Goal: Task Accomplishment & Management: Manage account settings

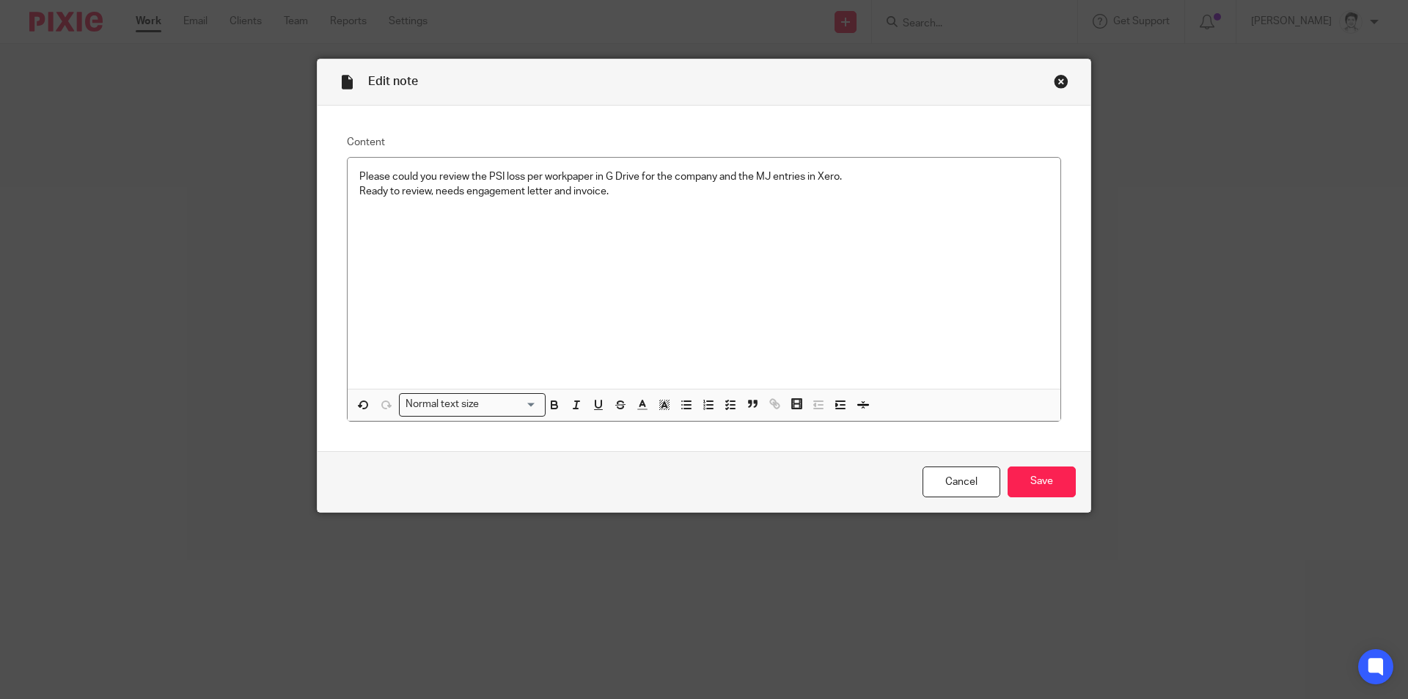
drag, startPoint x: 1054, startPoint y: 486, endPoint x: 1104, endPoint y: 507, distance: 54.9
click at [1056, 486] on input "Save" at bounding box center [1041, 482] width 68 height 32
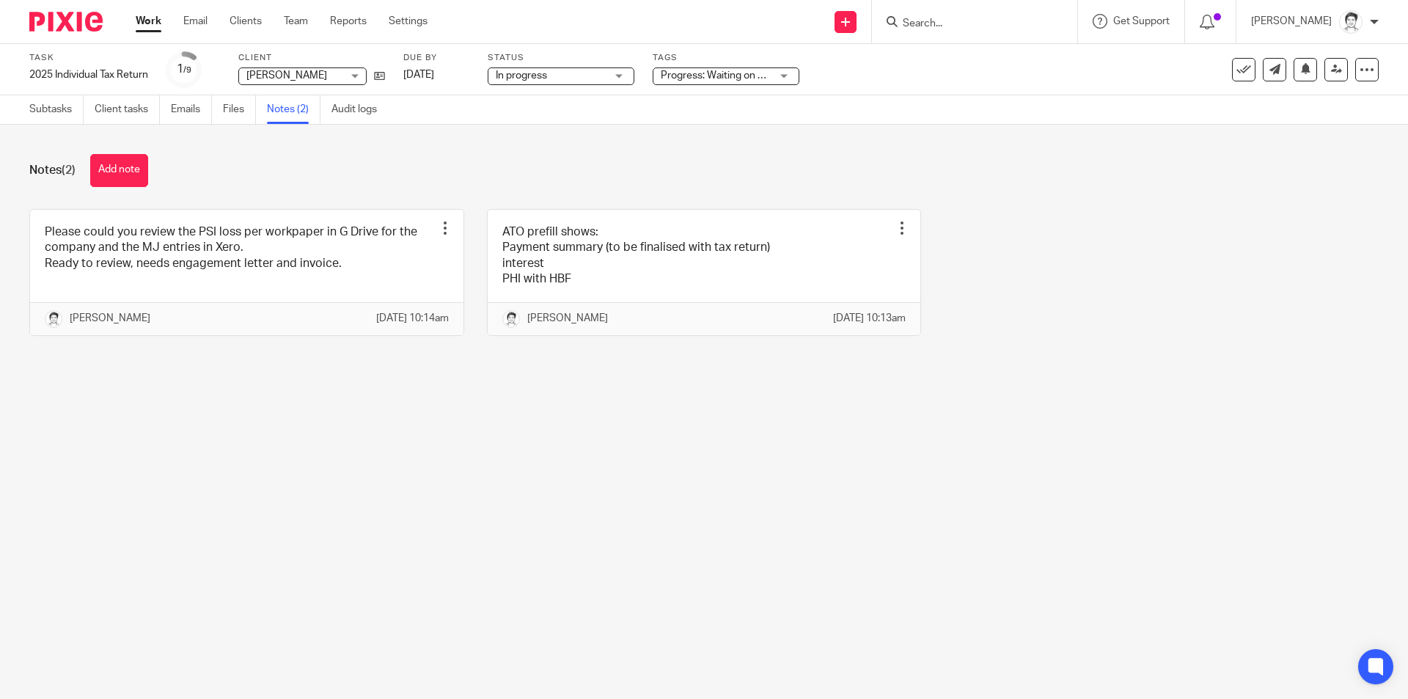
click at [786, 76] on div "Progress: Waiting on client + 1" at bounding box center [726, 76] width 147 height 18
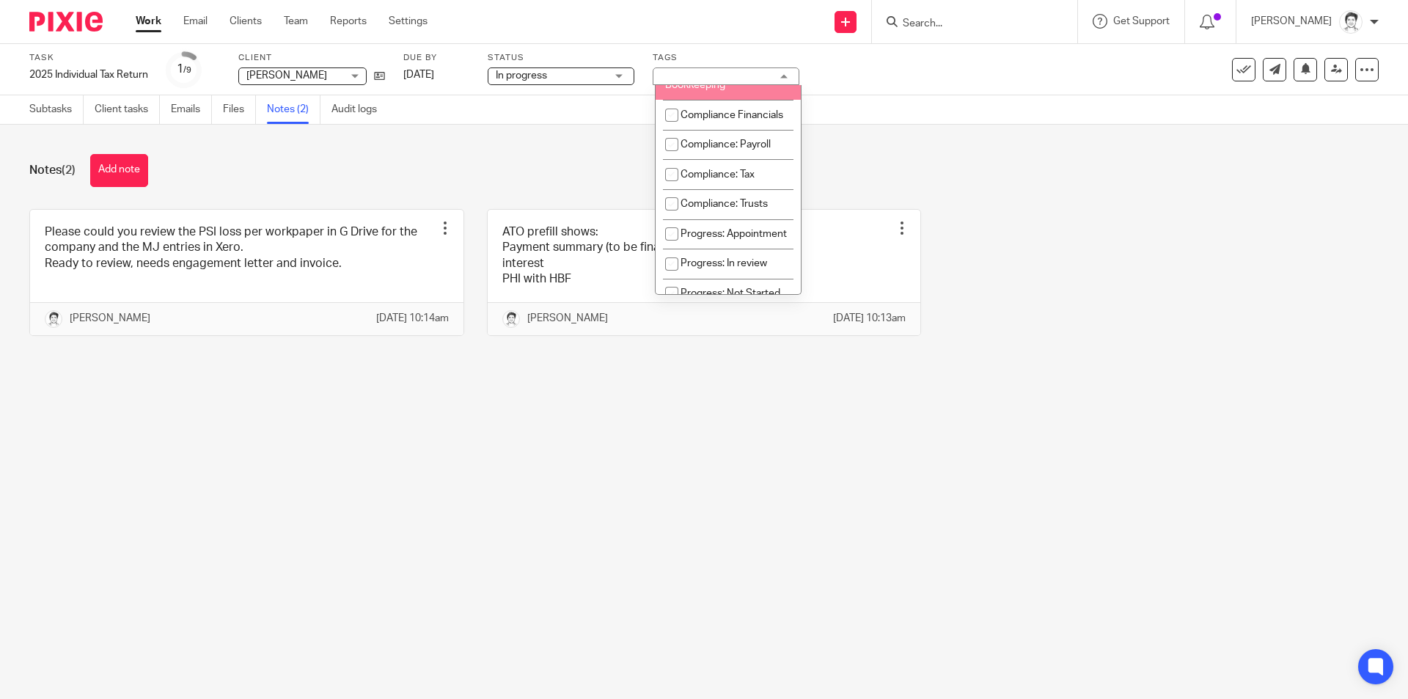
scroll to position [220, 0]
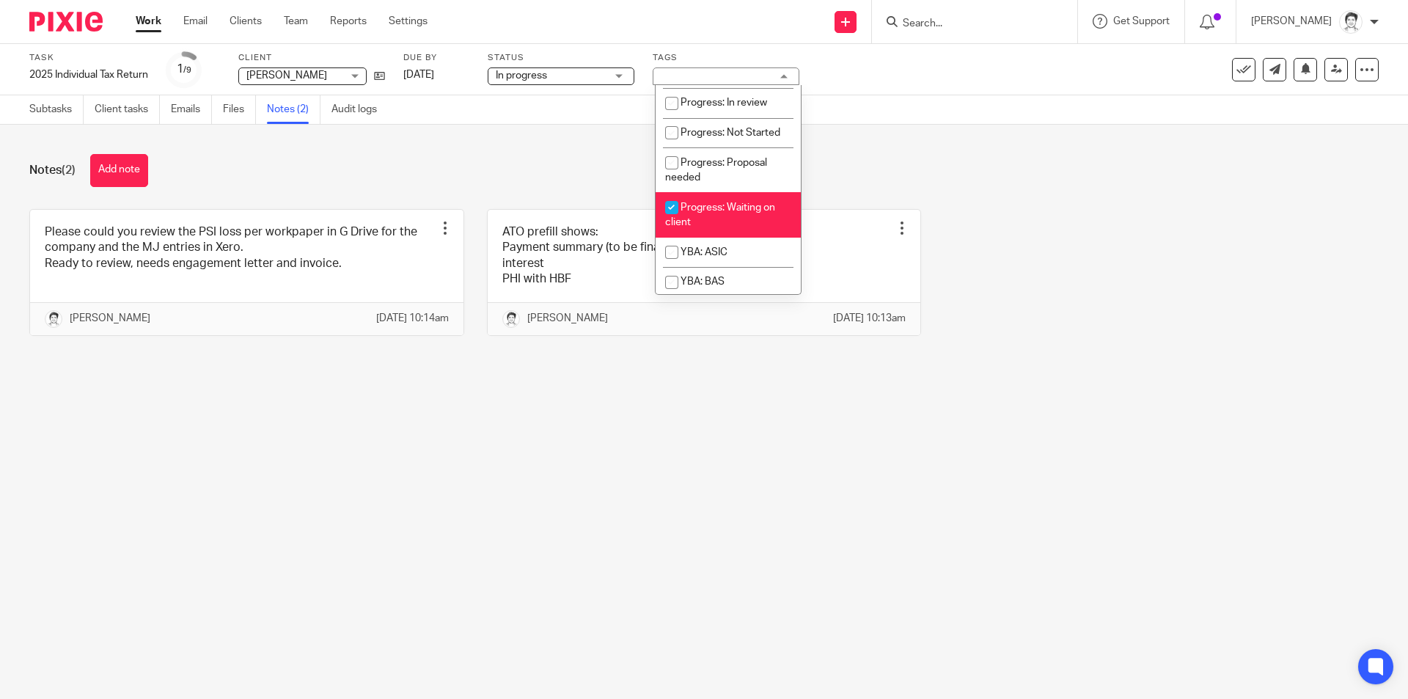
click at [678, 221] on input "checkbox" at bounding box center [672, 208] width 28 height 28
checkbox input "false"
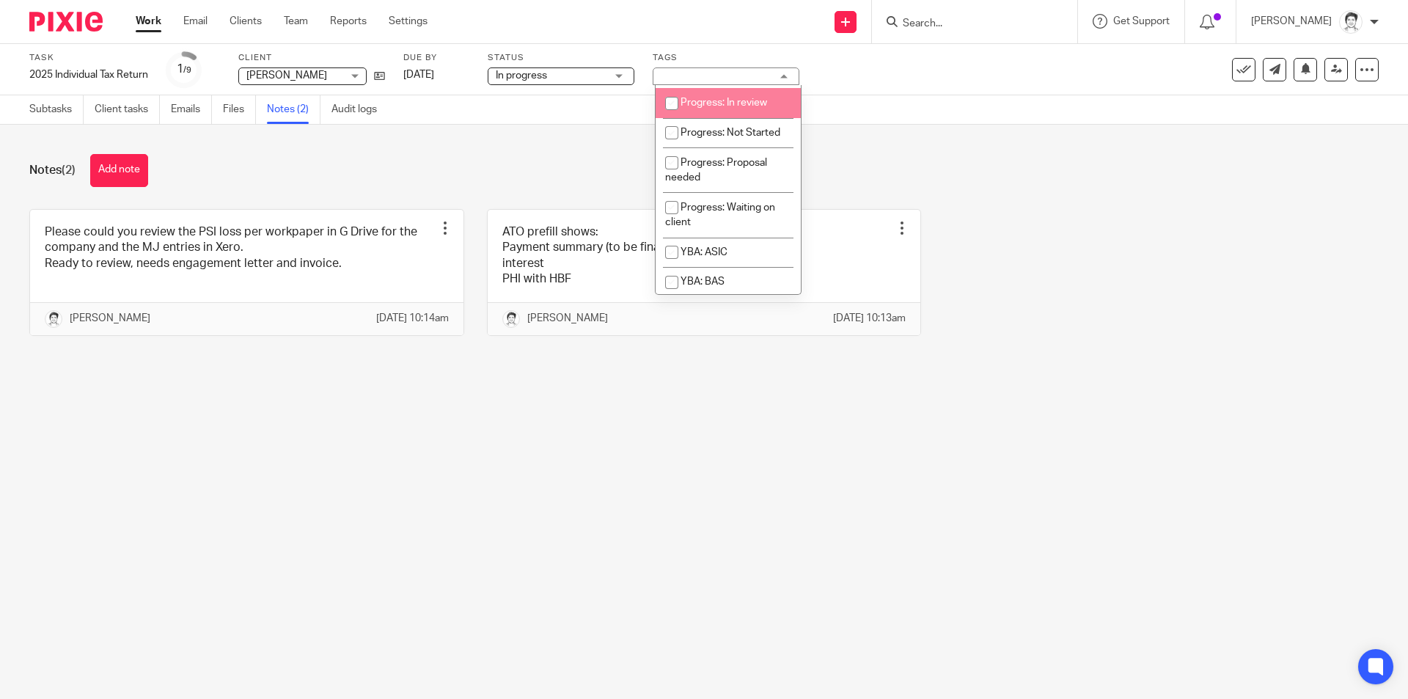
click at [751, 108] on span "Progress: In review" at bounding box center [723, 103] width 87 height 10
checkbox input "true"
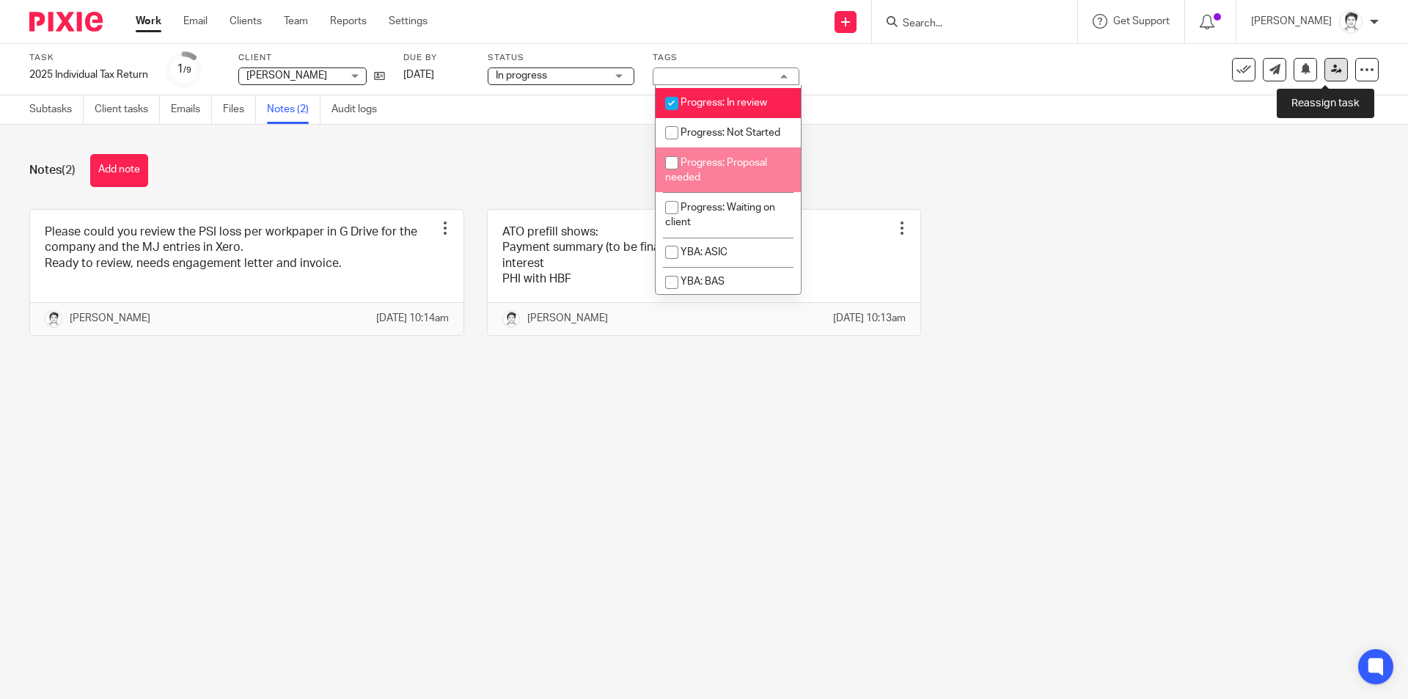
click at [1331, 70] on icon at bounding box center [1336, 69] width 11 height 11
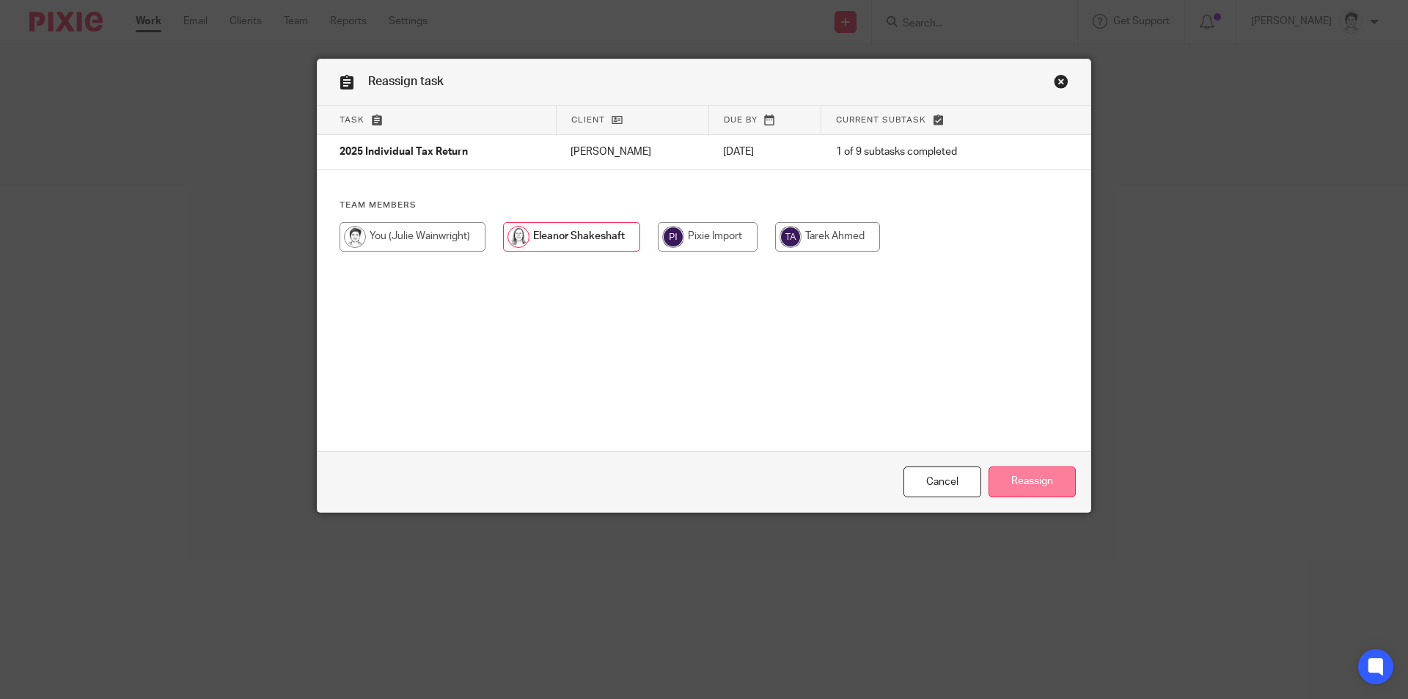
click at [1041, 496] on input "Reassign" at bounding box center [1031, 482] width 87 height 32
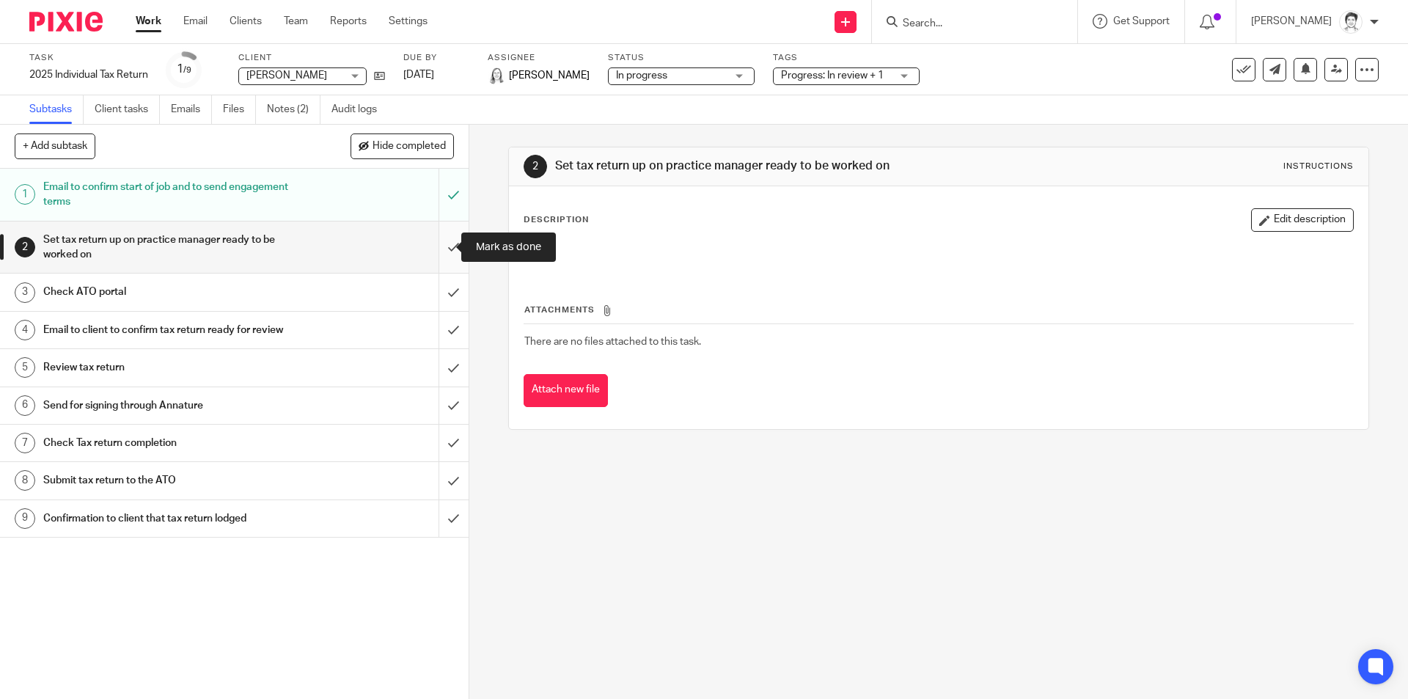
click at [433, 240] on input "submit" at bounding box center [234, 247] width 468 height 52
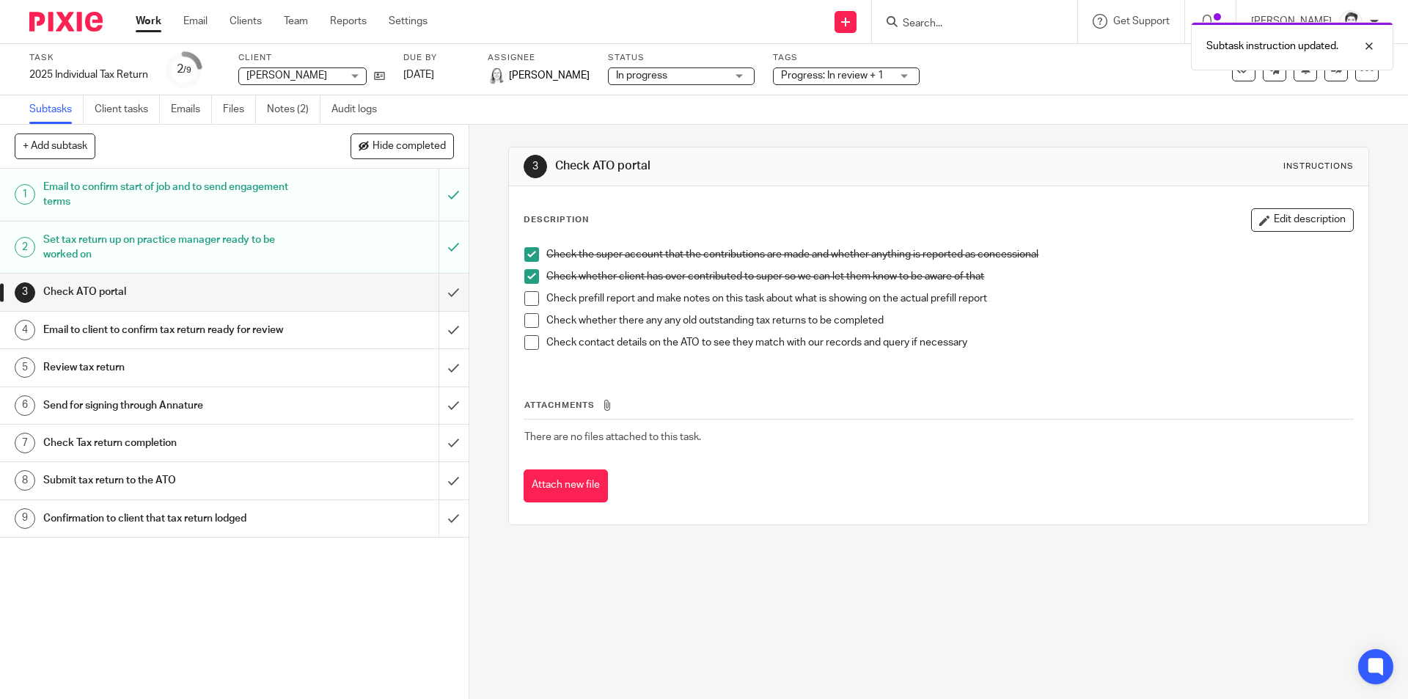
click at [519, 296] on div "Check the super account that the contributions are made and whether anything is…" at bounding box center [938, 304] width 842 height 128
click at [529, 300] on span at bounding box center [531, 298] width 15 height 15
click at [526, 325] on span at bounding box center [531, 320] width 15 height 15
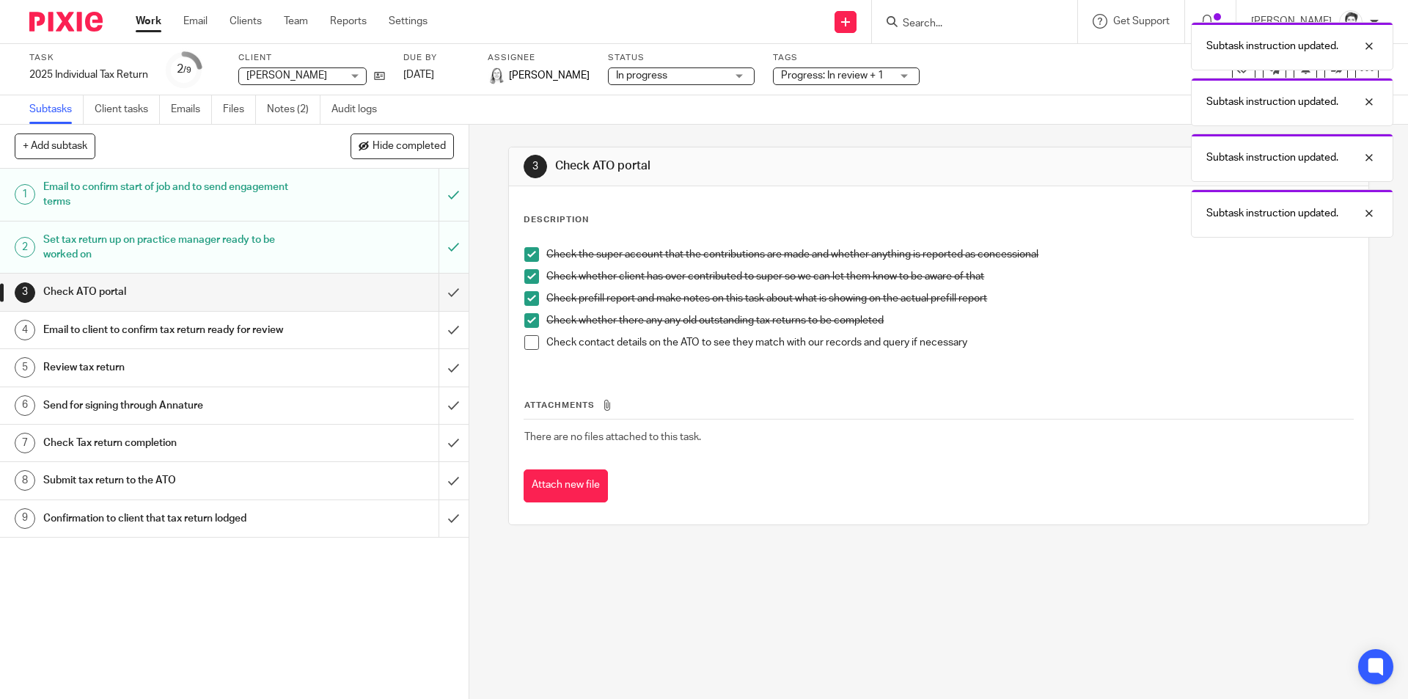
click at [532, 350] on li "Check contact details on the ATO to see they match with our records and query i…" at bounding box center [938, 346] width 828 height 22
click at [529, 344] on span at bounding box center [531, 342] width 15 height 15
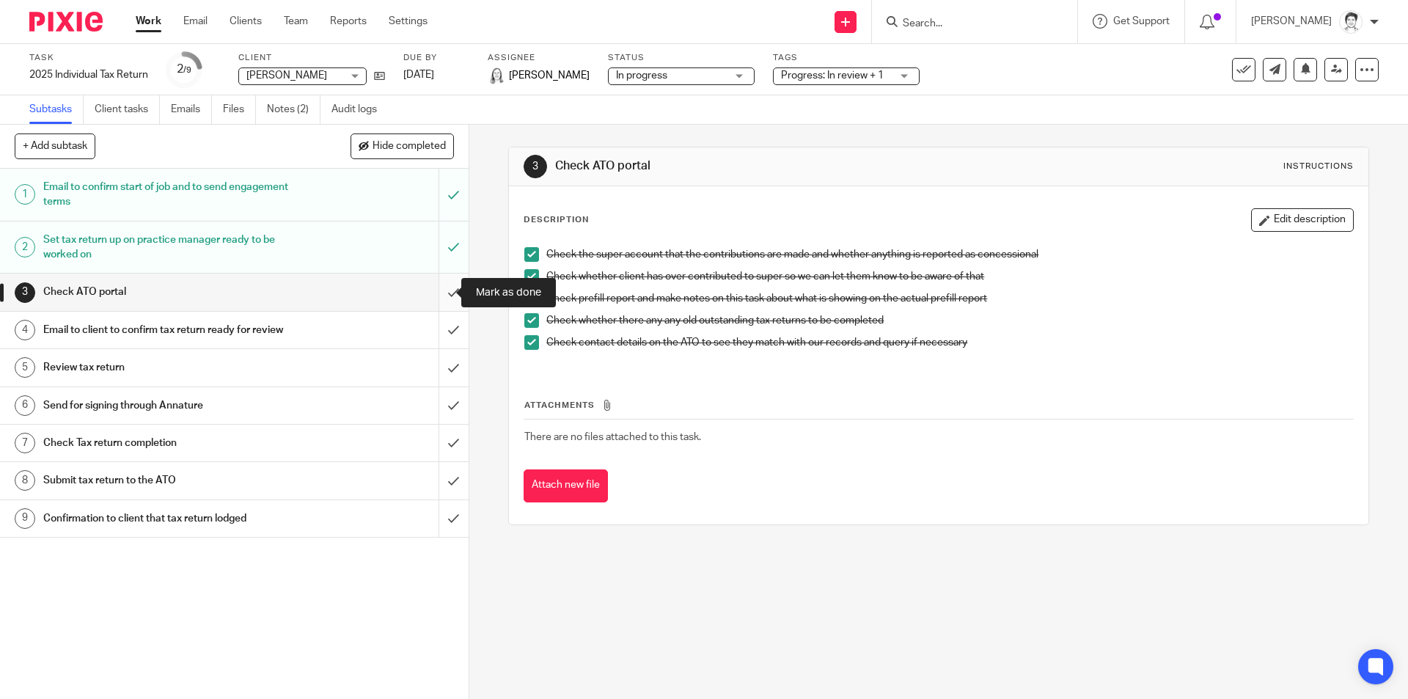
click at [437, 290] on input "submit" at bounding box center [234, 291] width 468 height 37
click at [437, 334] on input "submit" at bounding box center [234, 330] width 468 height 37
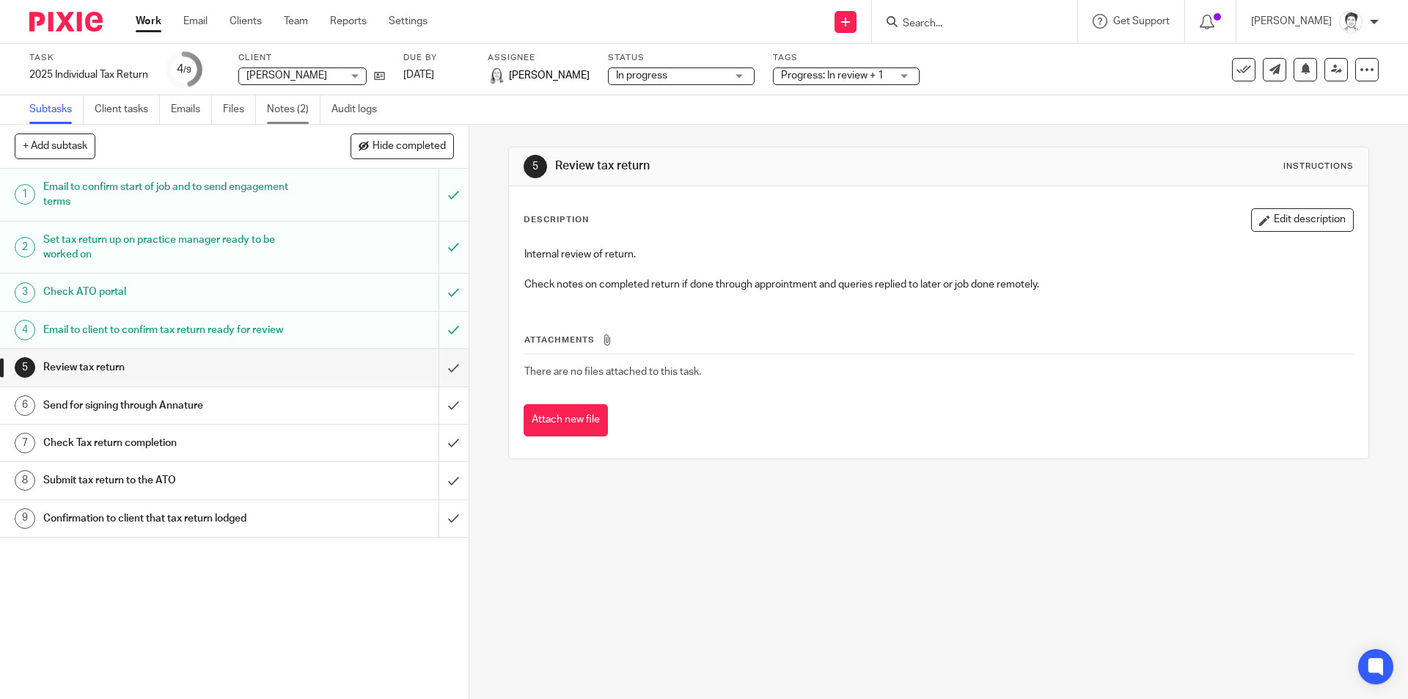
click at [284, 110] on link "Notes (2)" at bounding box center [294, 109] width 54 height 29
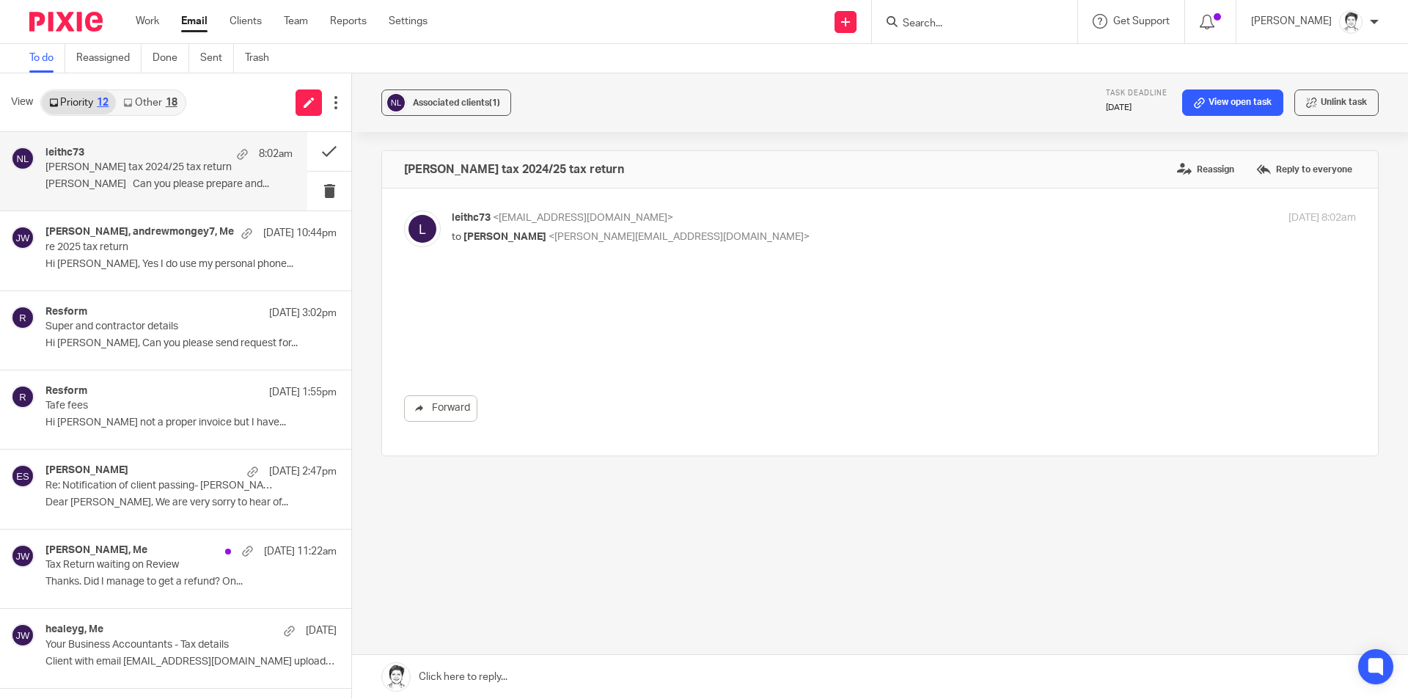
click at [59, 176] on div "leithc73 8:02am [PERSON_NAME] tax 2024/25 tax return [PERSON_NAME] Can you plea…" at bounding box center [168, 171] width 247 height 49
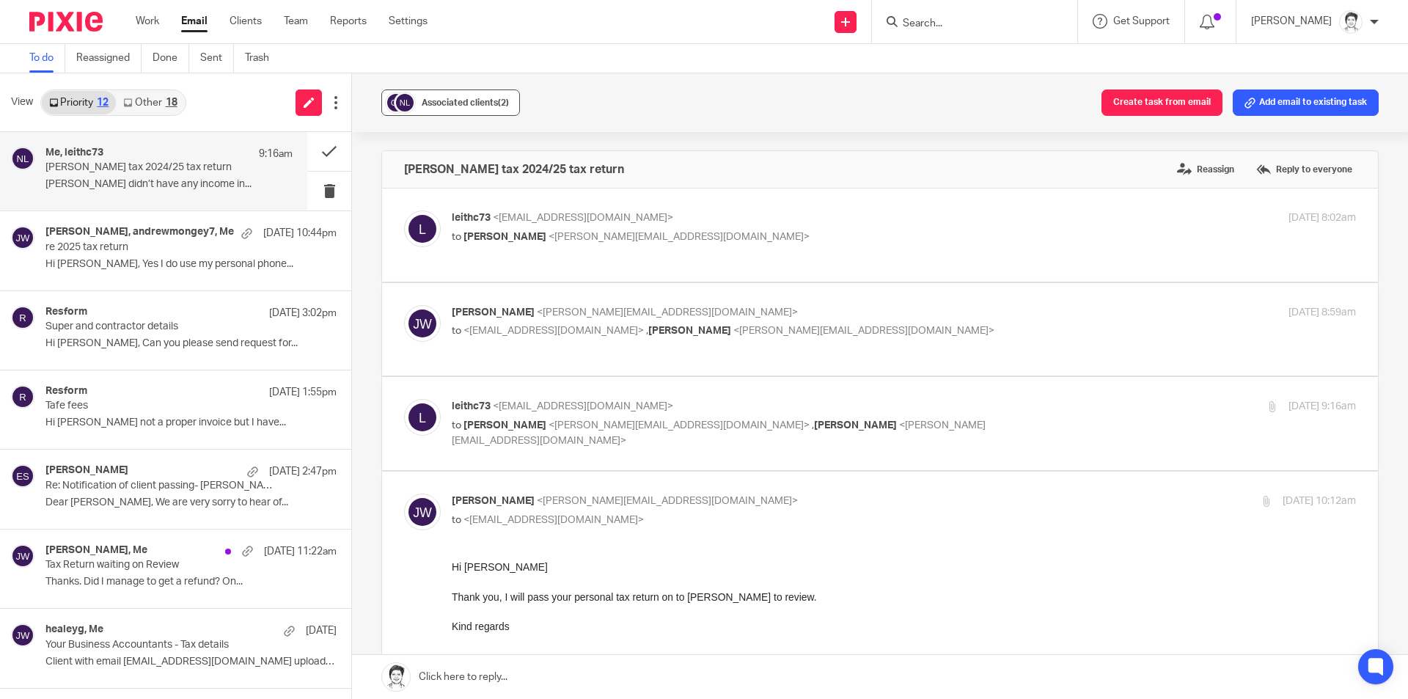
click at [456, 95] on button "Associated clients (2)" at bounding box center [450, 102] width 139 height 26
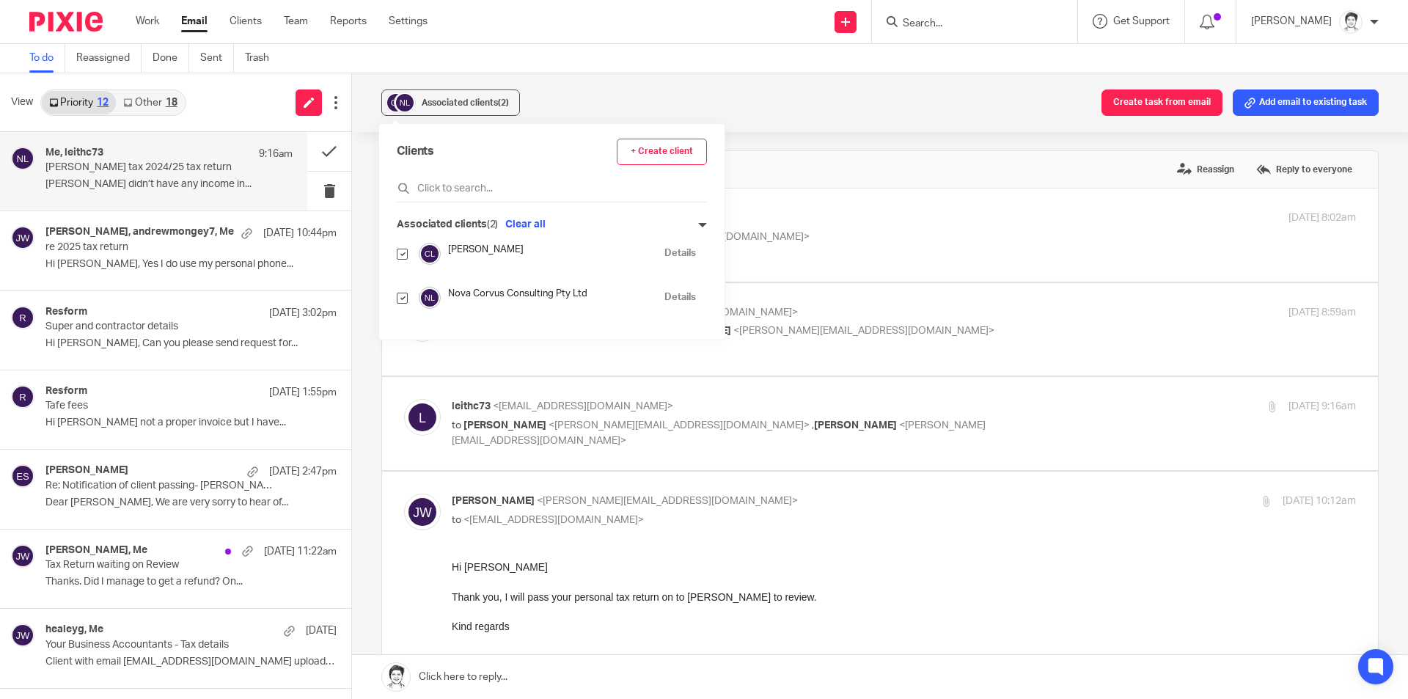
click at [395, 300] on div "Clients + Create client Associated clients (2) Clear all Collins, Leith Details…" at bounding box center [551, 232] width 345 height 216
click at [408, 298] on input "checkbox" at bounding box center [402, 298] width 11 height 11
checkbox input "false"
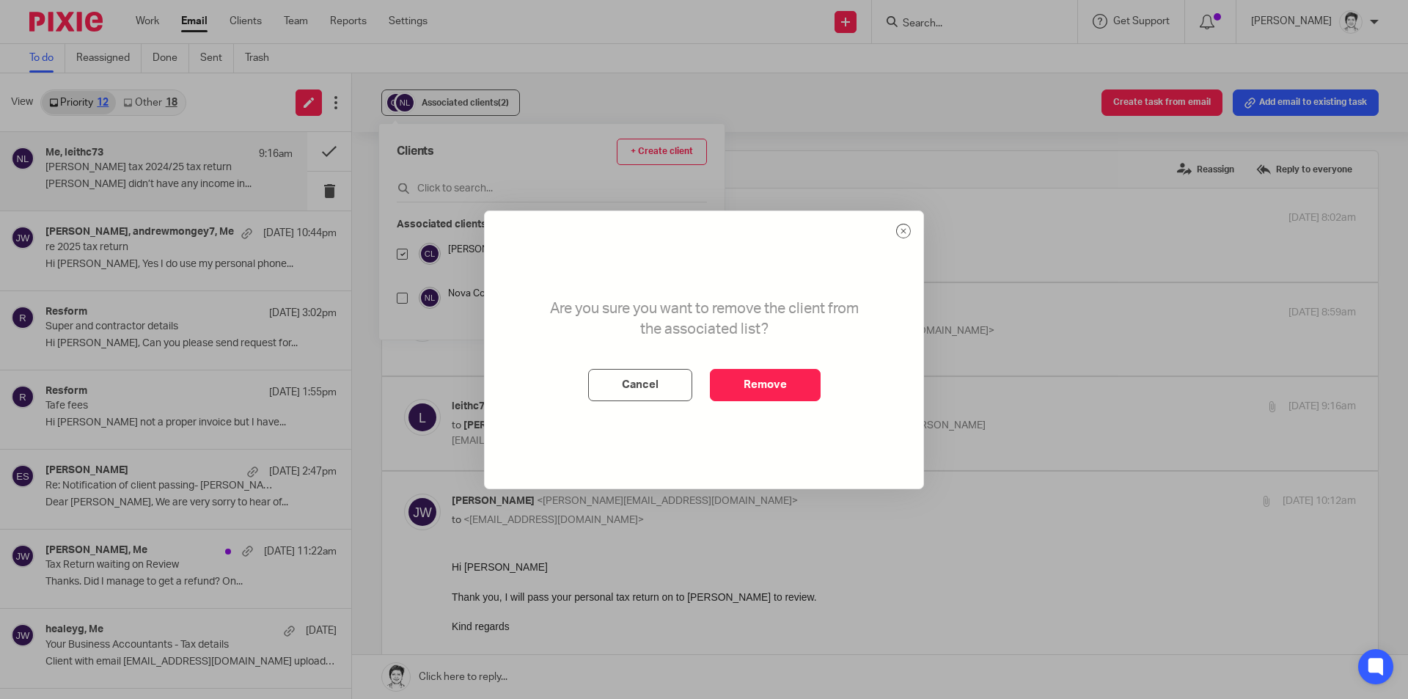
click at [400, 301] on div "Are you sure you want to remove the client from the associated list? Cancel Rem…" at bounding box center [704, 349] width 1408 height 699
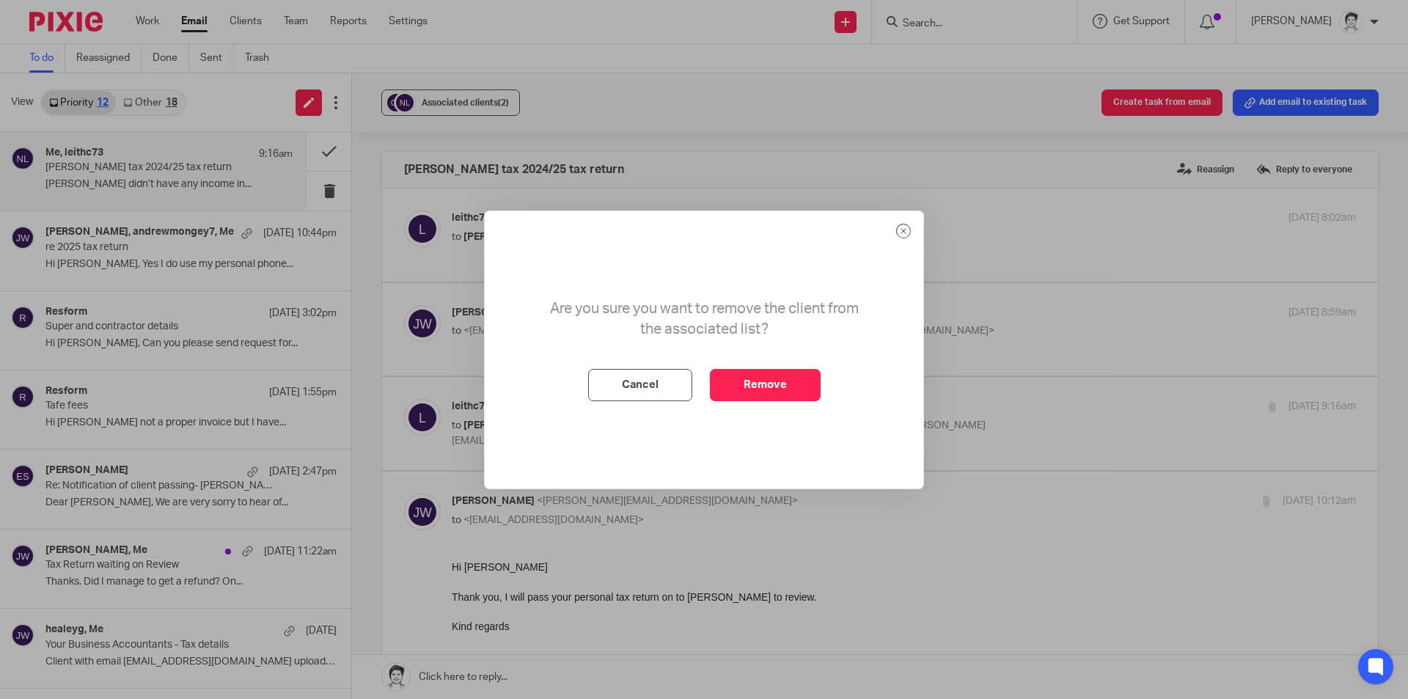
click at [456, 92] on div "Are you sure you want to remove the client from the associated list? Cancel Rem…" at bounding box center [704, 349] width 1408 height 699
click at [640, 386] on button "Cancel" at bounding box center [640, 385] width 104 height 32
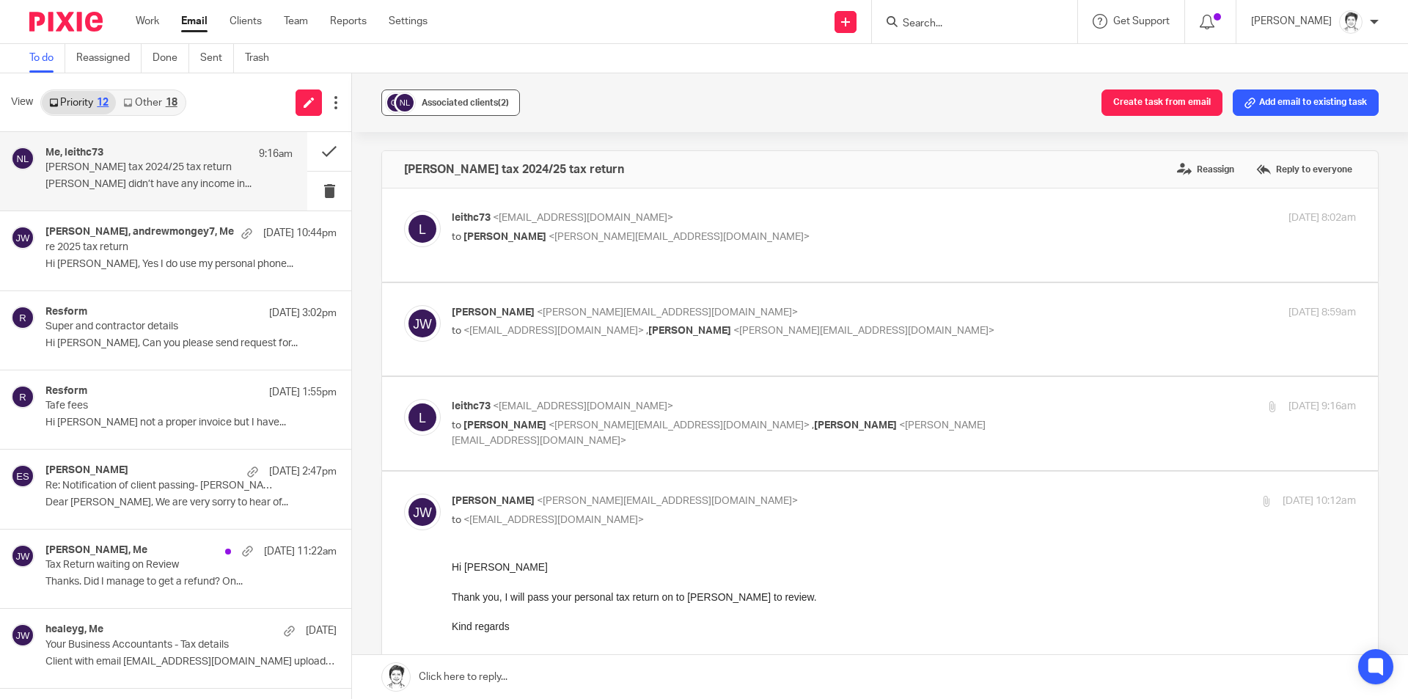
click at [465, 100] on span "Associated clients (2)" at bounding box center [465, 102] width 87 height 9
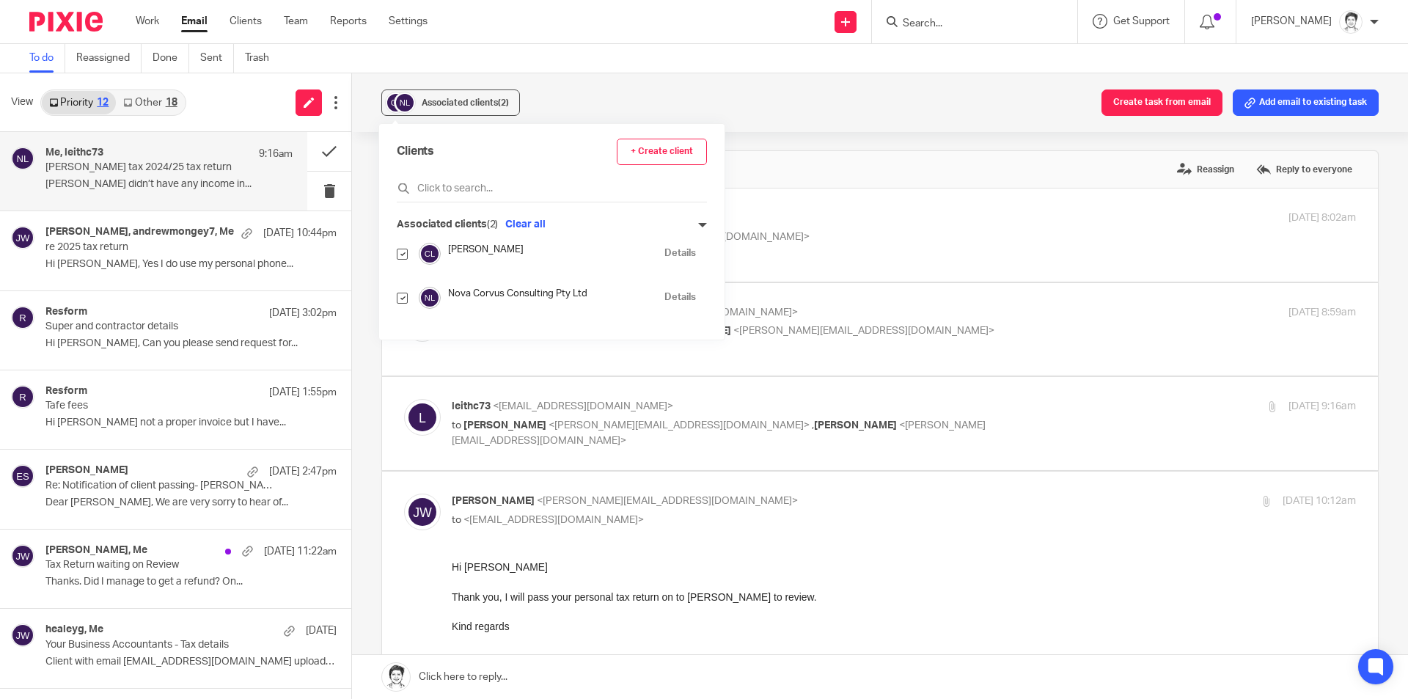
click at [400, 298] on input "checkbox" at bounding box center [402, 298] width 11 height 11
checkbox input "false"
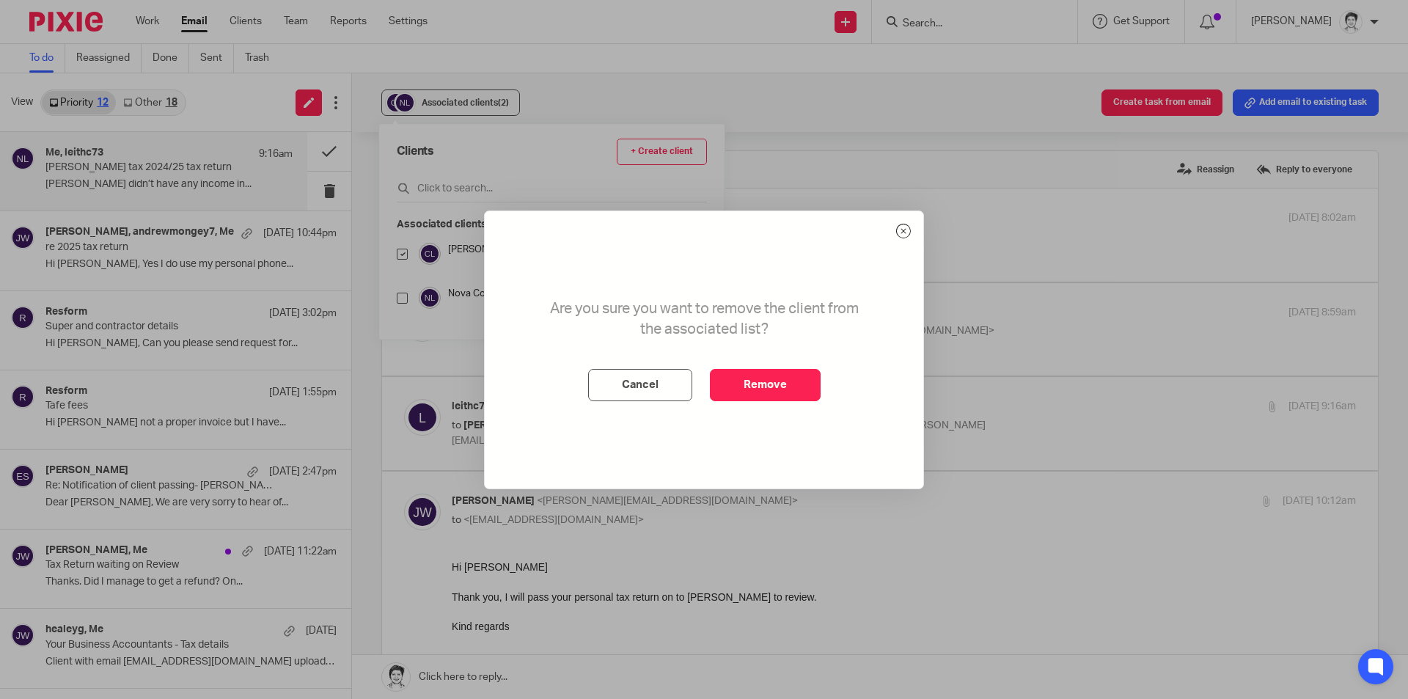
drag, startPoint x: 768, startPoint y: 383, endPoint x: 731, endPoint y: 241, distance: 147.1
click at [769, 385] on button "Remove" at bounding box center [765, 385] width 111 height 32
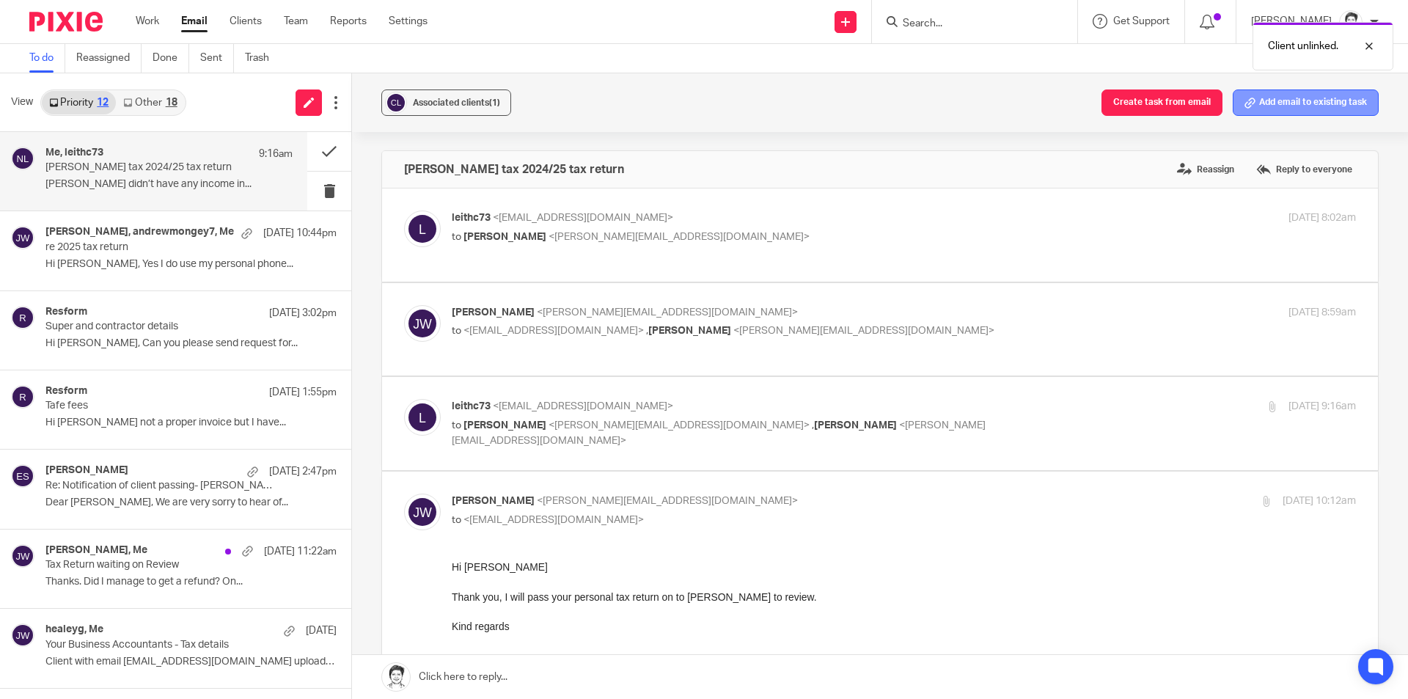
click at [1276, 109] on button "Add email to existing task" at bounding box center [1305, 102] width 146 height 26
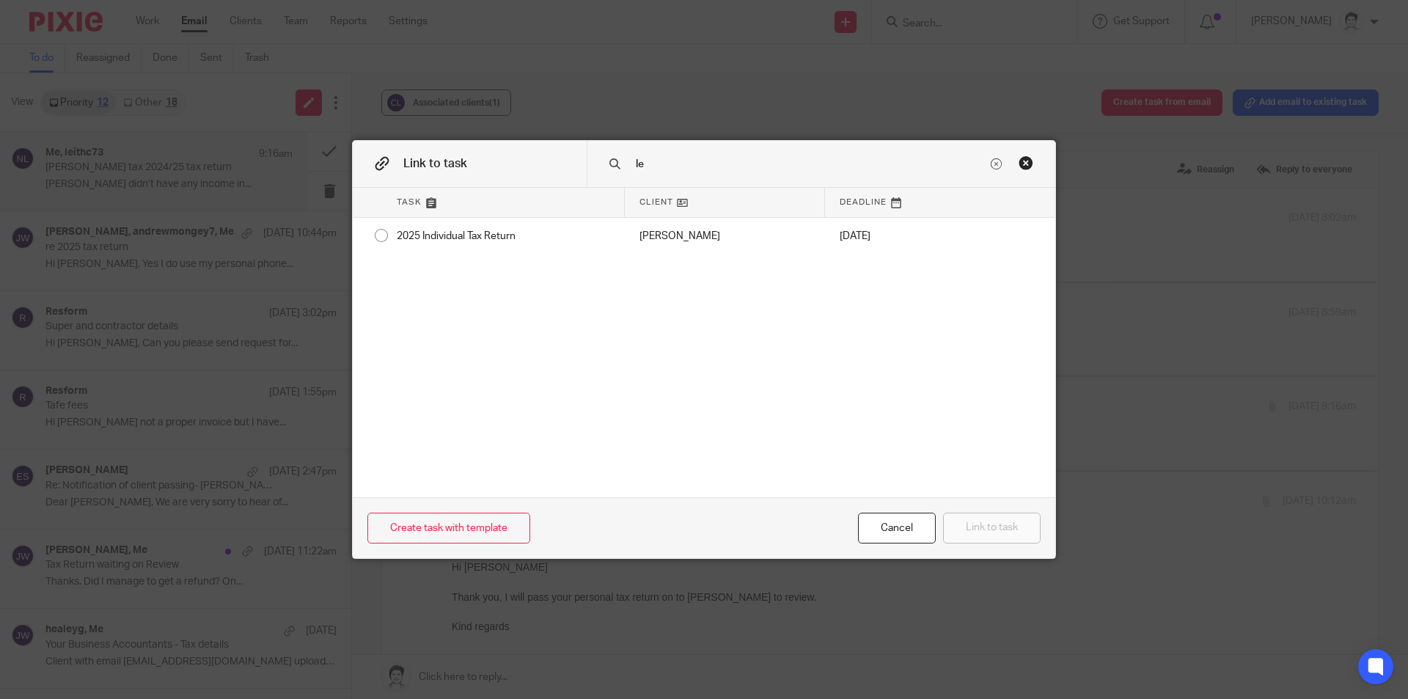
type input "l"
drag, startPoint x: 697, startPoint y: 161, endPoint x: 514, endPoint y: 185, distance: 184.9
click at [514, 185] on div "Link to task collins" at bounding box center [704, 164] width 702 height 47
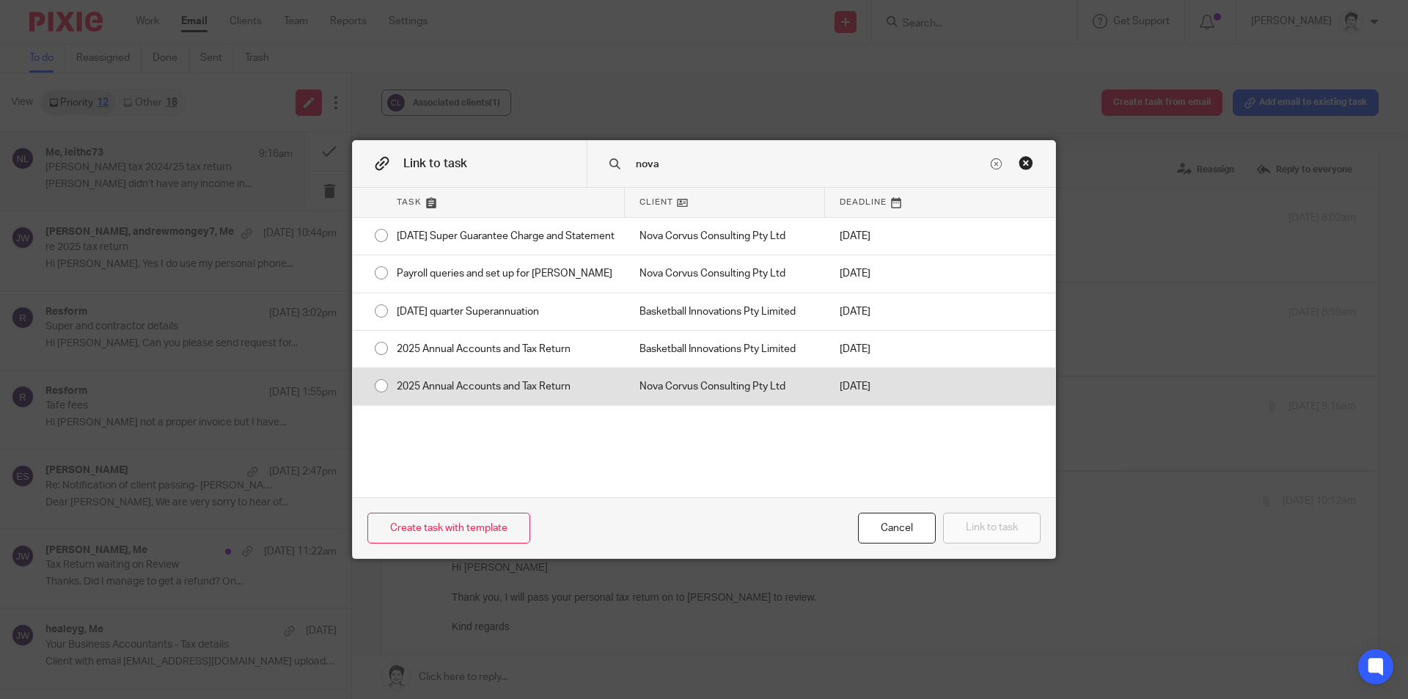
type input "nova"
click at [466, 403] on div "2025 Annual Accounts and Tax Return" at bounding box center [503, 386] width 243 height 37
radio input "true"
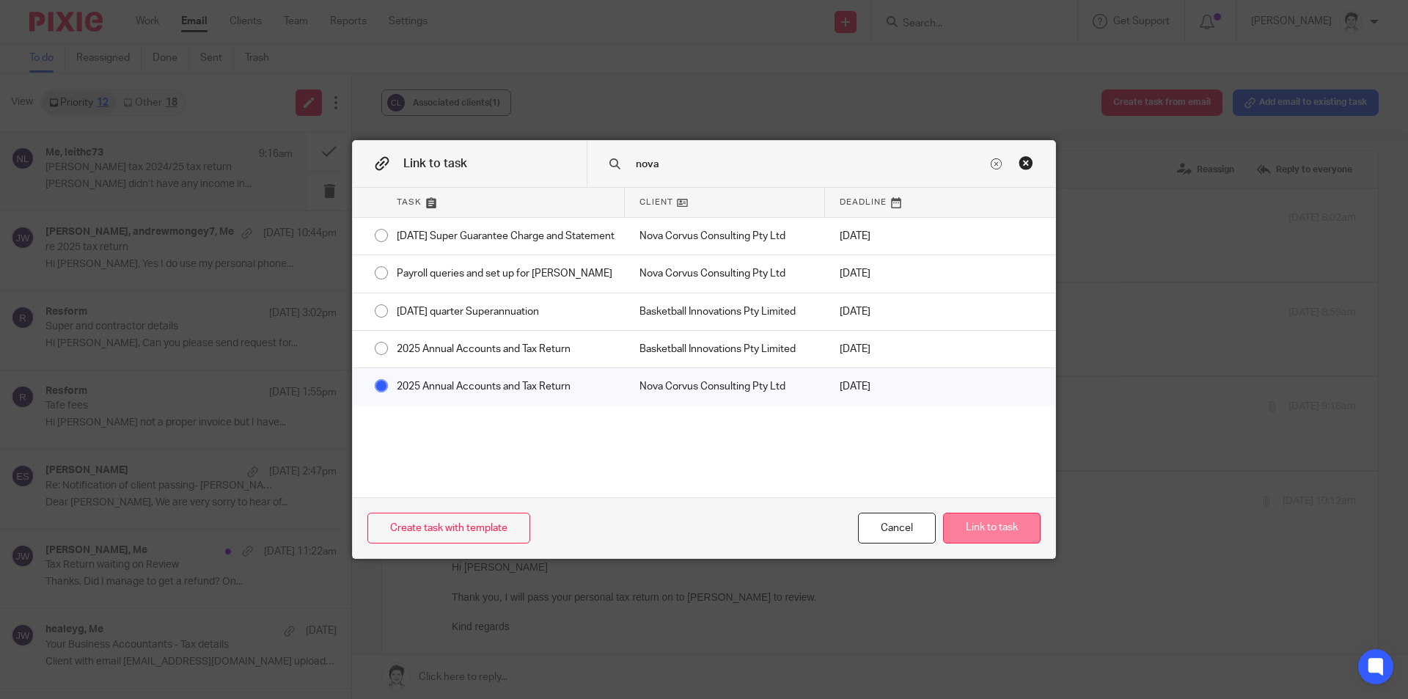
drag, startPoint x: 1009, startPoint y: 522, endPoint x: 1032, endPoint y: 521, distance: 22.7
click at [1009, 523] on button "Link to task" at bounding box center [992, 528] width 98 height 32
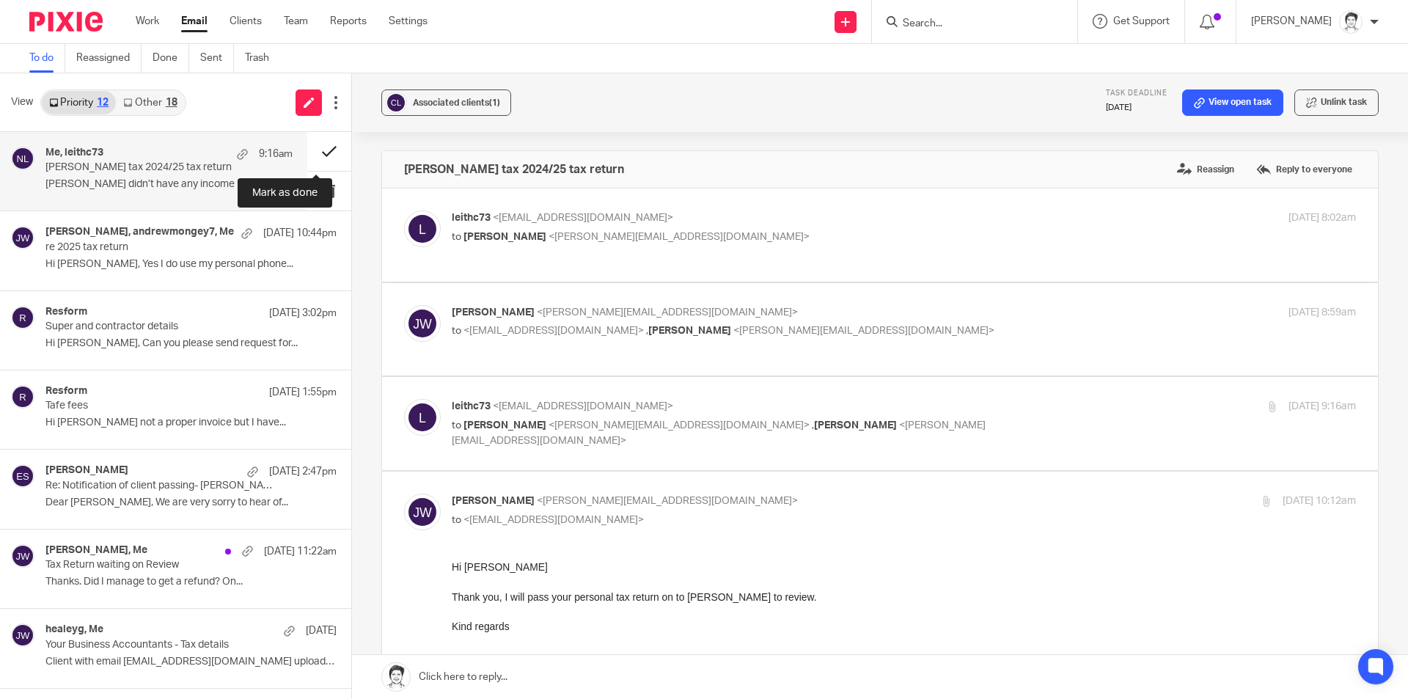
click at [310, 154] on button at bounding box center [329, 151] width 44 height 39
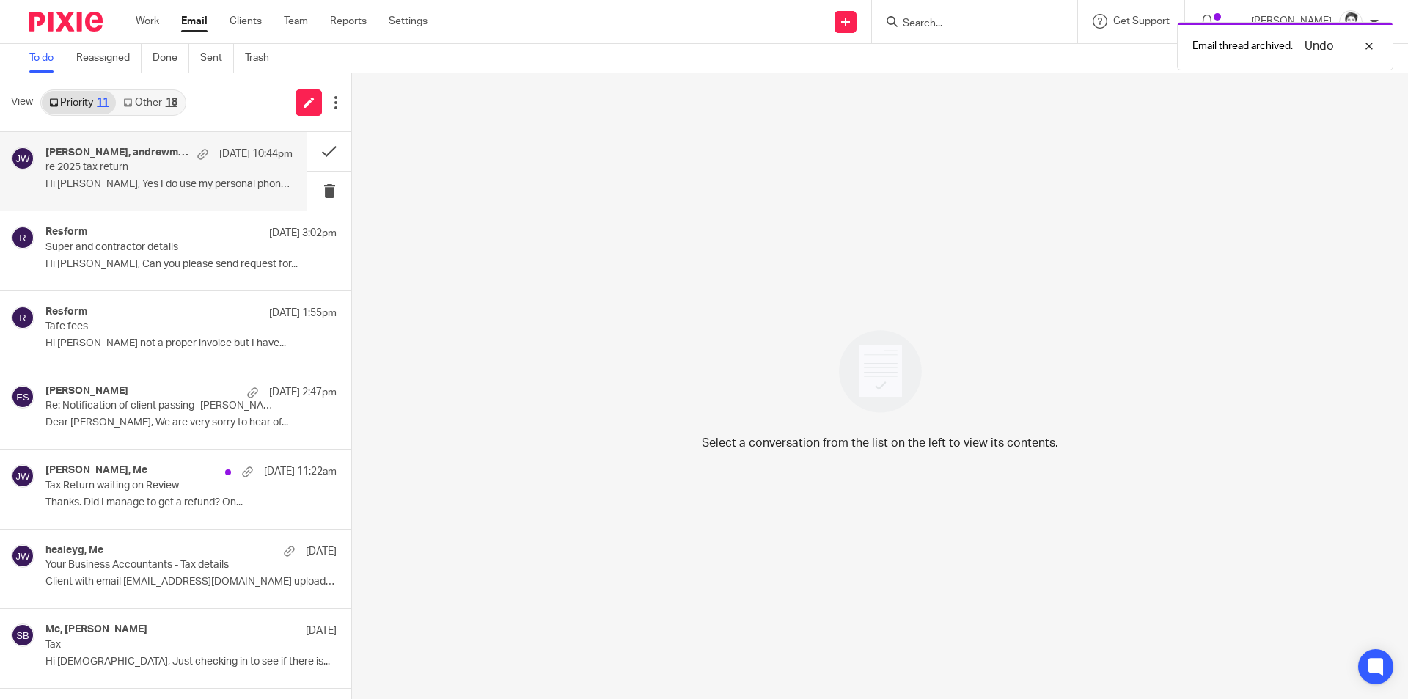
click at [92, 191] on div "Andrew Mongey, andrewmongey7, Me 14 Sep 10:44pm re 2025 tax return Hi Julie, Ye…" at bounding box center [168, 171] width 247 height 49
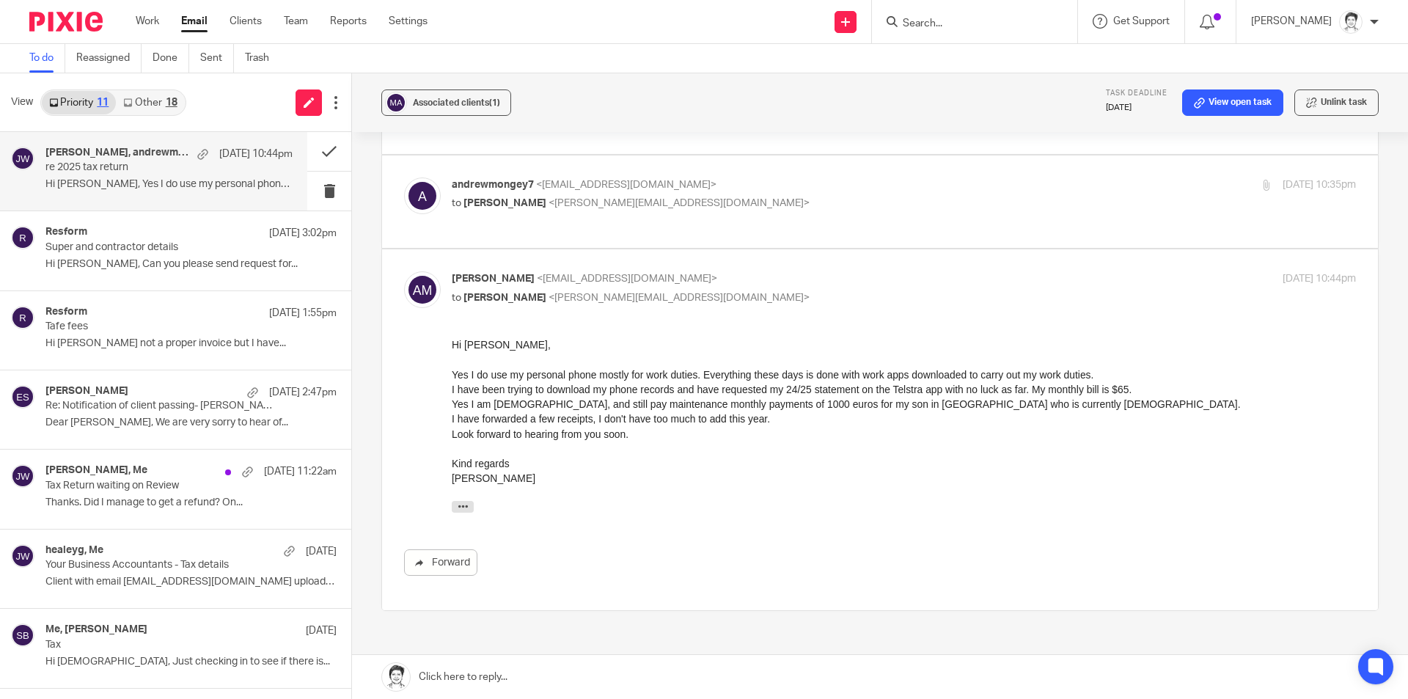
scroll to position [147, 0]
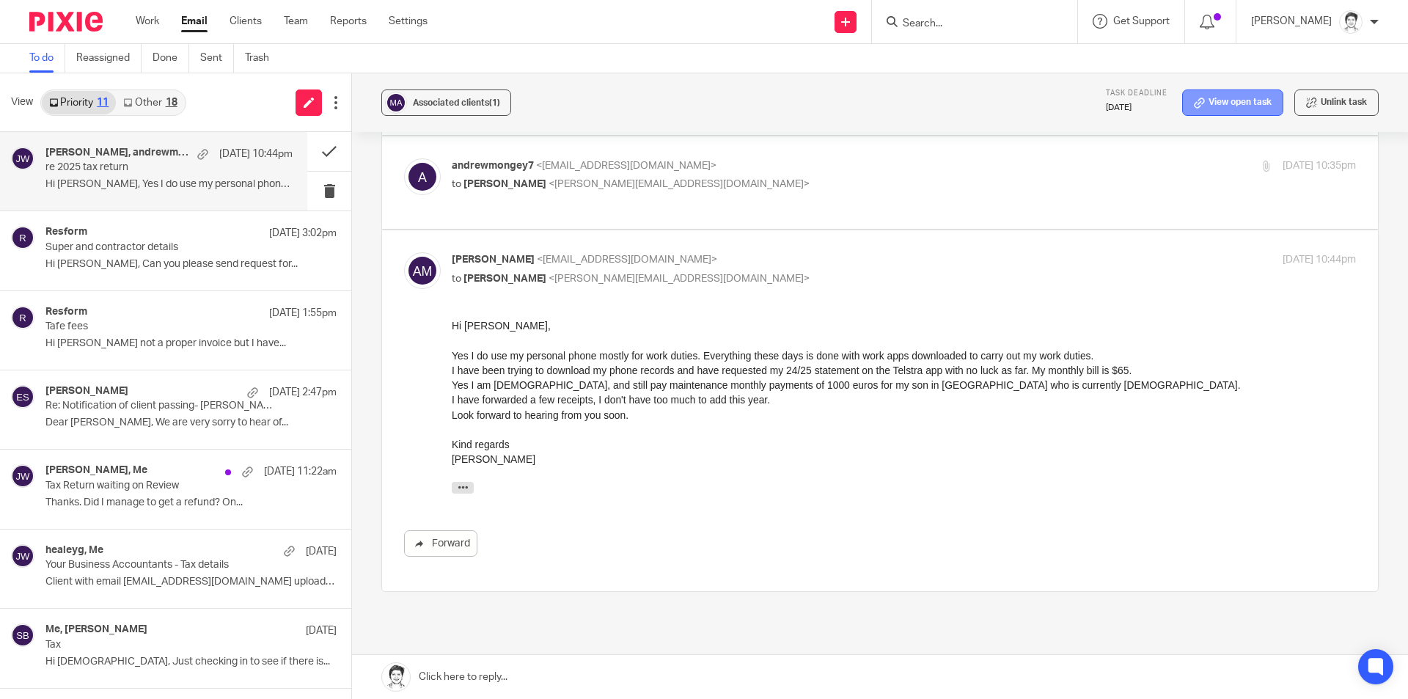
click at [1194, 103] on link "View open task" at bounding box center [1232, 102] width 101 height 26
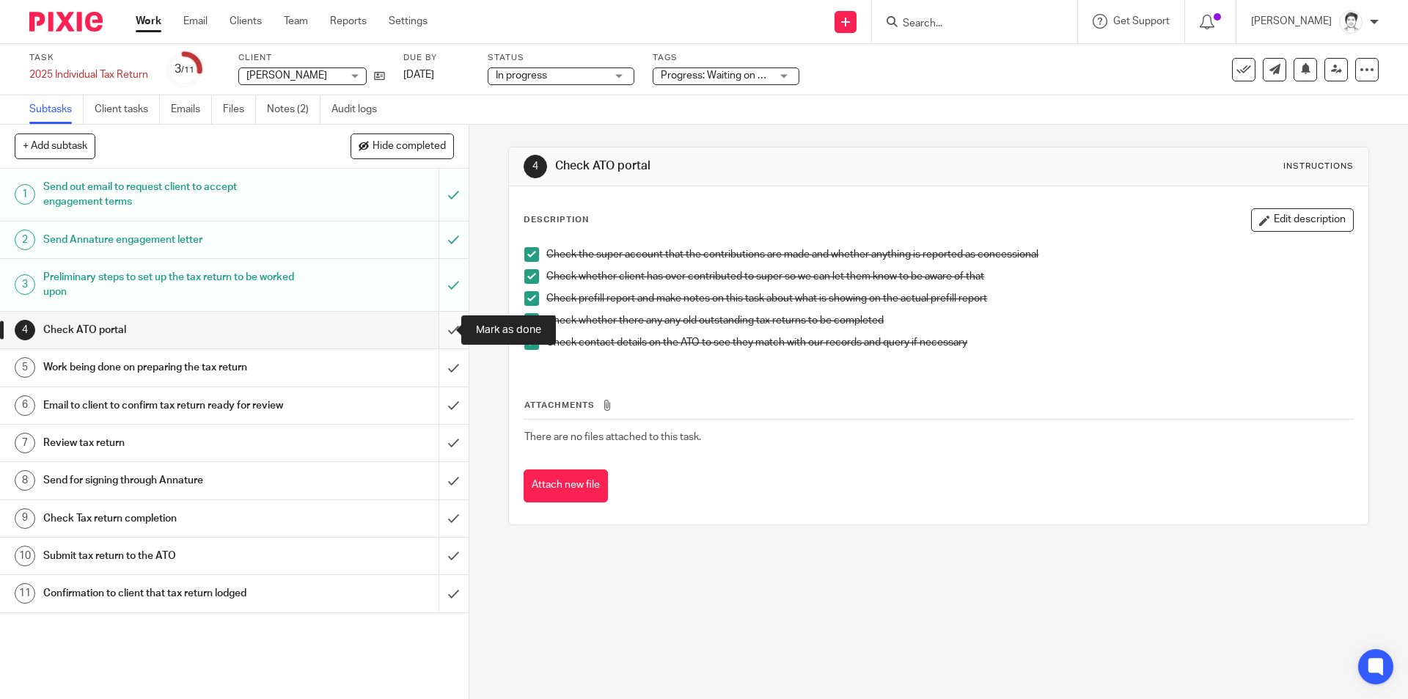
click at [438, 329] on input "submit" at bounding box center [234, 330] width 468 height 37
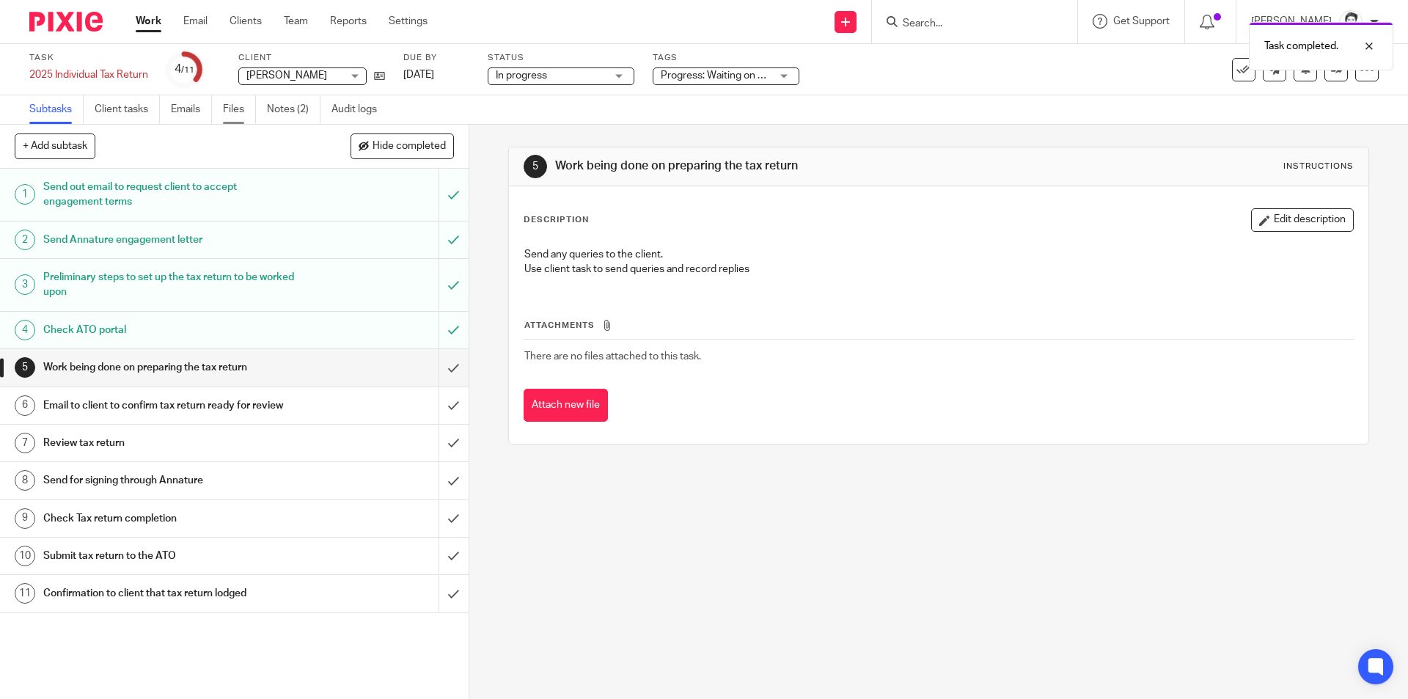
click at [231, 110] on link "Files" at bounding box center [239, 109] width 33 height 29
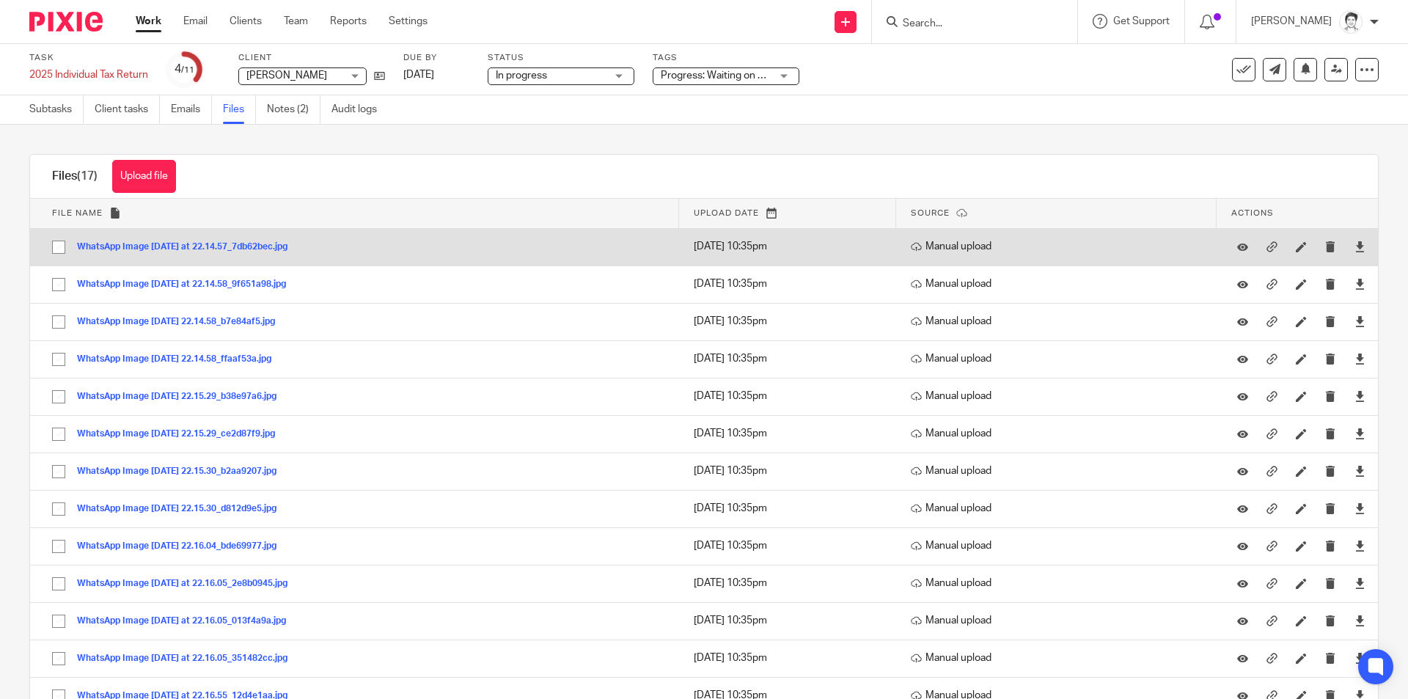
click at [191, 245] on button "WhatsApp Image [DATE] at 22.14.57_7db62bec.jpg" at bounding box center [187, 247] width 221 height 10
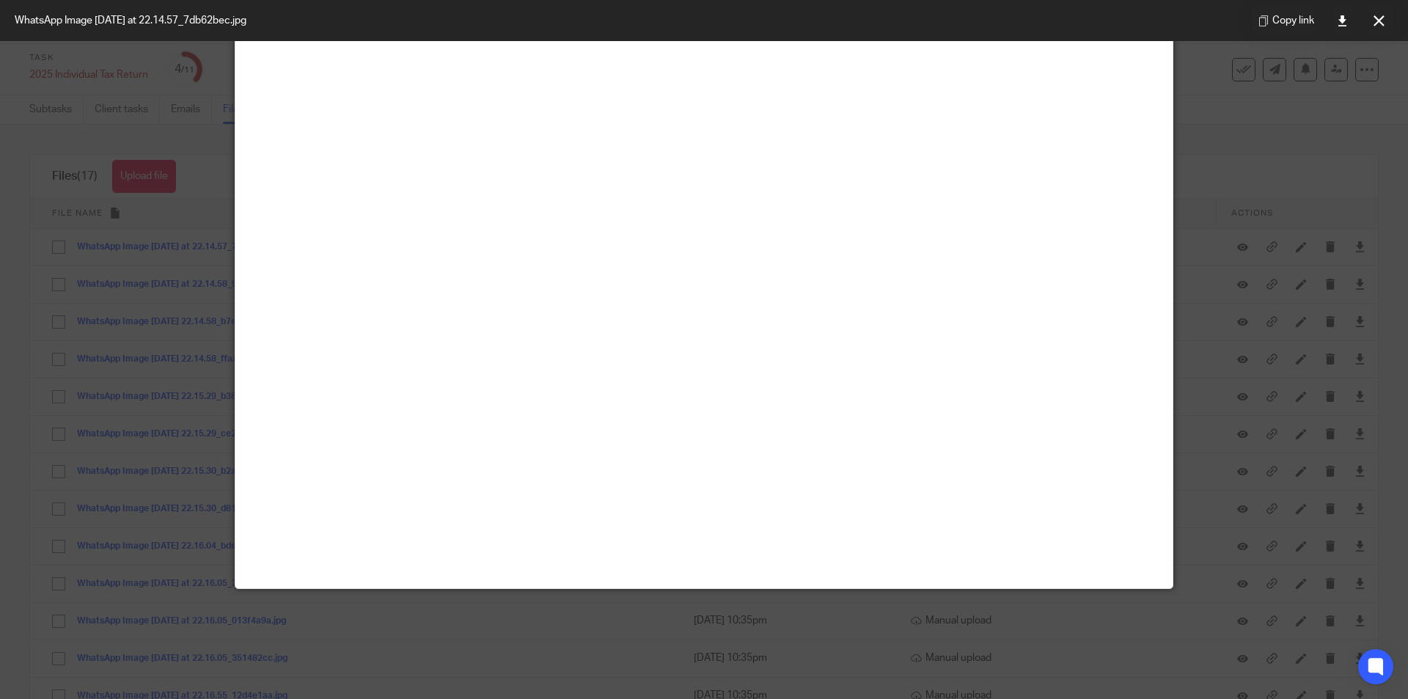
scroll to position [259, 0]
click at [1378, 18] on icon at bounding box center [1378, 20] width 11 height 11
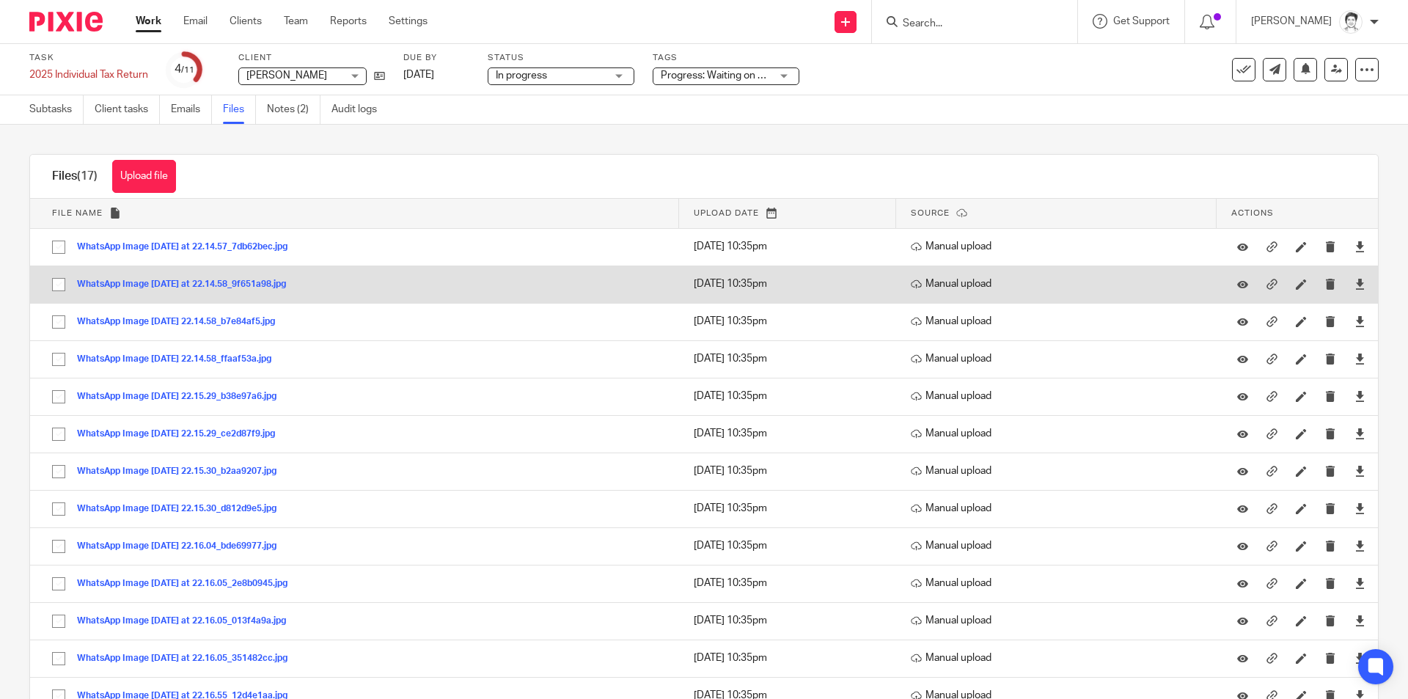
click at [169, 285] on button "WhatsApp Image [DATE] at 22.14.58_9f651a98.jpg" at bounding box center [187, 284] width 220 height 10
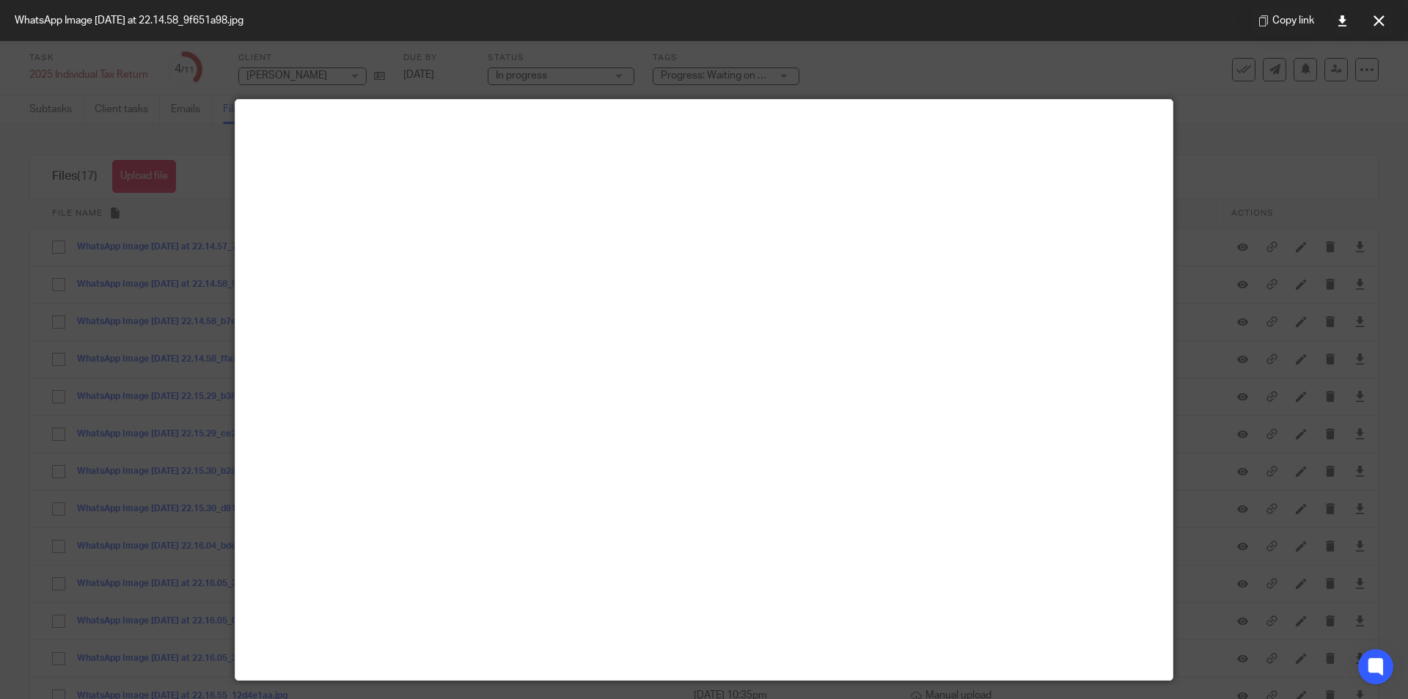
scroll to position [0, 0]
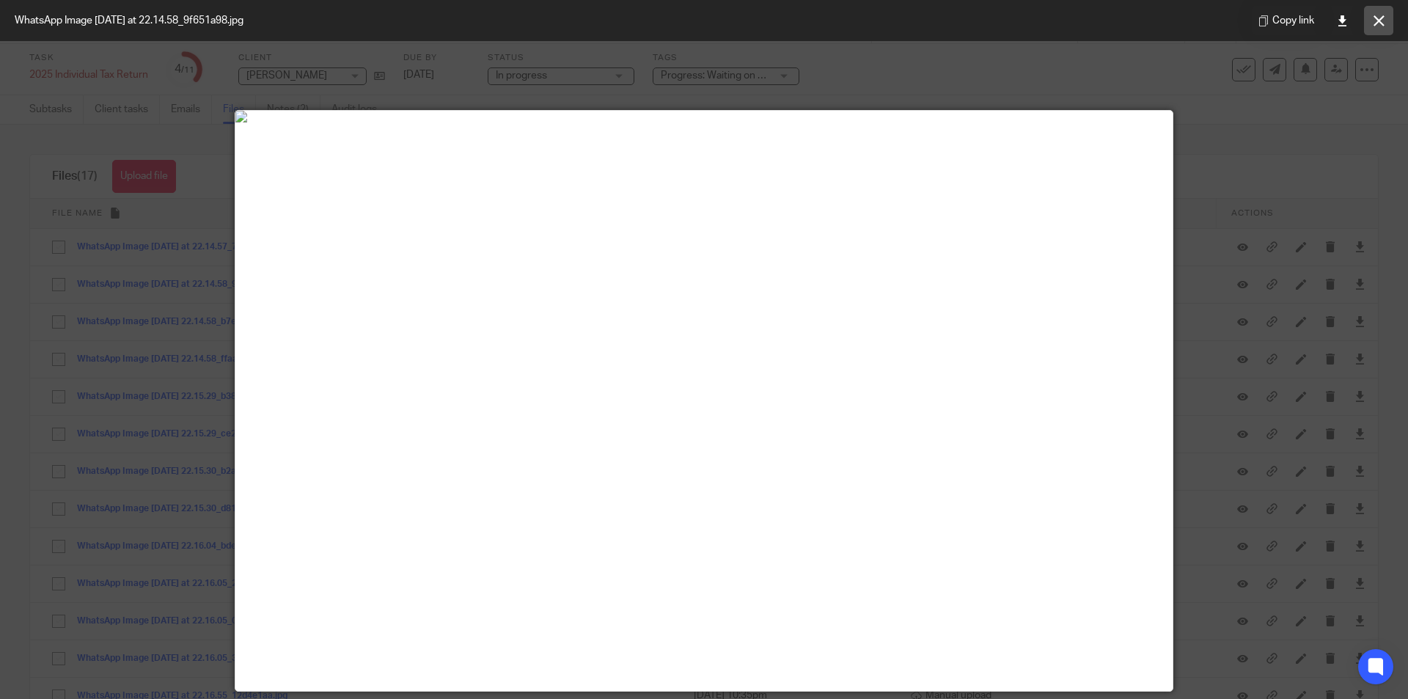
click at [1386, 17] on button at bounding box center [1378, 20] width 29 height 29
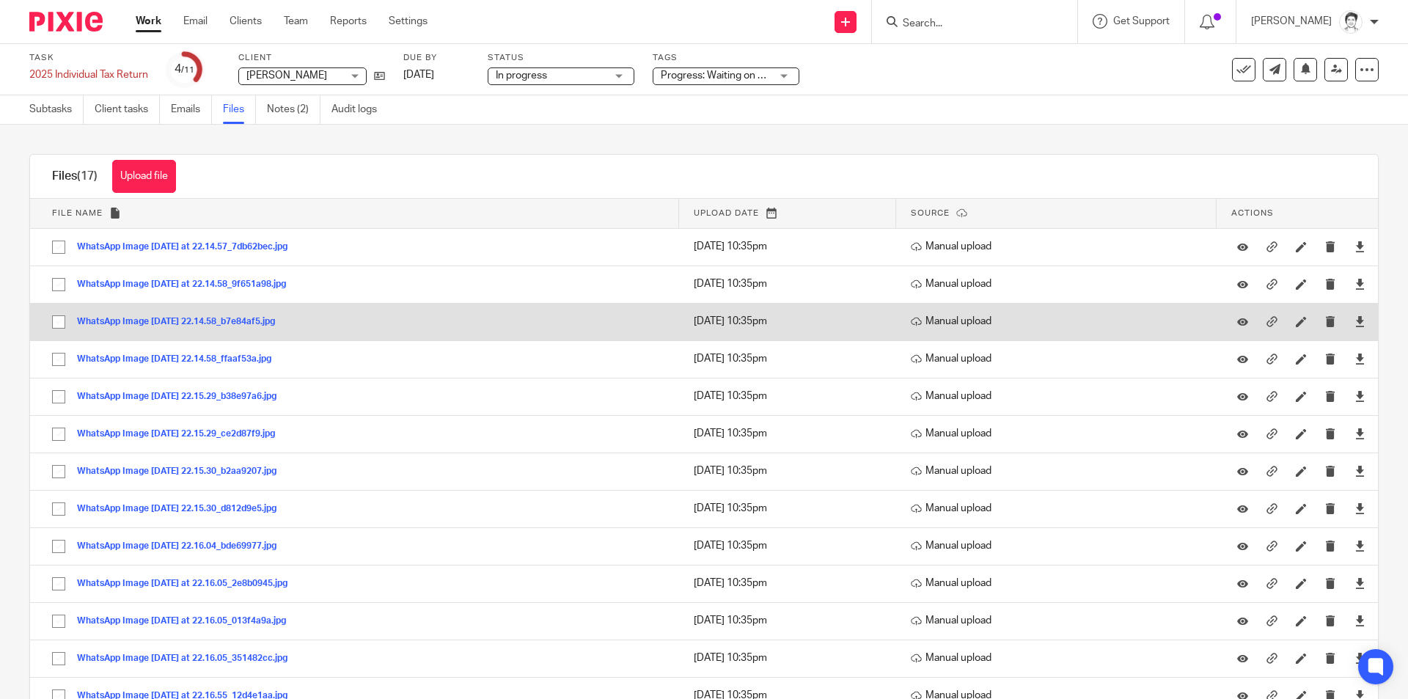
click at [194, 320] on button "WhatsApp Image 2025-09-14 at 22.14.58_b7e84af5.jpg" at bounding box center [181, 322] width 209 height 10
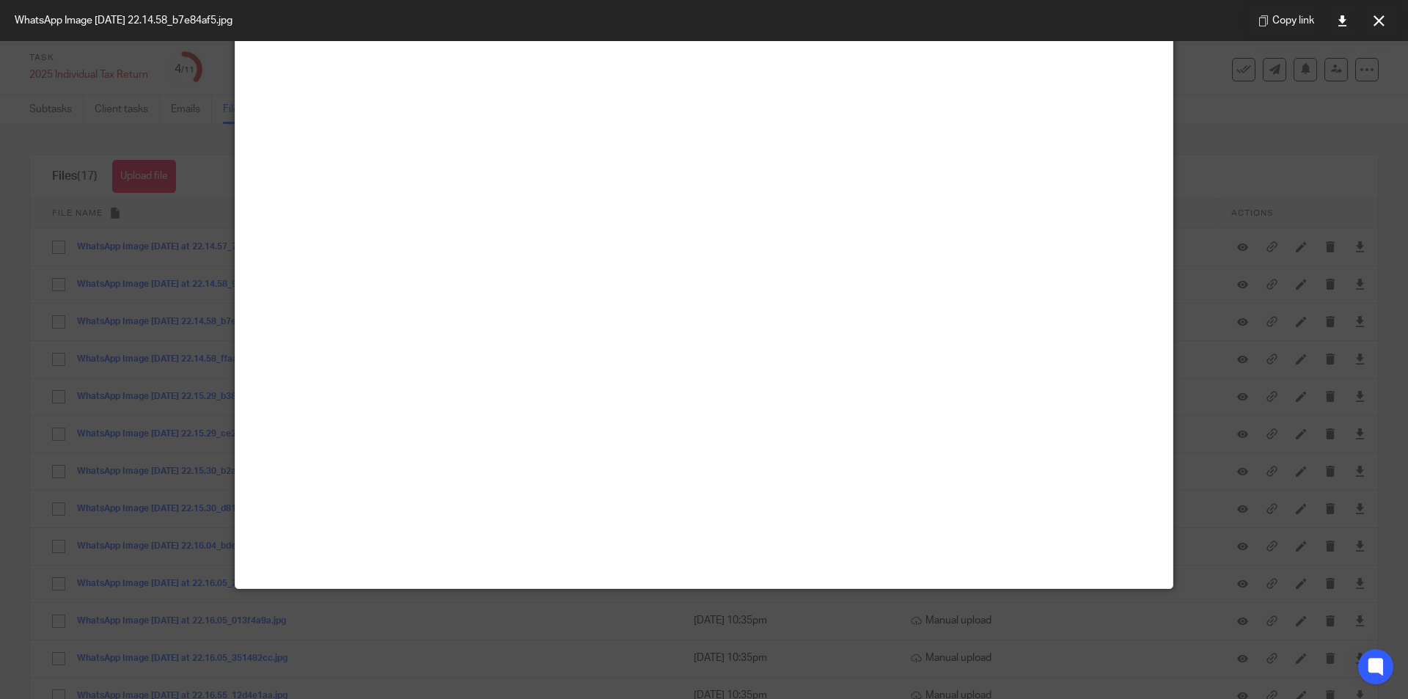
scroll to position [367, 0]
drag, startPoint x: 1384, startPoint y: 18, endPoint x: 1347, endPoint y: 19, distance: 37.4
click at [1384, 18] on button at bounding box center [1378, 20] width 29 height 29
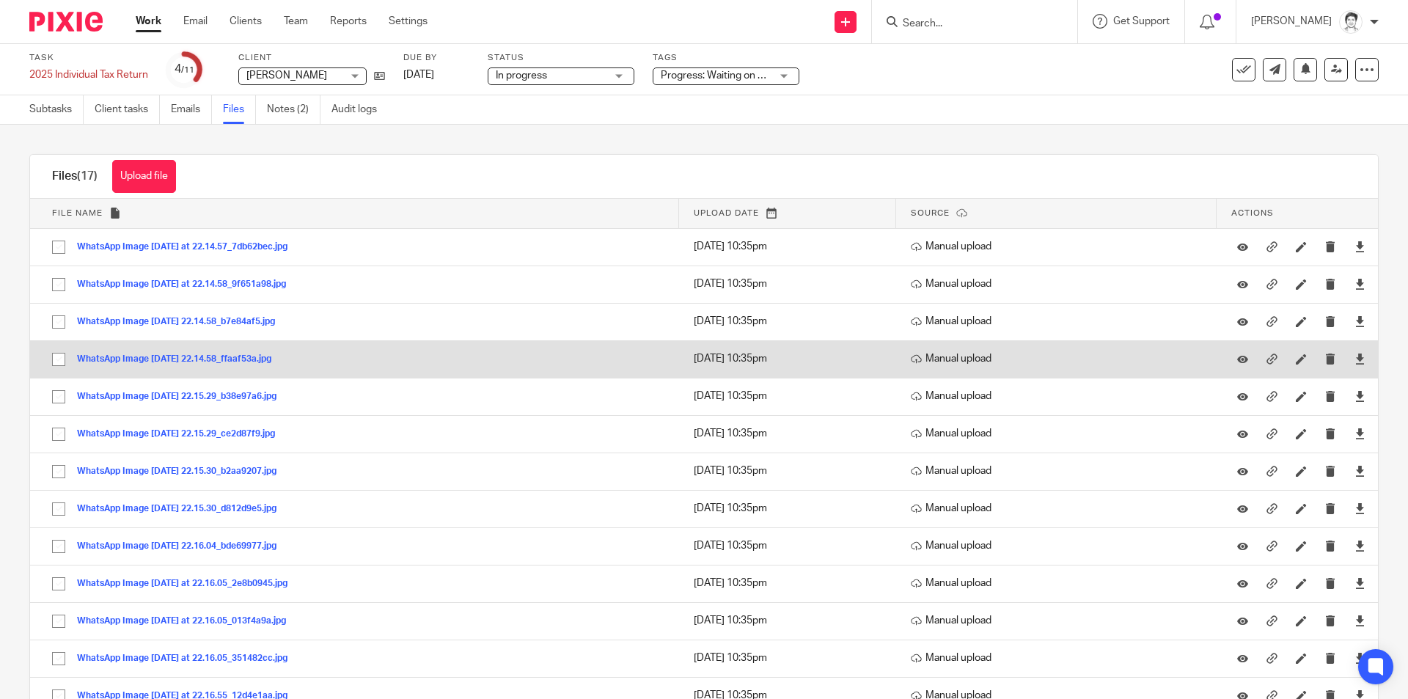
click at [217, 359] on button "WhatsApp Image 2025-09-14 at 22.14.58_ffaaf53a.jpg" at bounding box center [179, 359] width 205 height 10
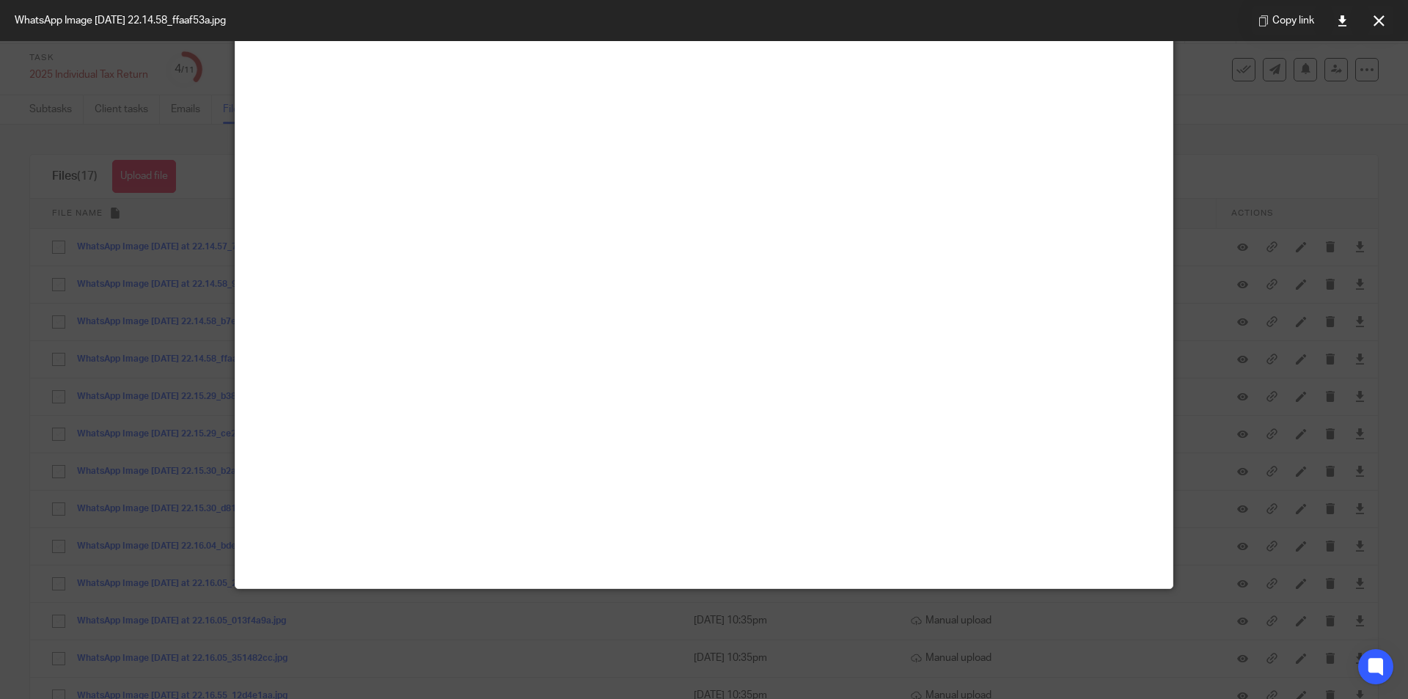
scroll to position [513, 0]
click at [1293, 244] on div at bounding box center [704, 349] width 1408 height 699
drag, startPoint x: 1384, startPoint y: 28, endPoint x: 1377, endPoint y: 29, distance: 7.5
click at [1384, 29] on button at bounding box center [1378, 20] width 29 height 29
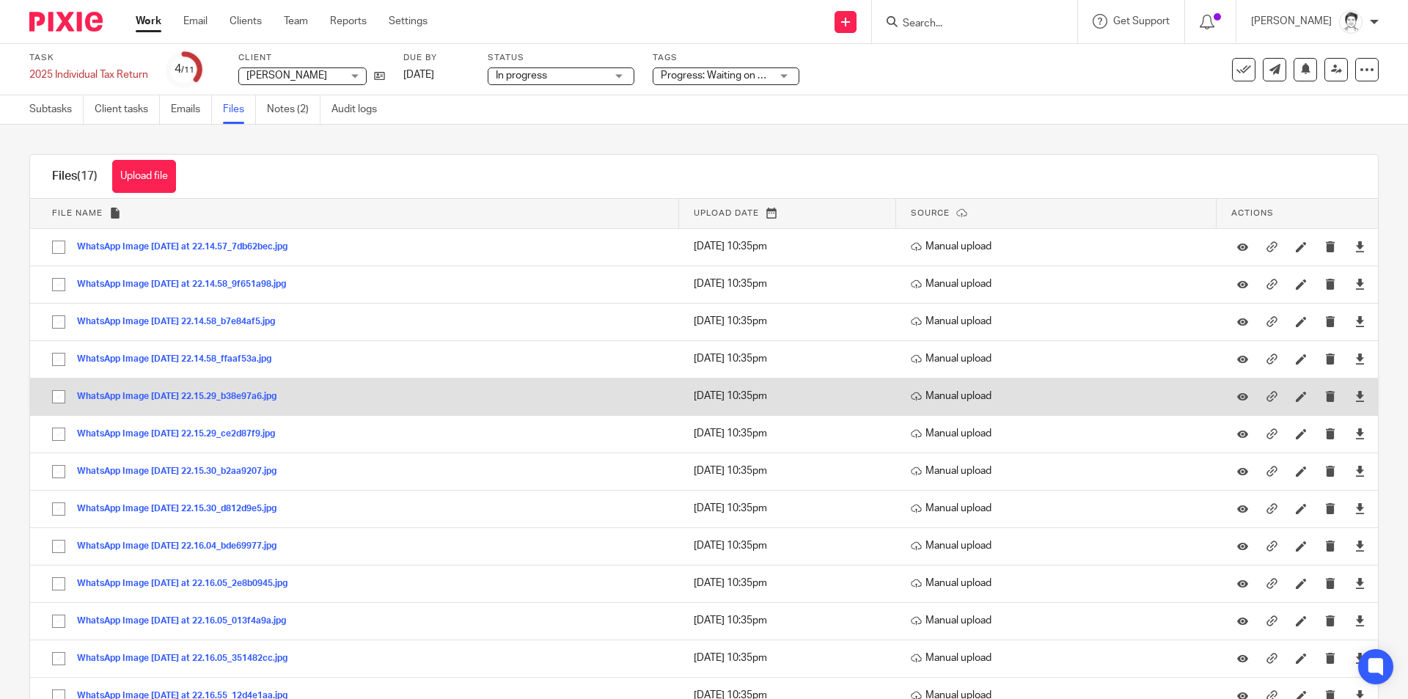
click at [231, 394] on button "WhatsApp Image 2025-09-14 at 22.15.29_b38e97a6.jpg" at bounding box center [182, 397] width 210 height 10
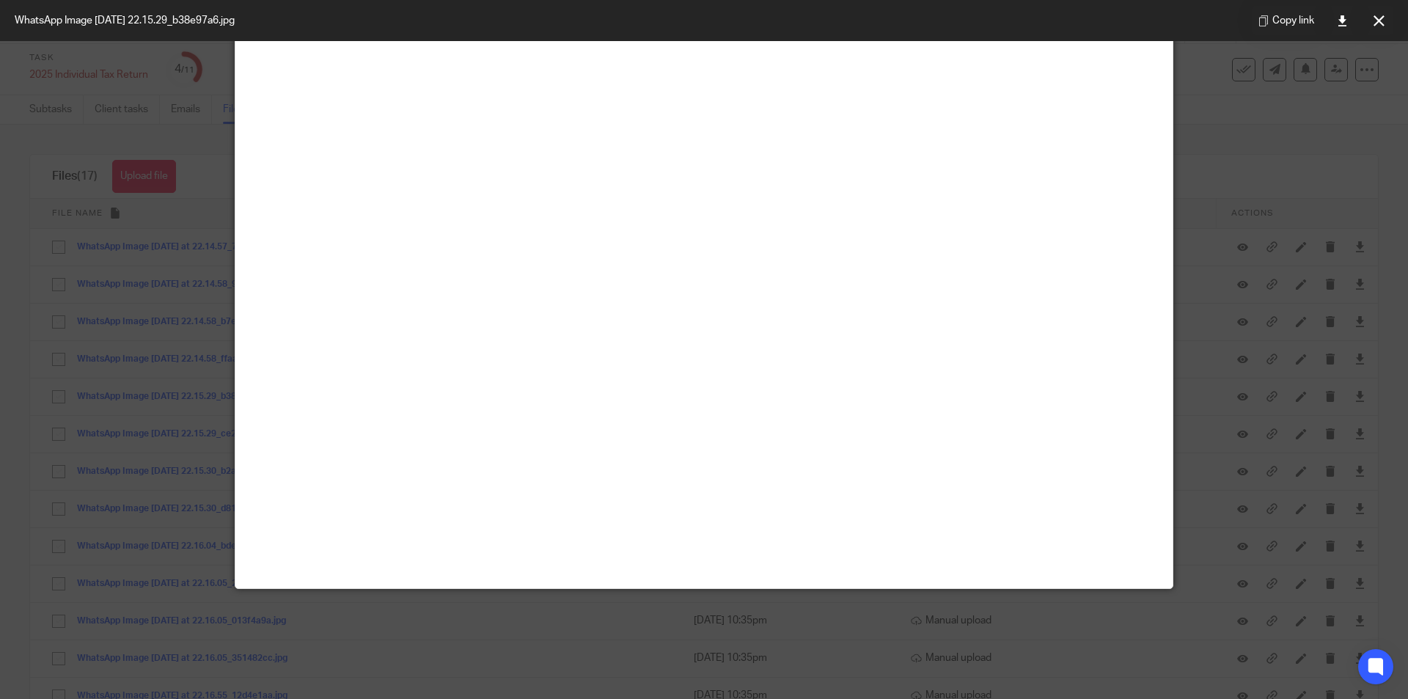
scroll to position [367, 0]
drag, startPoint x: 1384, startPoint y: 24, endPoint x: 1368, endPoint y: 29, distance: 16.7
click at [1384, 24] on button at bounding box center [1378, 20] width 29 height 29
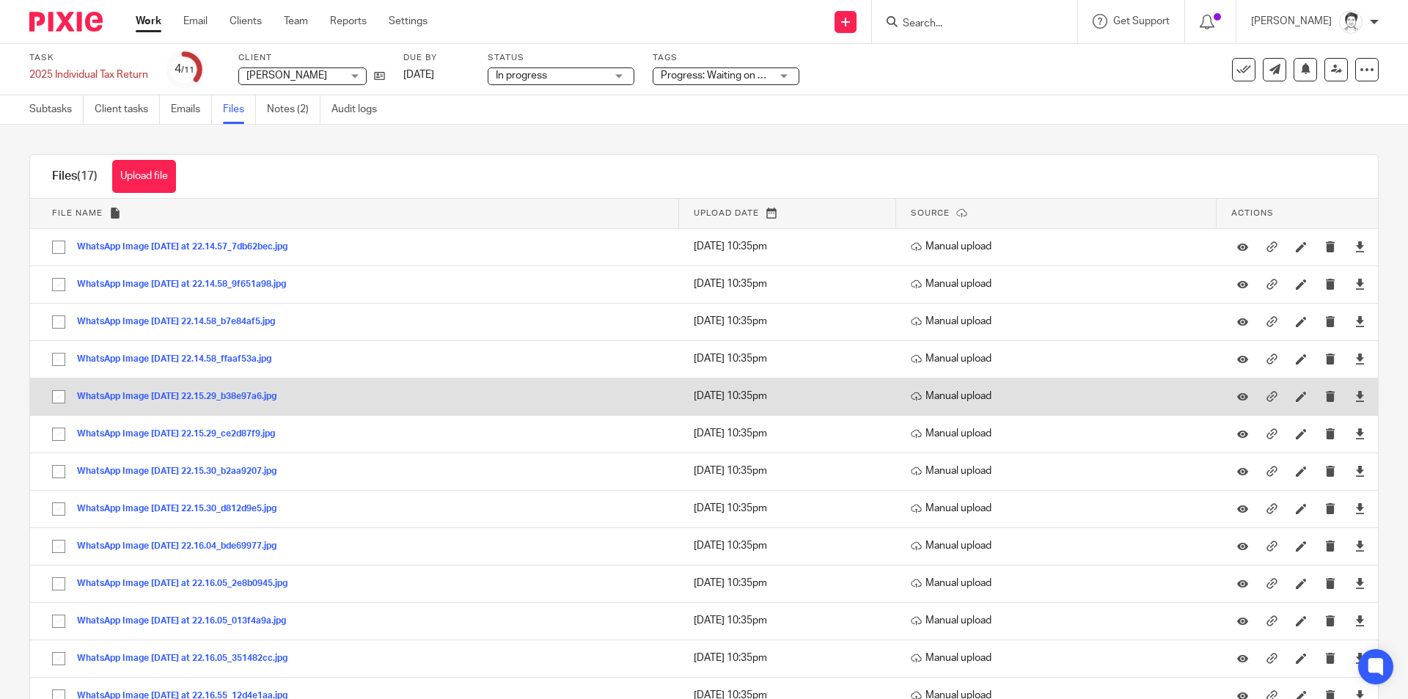
click at [232, 397] on button "WhatsApp Image 2025-09-14 at 22.15.29_b38e97a6.jpg" at bounding box center [182, 397] width 210 height 10
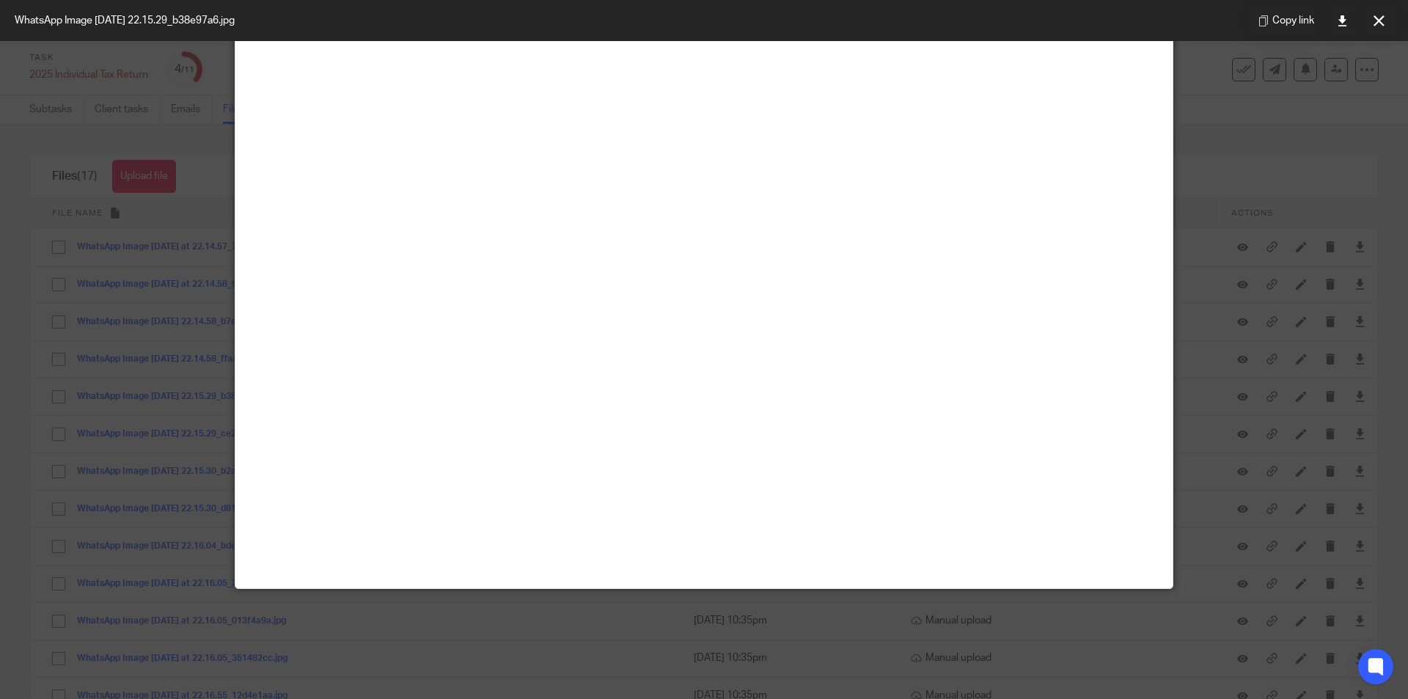
scroll to position [440, 0]
click at [1376, 17] on icon at bounding box center [1378, 20] width 11 height 11
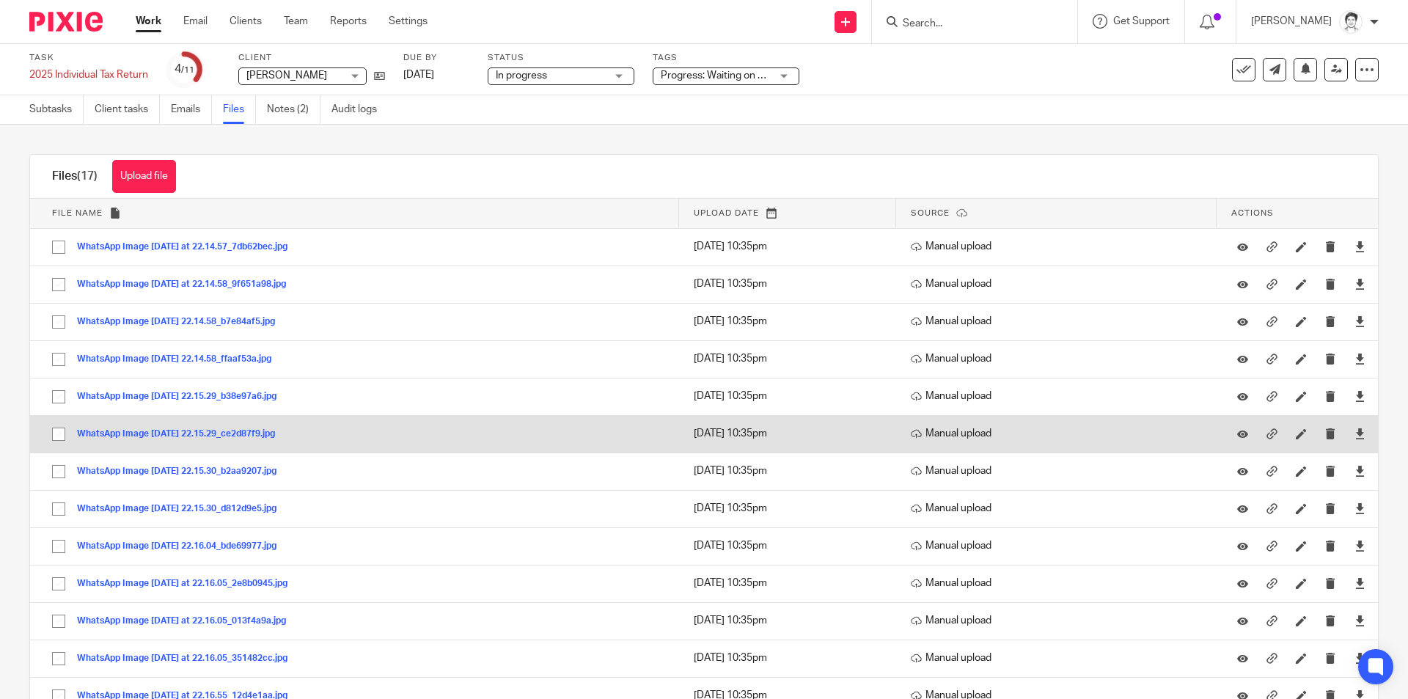
click at [187, 438] on button "WhatsApp Image 2025-09-14 at 22.15.29_ce2d87f9.jpg" at bounding box center [181, 434] width 209 height 10
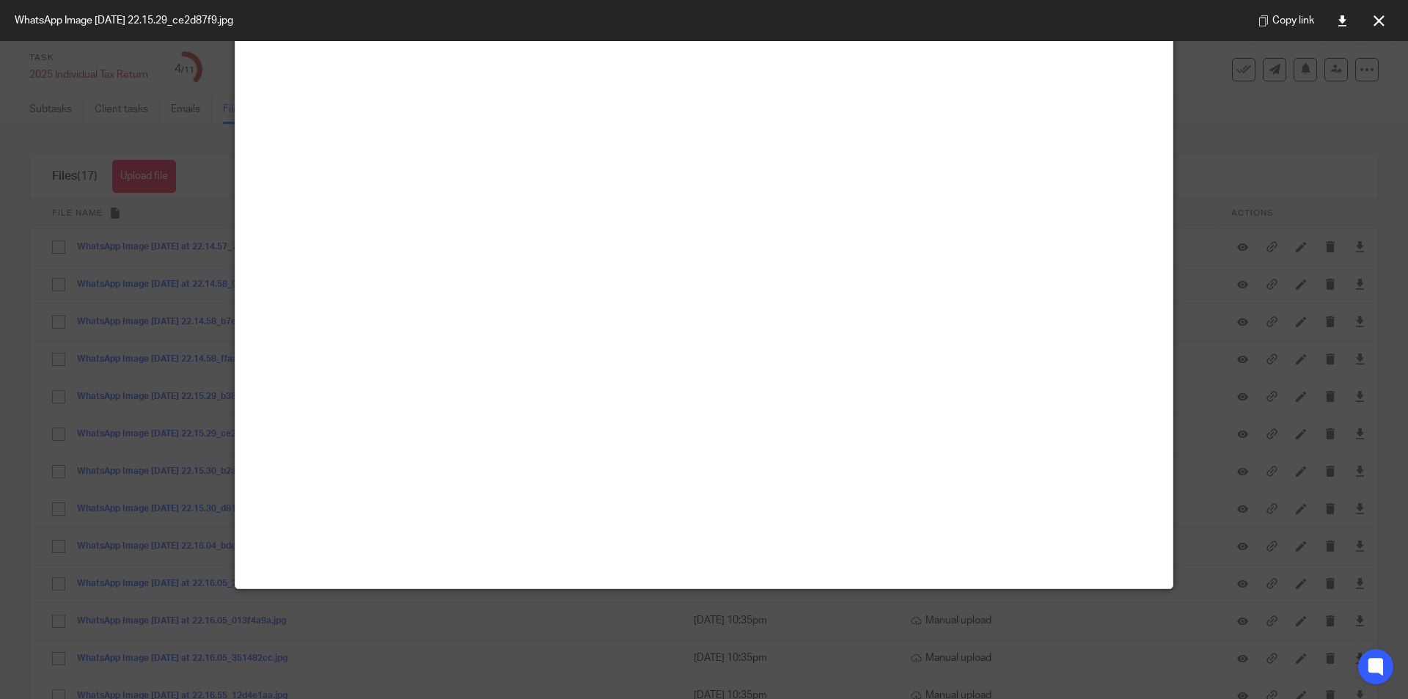
scroll to position [367, 0]
click at [1389, 21] on button at bounding box center [1378, 20] width 29 height 29
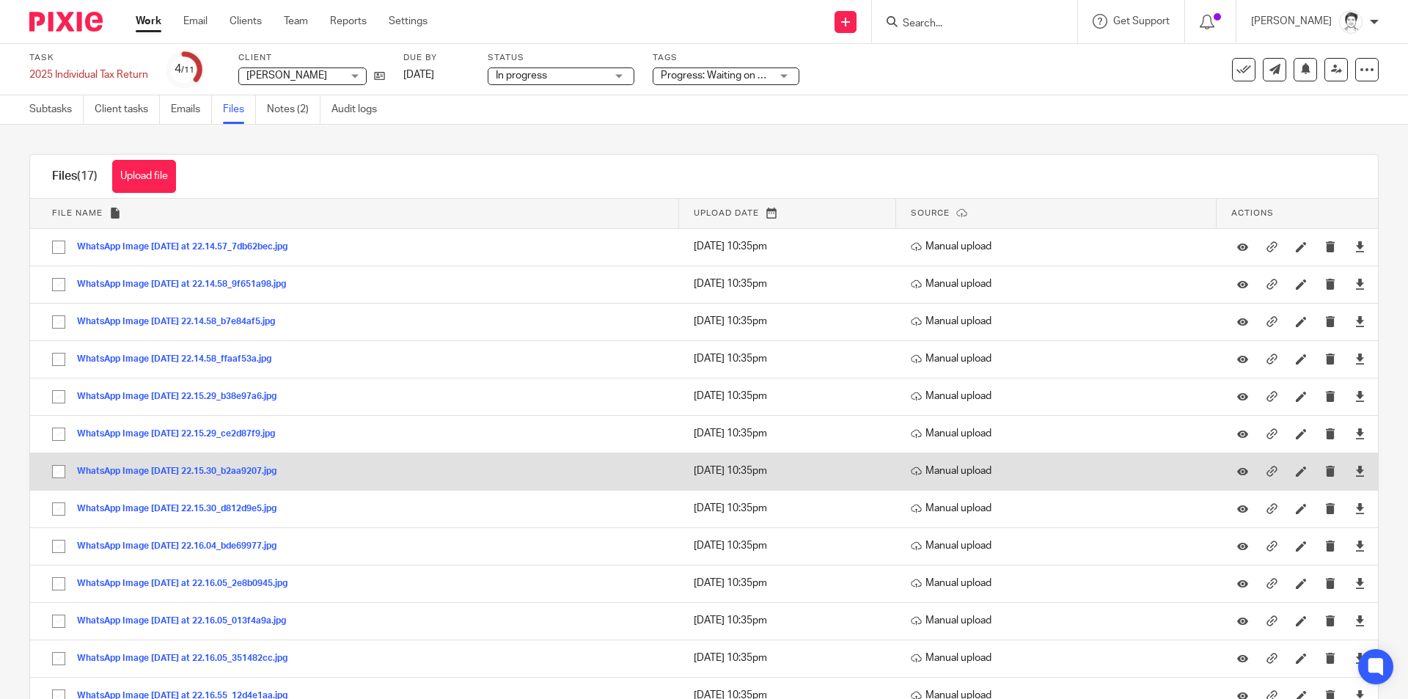
click at [136, 473] on button "WhatsApp Image 2025-09-14 at 22.15.30_b2aa9207.jpg" at bounding box center [182, 471] width 210 height 10
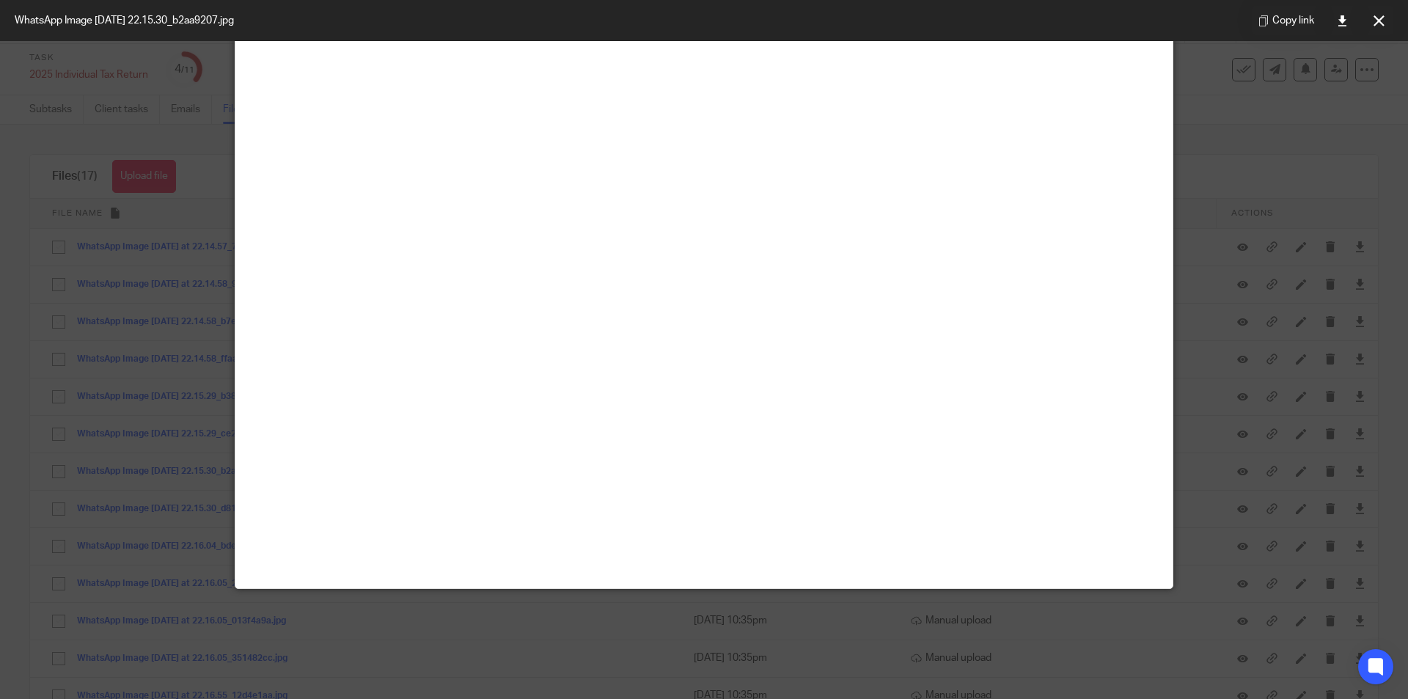
scroll to position [293, 0]
click at [1386, 24] on button at bounding box center [1378, 20] width 29 height 29
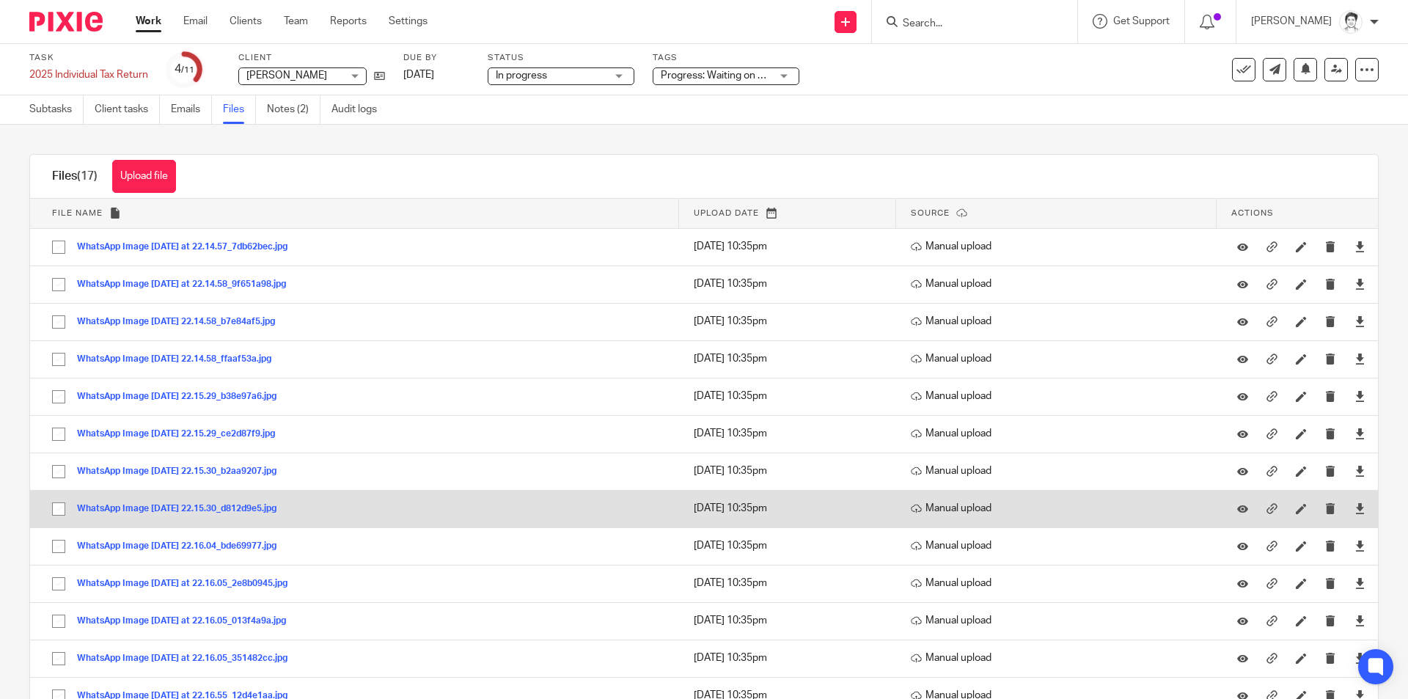
click at [128, 504] on button "WhatsApp Image 2025-09-14 at 22.15.30_d812d9e5.jpg" at bounding box center [182, 509] width 210 height 10
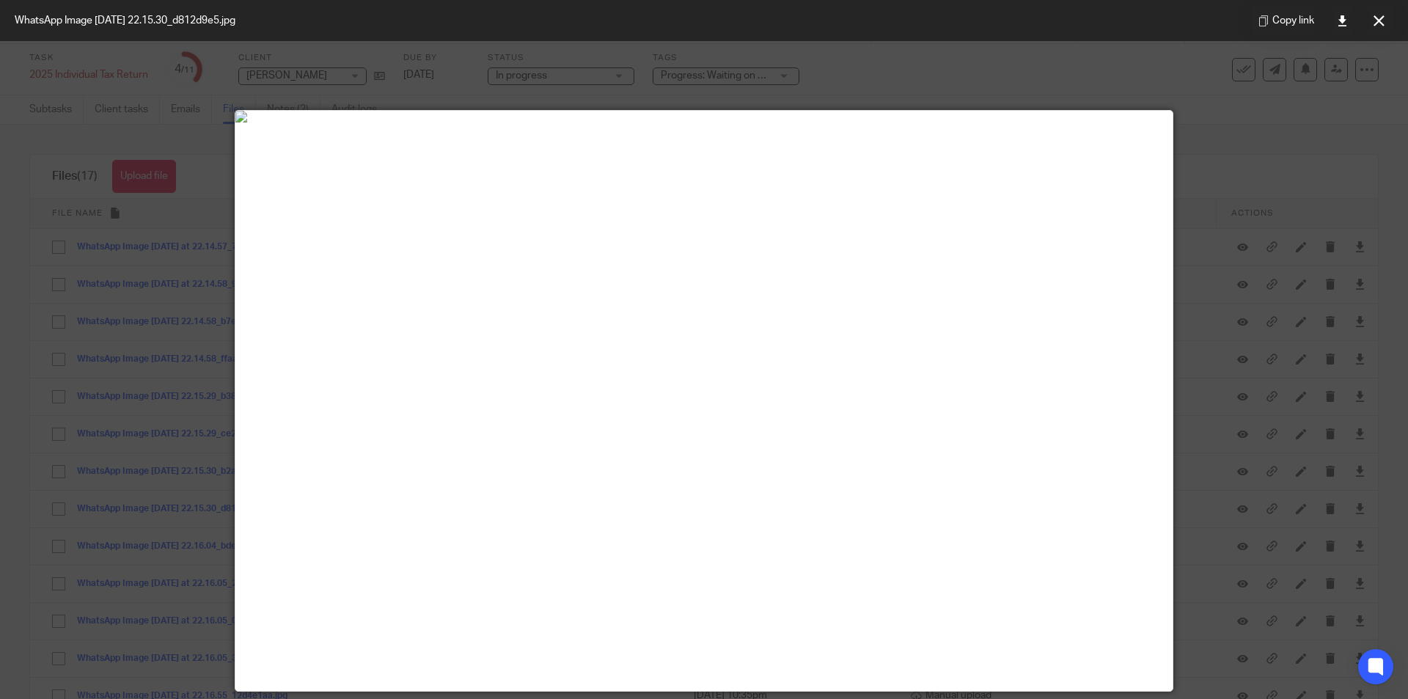
click at [58, 511] on div at bounding box center [704, 349] width 1408 height 699
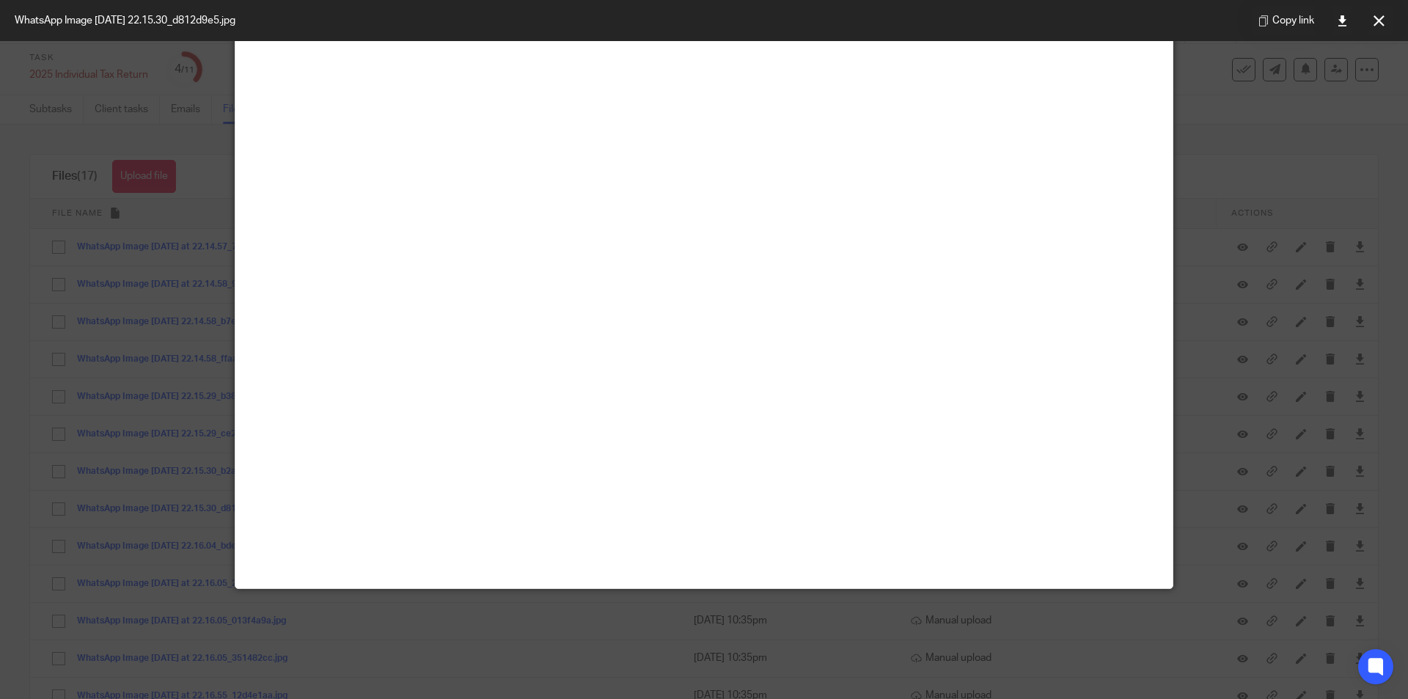
drag, startPoint x: 1371, startPoint y: 21, endPoint x: 1349, endPoint y: 25, distance: 22.4
click at [1371, 21] on button at bounding box center [1378, 20] width 29 height 29
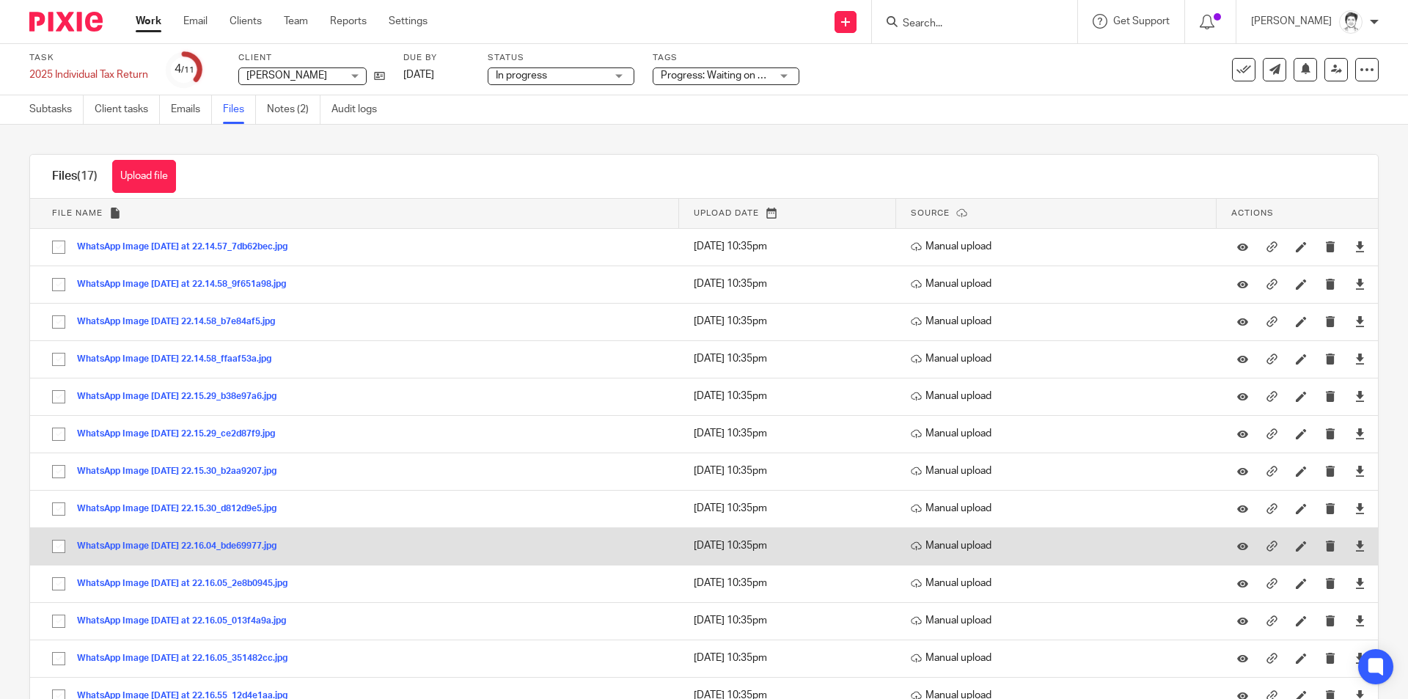
click at [200, 545] on button "WhatsApp Image 2025-09-14 at 22.16.04_bde69977.jpg" at bounding box center [182, 546] width 210 height 10
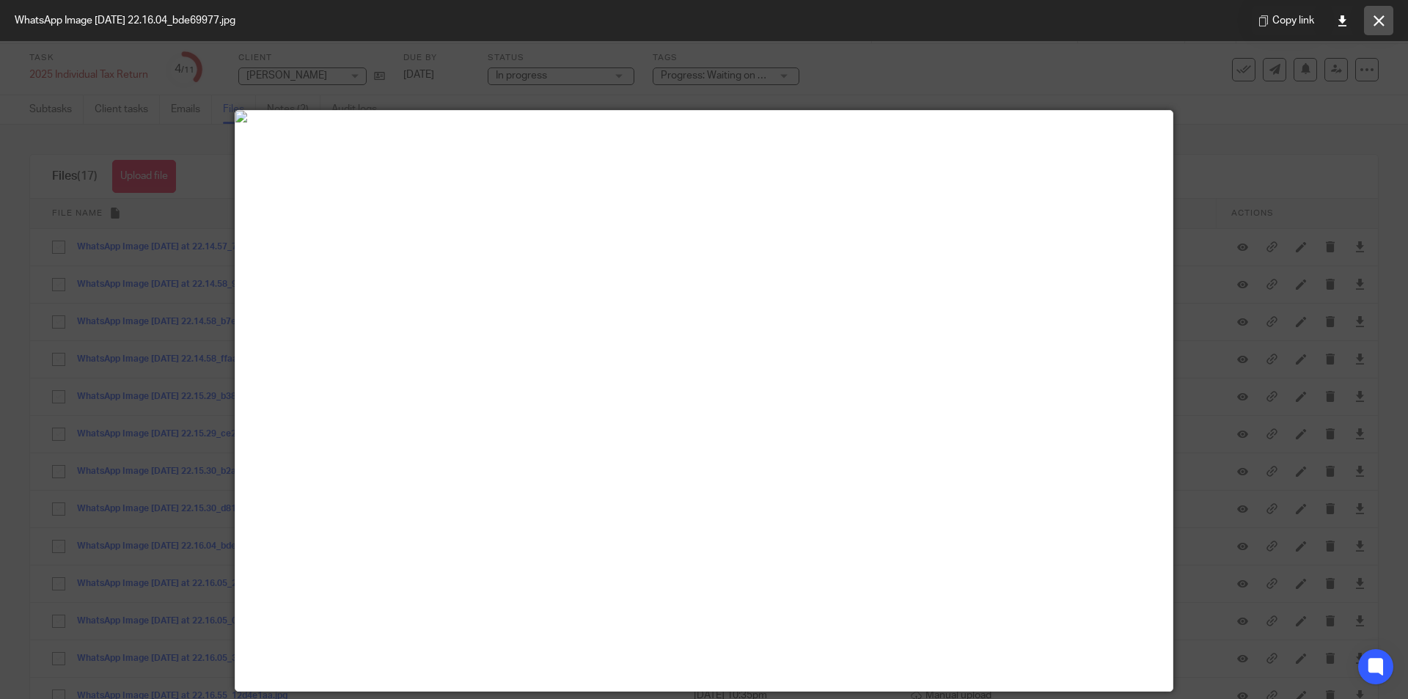
click at [1374, 20] on icon at bounding box center [1378, 20] width 11 height 11
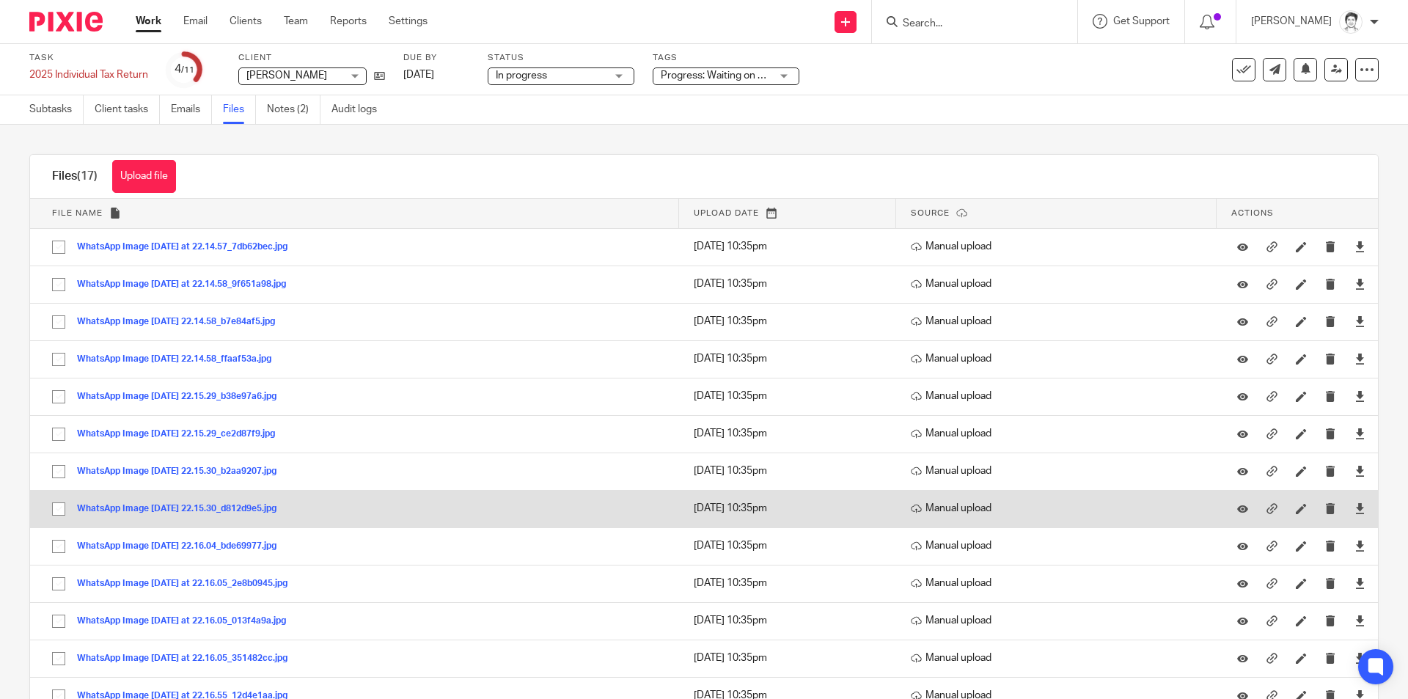
click at [267, 518] on td "WhatsApp Image 2025-09-14 at 22.15.30_d812d9e5.jpg WhatsApp Image 2025-09-14 at…" at bounding box center [354, 508] width 649 height 37
click at [279, 510] on button "WhatsApp Image 2025-09-14 at 22.15.30_d812d9e5.jpg" at bounding box center [182, 509] width 210 height 10
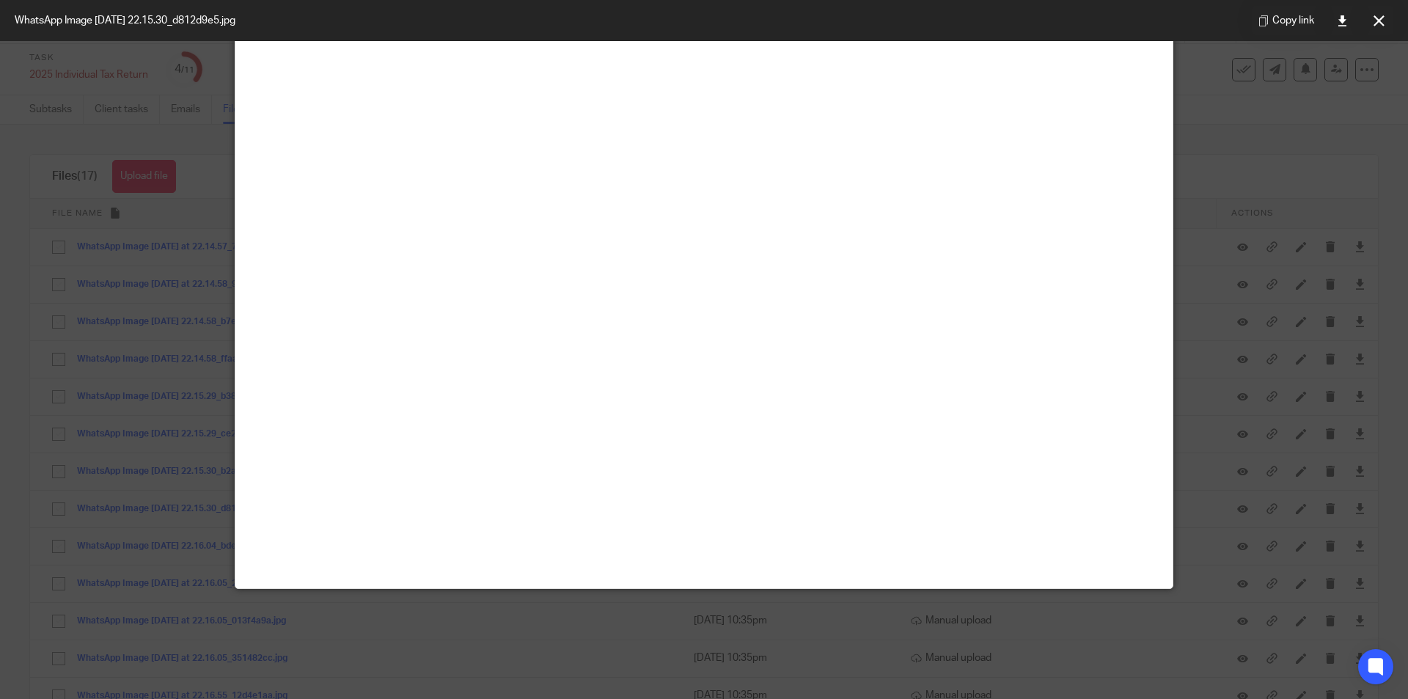
scroll to position [367, 0]
click at [1375, 29] on button at bounding box center [1378, 20] width 29 height 29
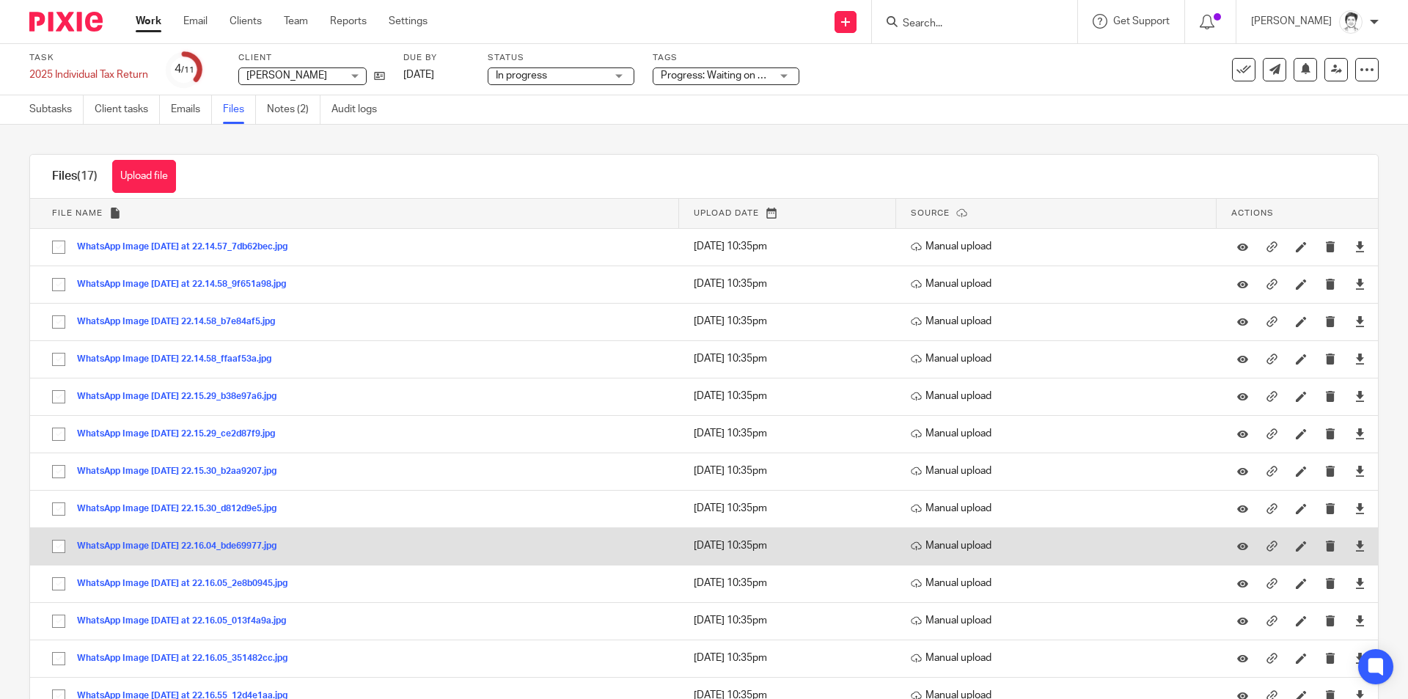
click at [268, 547] on button "WhatsApp Image 2025-09-14 at 22.16.04_bde69977.jpg" at bounding box center [182, 546] width 210 height 10
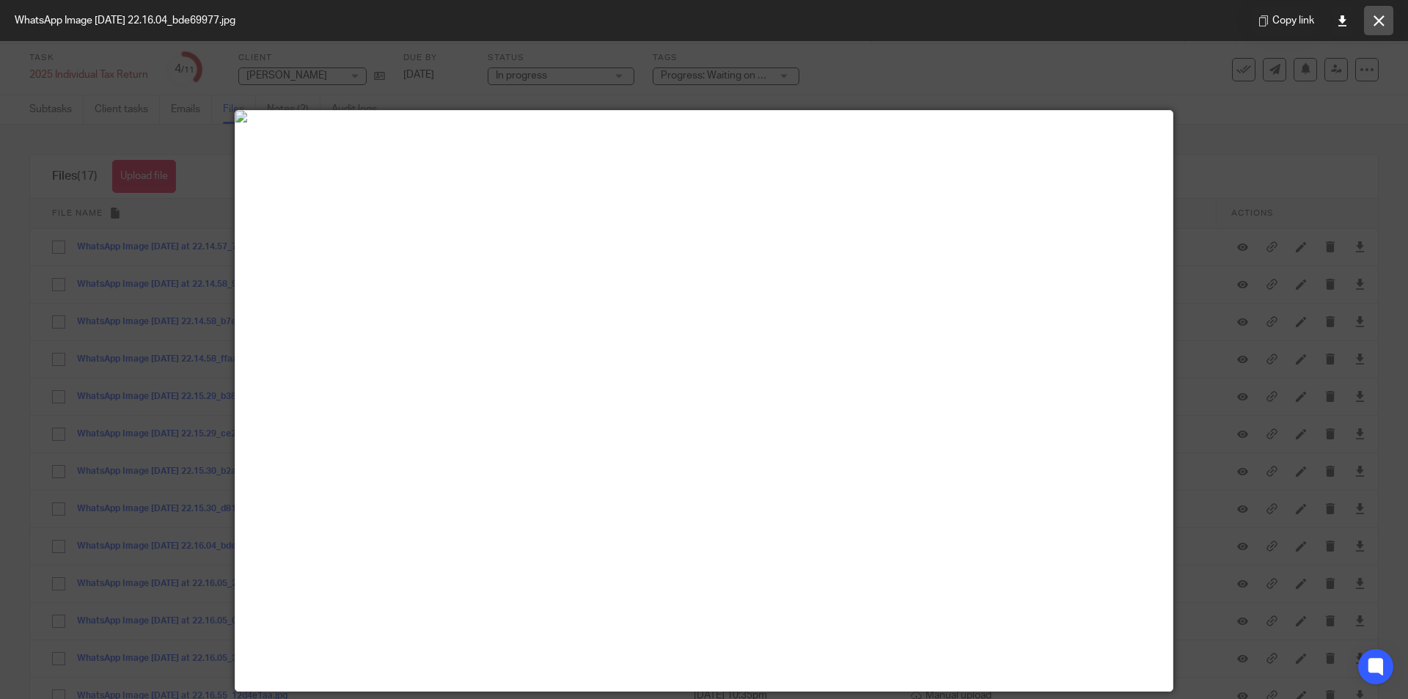
click at [1378, 21] on icon at bounding box center [1378, 20] width 11 height 11
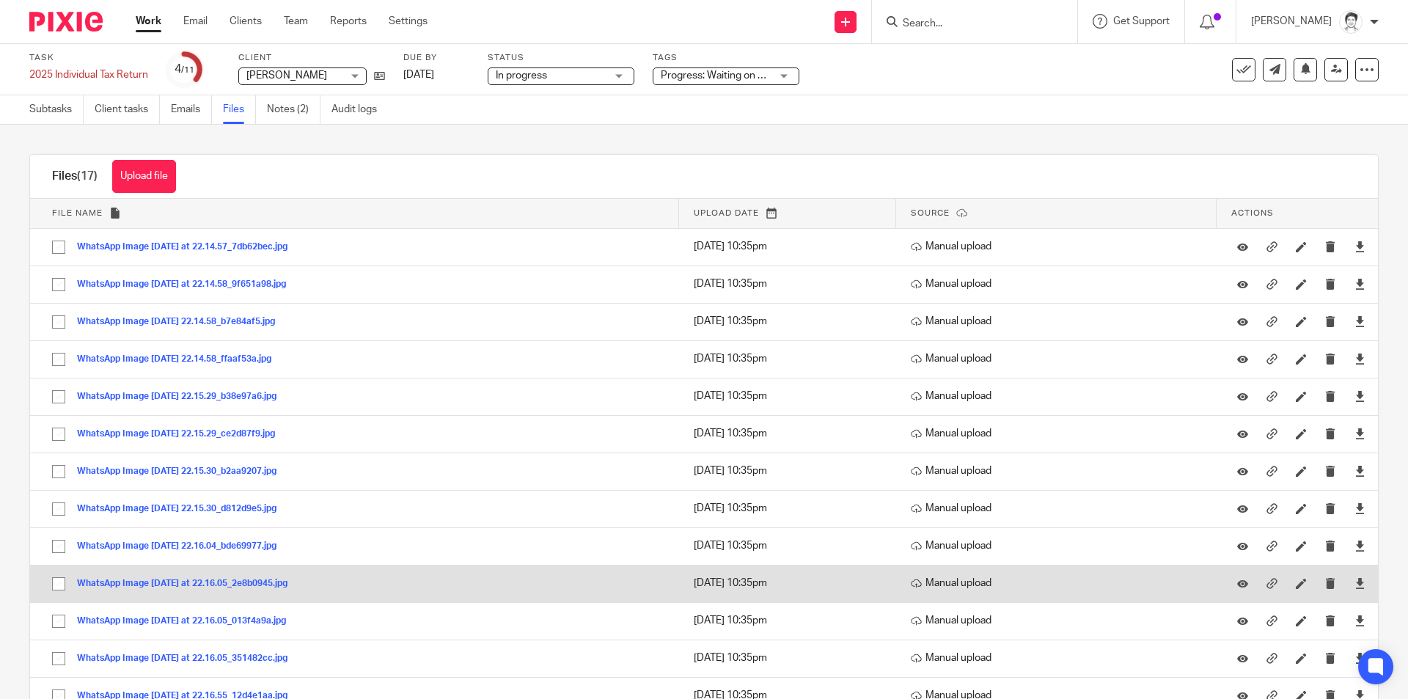
click at [196, 588] on button "WhatsApp Image 2025-09-14 at 22.16.05_2e8b0945.jpg" at bounding box center [187, 583] width 221 height 10
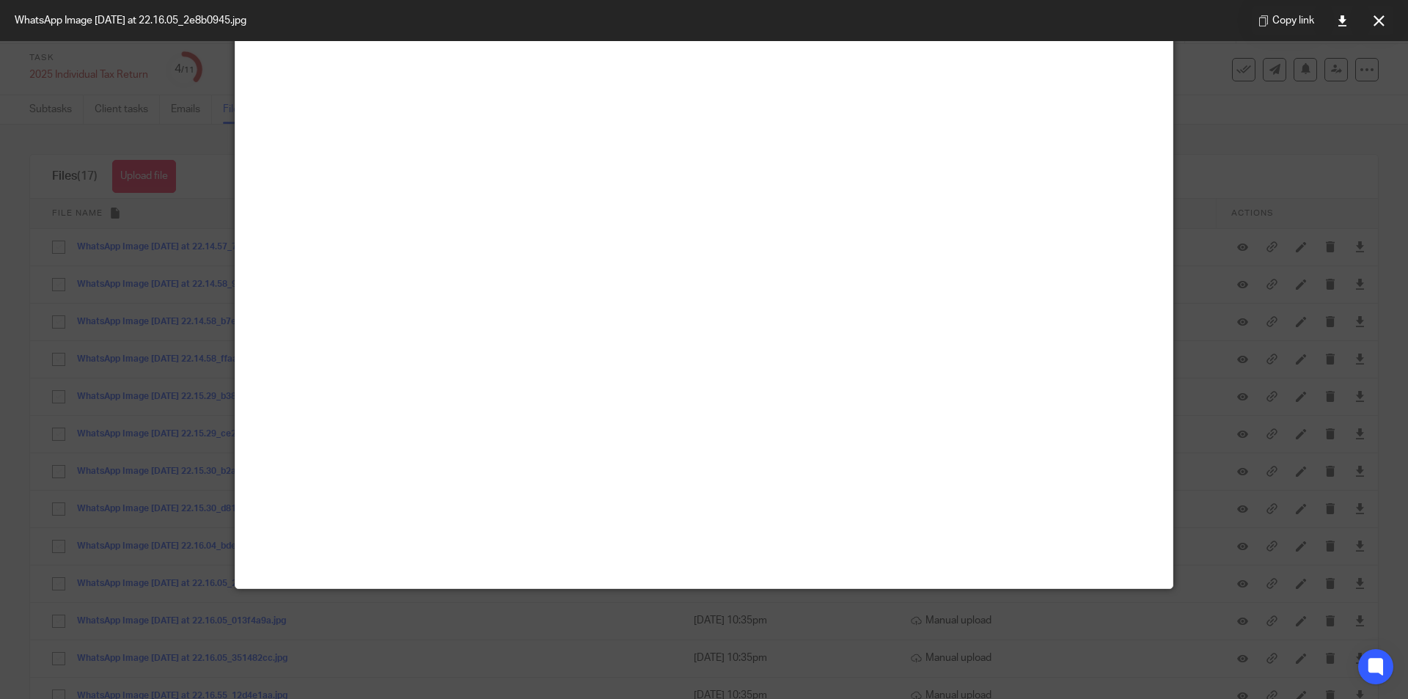
scroll to position [513, 0]
drag, startPoint x: 1379, startPoint y: 22, endPoint x: 1358, endPoint y: 23, distance: 21.3
click at [1379, 22] on icon at bounding box center [1378, 20] width 11 height 11
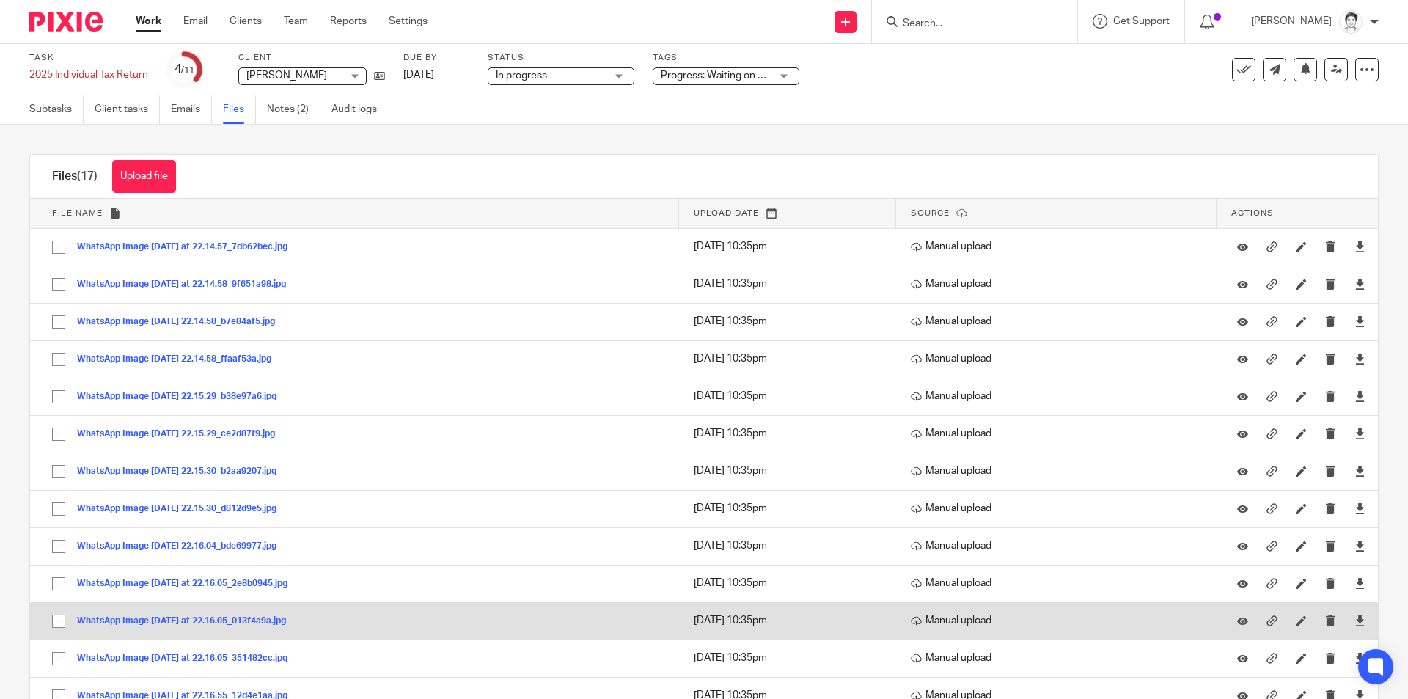
click at [209, 620] on button "WhatsApp Image 2025-09-14 at 22.16.05_013f4a9a.jpg" at bounding box center [187, 621] width 220 height 10
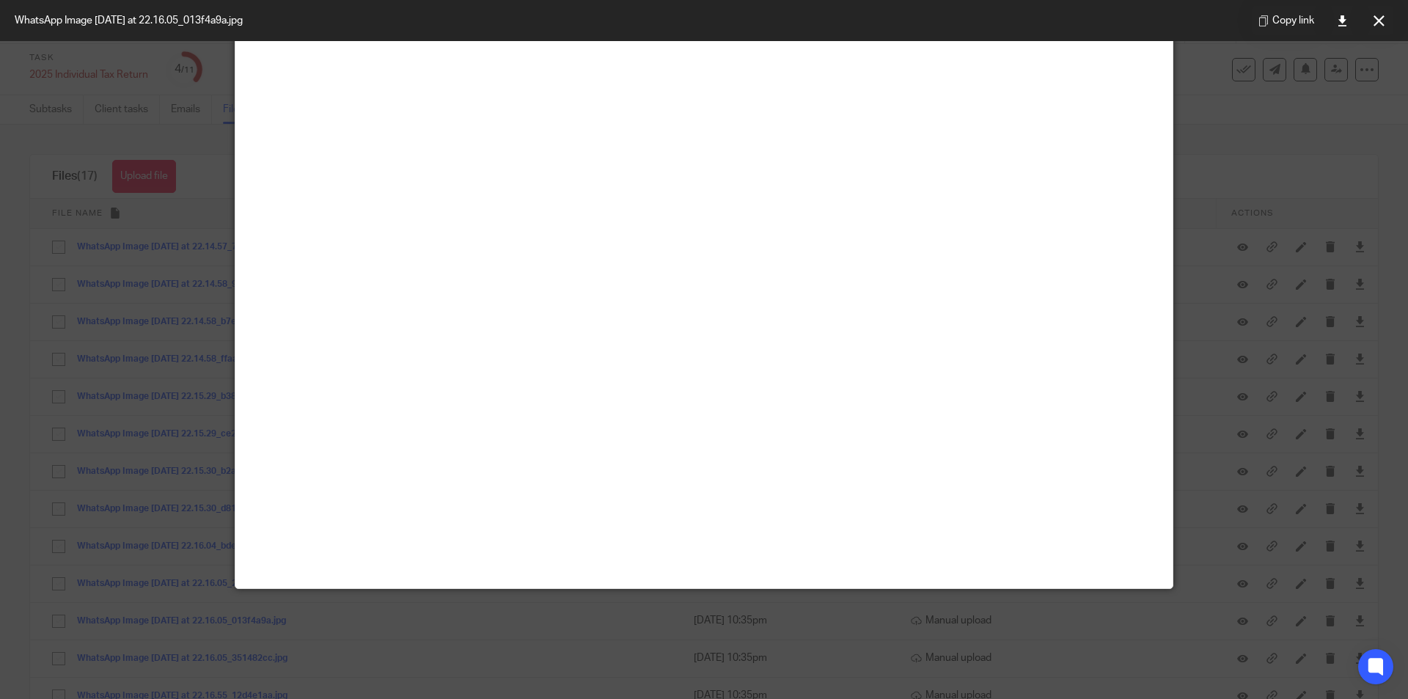
scroll to position [147, 0]
click at [1384, 21] on button at bounding box center [1378, 20] width 29 height 29
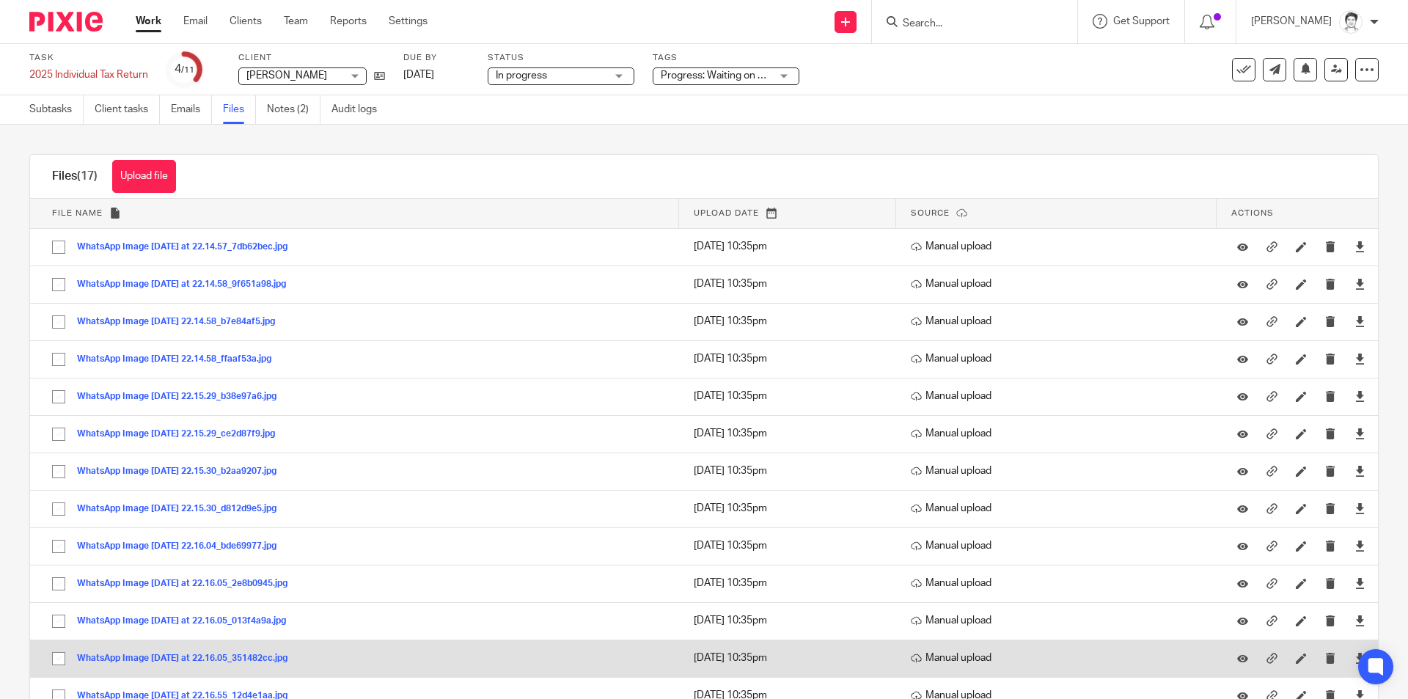
click at [246, 655] on button "WhatsApp Image 2025-09-14 at 22.16.05_351482cc.jpg" at bounding box center [187, 658] width 221 height 10
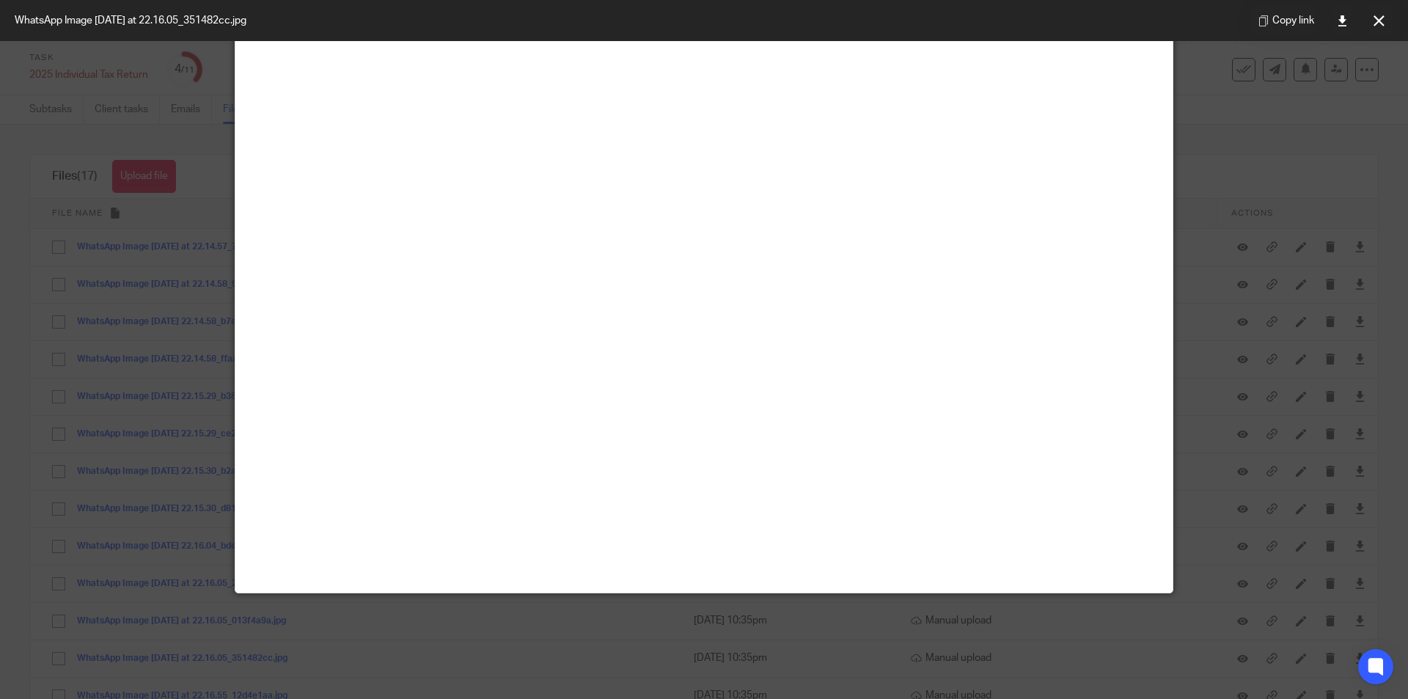
scroll to position [73, 0]
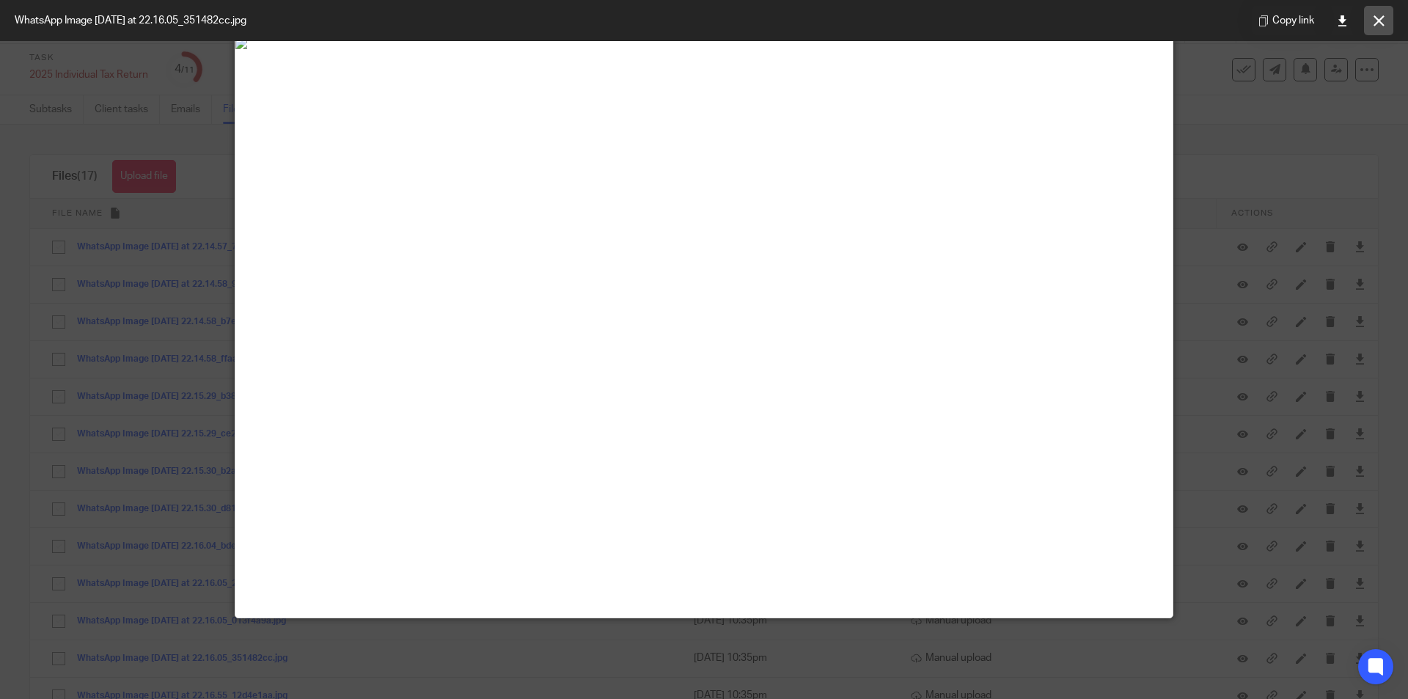
click at [1373, 21] on icon at bounding box center [1378, 20] width 11 height 11
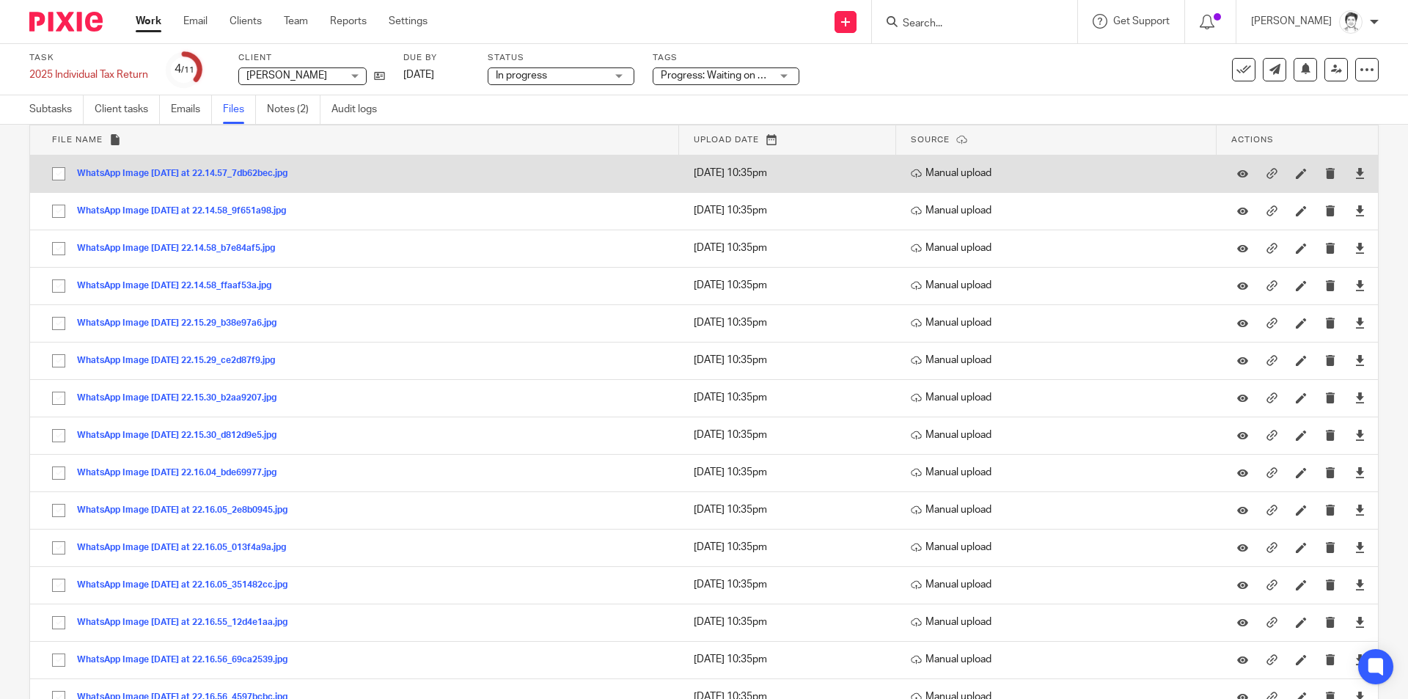
click at [238, 172] on button "WhatsApp Image 2025-09-14 at 22.14.57_7db62bec.jpg" at bounding box center [187, 174] width 221 height 10
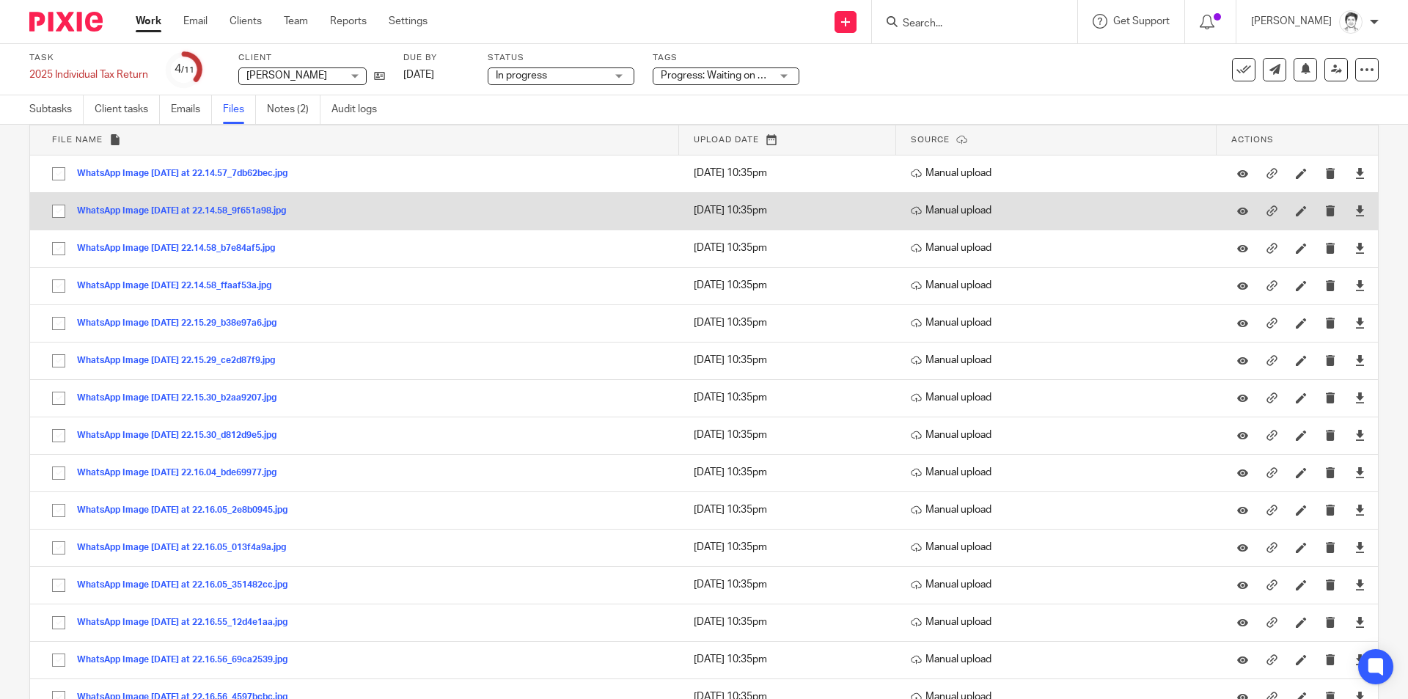
click at [261, 207] on button "WhatsApp Image 2025-09-14 at 22.14.58_9f651a98.jpg" at bounding box center [187, 211] width 220 height 10
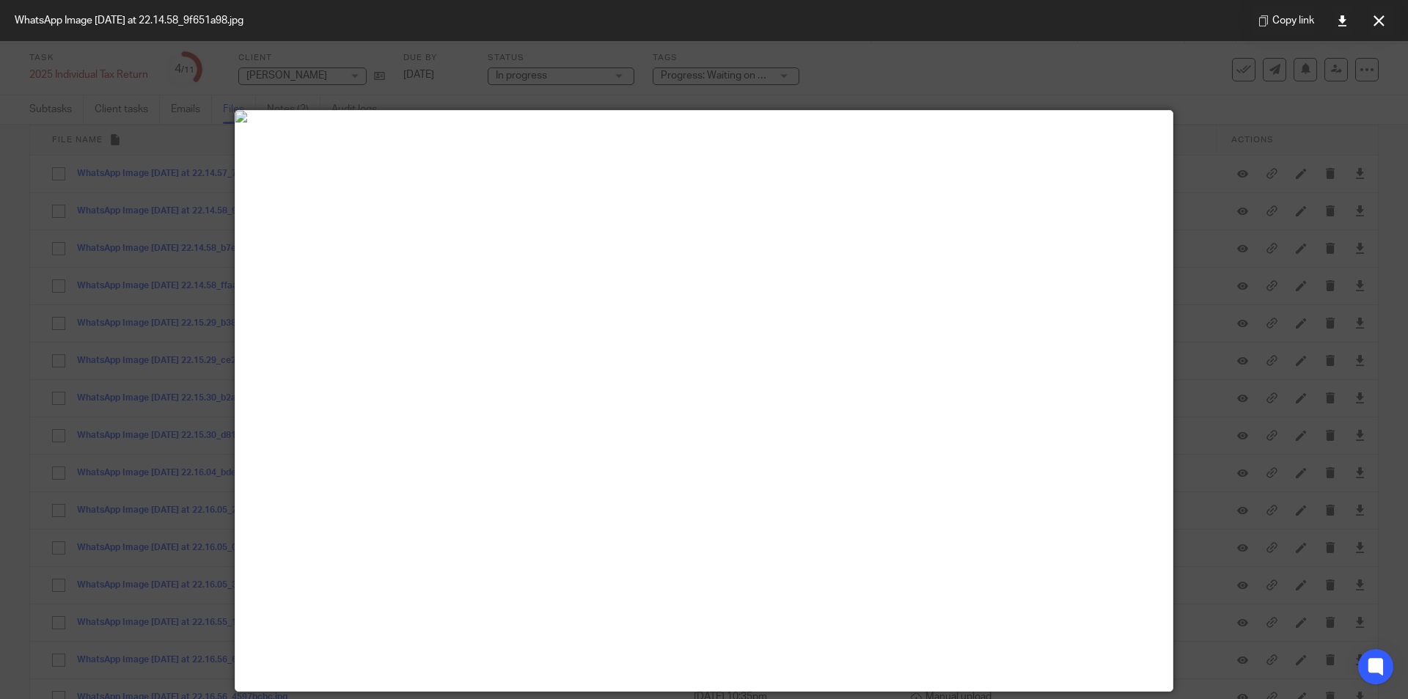
click at [1363, 18] on div "Copy link" at bounding box center [1322, 20] width 171 height 41
click at [1384, 20] on button at bounding box center [1378, 20] width 29 height 29
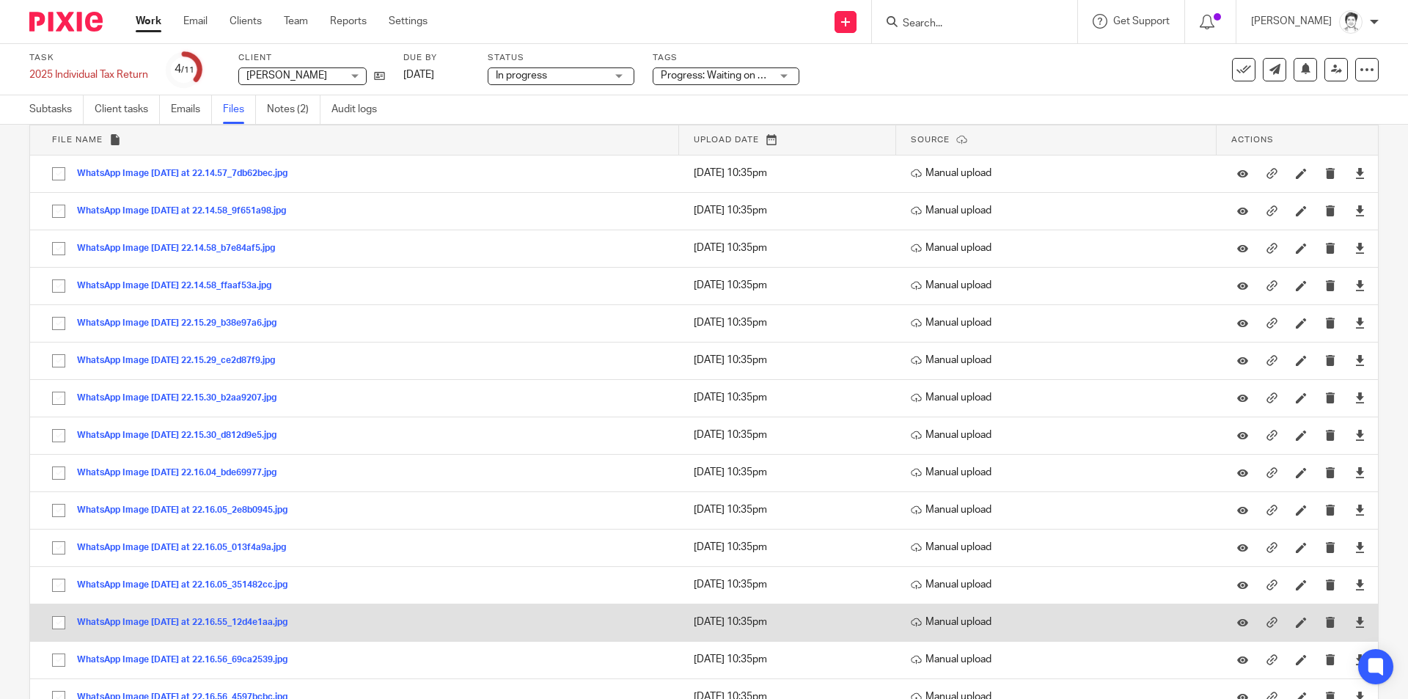
drag, startPoint x: 181, startPoint y: 617, endPoint x: 183, endPoint y: 605, distance: 12.5
click at [183, 615] on div "WhatsApp Image 2025-09-14 at 22.16.55_12d4e1aa.jpg" at bounding box center [187, 621] width 221 height 15
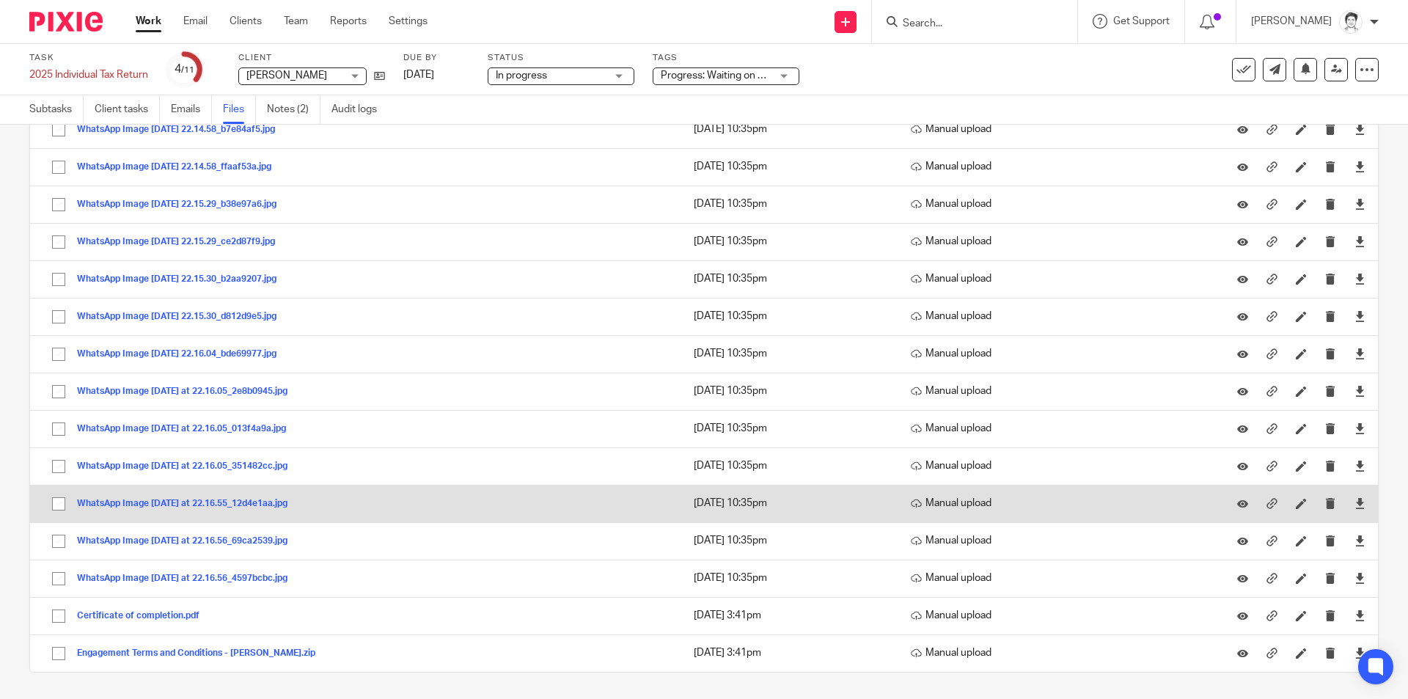
scroll to position [195, 0]
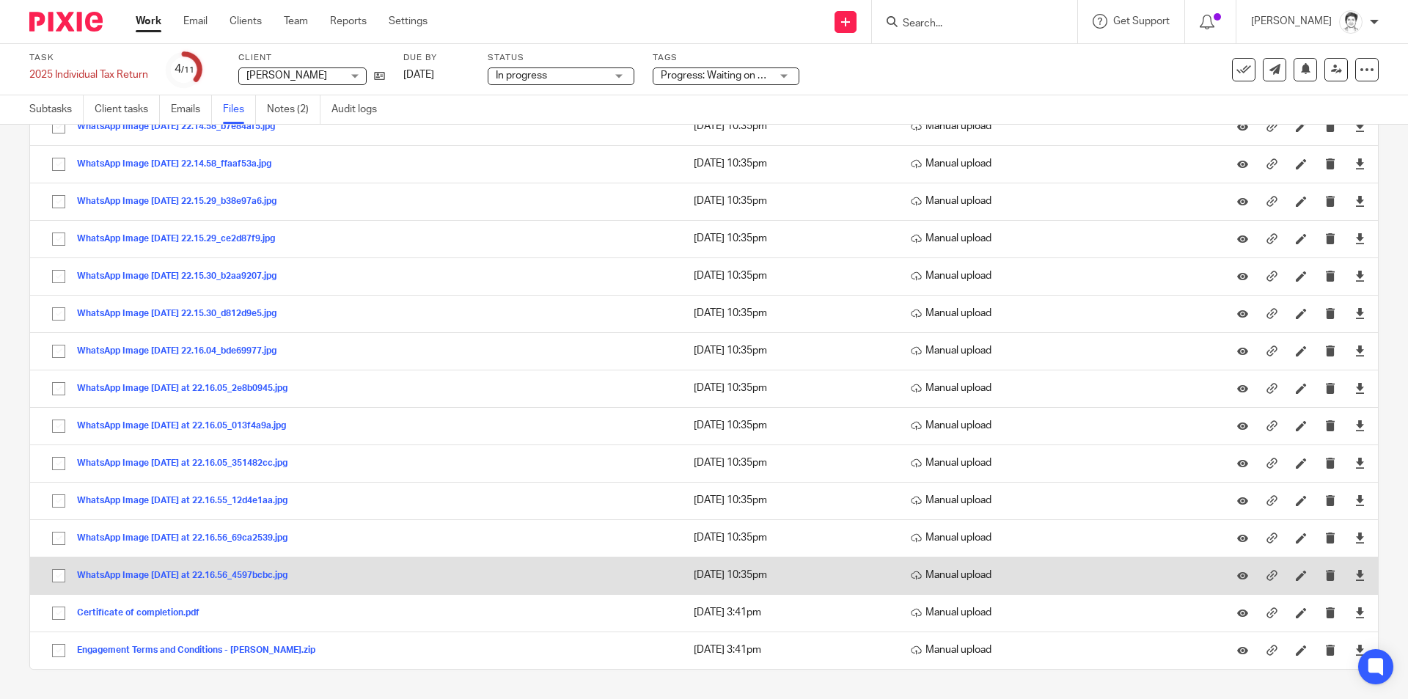
click at [165, 576] on button "WhatsApp Image 2025-09-14 at 22.16.56_4597bcbc.jpg" at bounding box center [187, 575] width 221 height 10
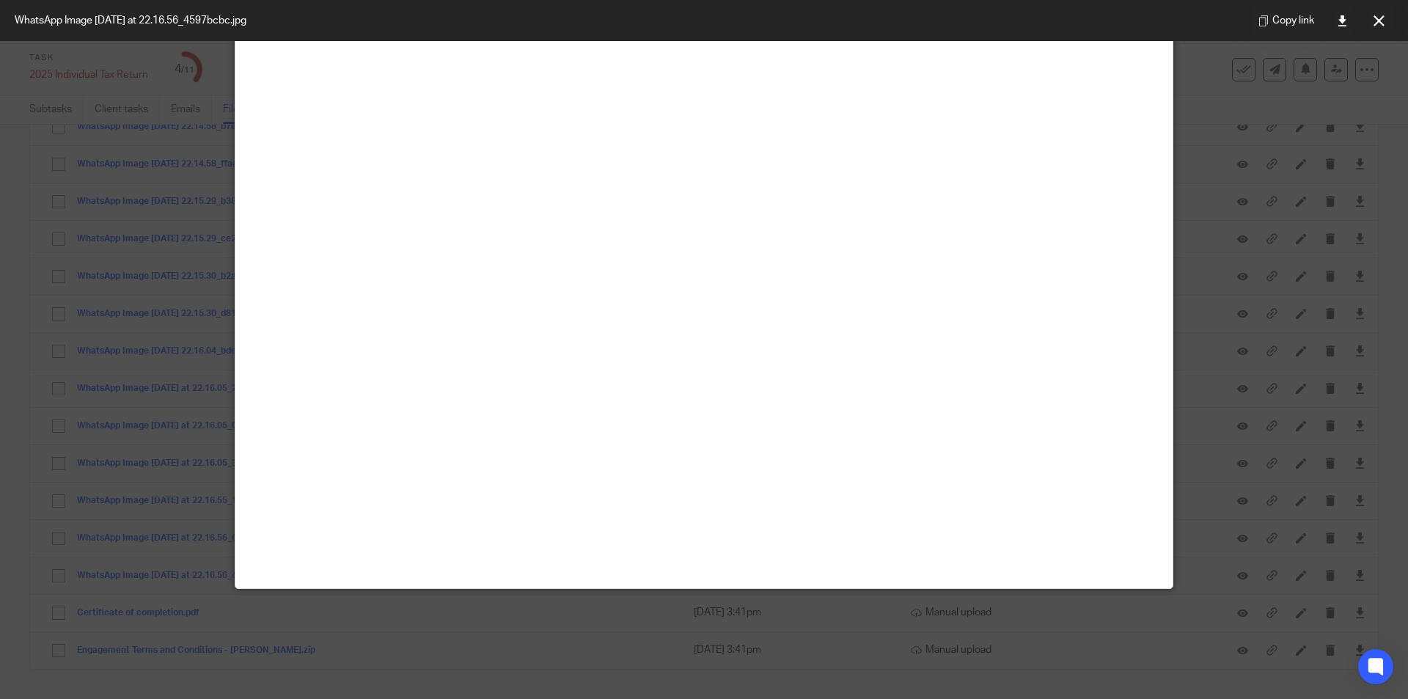
scroll to position [440, 0]
click at [1379, 23] on icon at bounding box center [1378, 20] width 11 height 11
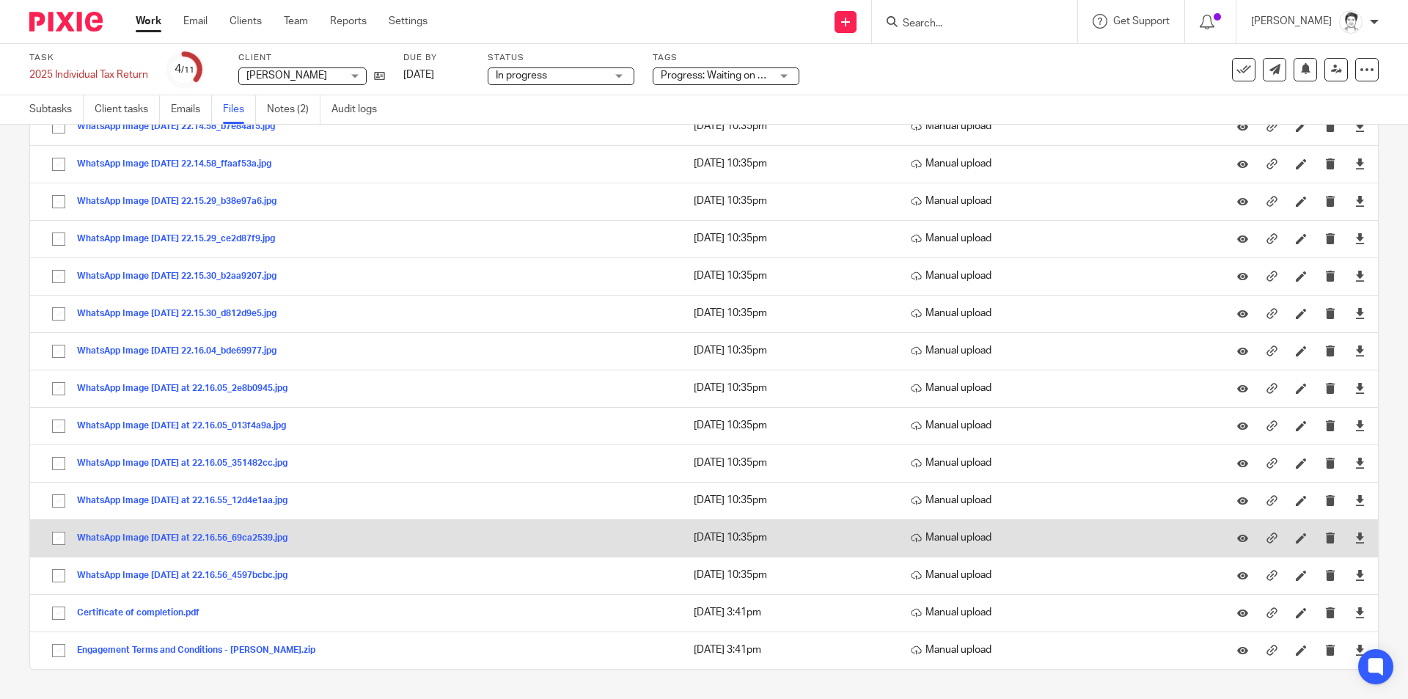
click at [185, 539] on button "WhatsApp Image 2025-09-14 at 22.16.56_69ca2539.jpg" at bounding box center [187, 538] width 221 height 10
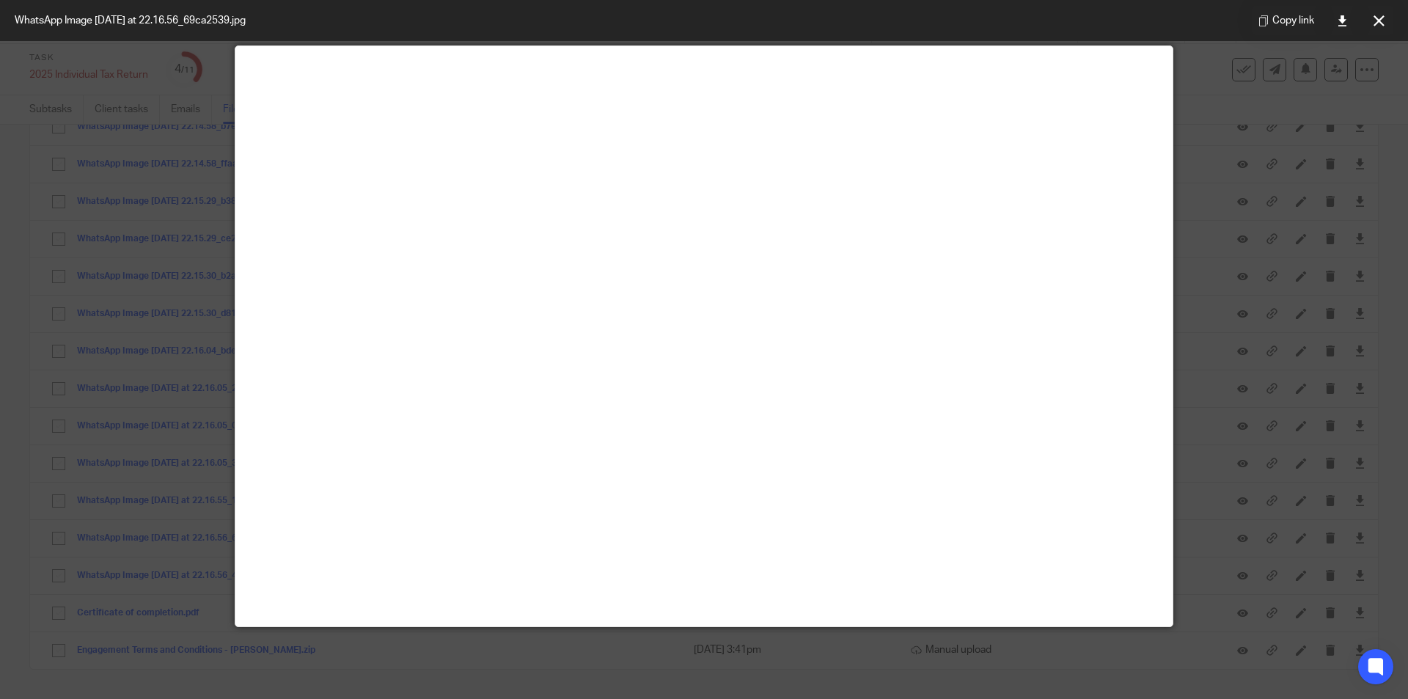
scroll to position [220, 0]
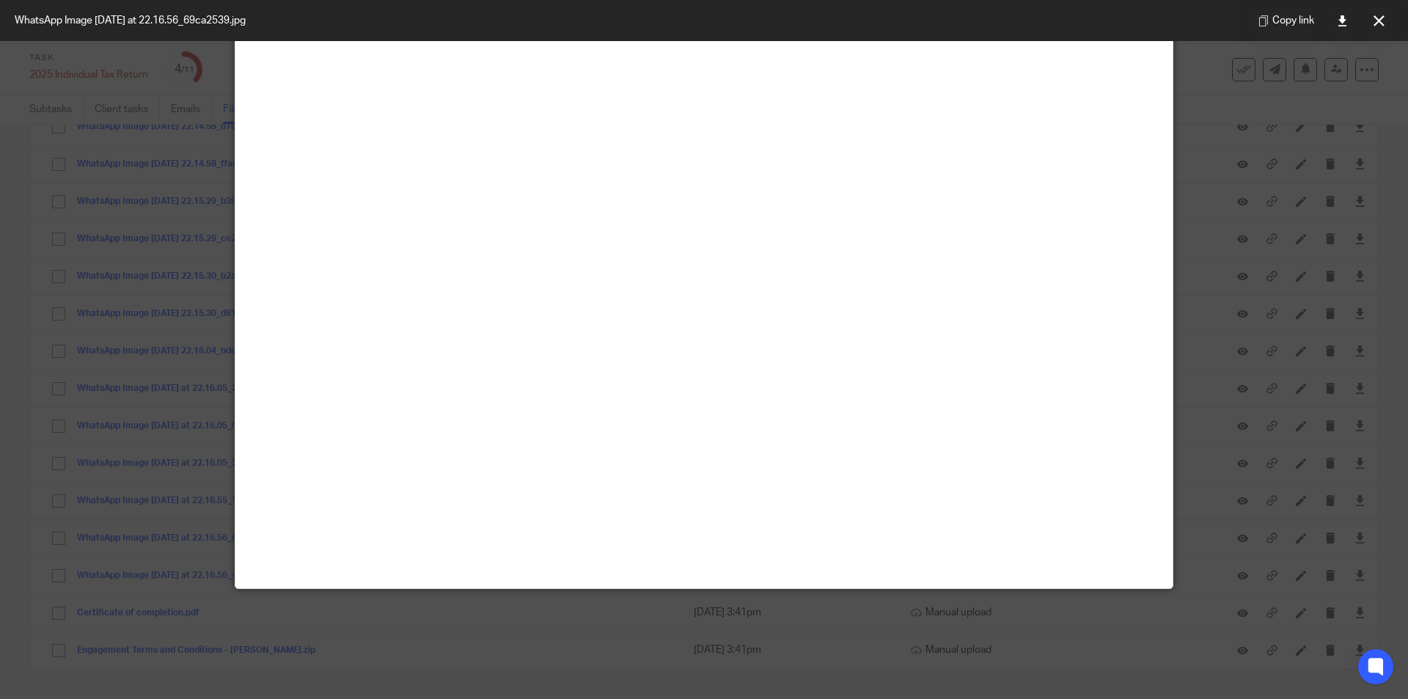
click at [1383, 17] on icon at bounding box center [1378, 20] width 11 height 11
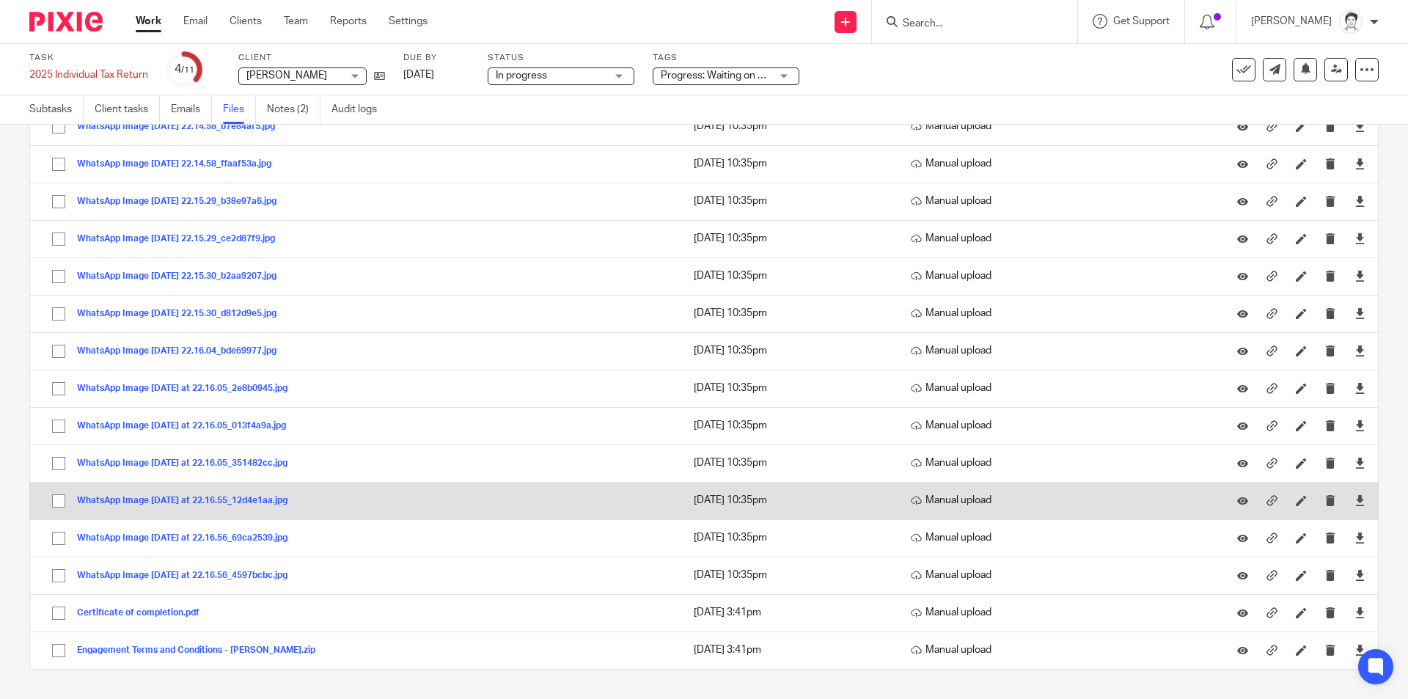
click at [194, 498] on button "WhatsApp Image 2025-09-14 at 22.16.55_12d4e1aa.jpg" at bounding box center [187, 501] width 221 height 10
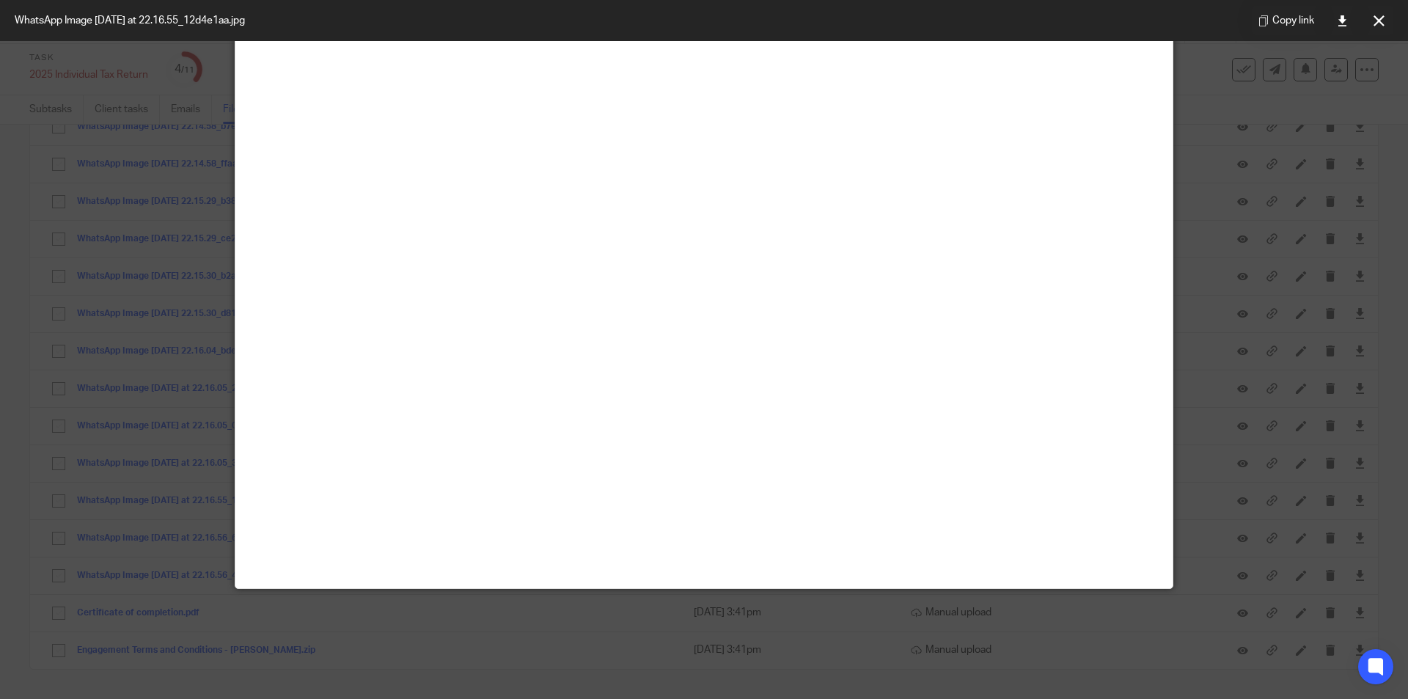
scroll to position [587, 0]
click at [1375, 23] on icon at bounding box center [1378, 20] width 11 height 11
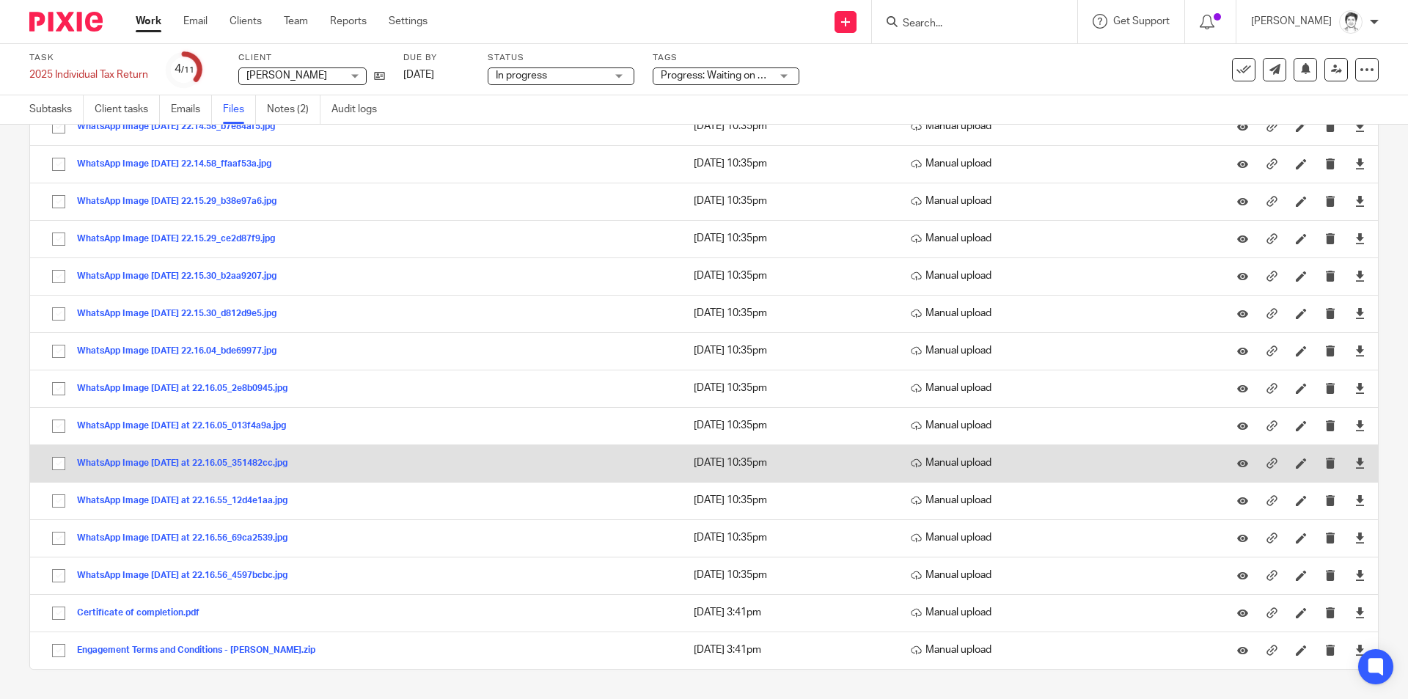
click at [170, 460] on button "WhatsApp Image 2025-09-14 at 22.16.05_351482cc.jpg" at bounding box center [187, 463] width 221 height 10
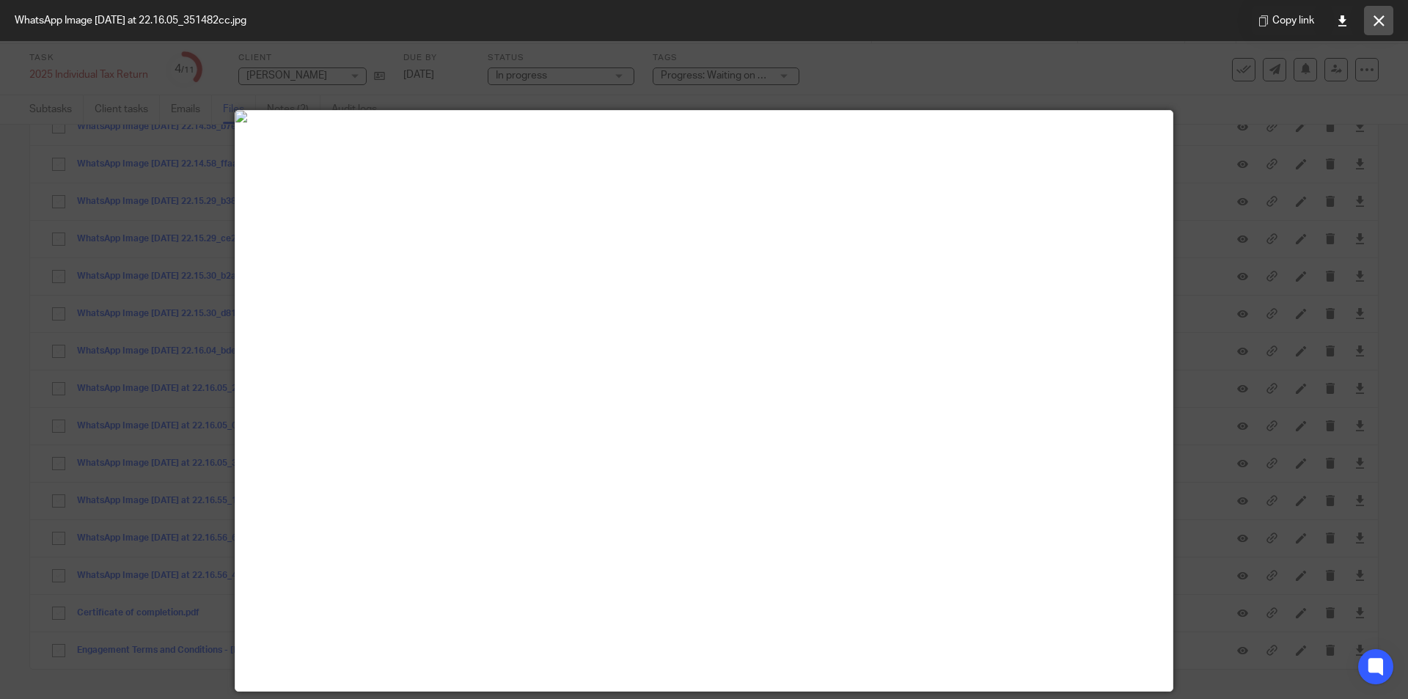
click at [1377, 23] on icon at bounding box center [1378, 20] width 11 height 11
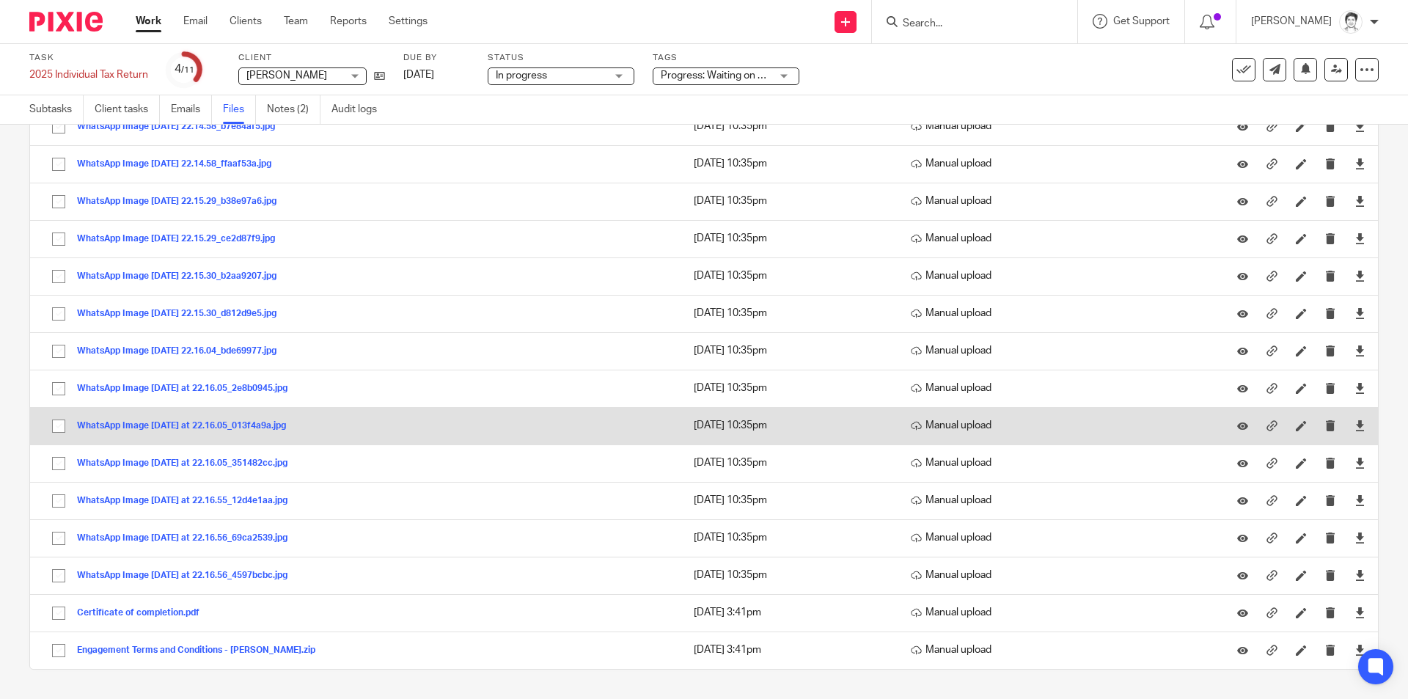
click at [240, 424] on button "WhatsApp Image 2025-09-14 at 22.16.05_013f4a9a.jpg" at bounding box center [187, 426] width 220 height 10
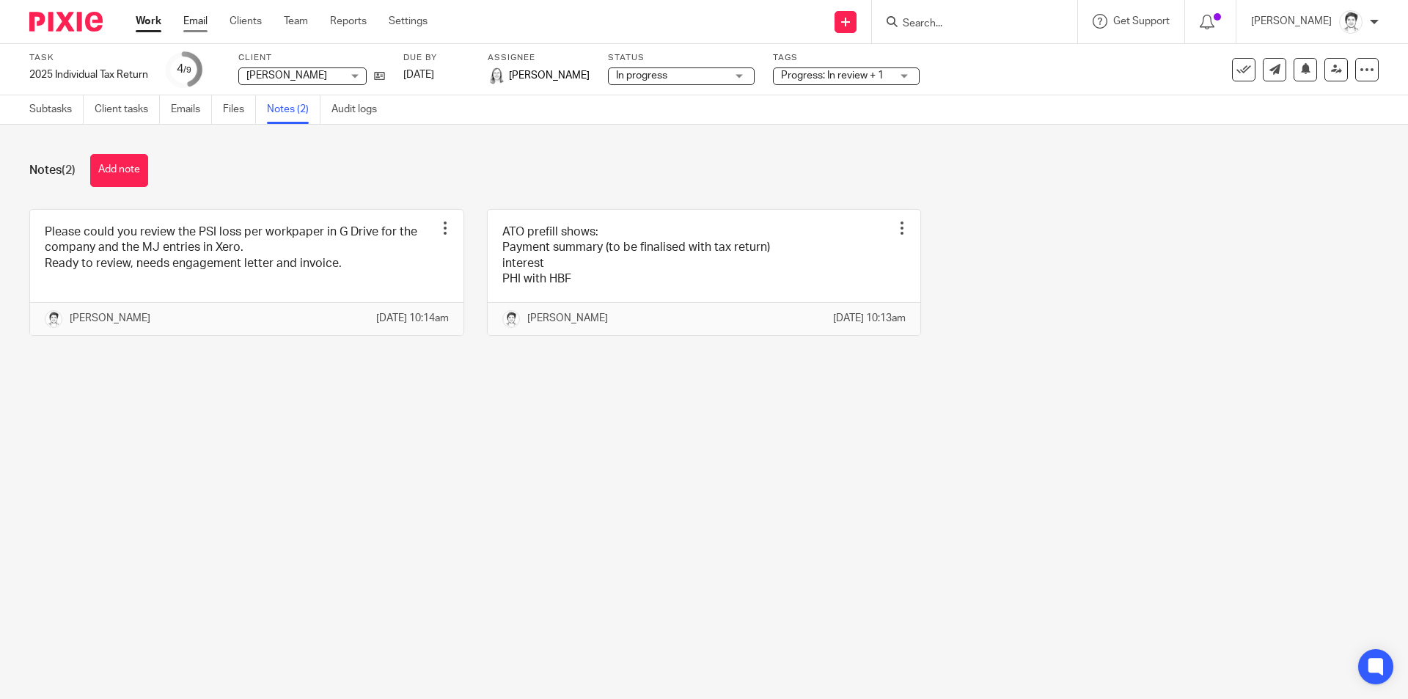
click at [199, 23] on link "Email" at bounding box center [195, 21] width 24 height 15
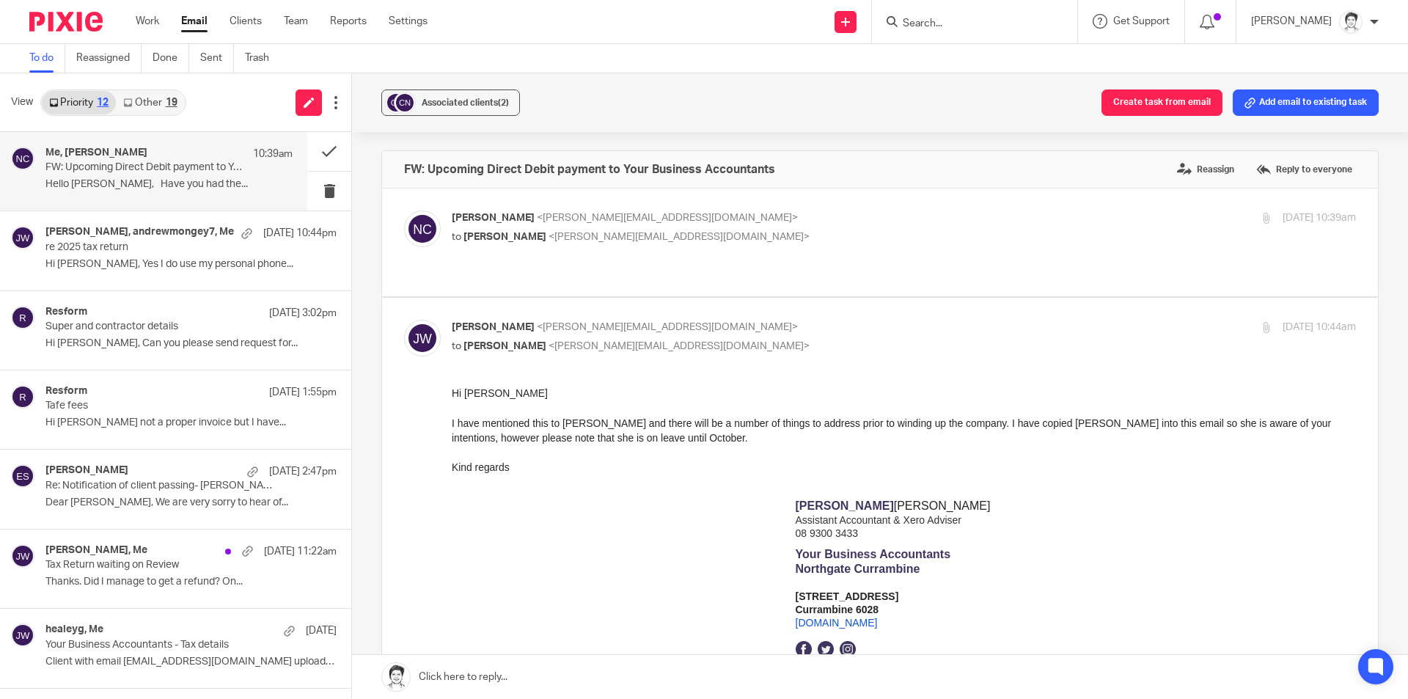
click at [1266, 92] on button "Add email to existing task" at bounding box center [1305, 102] width 146 height 26
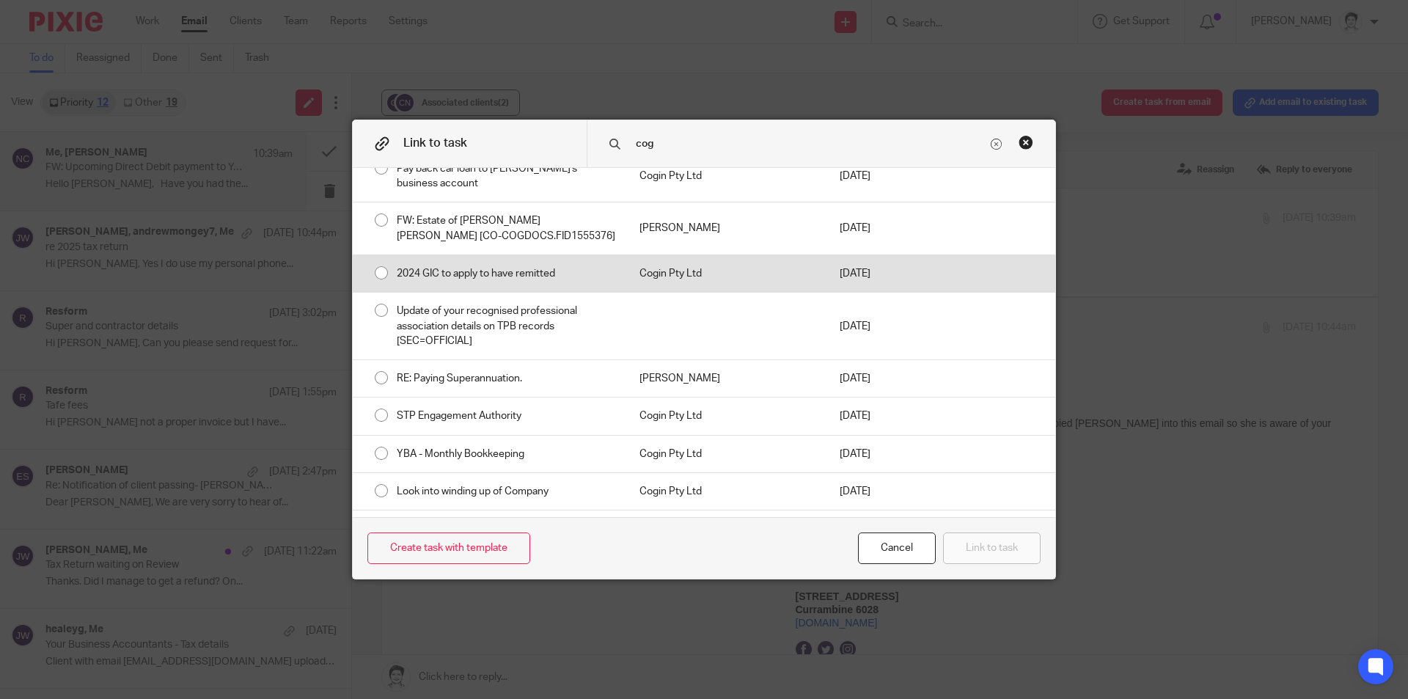
scroll to position [63, 0]
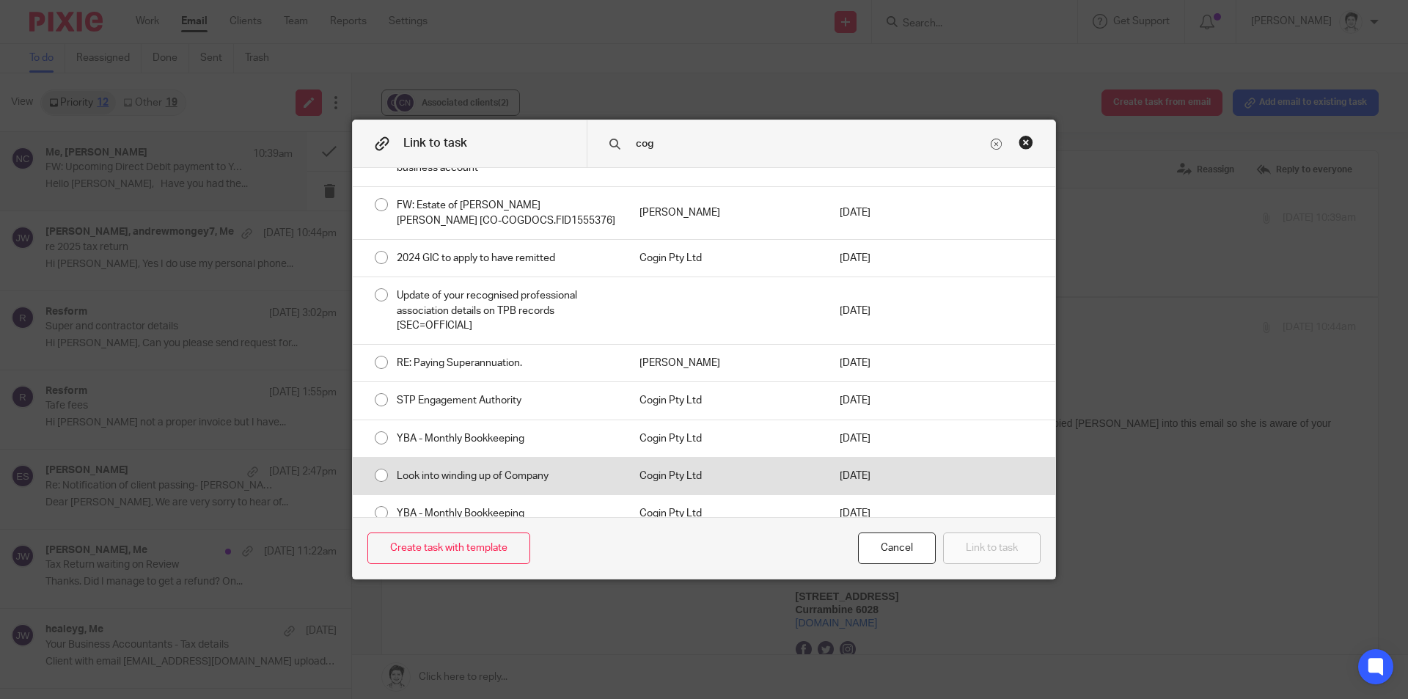
type input "cog"
click at [518, 460] on div "Look into winding up of Company" at bounding box center [503, 475] width 243 height 37
radio input "true"
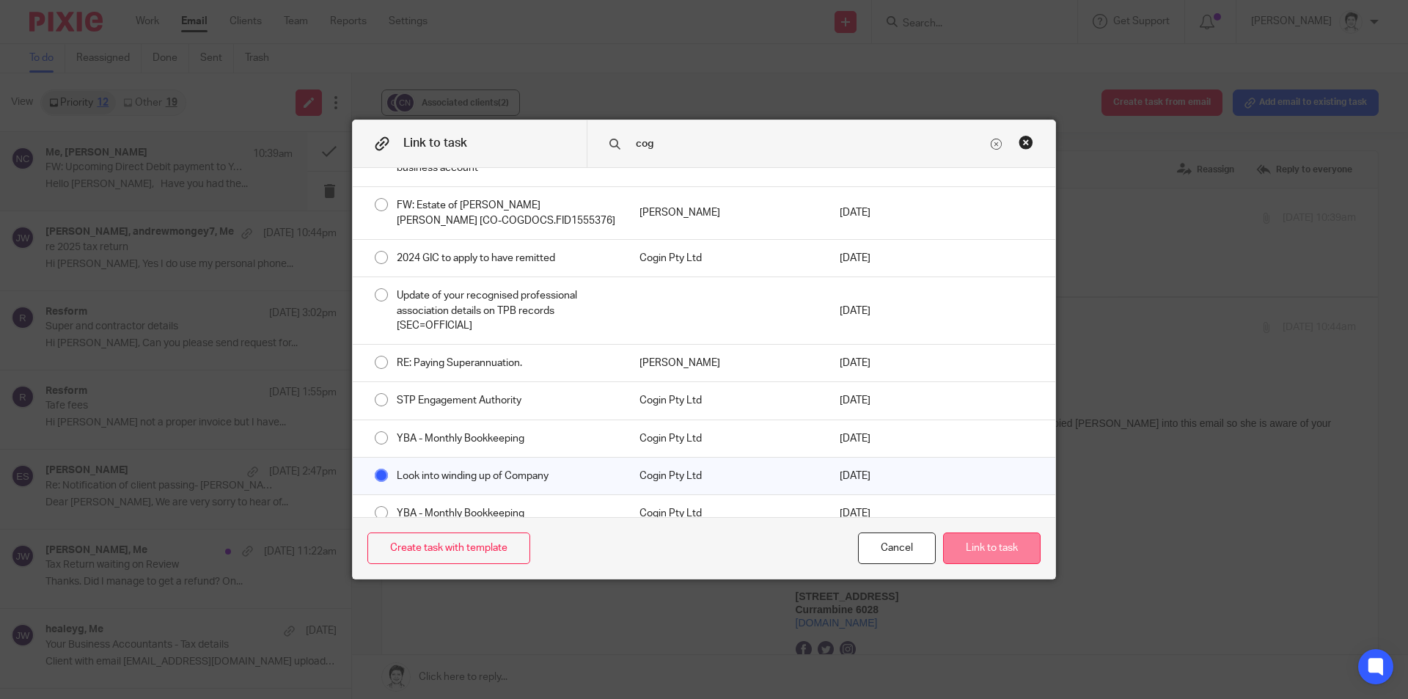
click at [992, 546] on button "Link to task" at bounding box center [992, 548] width 98 height 32
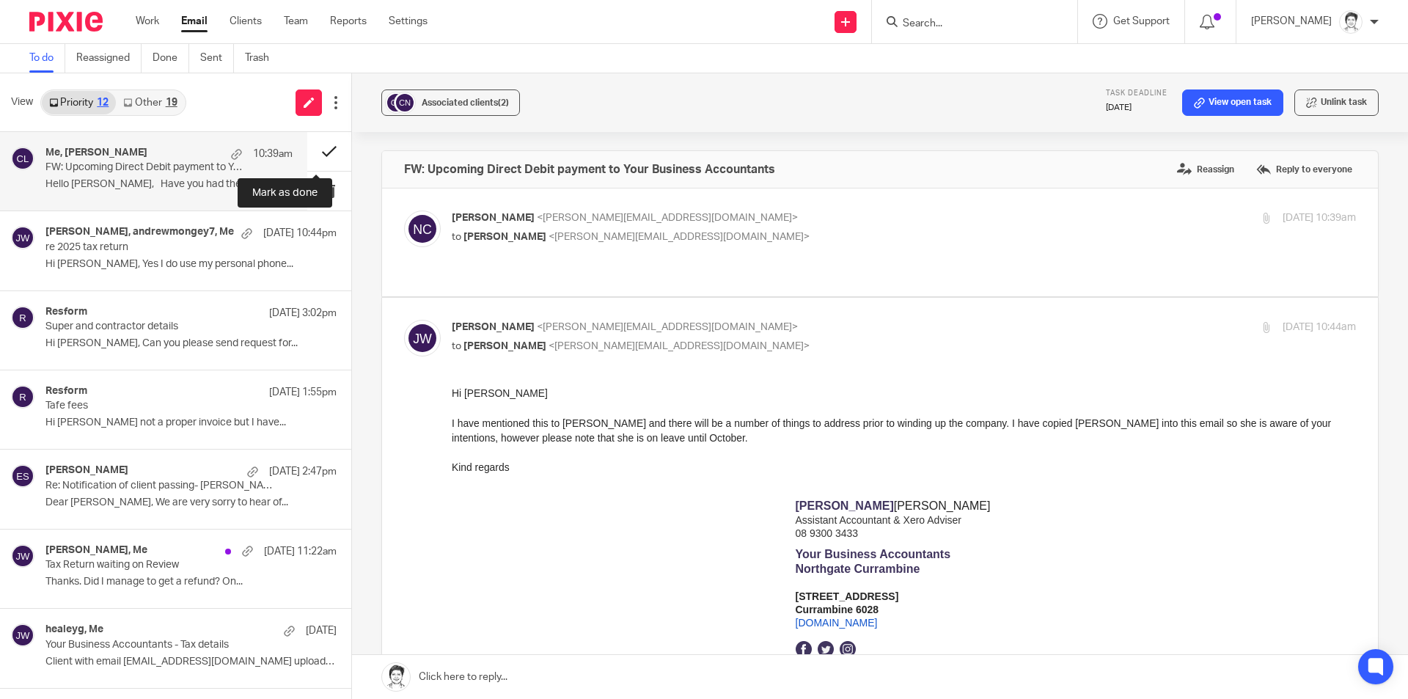
click at [317, 150] on button at bounding box center [329, 151] width 44 height 39
click at [444, 103] on div "View Priority 12 Other 19 Me, [PERSON_NAME] 10:39am FW: Upcoming Direct Debit p…" at bounding box center [704, 385] width 1408 height 625
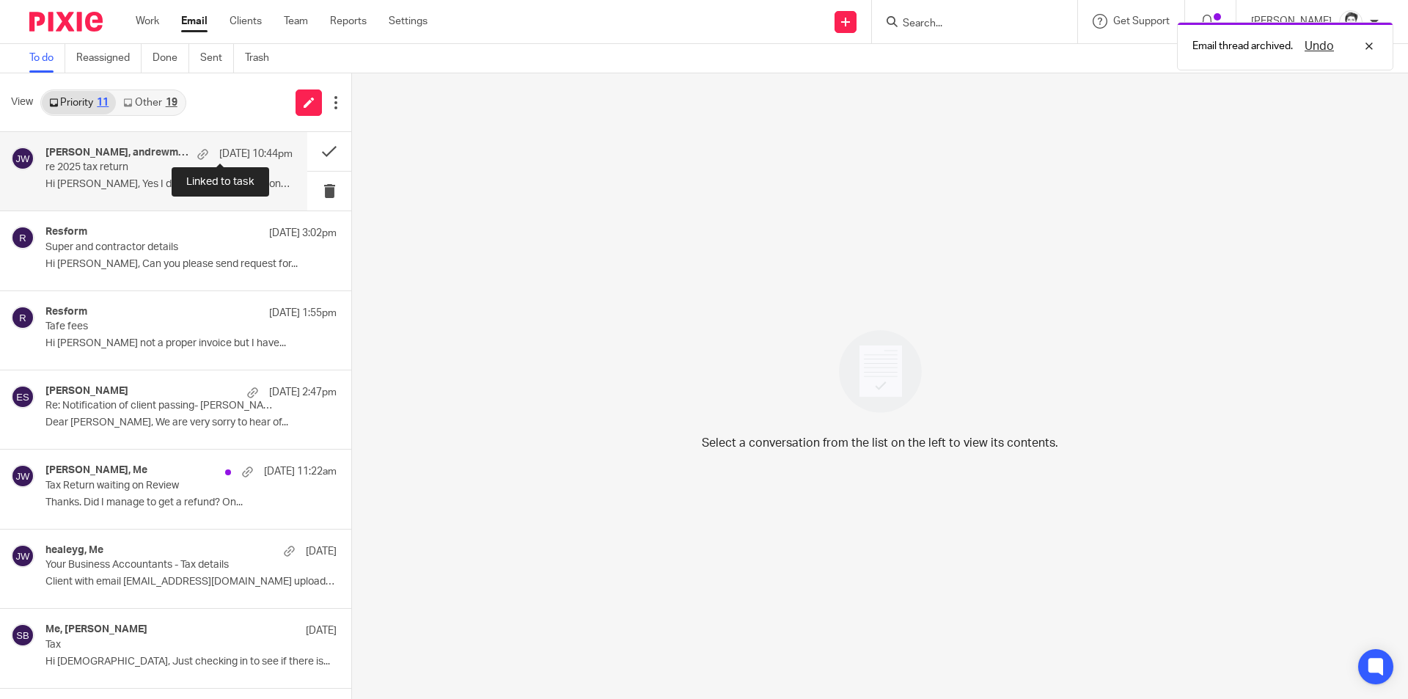
click at [136, 172] on p "re 2025 tax return" at bounding box center [144, 167] width 198 height 12
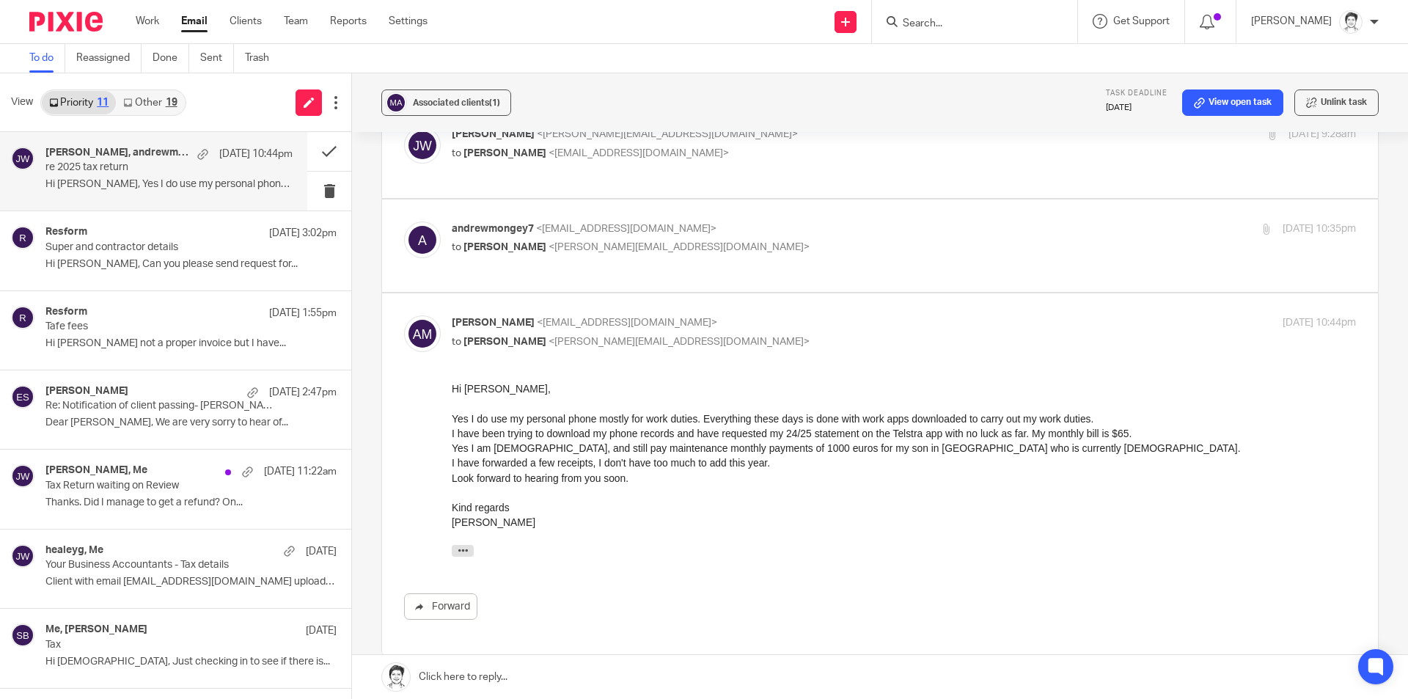
scroll to position [147, 0]
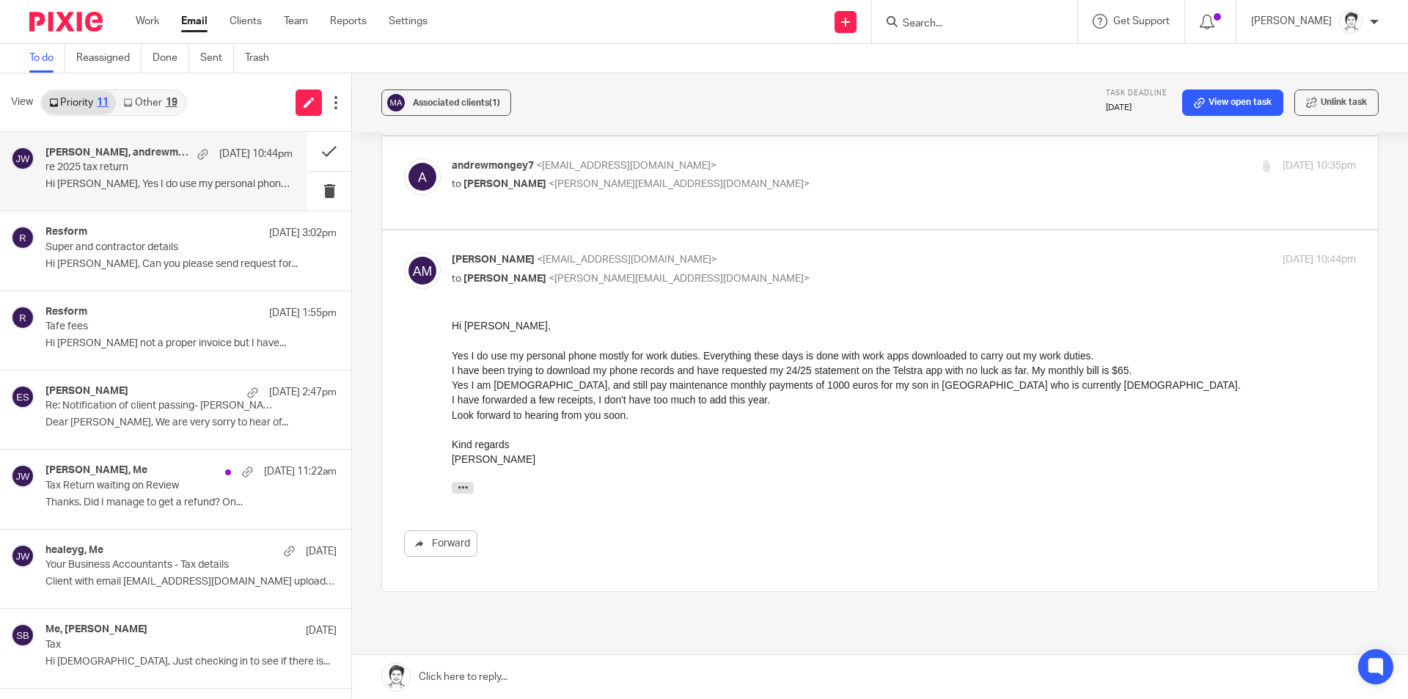
click at [83, 168] on p "re 2025 tax return" at bounding box center [144, 167] width 198 height 12
click at [1224, 101] on link "View open task" at bounding box center [1232, 102] width 101 height 26
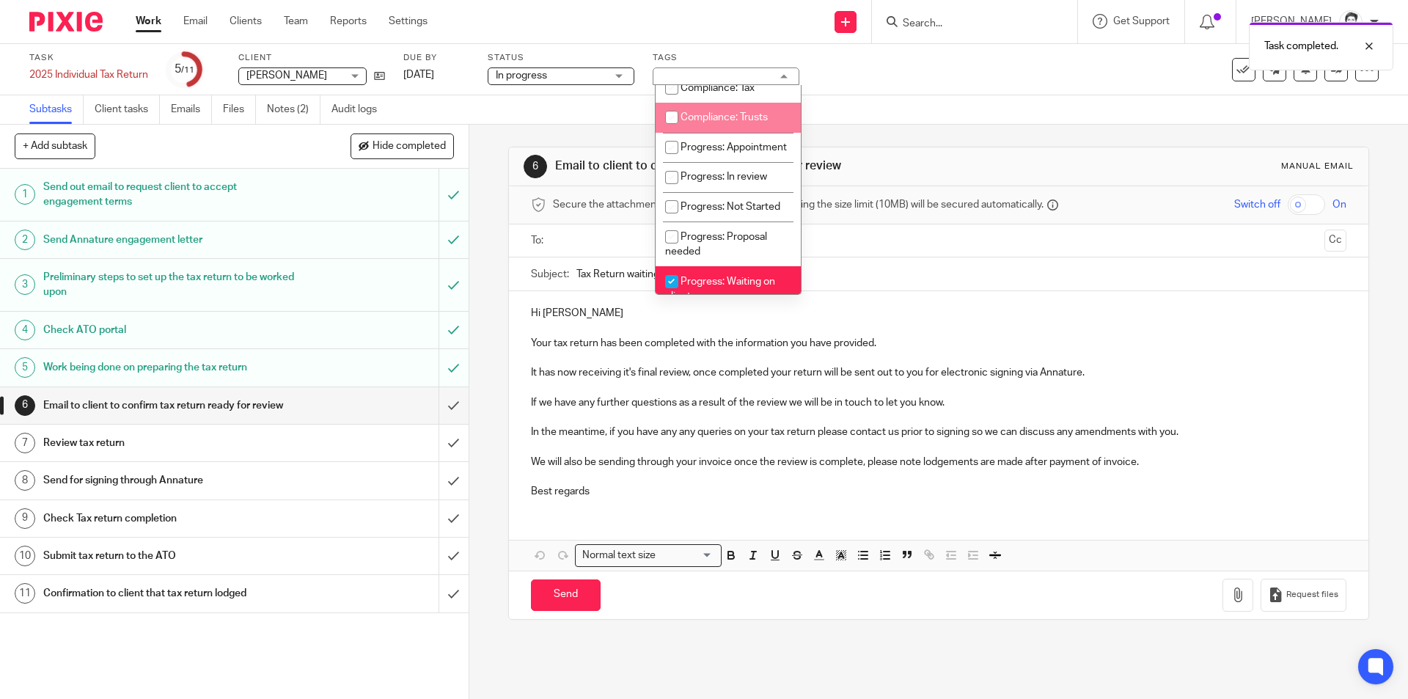
scroll to position [147, 0]
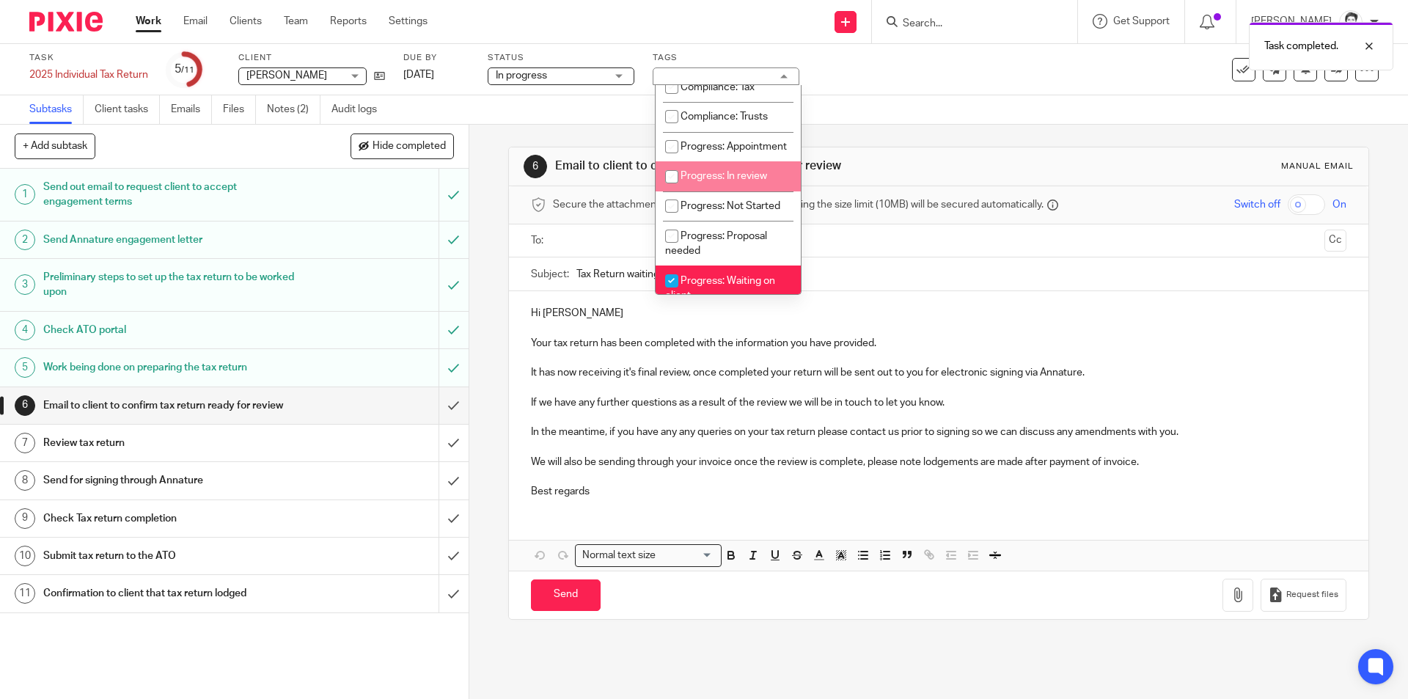
click at [711, 181] on span "Progress: In review" at bounding box center [723, 176] width 87 height 10
checkbox input "true"
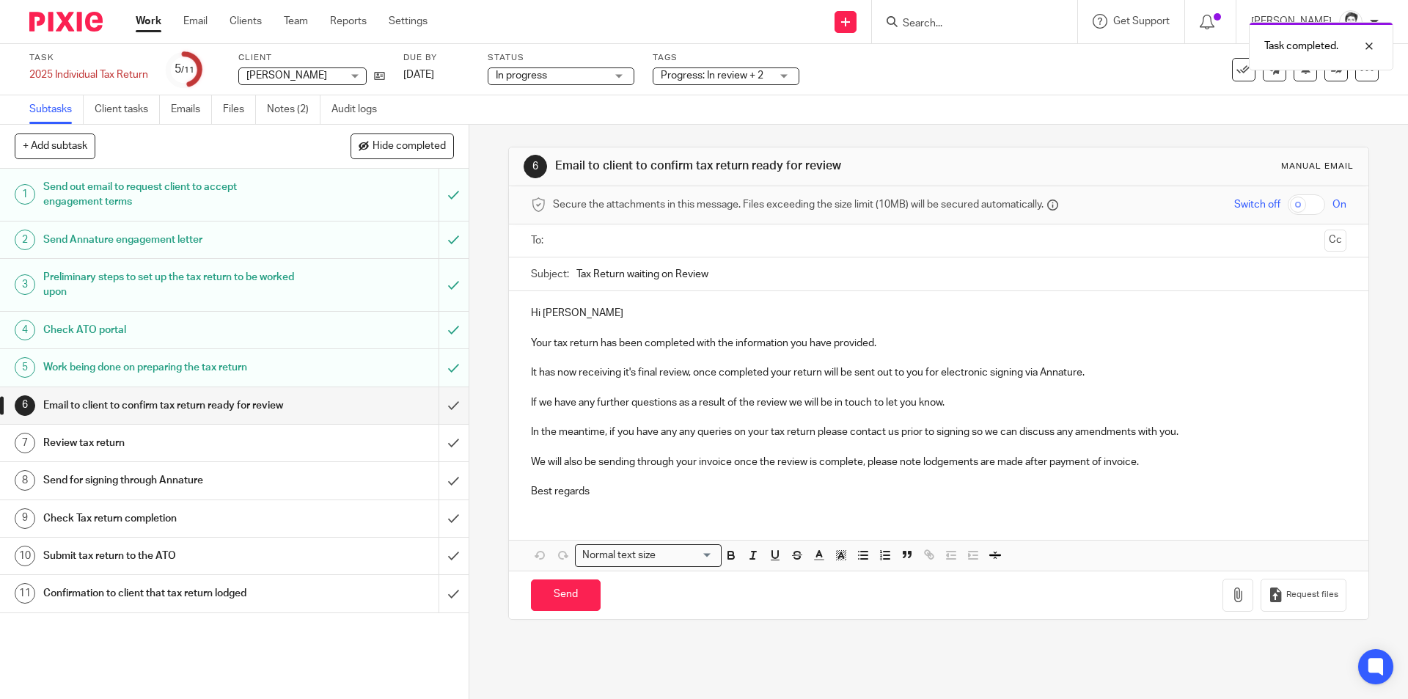
click at [661, 660] on div "6 Email to client to confirm tax return ready for review Manual email Secure th…" at bounding box center [938, 412] width 938 height 574
click at [586, 243] on input "text" at bounding box center [938, 240] width 760 height 17
click at [563, 598] on input "Send" at bounding box center [566, 598] width 70 height 32
type input "Sent"
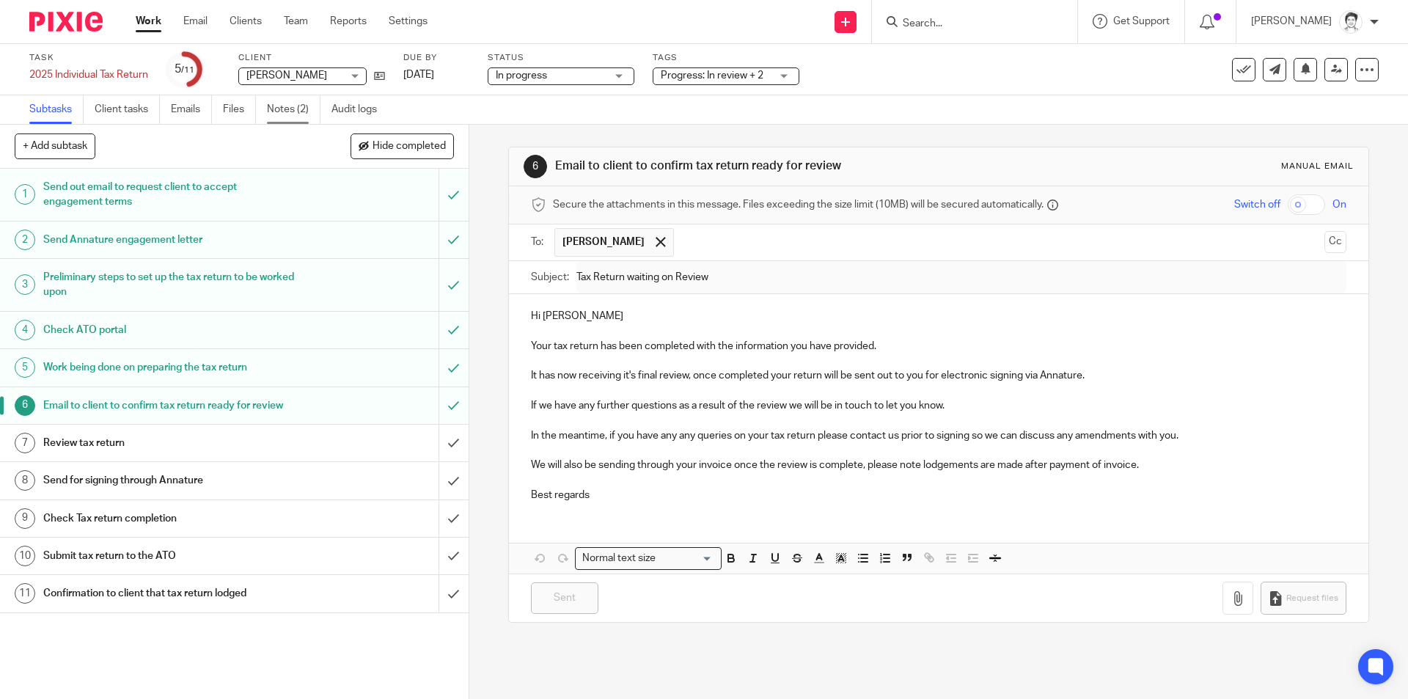
click at [287, 112] on link "Notes (2)" at bounding box center [294, 109] width 54 height 29
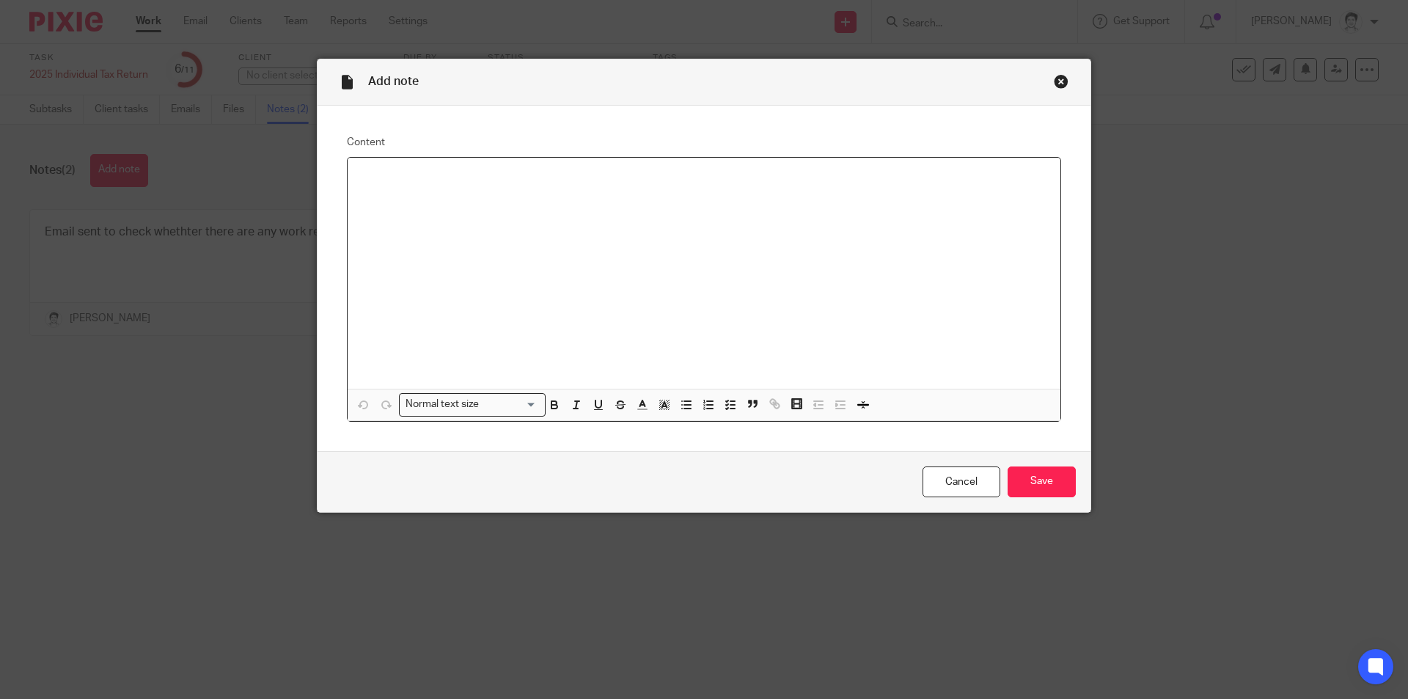
click at [413, 194] on div at bounding box center [704, 274] width 713 height 232
click at [1023, 482] on input "Save" at bounding box center [1041, 482] width 68 height 32
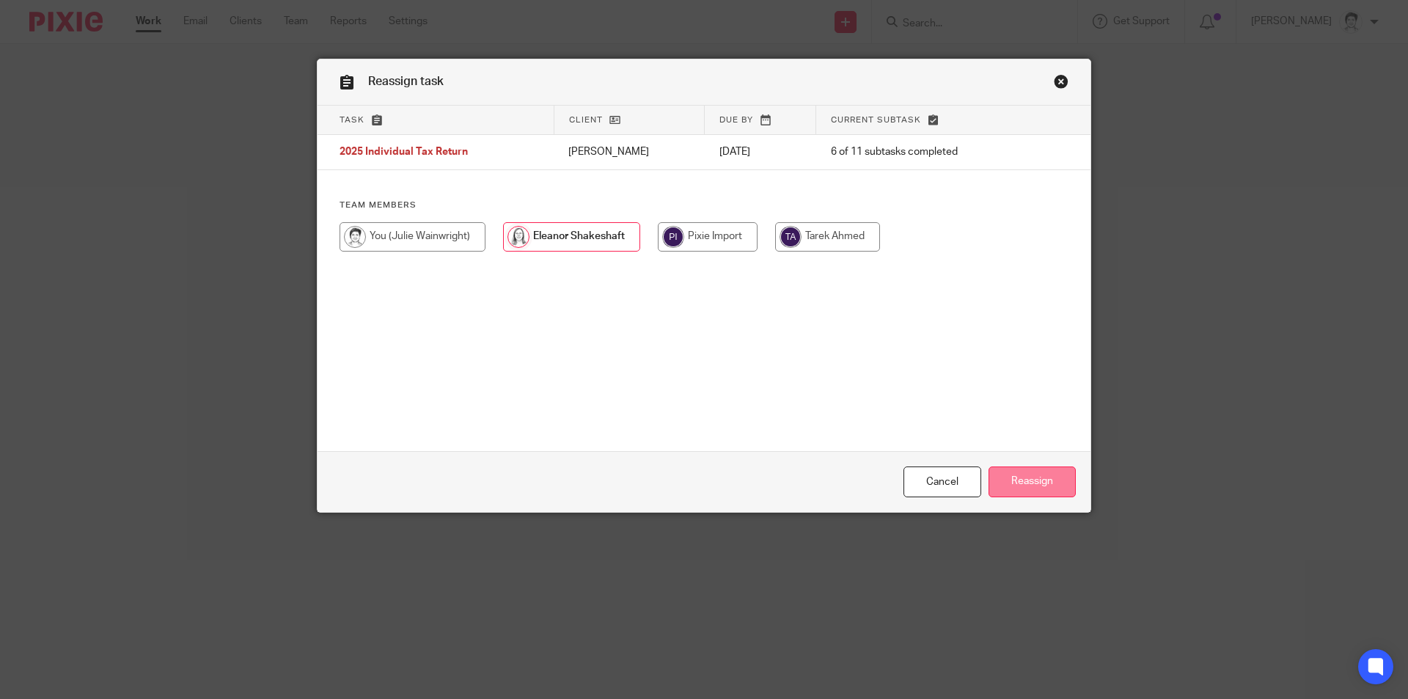
click at [1024, 484] on input "Reassign" at bounding box center [1031, 482] width 87 height 32
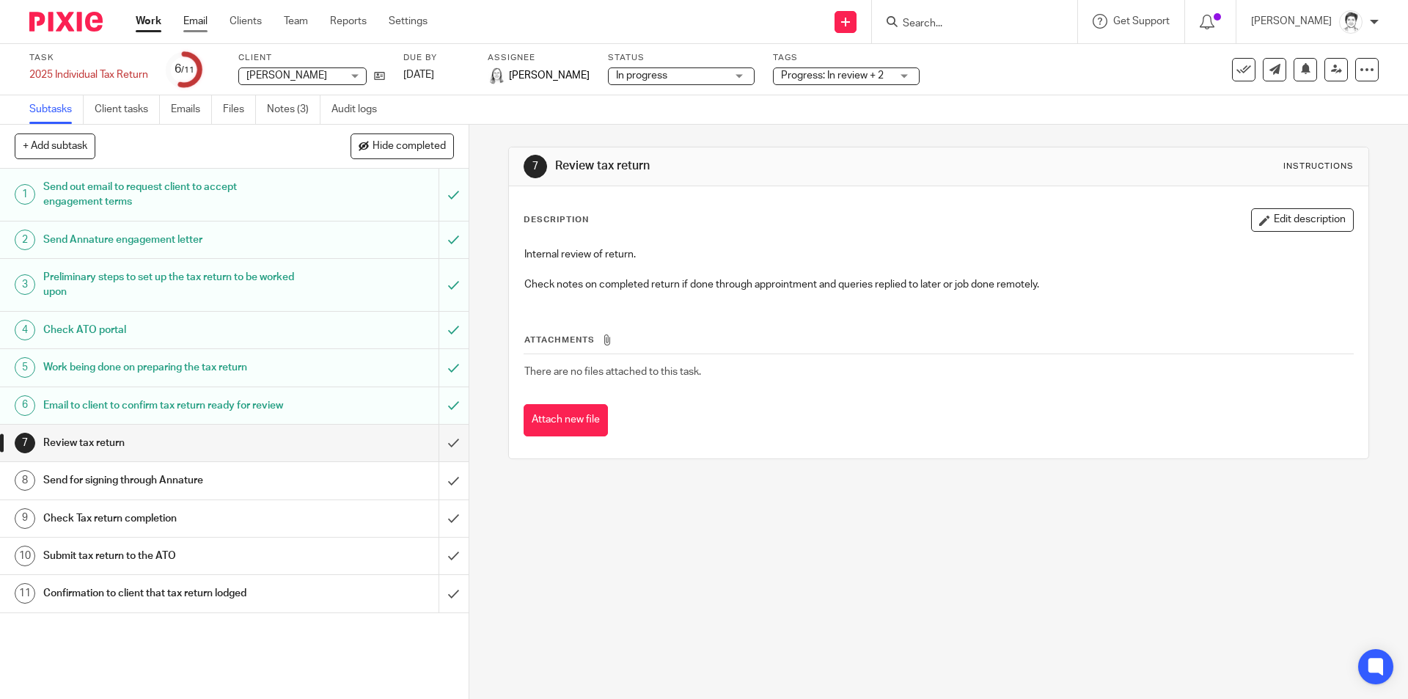
drag, startPoint x: 195, startPoint y: 17, endPoint x: 205, endPoint y: 23, distance: 11.6
click at [195, 18] on link "Email" at bounding box center [195, 21] width 24 height 15
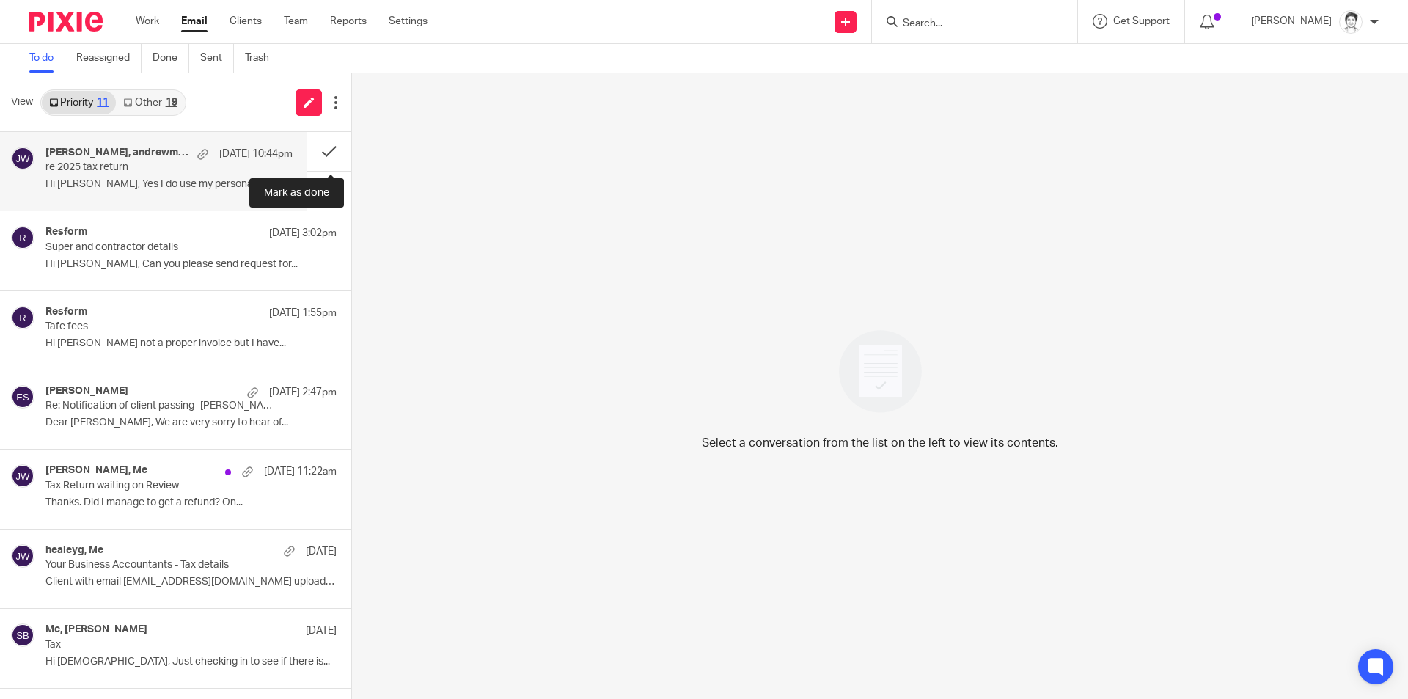
drag, startPoint x: 313, startPoint y: 151, endPoint x: 288, endPoint y: 158, distance: 26.0
click at [313, 151] on button at bounding box center [329, 151] width 44 height 39
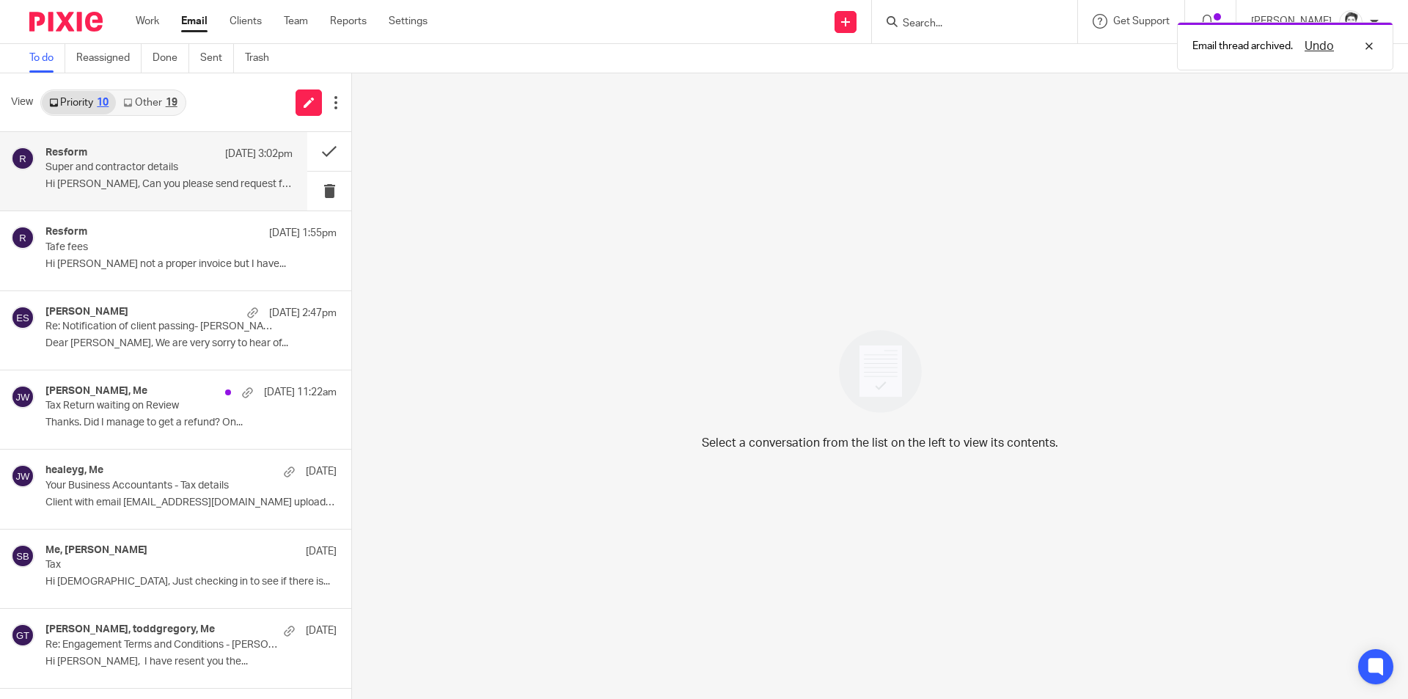
click at [91, 182] on p "Hi [PERSON_NAME], Can you please send request for..." at bounding box center [168, 184] width 247 height 12
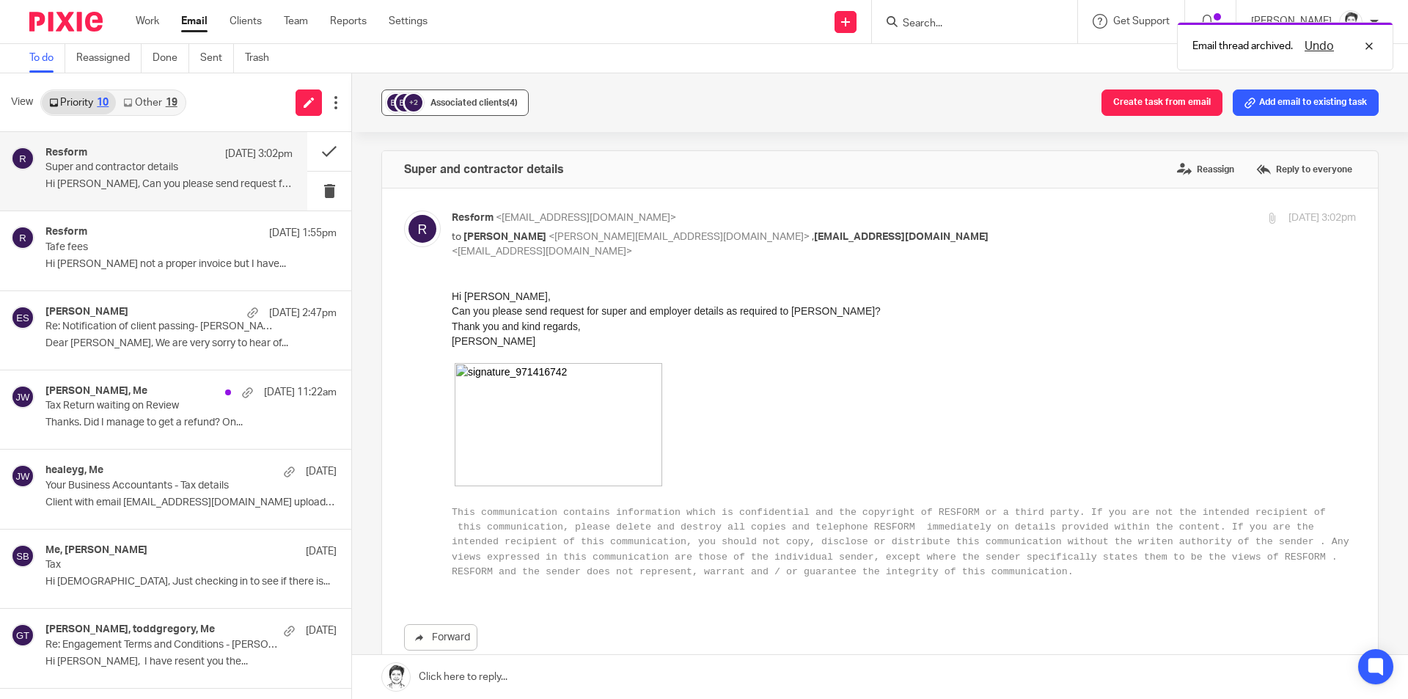
click at [463, 100] on span "Associated clients (4)" at bounding box center [473, 102] width 87 height 9
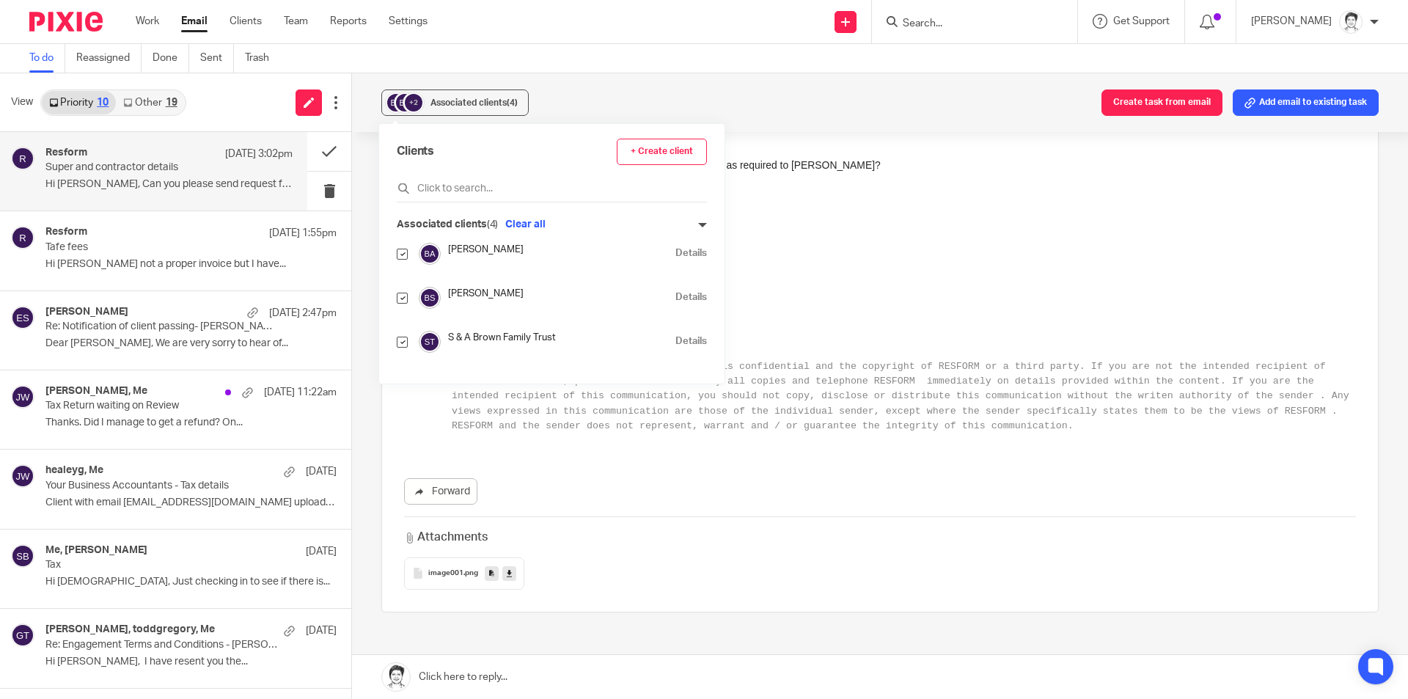
scroll to position [147, 0]
click at [407, 256] on input "checkbox" at bounding box center [402, 254] width 11 height 11
checkbox input "false"
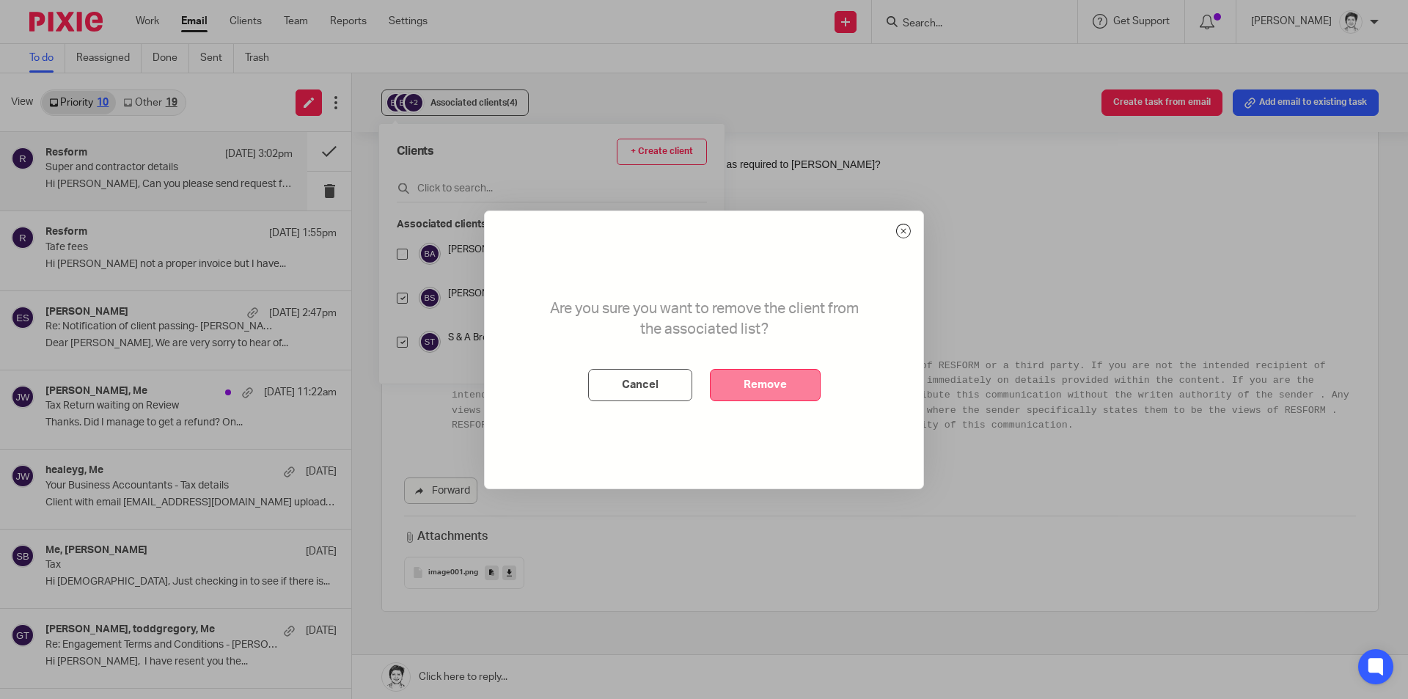
click at [771, 383] on button "Remove" at bounding box center [765, 385] width 111 height 32
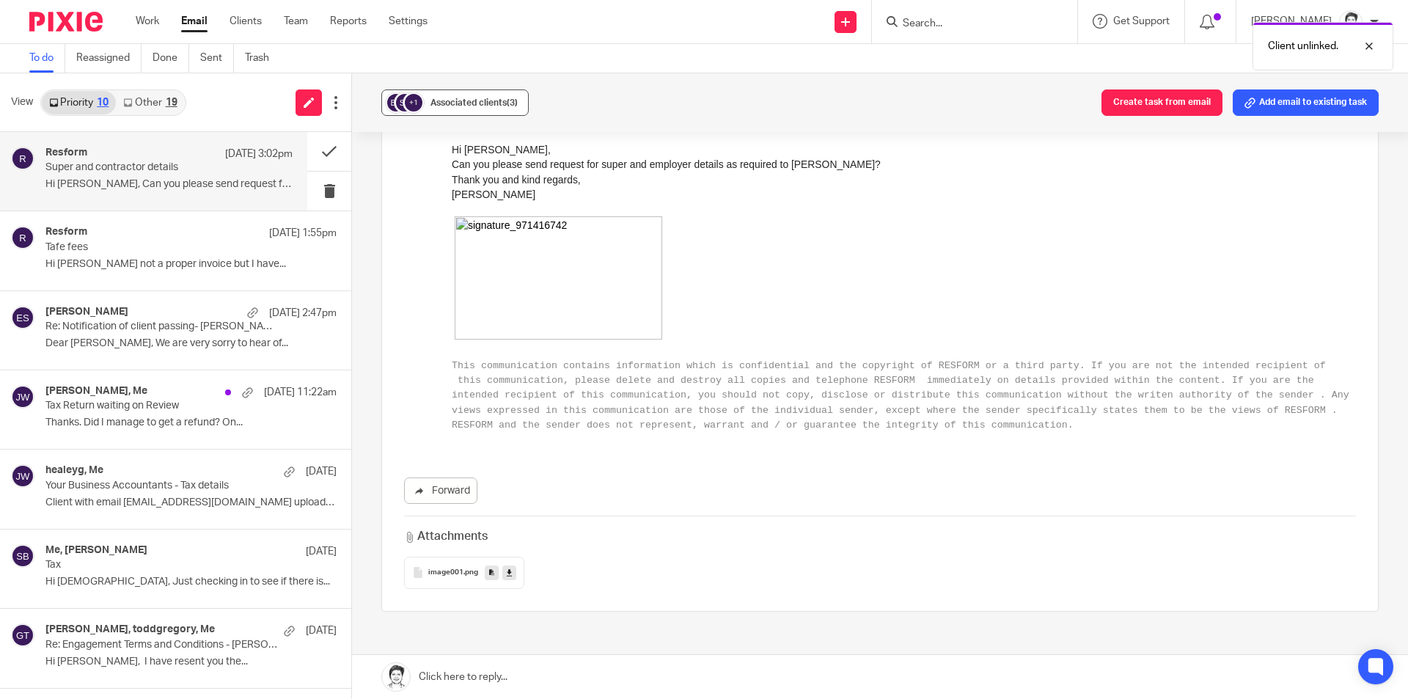
click at [424, 98] on button "+1 Associated clients (3)" at bounding box center [454, 102] width 147 height 26
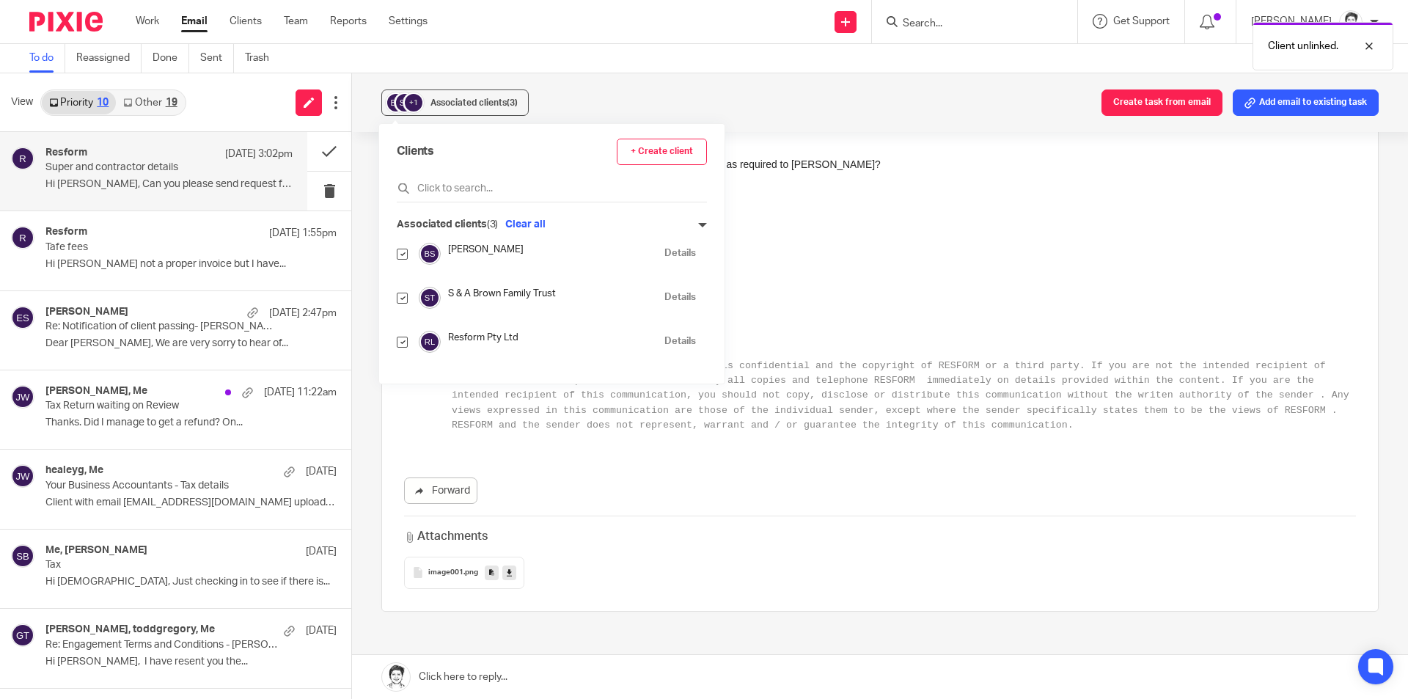
click at [406, 297] on input "checkbox" at bounding box center [402, 298] width 11 height 11
checkbox input "false"
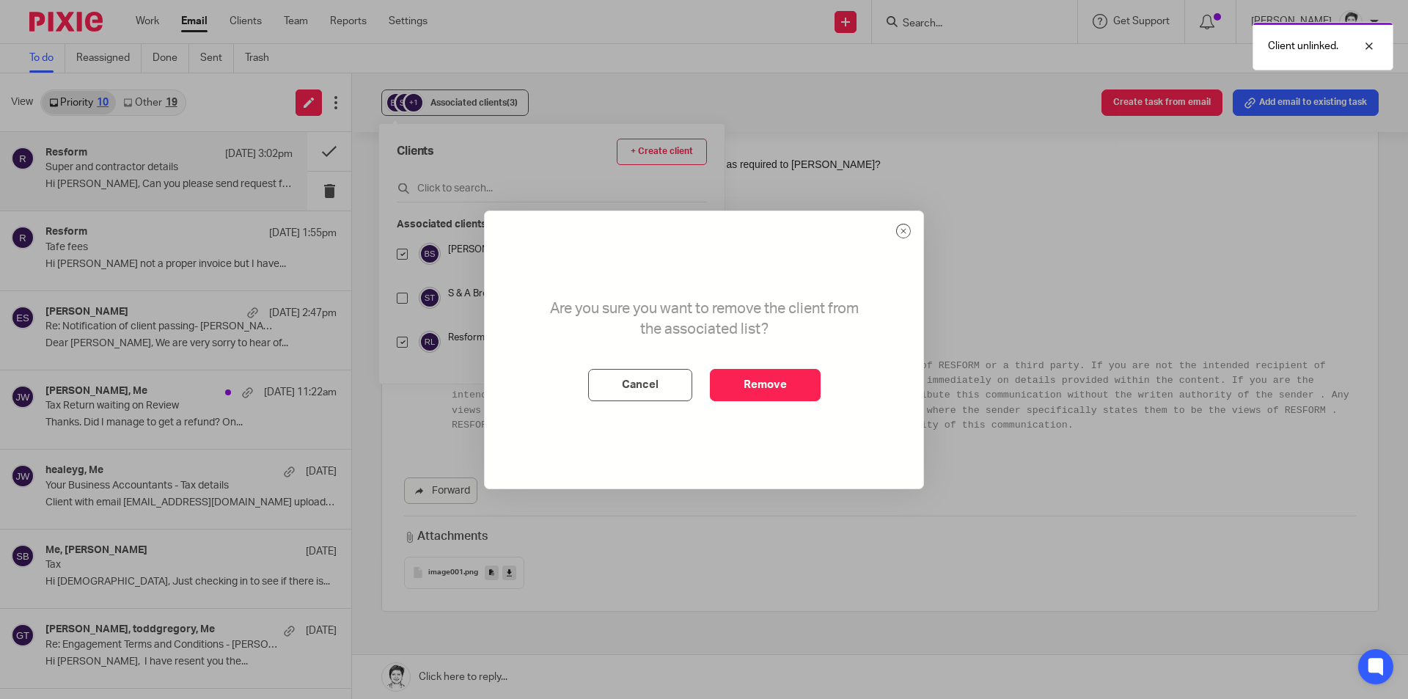
click at [749, 380] on button "Remove" at bounding box center [765, 385] width 111 height 32
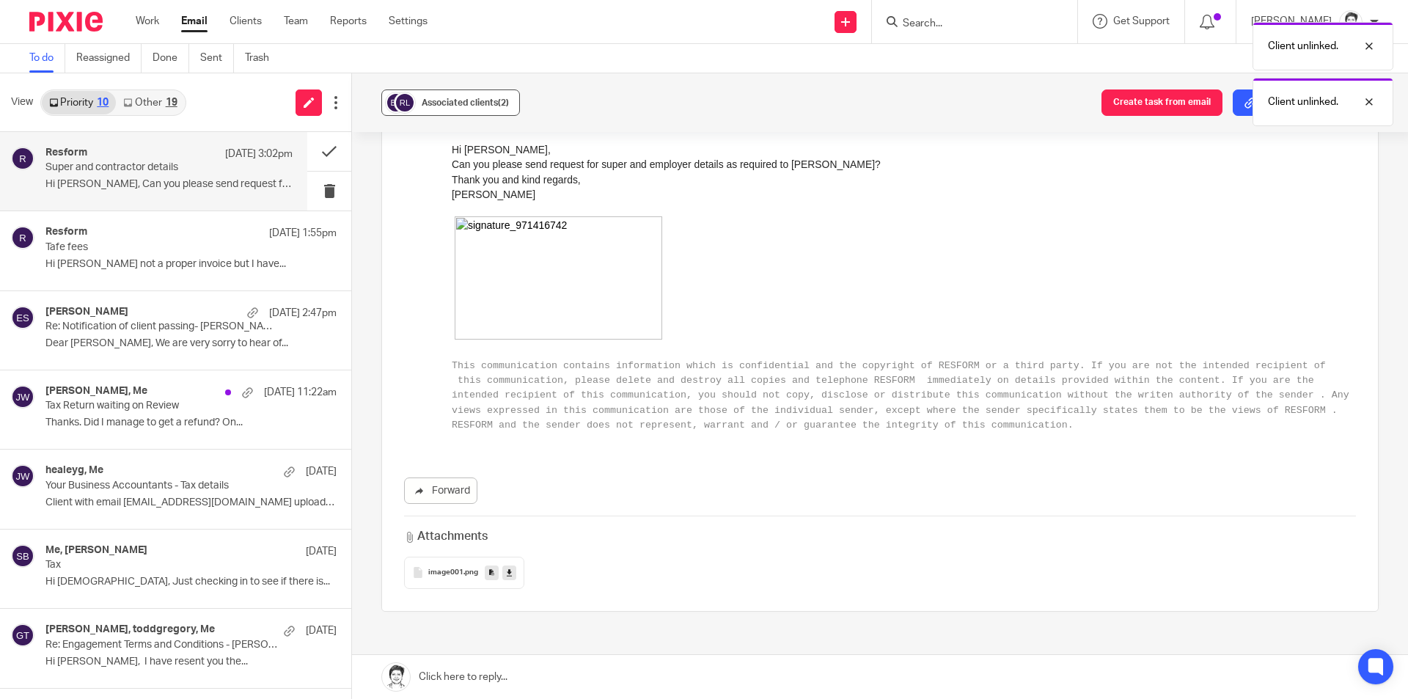
click at [439, 100] on span "Associated clients (2)" at bounding box center [465, 102] width 87 height 9
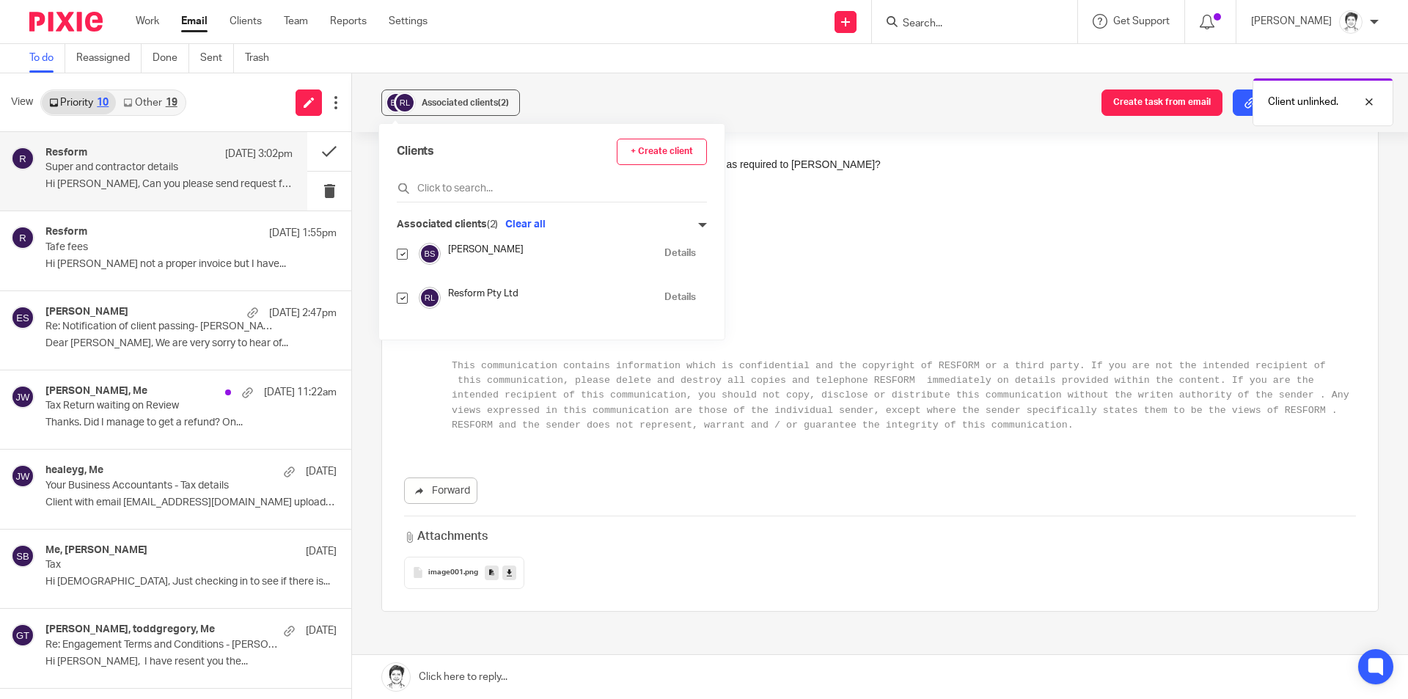
click at [407, 254] on input "checkbox" at bounding box center [402, 254] width 11 height 11
checkbox input "false"
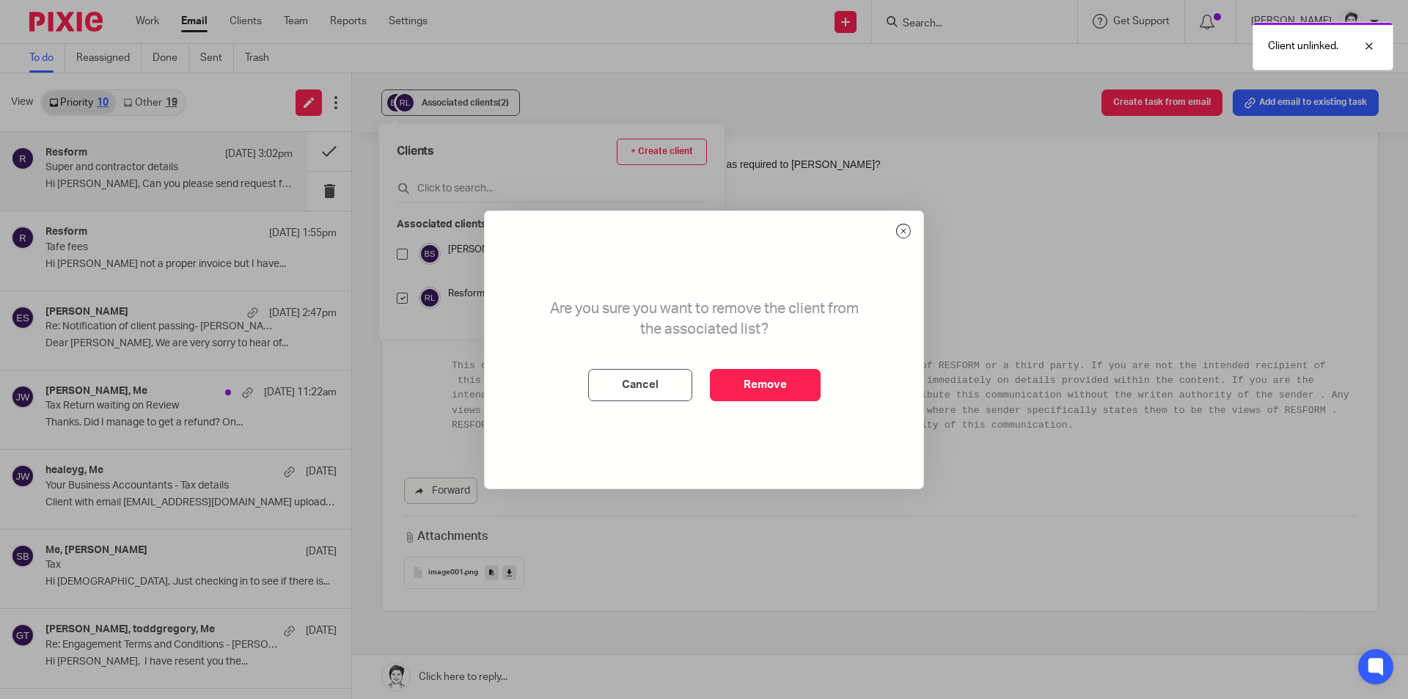
drag, startPoint x: 732, startPoint y: 372, endPoint x: 773, endPoint y: 283, distance: 98.7
click at [732, 372] on button "Remove" at bounding box center [765, 385] width 111 height 32
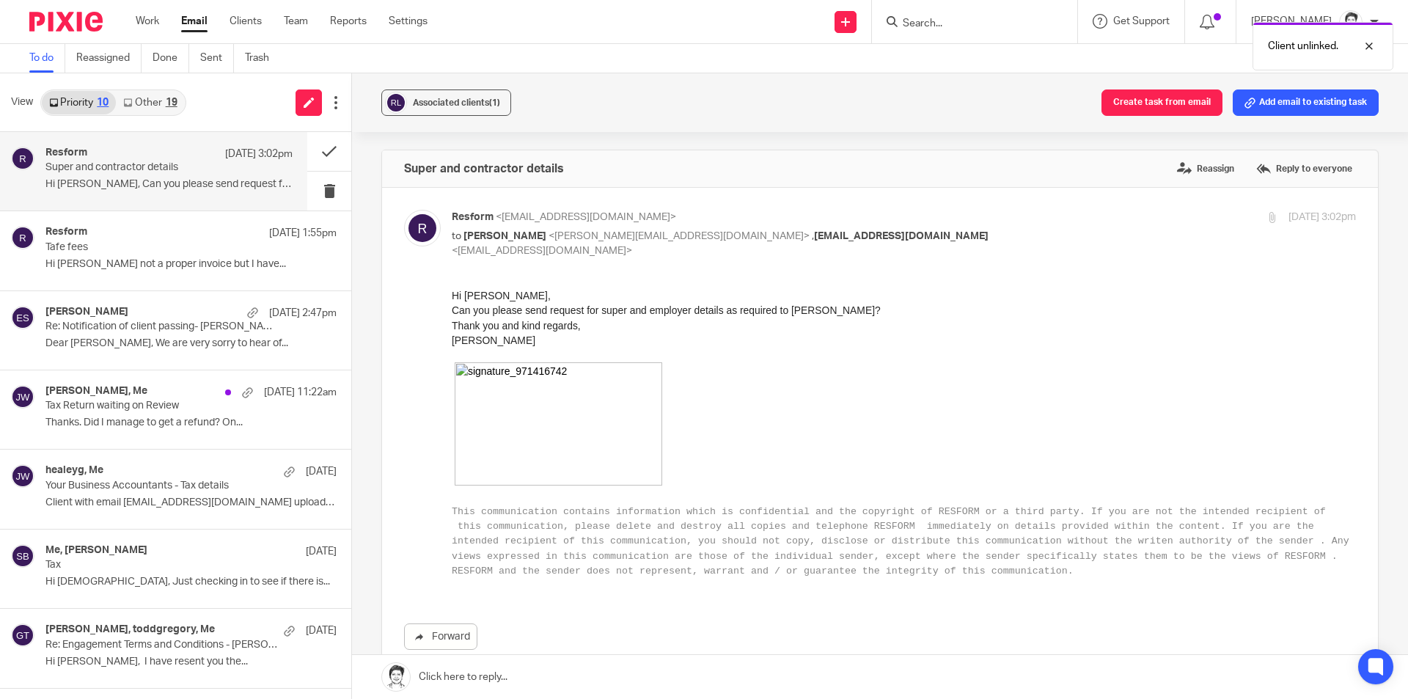
scroll to position [0, 0]
click at [1298, 100] on button "Add email to existing task" at bounding box center [1305, 102] width 146 height 26
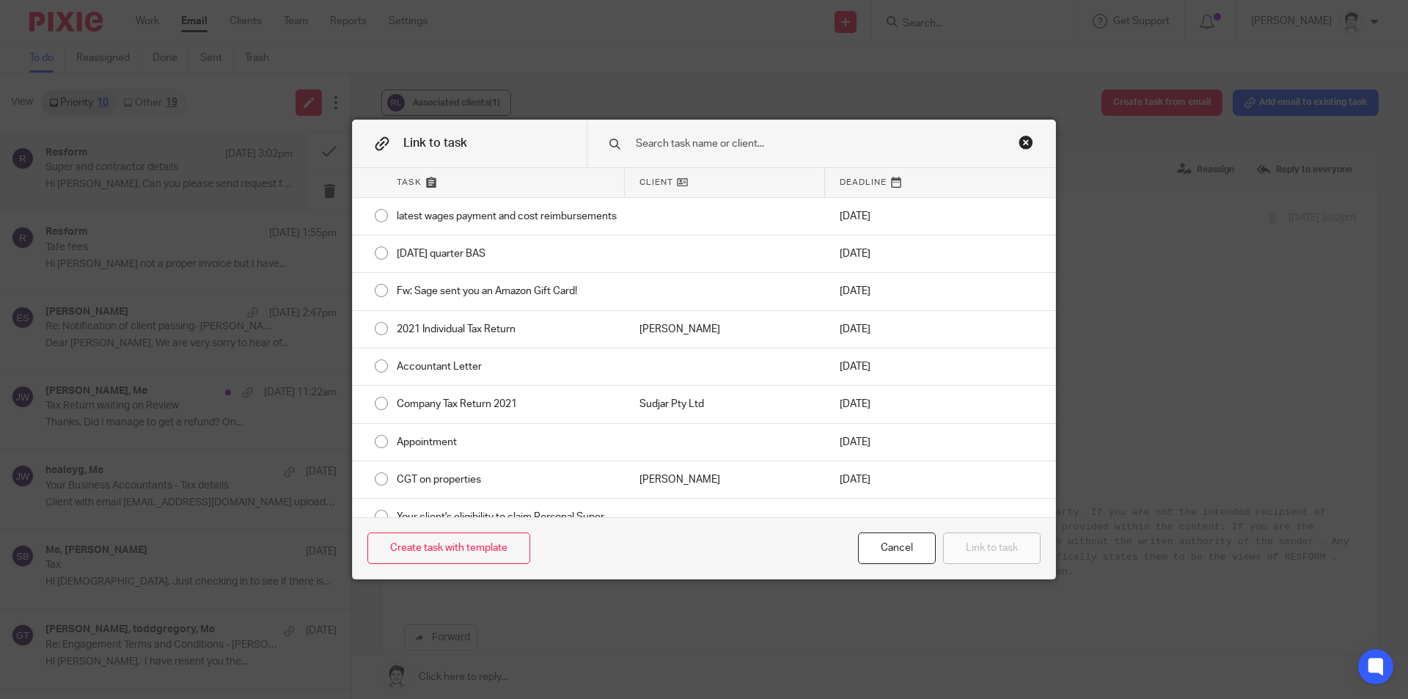
click at [674, 136] on input "text" at bounding box center [810, 144] width 353 height 16
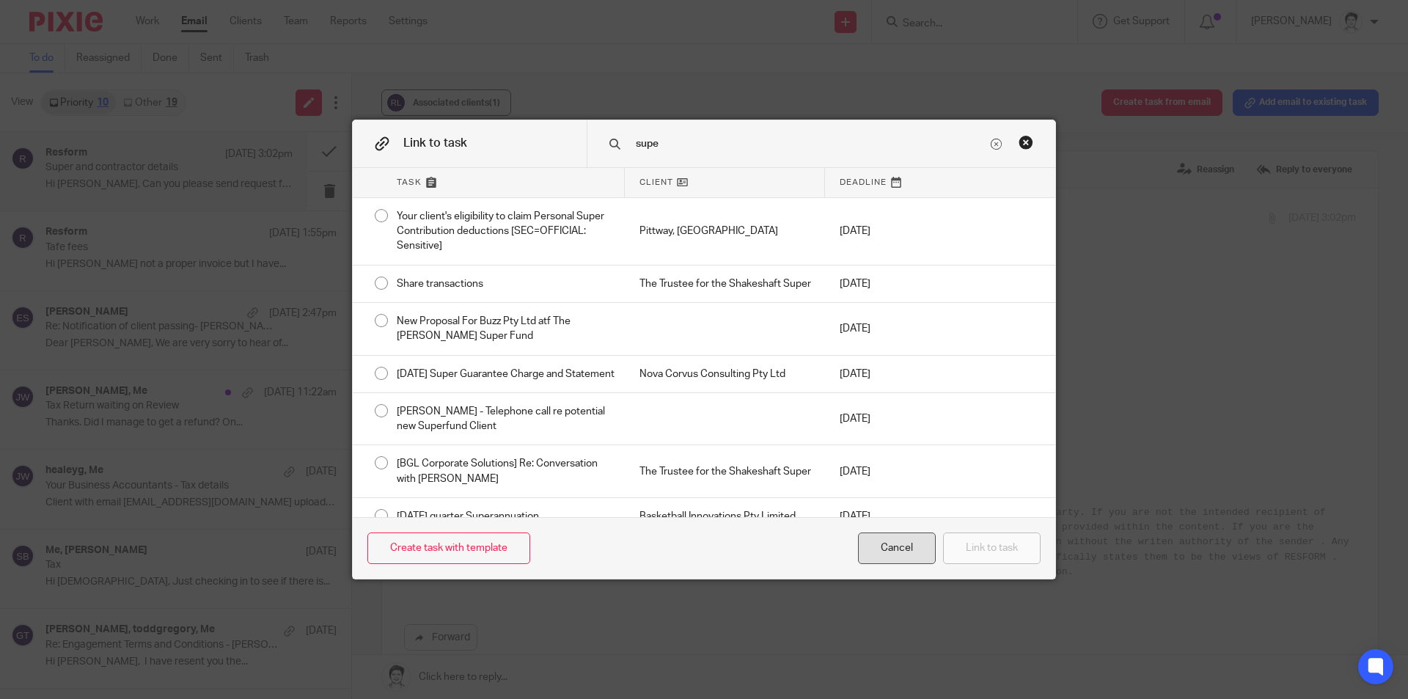
type input "supe"
click at [875, 554] on div "Cancel" at bounding box center [897, 548] width 78 height 32
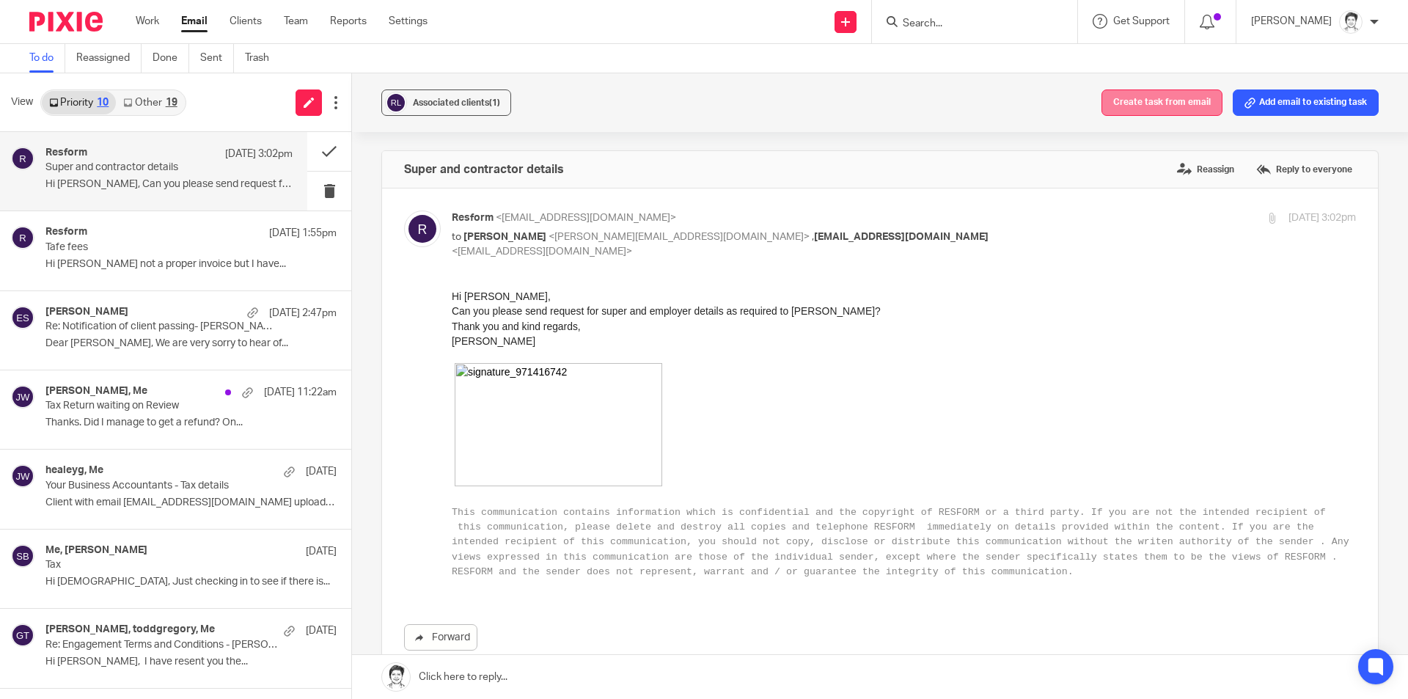
click at [1153, 102] on button "Create task from email" at bounding box center [1161, 102] width 121 height 26
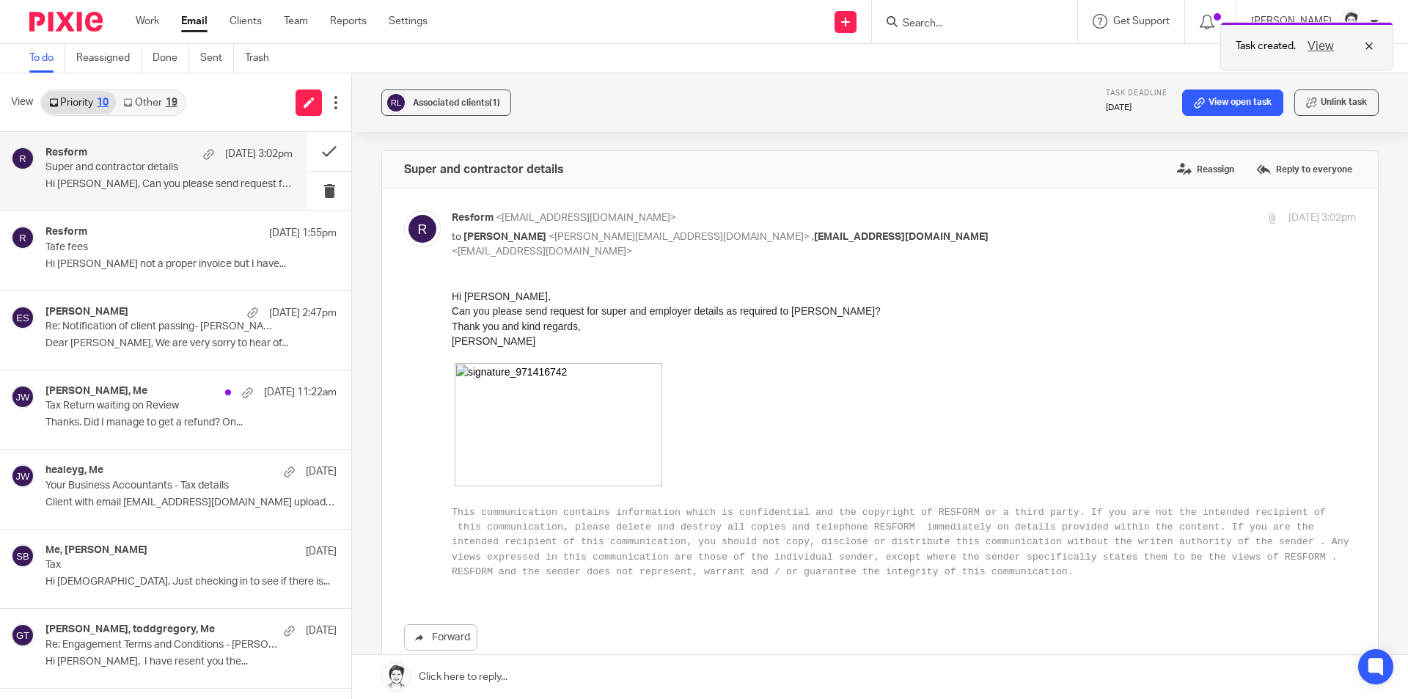
click at [1316, 54] on button "View" at bounding box center [1320, 46] width 35 height 18
click at [1326, 38] on button "View" at bounding box center [1320, 46] width 35 height 18
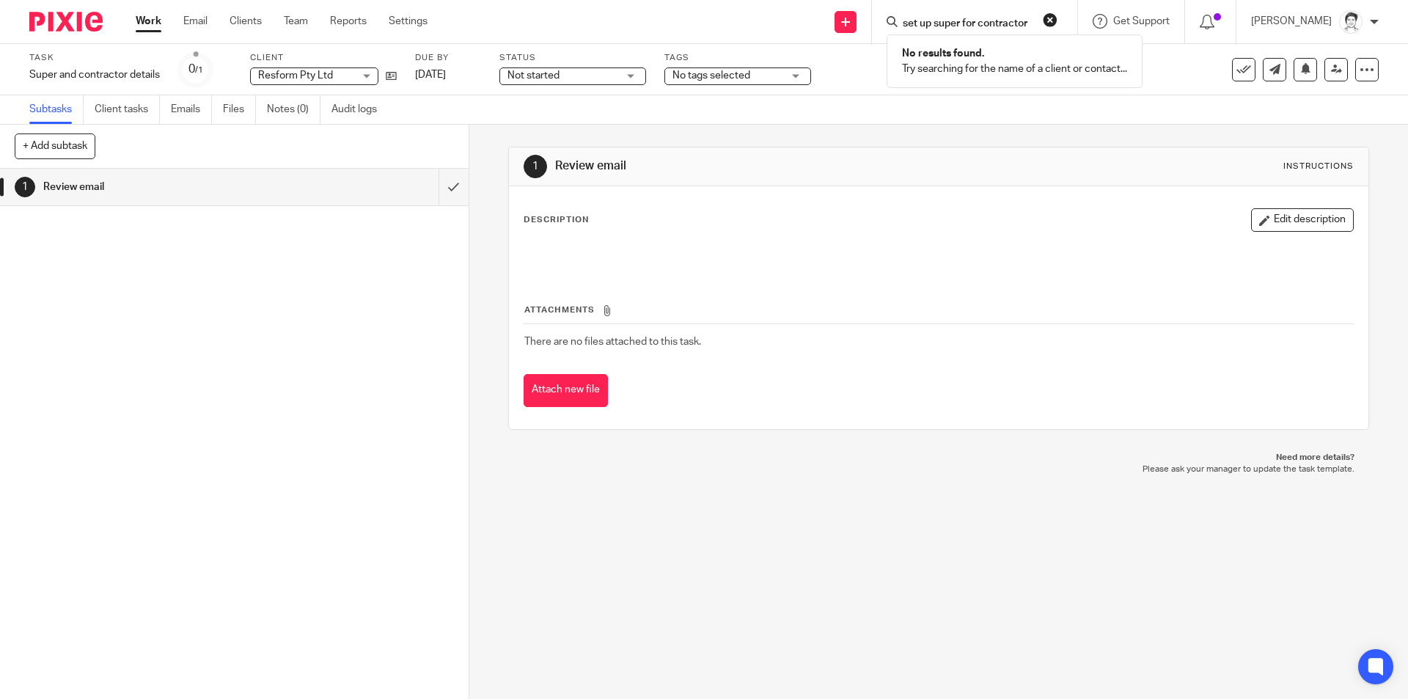
type input "set up super for contractor"
click at [891, 337] on td "There are no files attached to this task." at bounding box center [937, 341] width 829 height 35
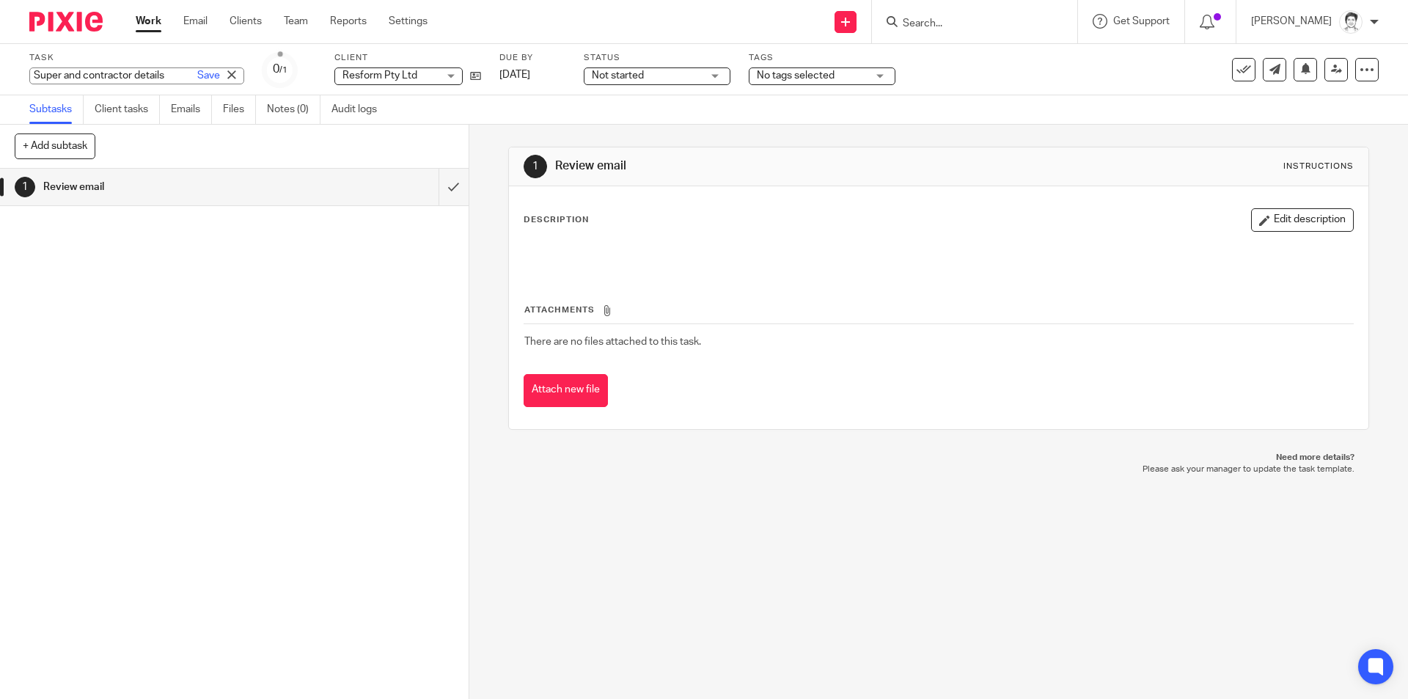
drag, startPoint x: 62, startPoint y: 77, endPoint x: 100, endPoint y: 75, distance: 38.2
click at [62, 77] on div "Super and contractor details Save Super and contractor details" at bounding box center [136, 75] width 215 height 17
type input "Set up Xero for Contractor"
click at [197, 79] on link "Save" at bounding box center [208, 75] width 23 height 15
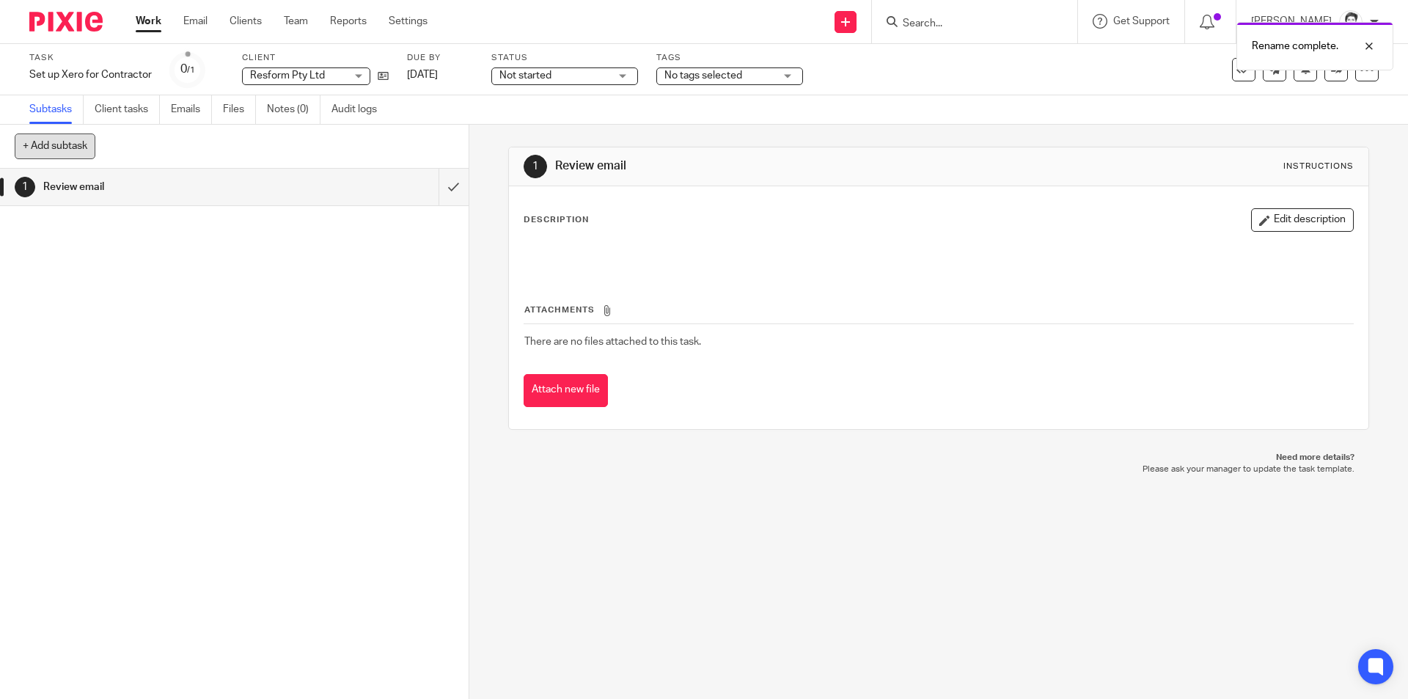
click at [65, 151] on button "+ Add subtask" at bounding box center [55, 145] width 81 height 25
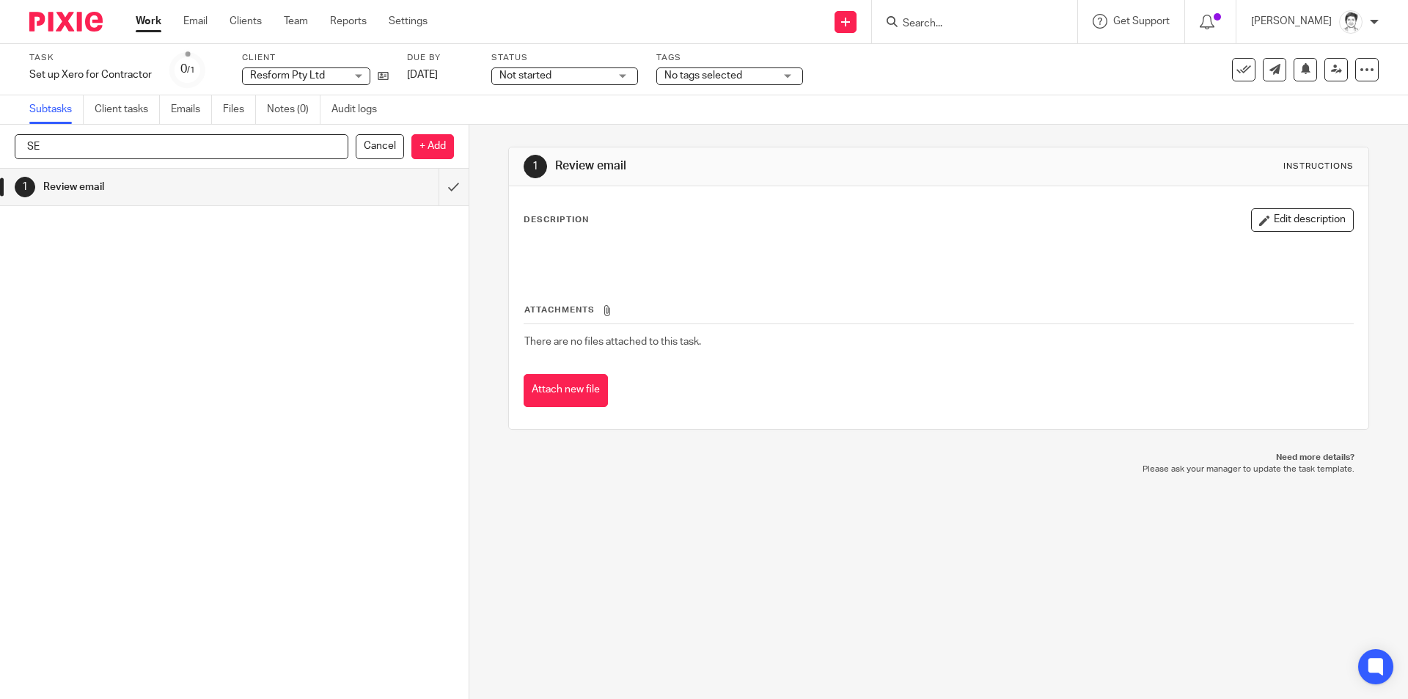
type input "S"
type input "R"
type input "Reply to email"
click at [426, 150] on p "+ Add" at bounding box center [432, 146] width 43 height 25
click at [1359, 74] on icon at bounding box center [1366, 69] width 15 height 15
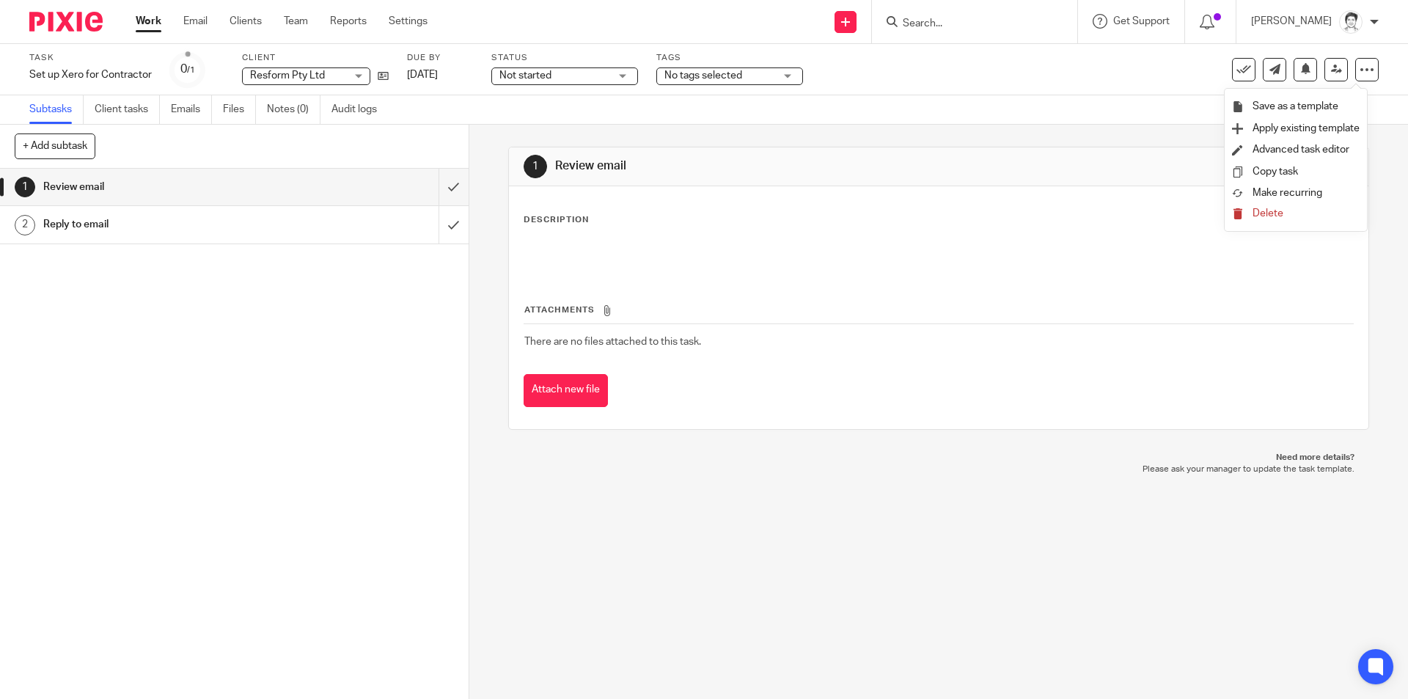
click at [1293, 127] on span "Apply existing template" at bounding box center [1305, 128] width 107 height 10
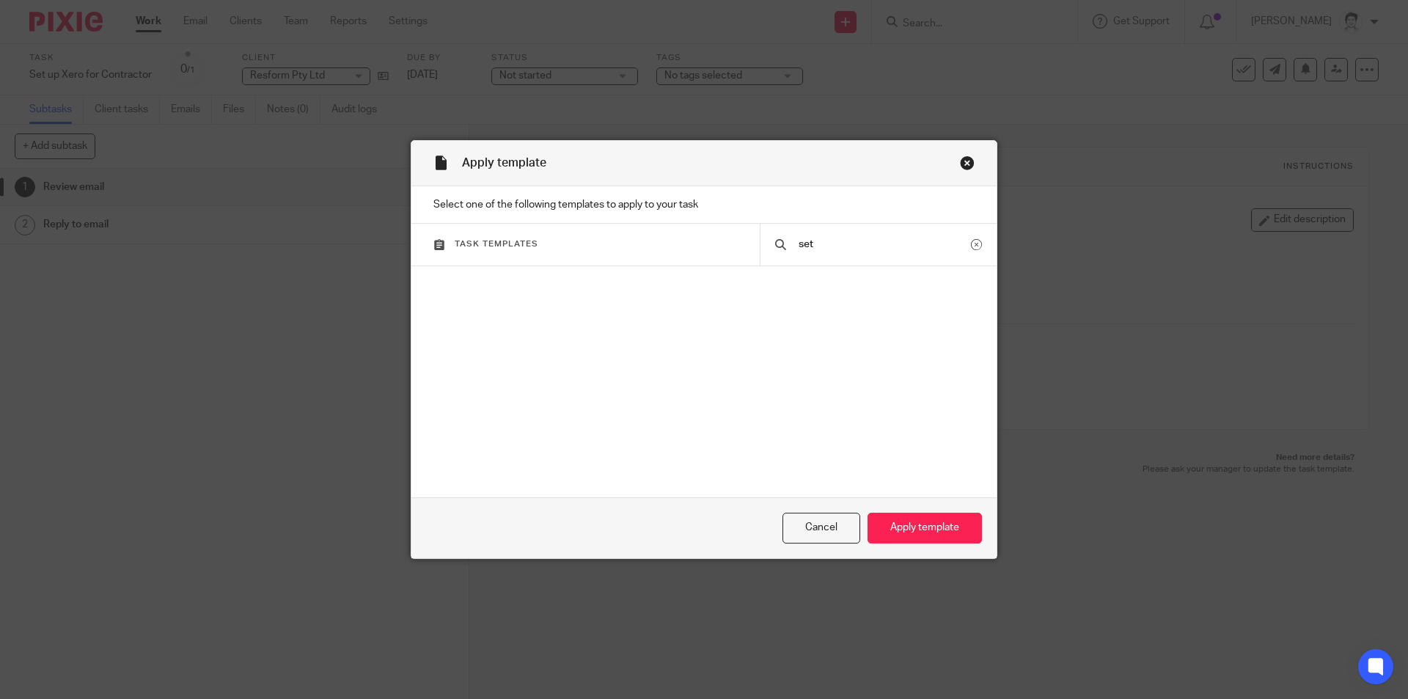
click at [827, 237] on div "set" at bounding box center [878, 244] width 237 height 41
drag, startPoint x: 804, startPoint y: 240, endPoint x: 755, endPoint y: 243, distance: 49.2
click at [760, 243] on div "set" at bounding box center [878, 244] width 237 height 41
type input "super"
drag, startPoint x: 84, startPoint y: 555, endPoint x: 104, endPoint y: 548, distance: 21.6
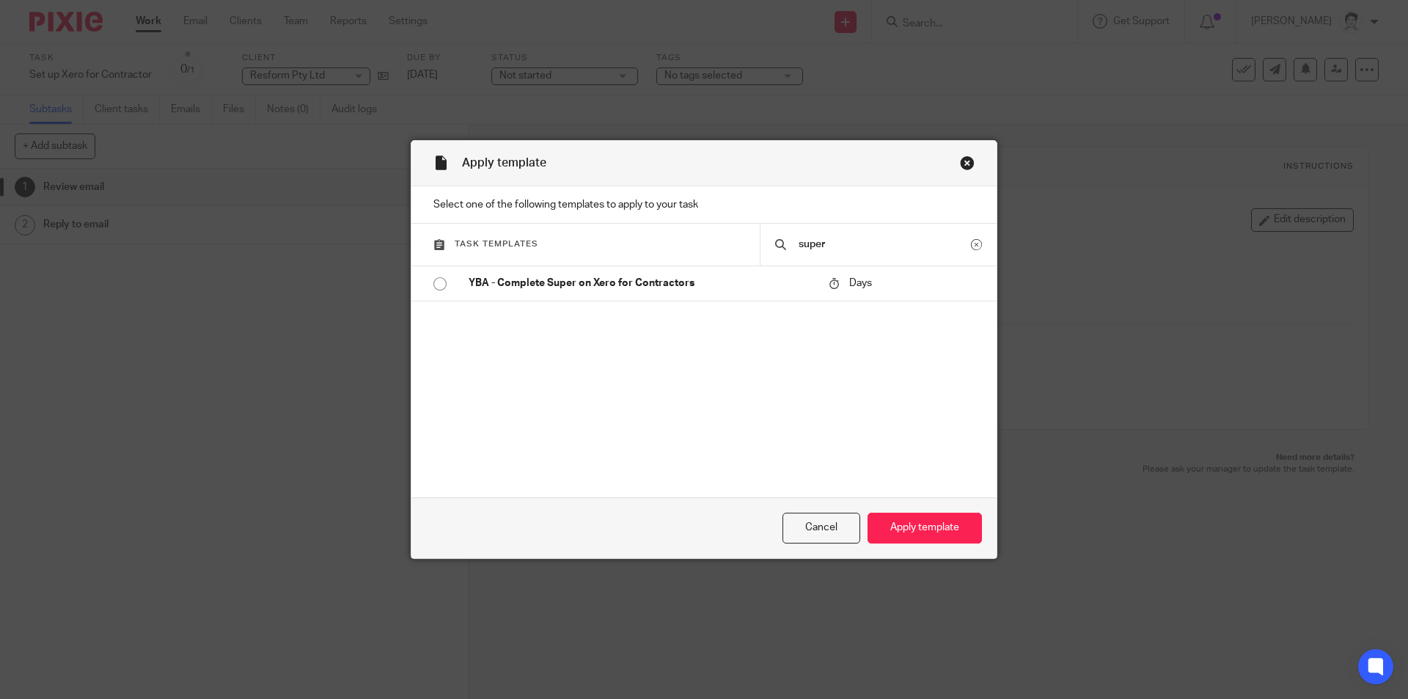
click at [90, 554] on div "Apply template Select one of the following templates to apply to your task Task…" at bounding box center [704, 349] width 1408 height 699
click at [960, 161] on div "Close this dialog window" at bounding box center [967, 162] width 15 height 15
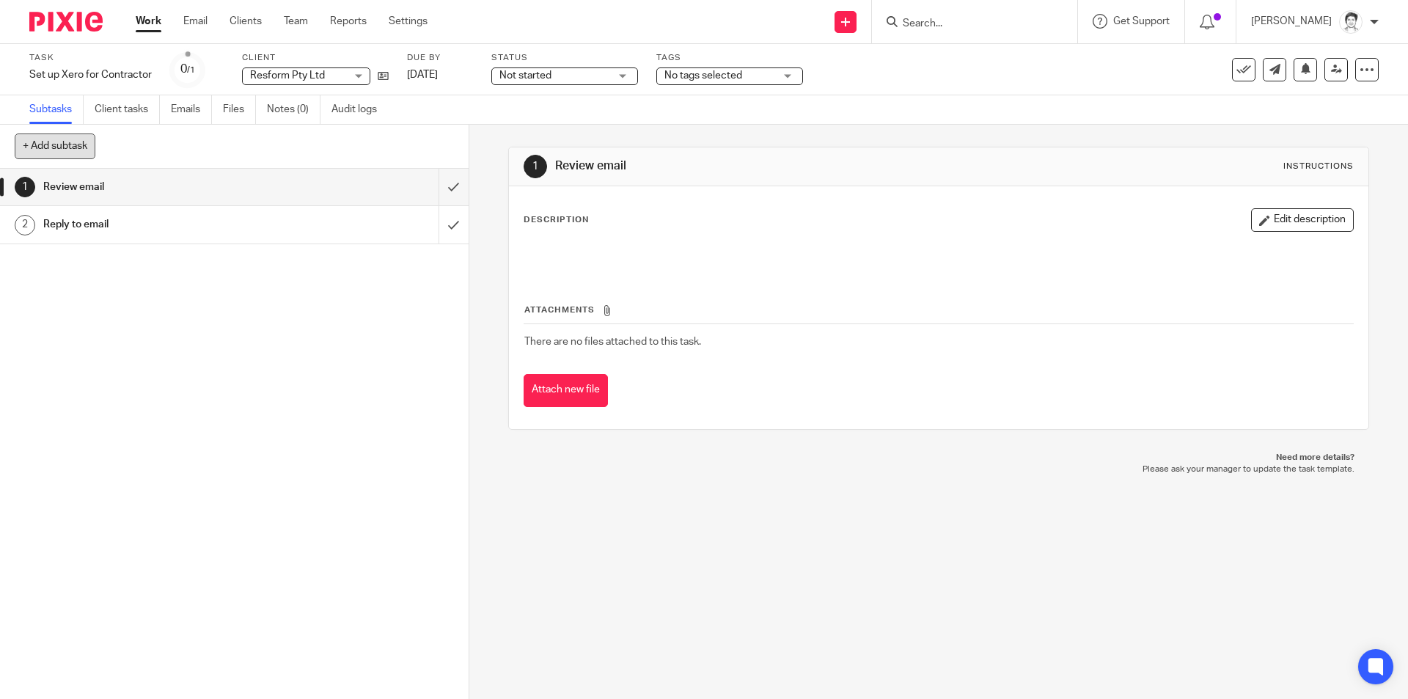
click at [68, 147] on button "+ Add subtask" at bounding box center [55, 145] width 81 height 25
drag, startPoint x: 88, startPoint y: 147, endPoint x: 95, endPoint y: 144, distance: 7.9
click at [92, 145] on input "text" at bounding box center [182, 146] width 334 height 25
type input "Send email requesting information"
click at [430, 148] on p "+ Add" at bounding box center [432, 146] width 43 height 25
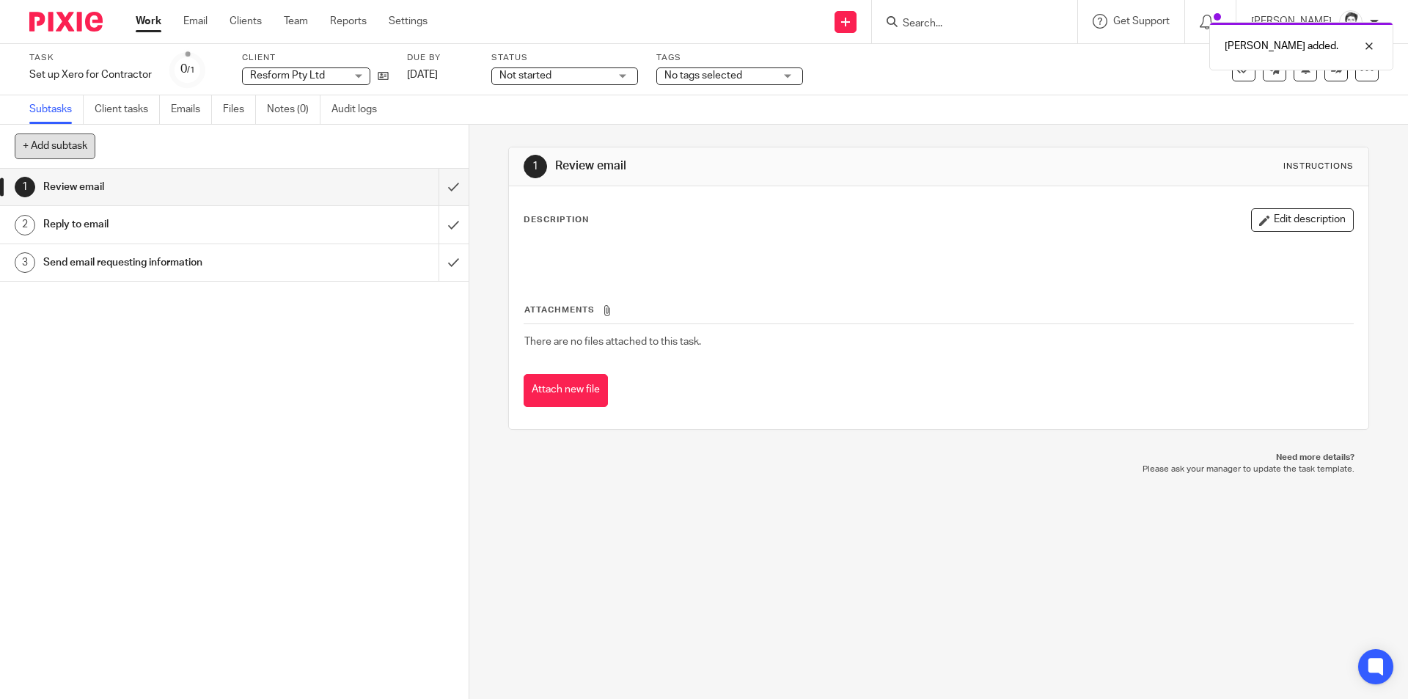
click at [53, 143] on button "+ Add subtask" at bounding box center [55, 145] width 81 height 25
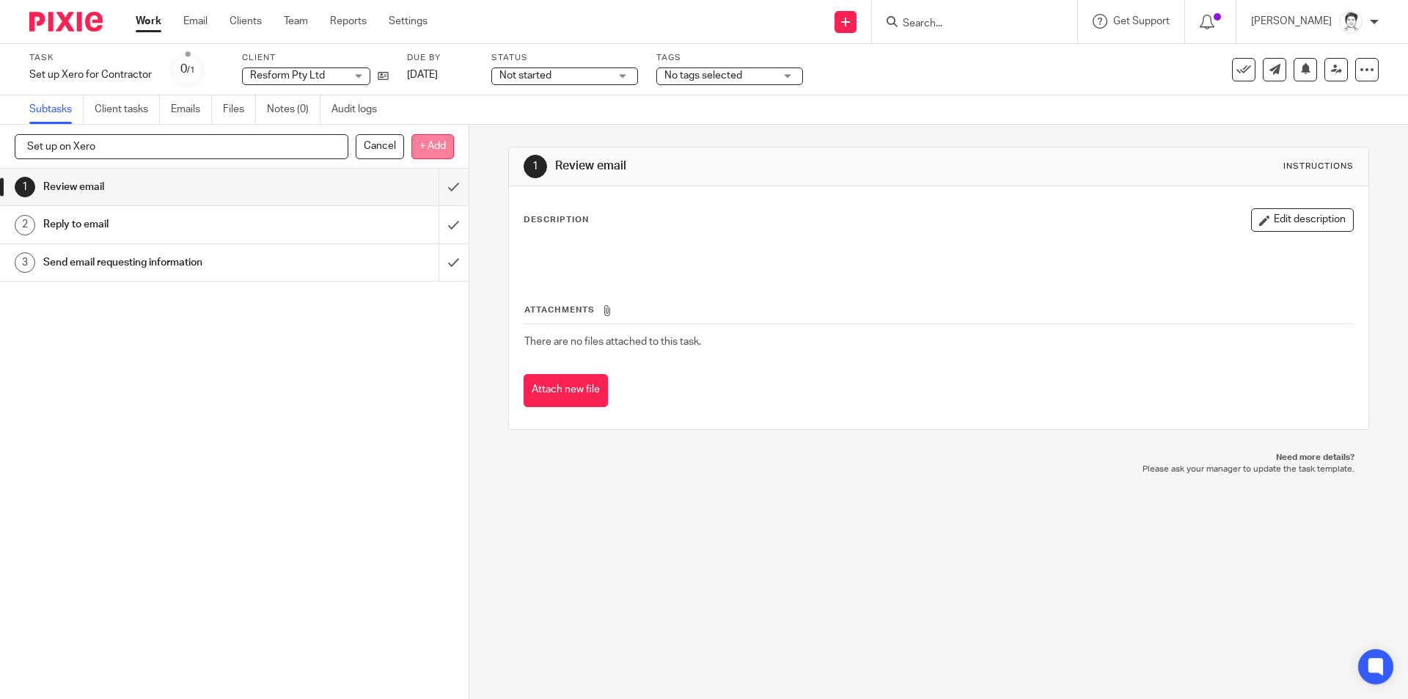
type input "Set up on Xero"
drag, startPoint x: 431, startPoint y: 150, endPoint x: 422, endPoint y: 158, distance: 12.4
click at [431, 150] on p "+ Add" at bounding box center [432, 146] width 43 height 25
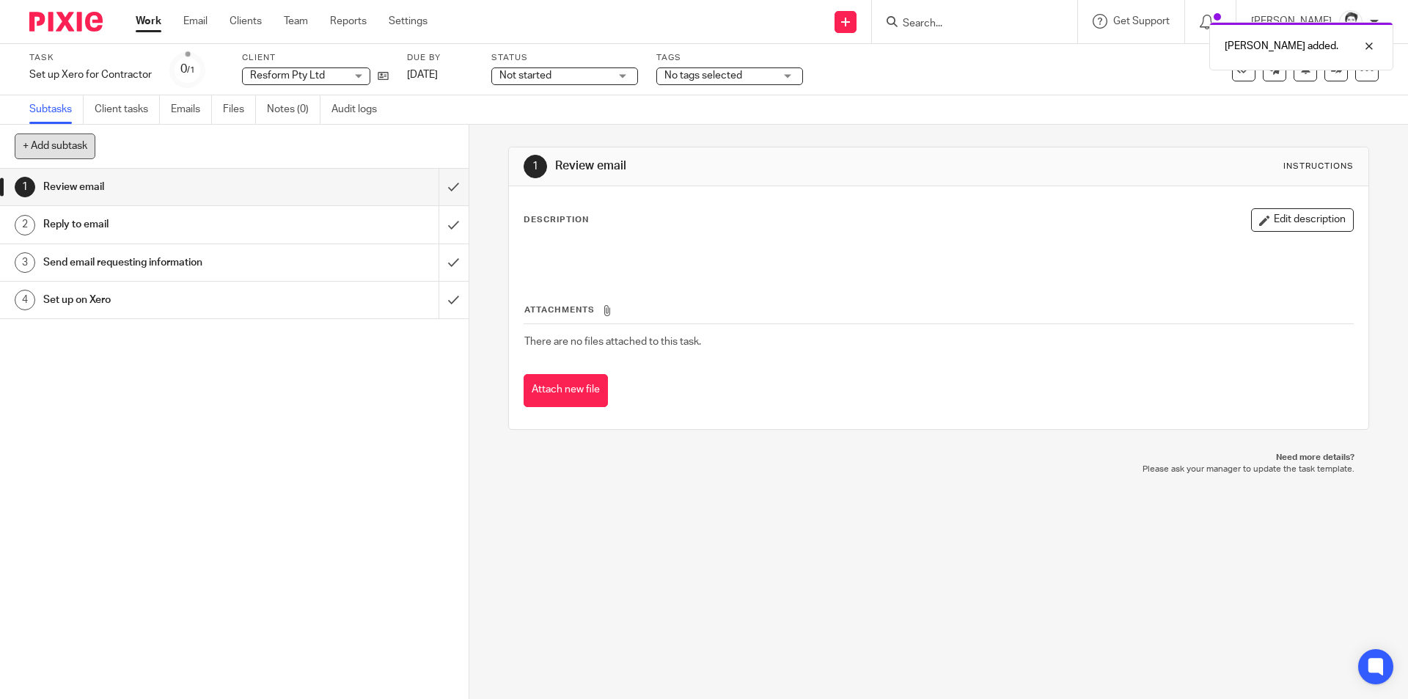
click at [61, 144] on button "+ Add subtask" at bounding box center [55, 145] width 81 height 25
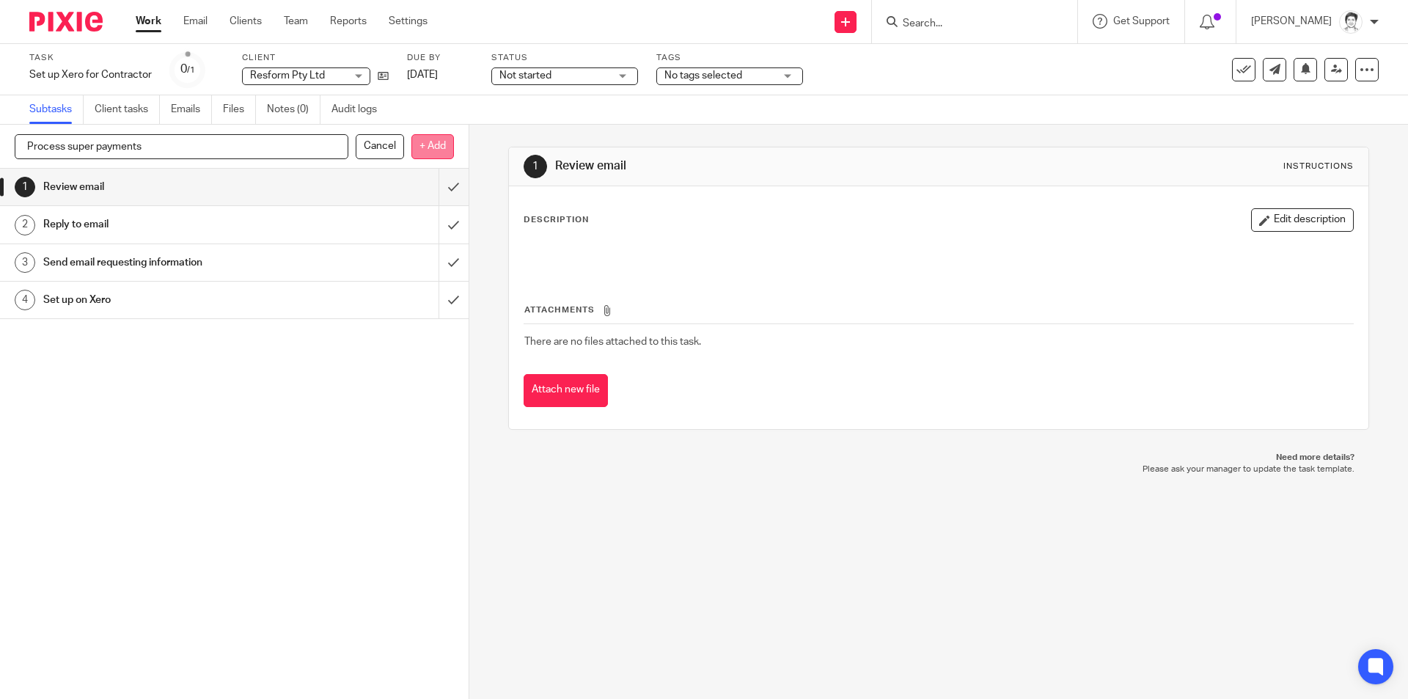
type input "Process super payments"
drag, startPoint x: 426, startPoint y: 150, endPoint x: 400, endPoint y: 180, distance: 40.0
click at [427, 150] on p "+ Add" at bounding box center [432, 146] width 43 height 25
click at [101, 180] on h1 "Review email" at bounding box center [170, 187] width 254 height 22
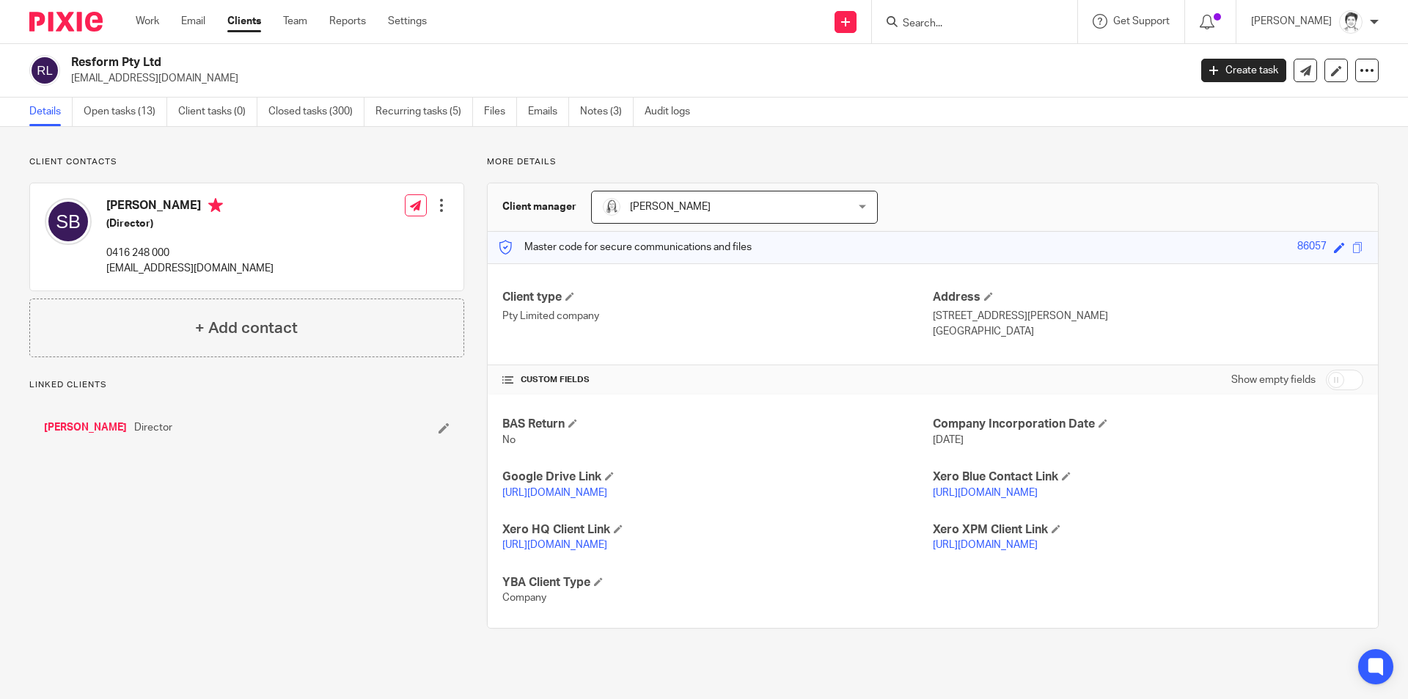
click at [416, 115] on link "Recurring tasks (5)" at bounding box center [424, 112] width 98 height 29
click at [301, 113] on link "Closed tasks (300)" at bounding box center [316, 112] width 96 height 29
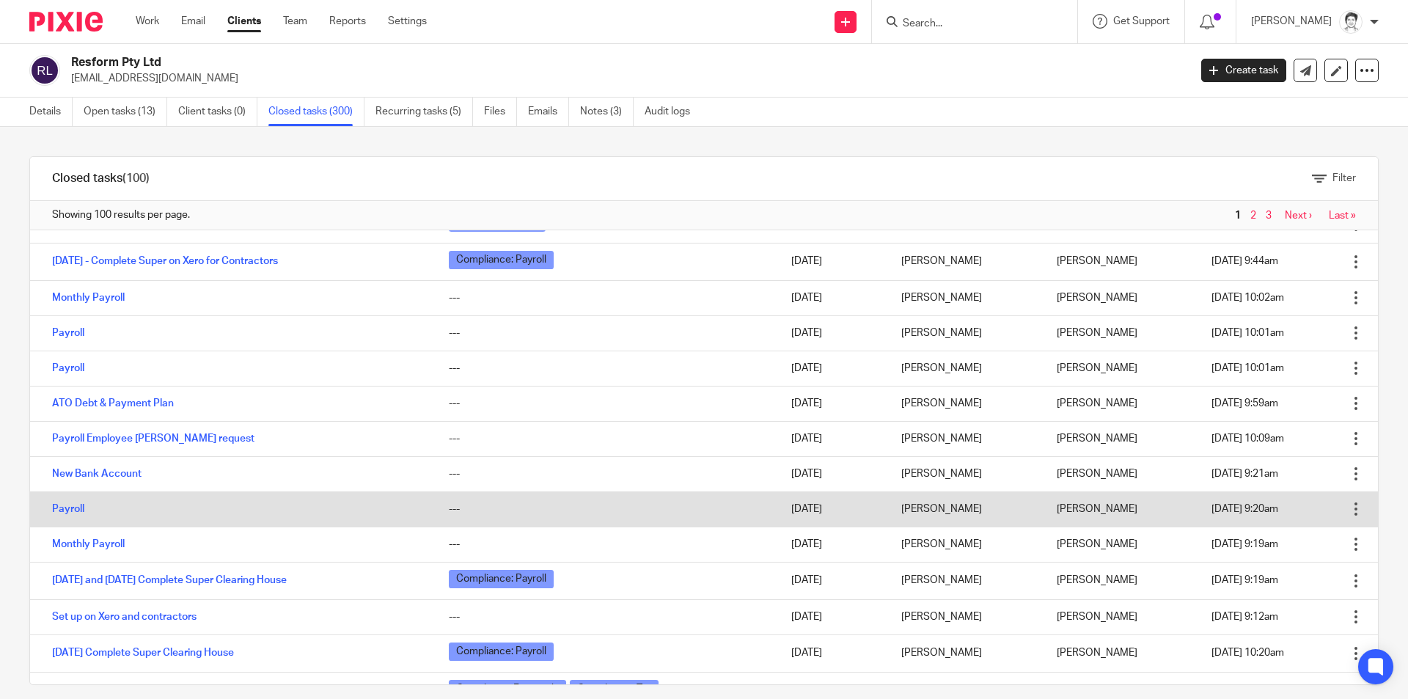
scroll to position [587, 0]
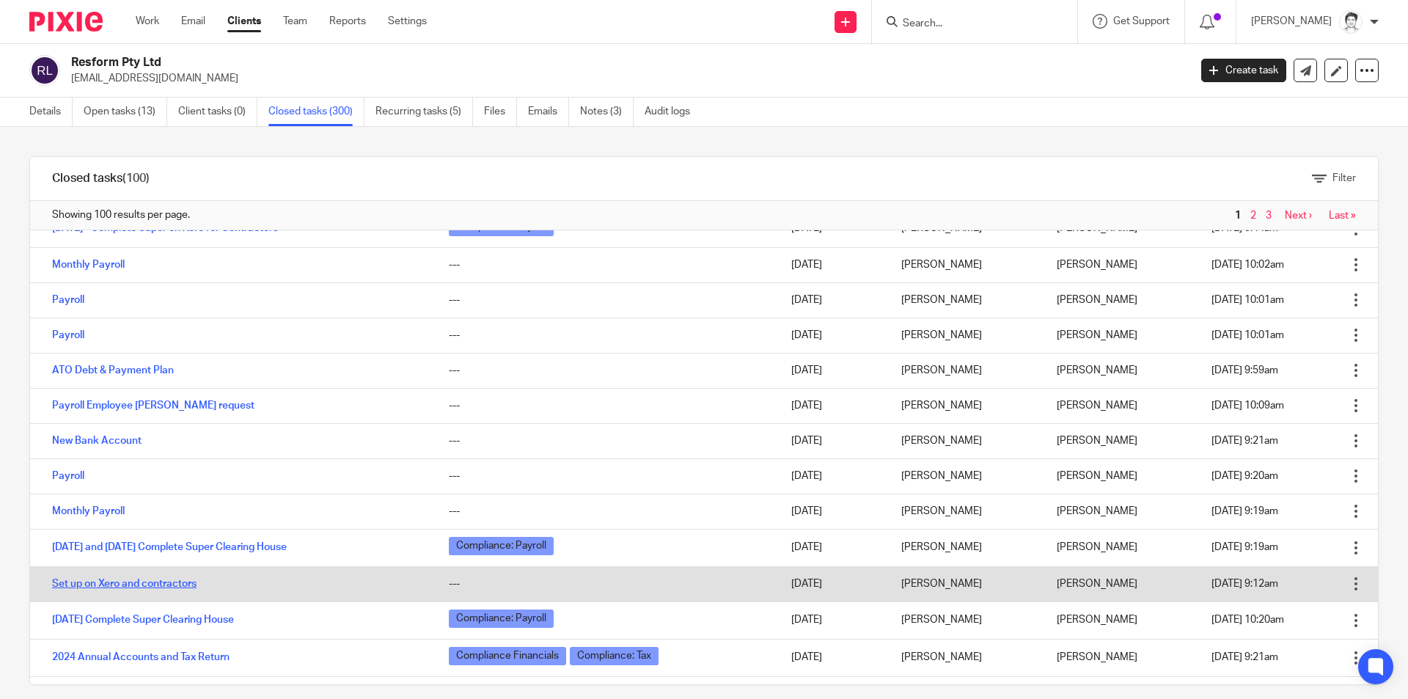
click at [155, 588] on link "Set up on Xero and contractors" at bounding box center [124, 583] width 144 height 10
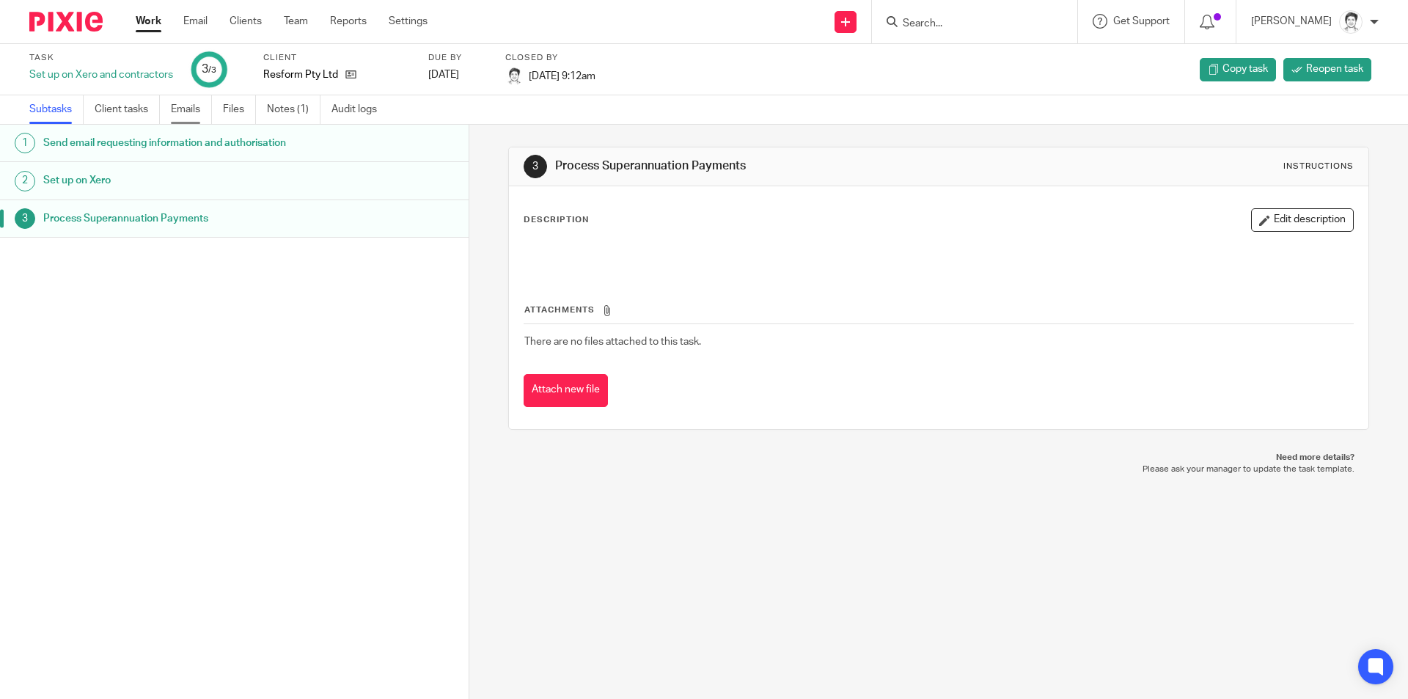
click at [179, 114] on link "Emails" at bounding box center [191, 109] width 41 height 29
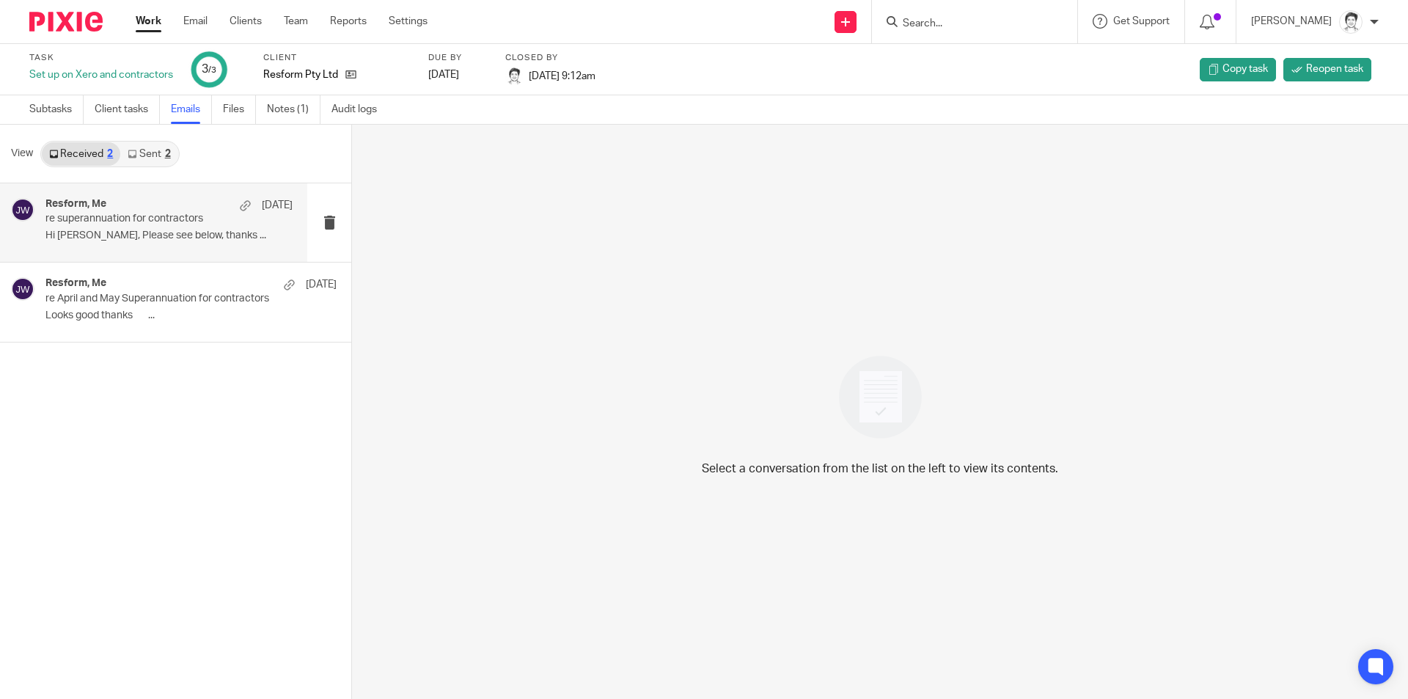
click at [131, 228] on div "Resform, Me [DATE] re superannuation for contractors Hi [PERSON_NAME], Please s…" at bounding box center [168, 222] width 247 height 49
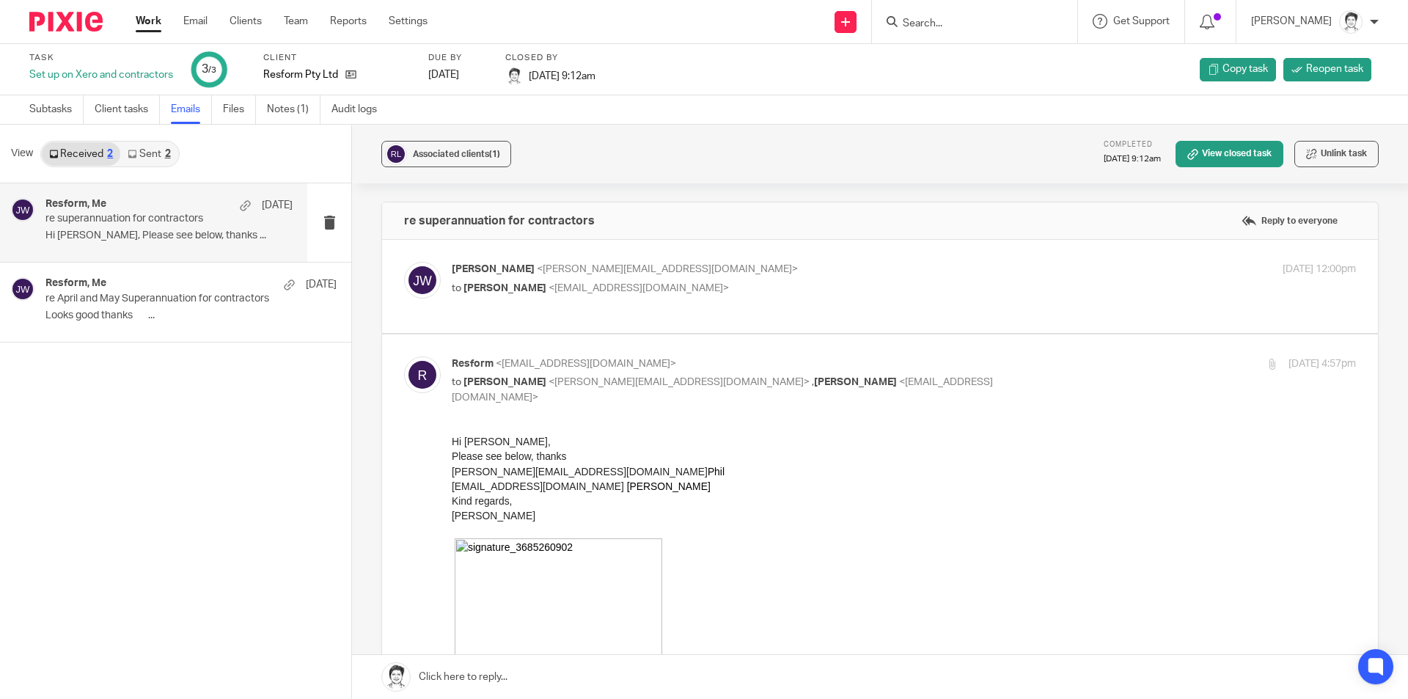
click at [592, 276] on p "[PERSON_NAME] <[PERSON_NAME][EMAIL_ADDRESS][DOMAIN_NAME]>" at bounding box center [753, 269] width 603 height 15
checkbox input "true"
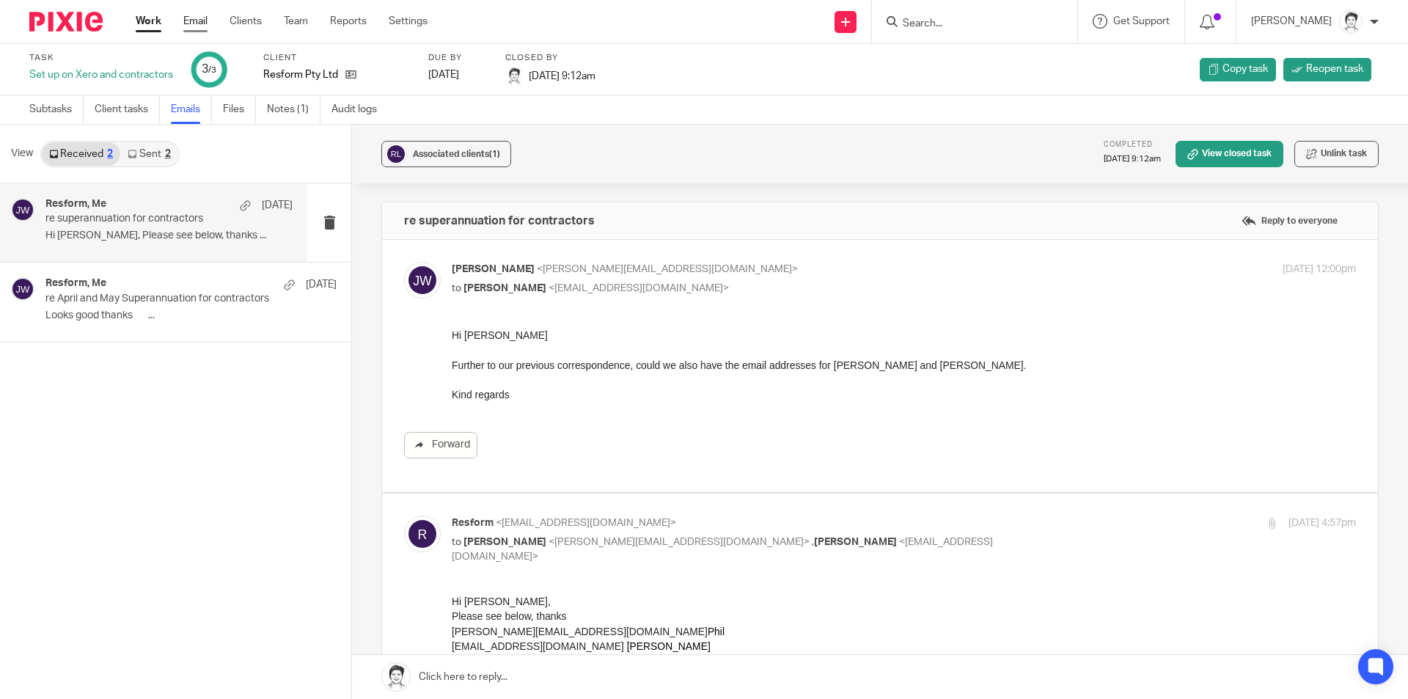
click at [200, 21] on link "Email" at bounding box center [195, 21] width 24 height 15
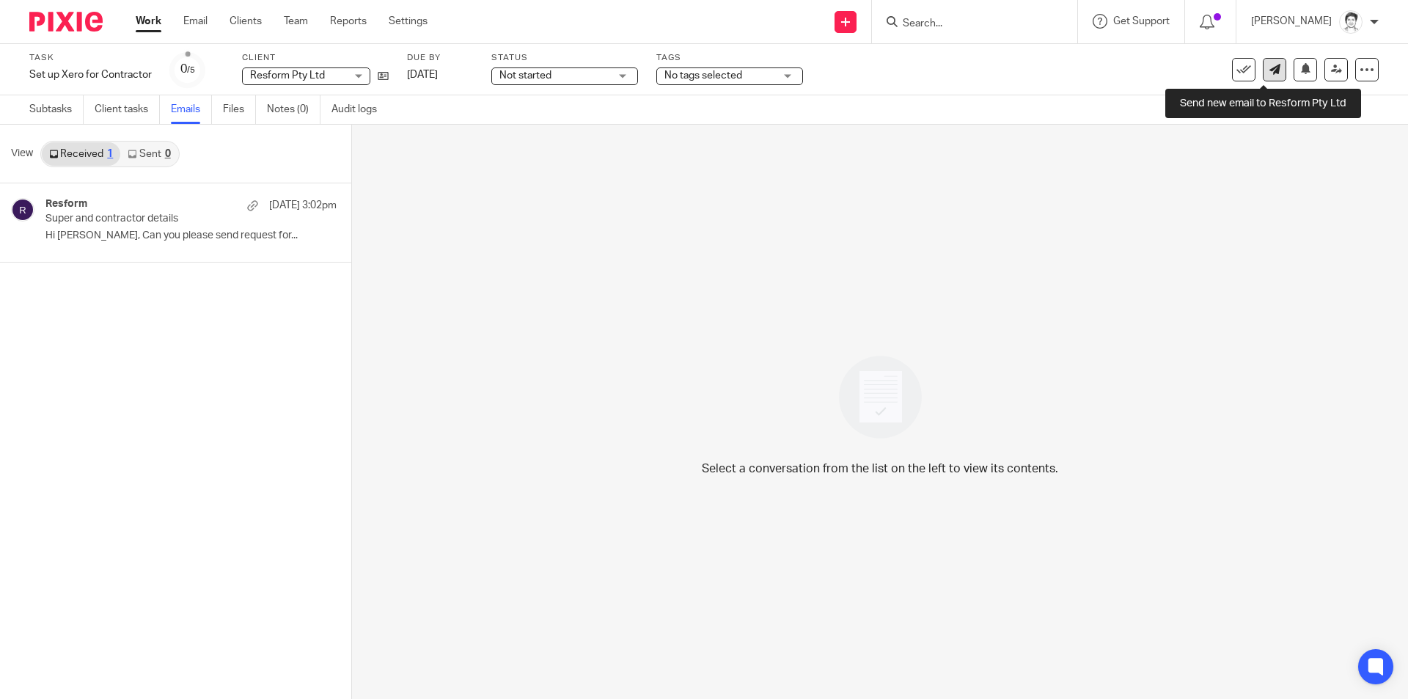
click at [1269, 71] on icon at bounding box center [1274, 69] width 11 height 11
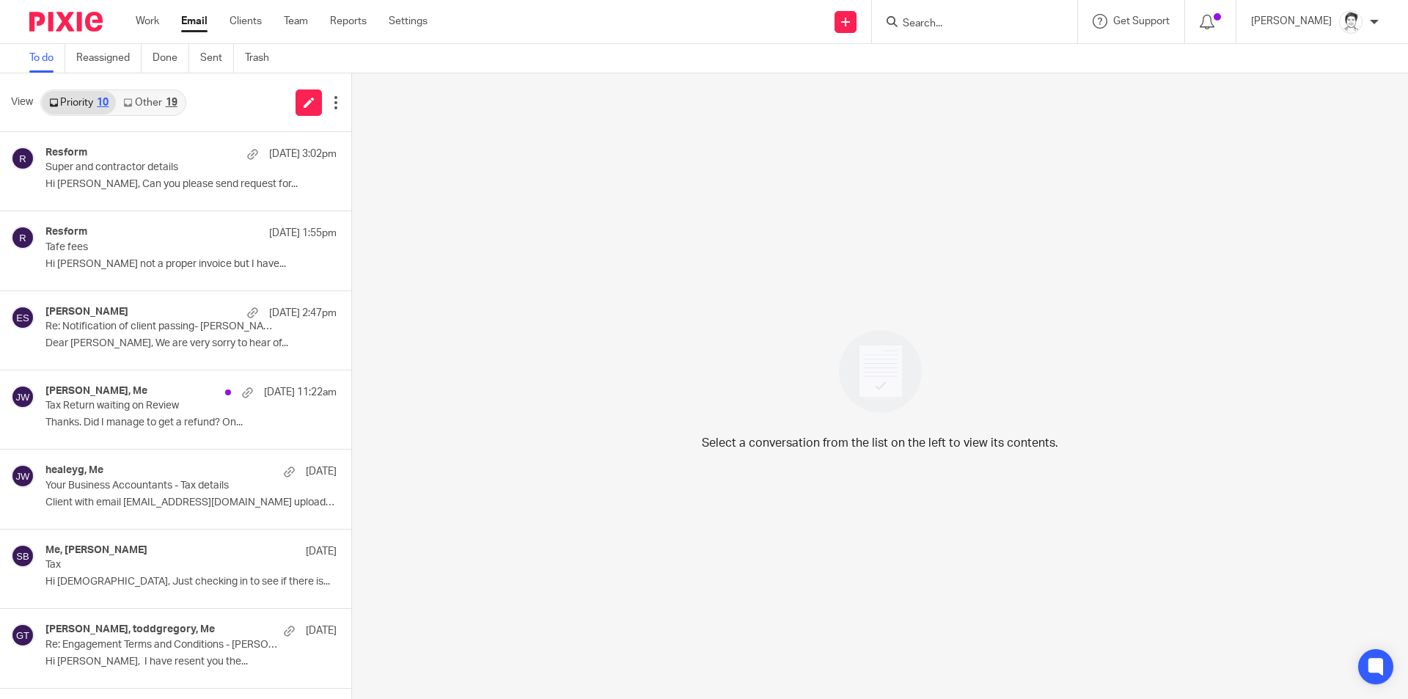
click at [193, 19] on link "Email" at bounding box center [194, 21] width 26 height 15
click at [113, 168] on p "Super and contractor details" at bounding box center [144, 167] width 198 height 12
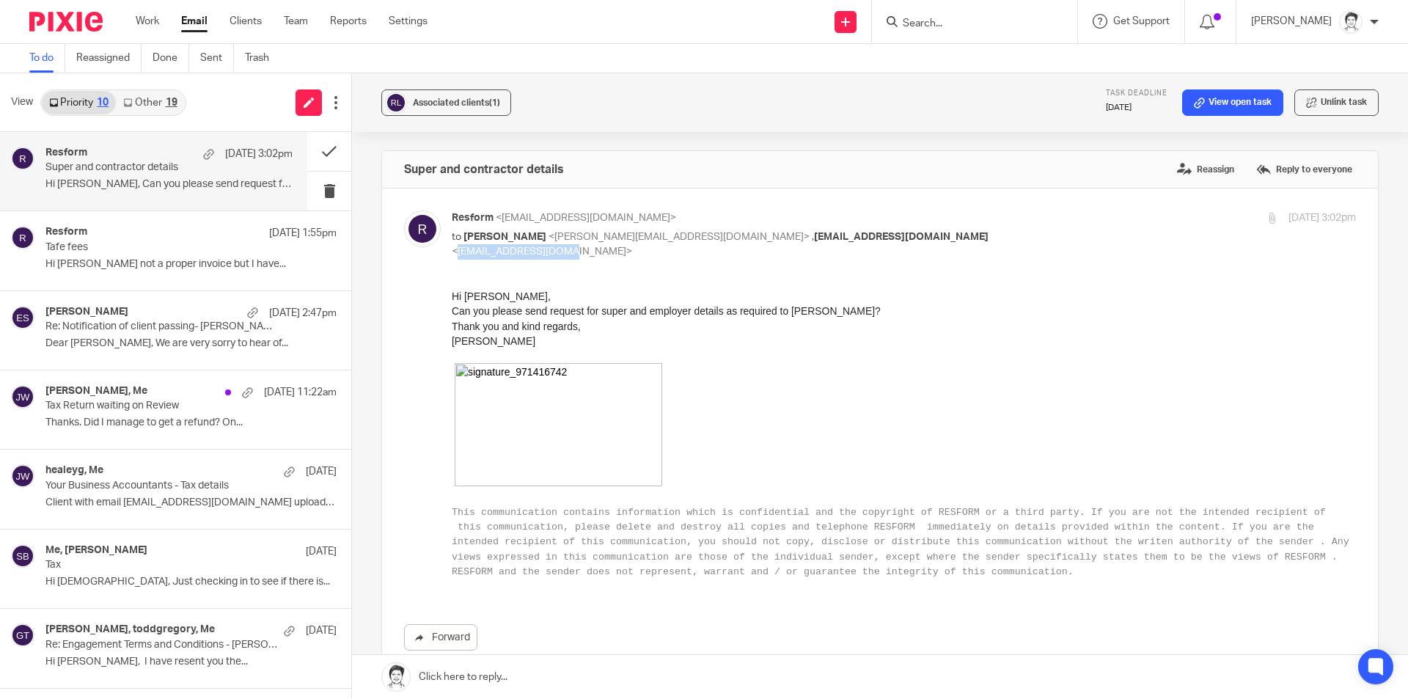
drag, startPoint x: 844, startPoint y: 237, endPoint x: 907, endPoint y: 238, distance: 63.1
click at [632, 246] on span "<ajdisilvio@gmail.com>" at bounding box center [542, 251] width 180 height 10
copy span "ajdisilvio@gmail.com"
click at [314, 150] on button at bounding box center [329, 151] width 44 height 39
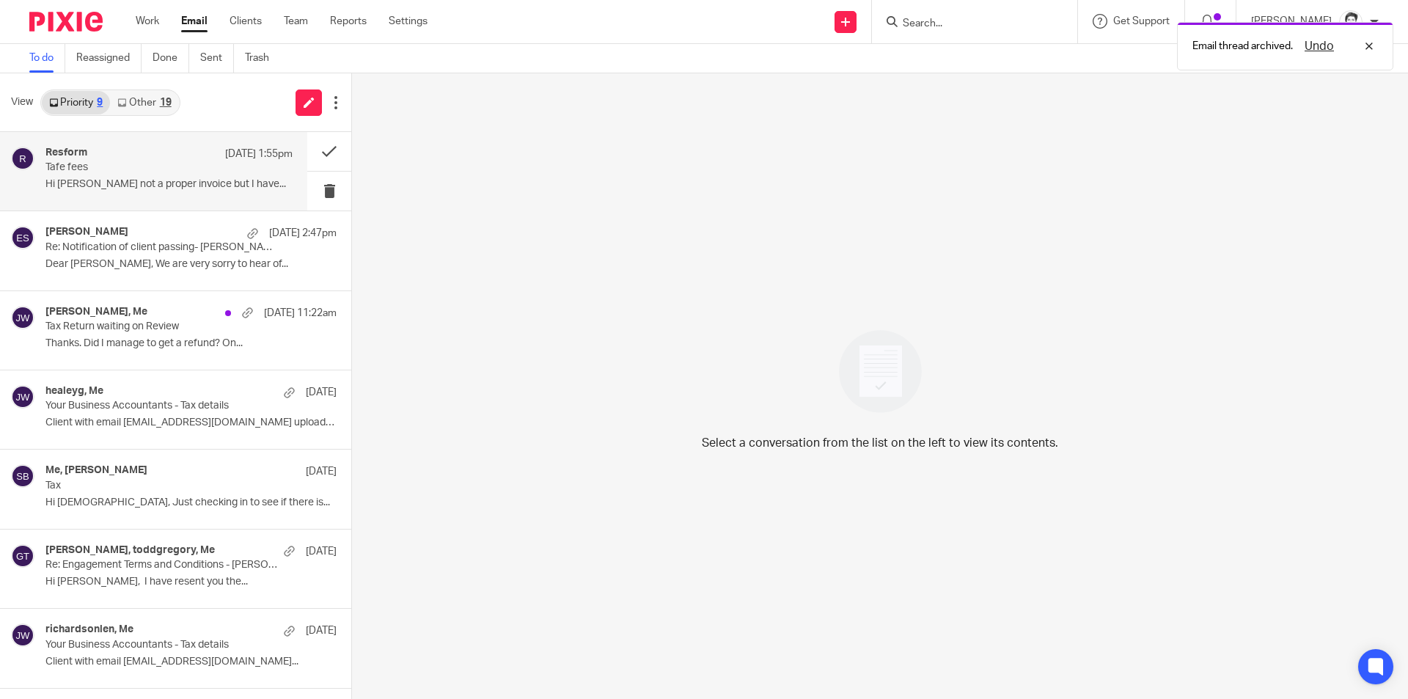
click at [116, 184] on p "Hi Julie not a proper invoice but I have..." at bounding box center [168, 184] width 247 height 12
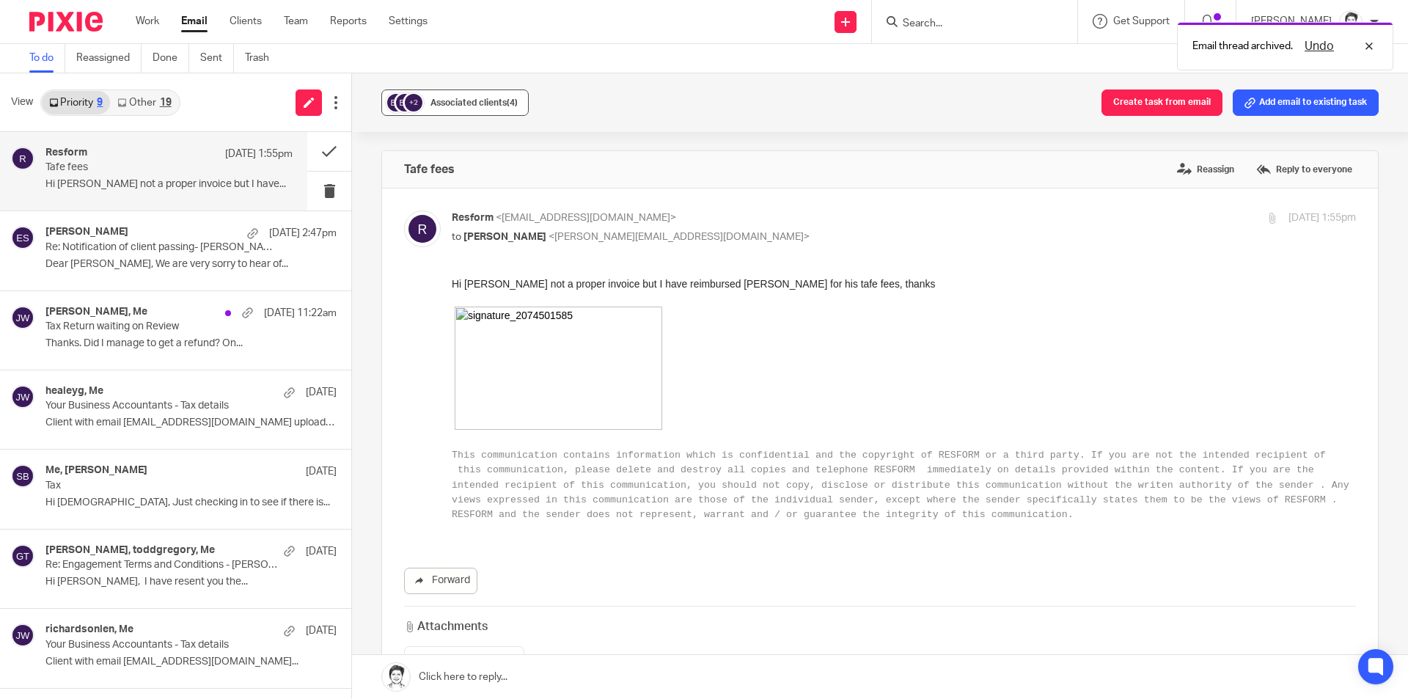
click at [483, 96] on div "Associated clients (4)" at bounding box center [473, 102] width 87 height 15
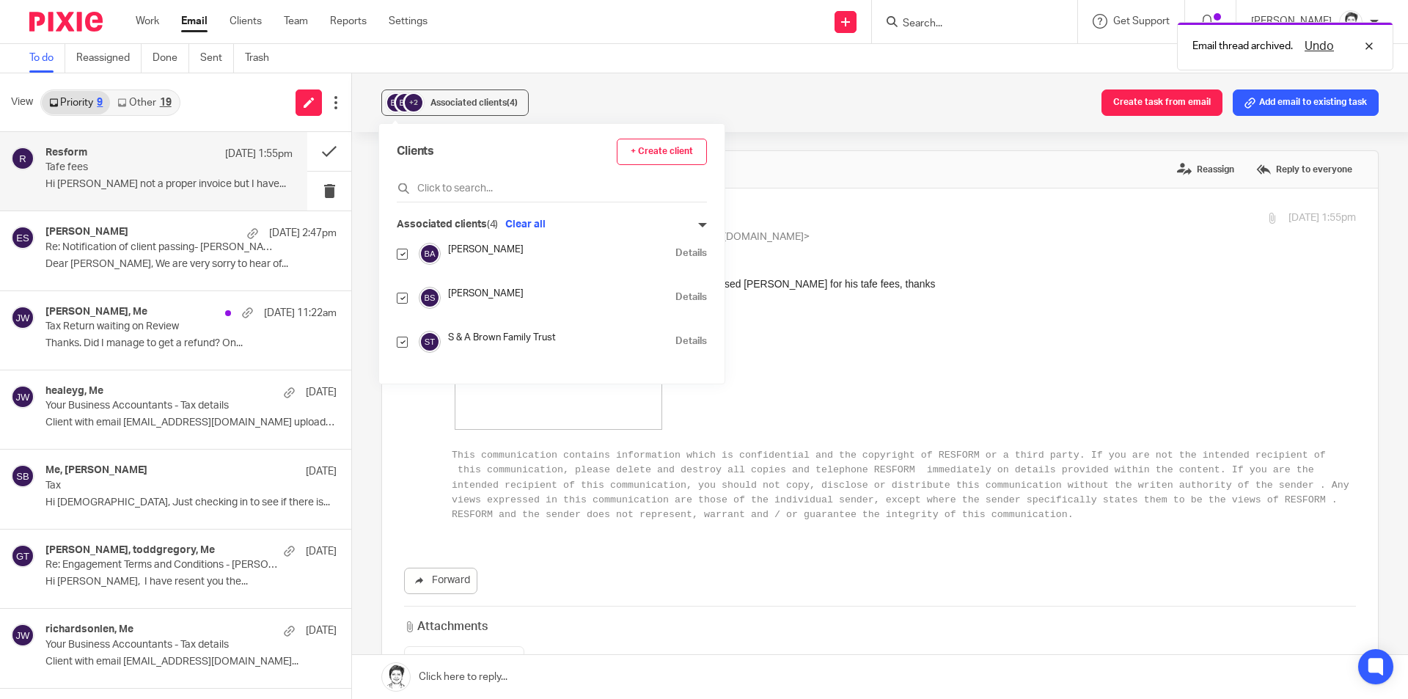
click at [404, 295] on input "checkbox" at bounding box center [402, 298] width 11 height 11
checkbox input "false"
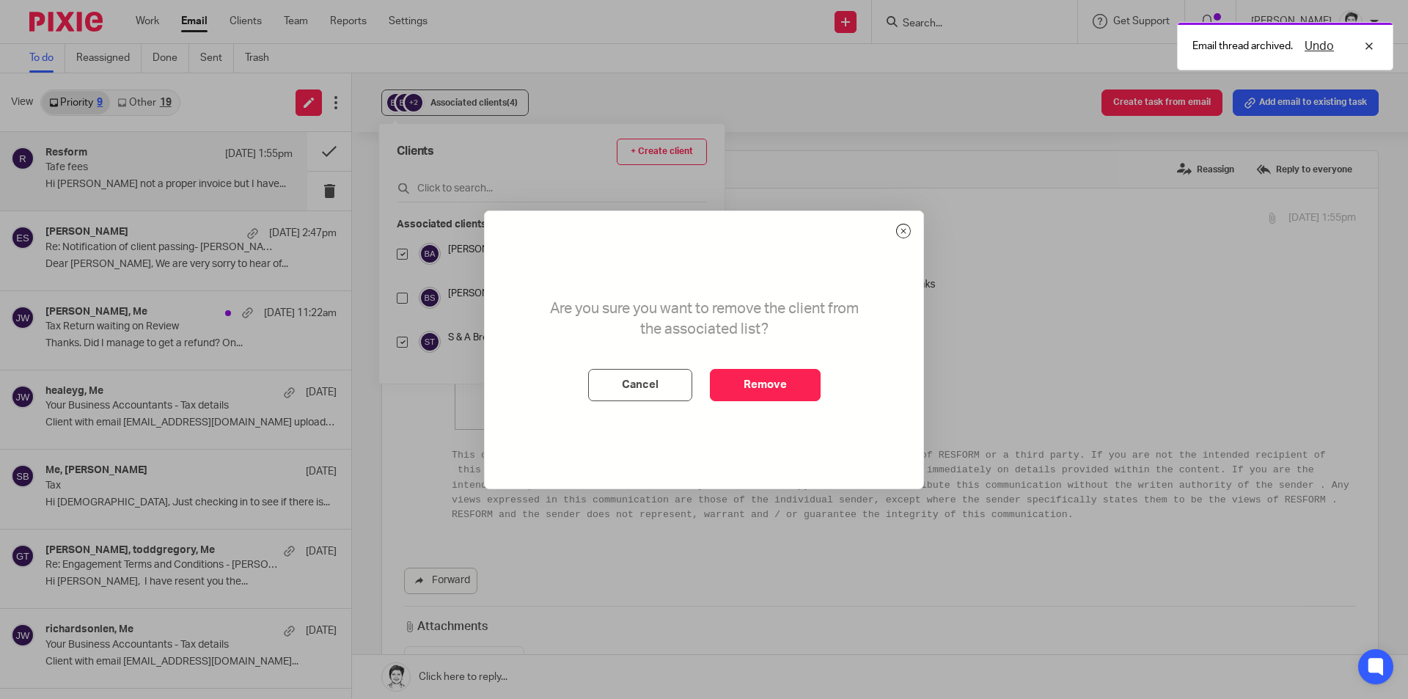
click at [782, 390] on button "Remove" at bounding box center [765, 385] width 111 height 32
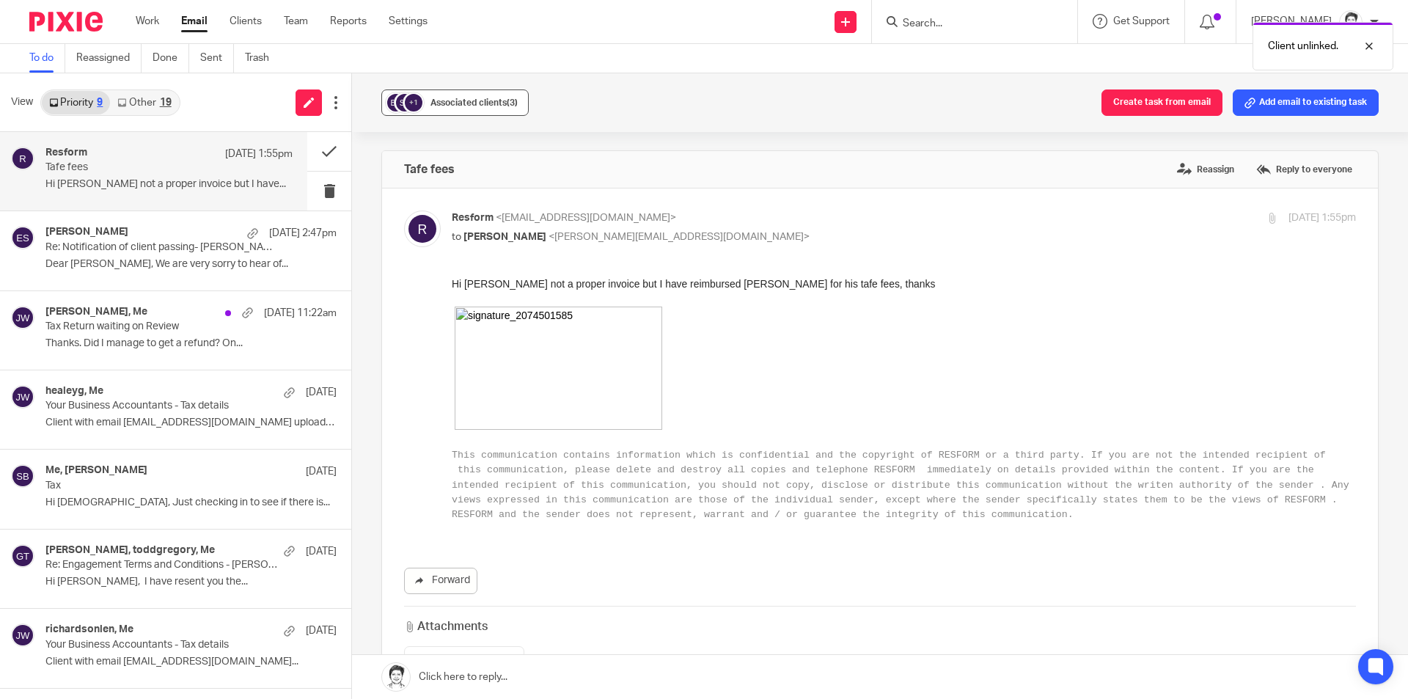
click at [463, 95] on button "+1 Associated clients (3)" at bounding box center [454, 102] width 147 height 26
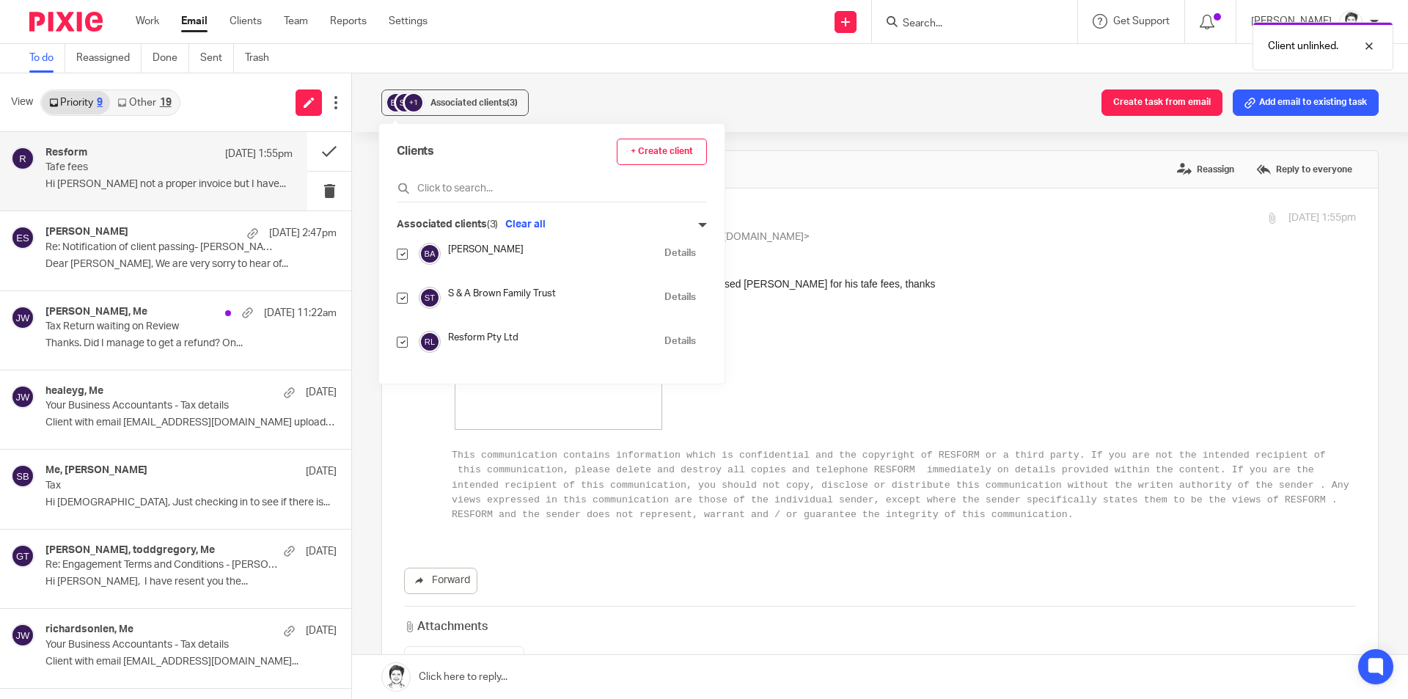
click at [405, 249] on input "checkbox" at bounding box center [402, 254] width 11 height 11
checkbox input "false"
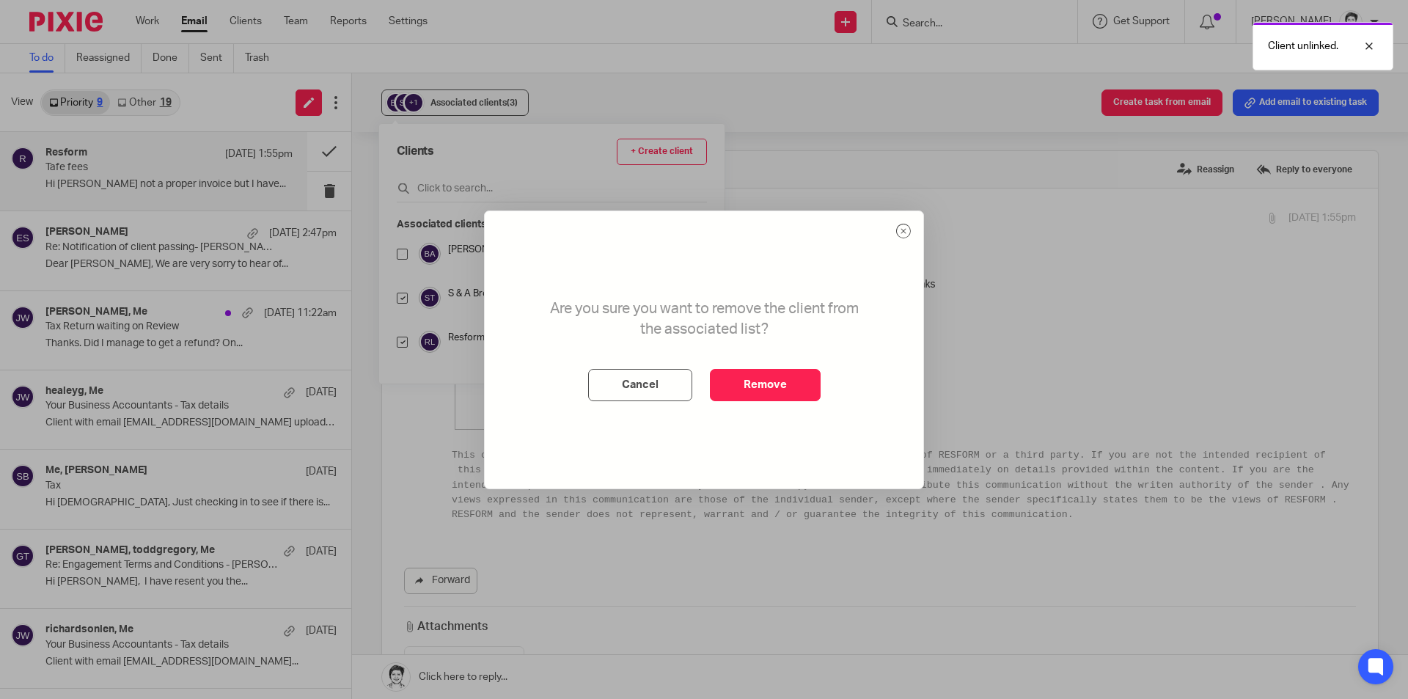
click at [783, 394] on button "Remove" at bounding box center [765, 385] width 111 height 32
click at [484, 102] on span "Associated clients (3)" at bounding box center [473, 102] width 87 height 9
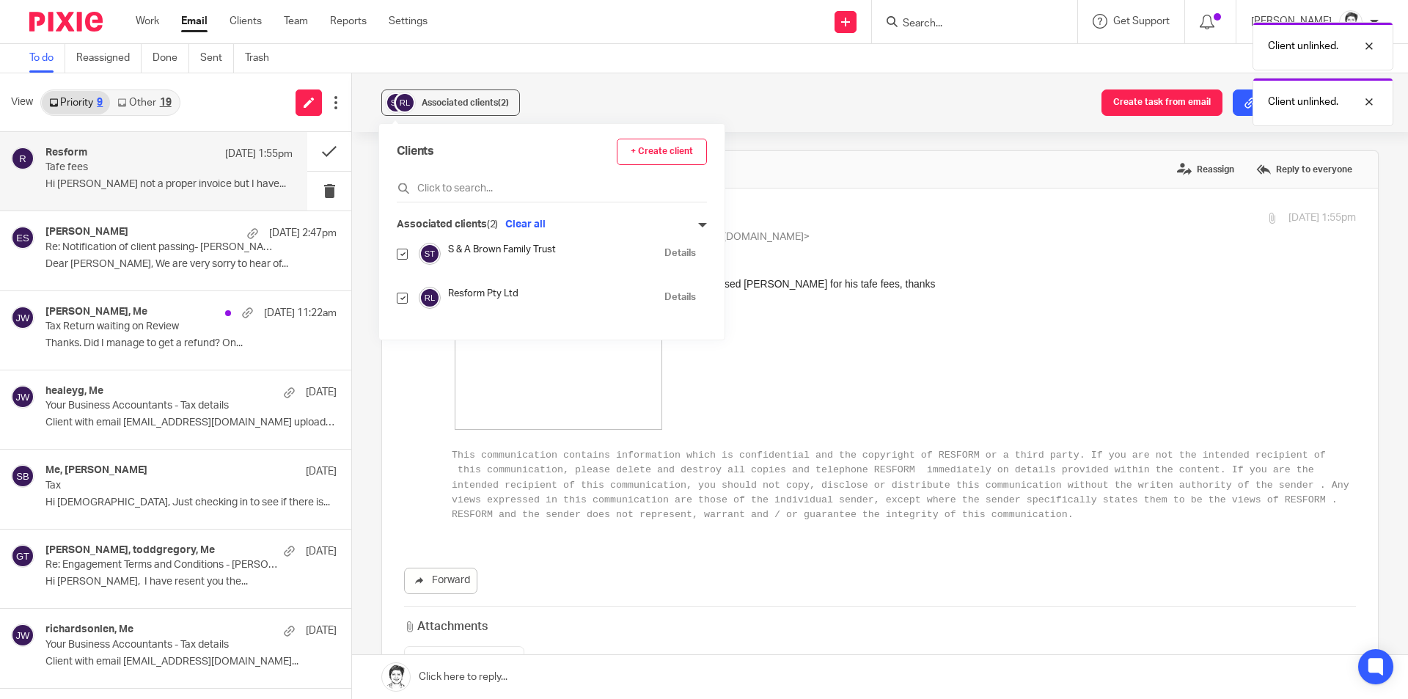
click at [406, 256] on input "checkbox" at bounding box center [402, 254] width 11 height 11
checkbox input "false"
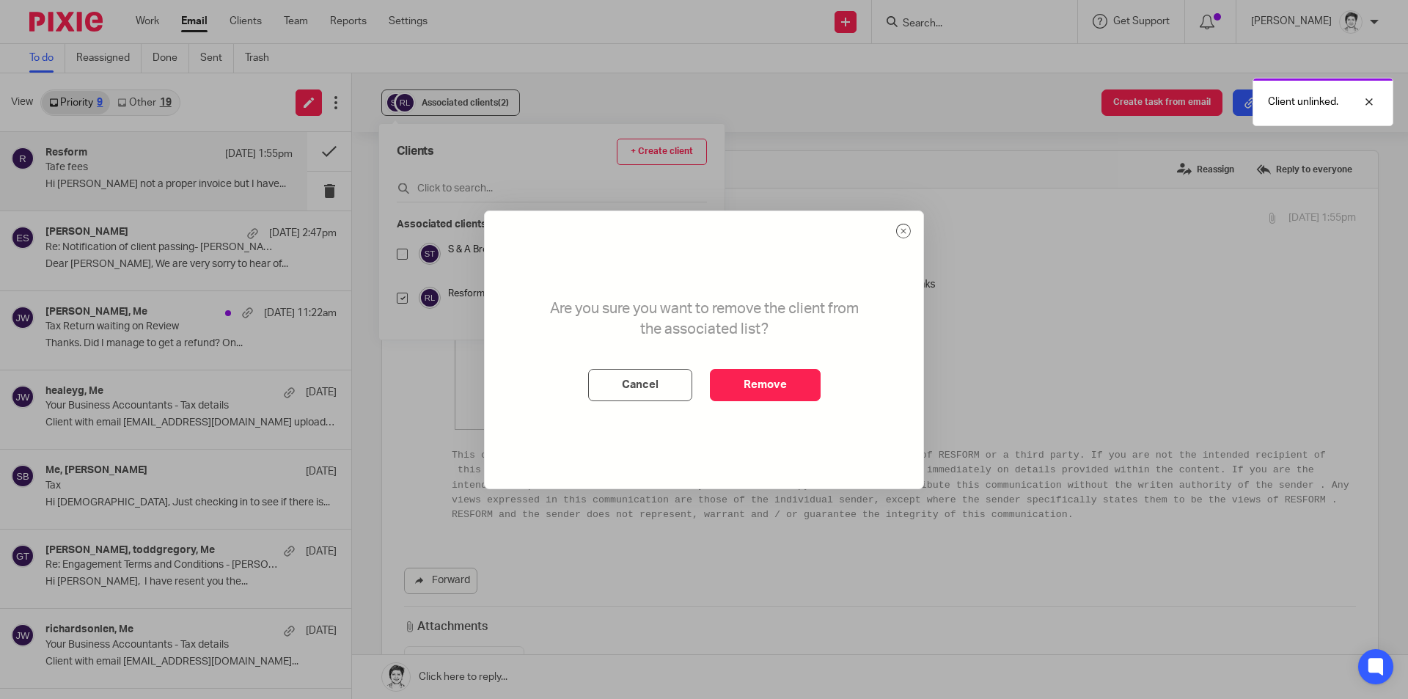
drag, startPoint x: 746, startPoint y: 378, endPoint x: 406, endPoint y: 210, distance: 378.7
click at [746, 381] on button "Remove" at bounding box center [765, 385] width 111 height 32
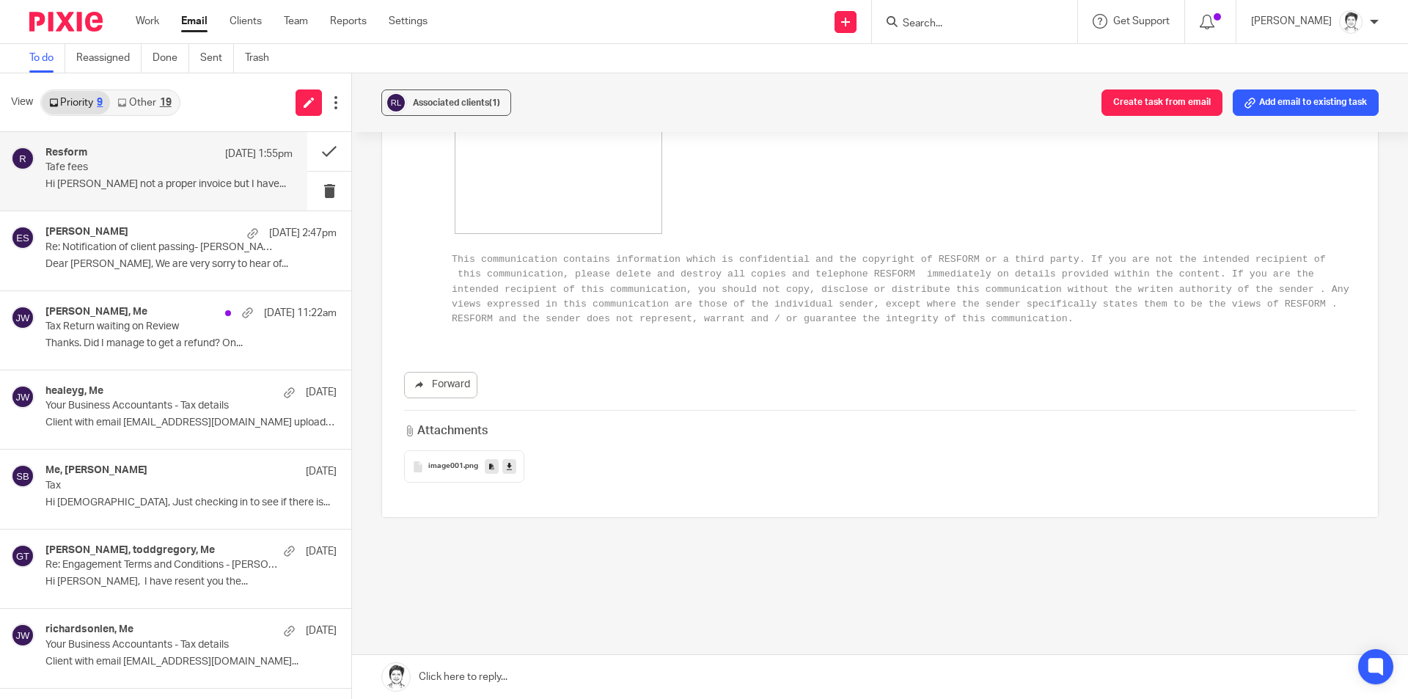
scroll to position [205, 0]
drag, startPoint x: 439, startPoint y: 458, endPoint x: 448, endPoint y: 461, distance: 9.3
click at [439, 460] on span "image001" at bounding box center [445, 456] width 35 height 9
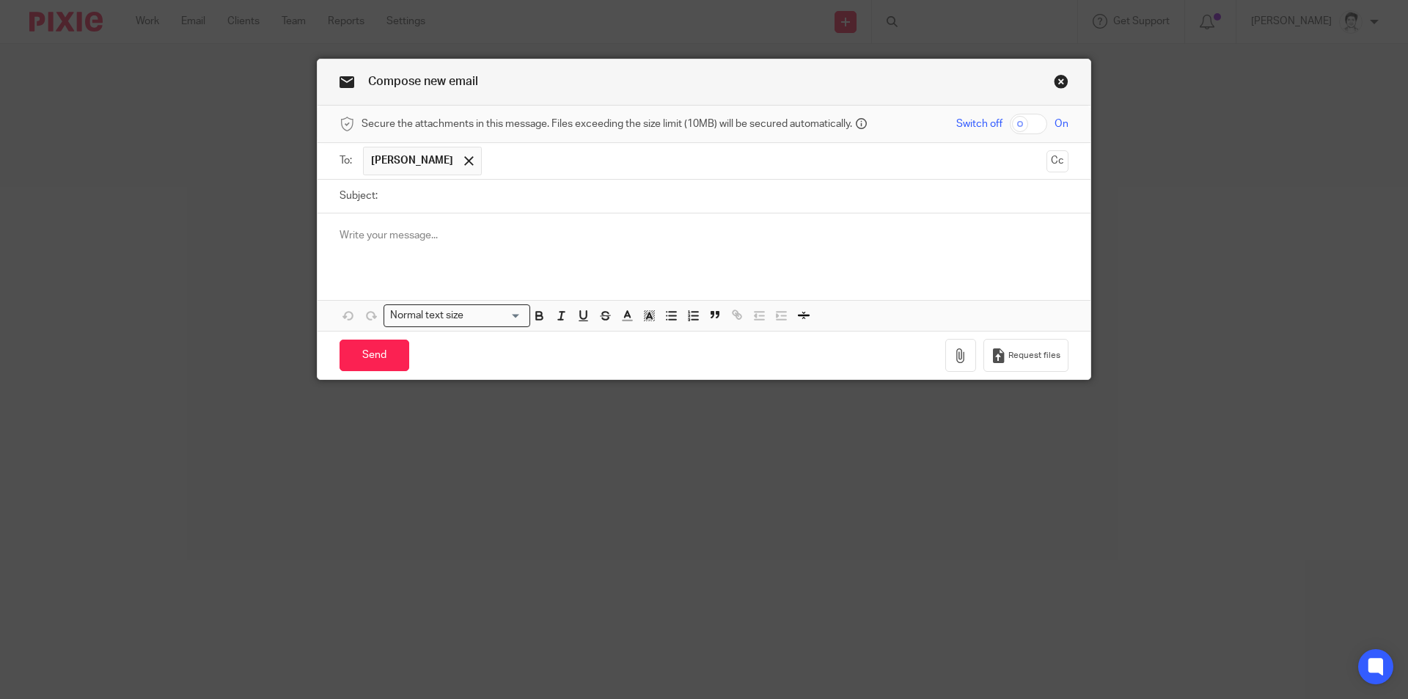
click at [386, 236] on p at bounding box center [703, 235] width 729 height 15
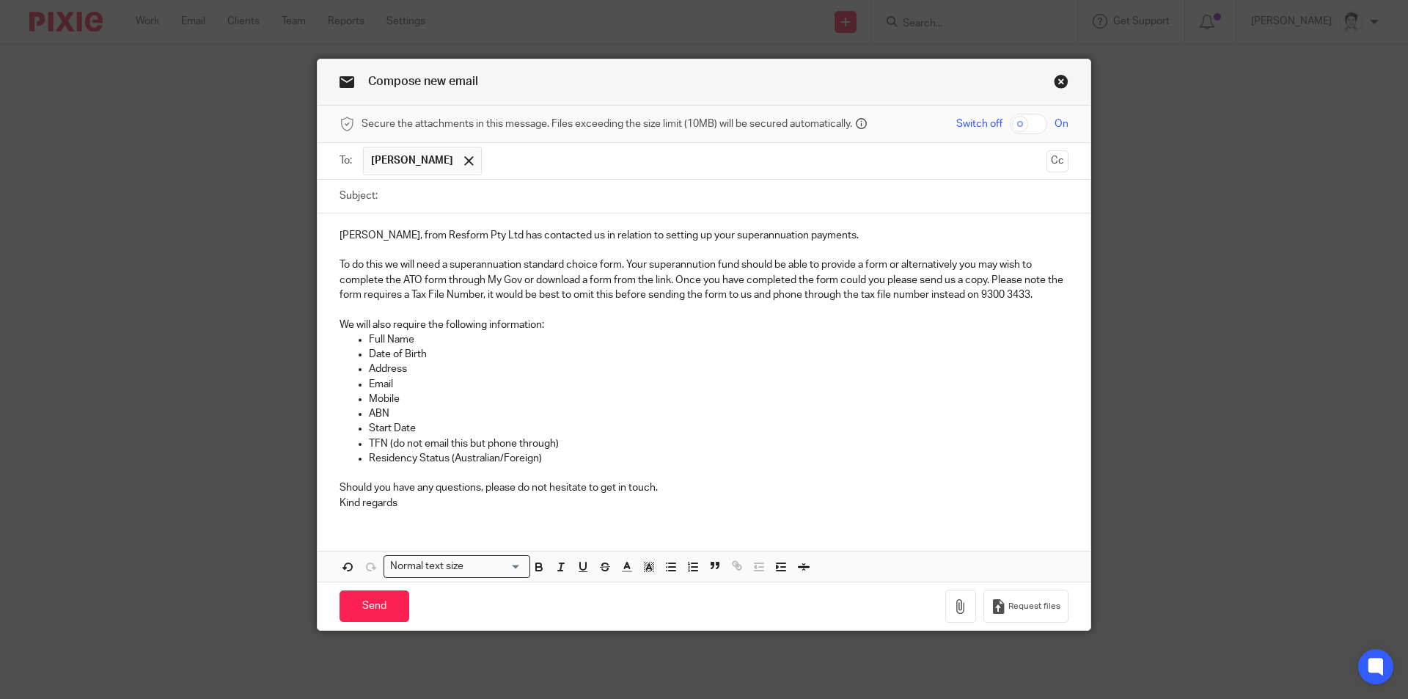
click at [329, 230] on div "Sam, from Resform Pty Ltd has contacted us in relation to setting up your super…" at bounding box center [703, 367] width 773 height 308
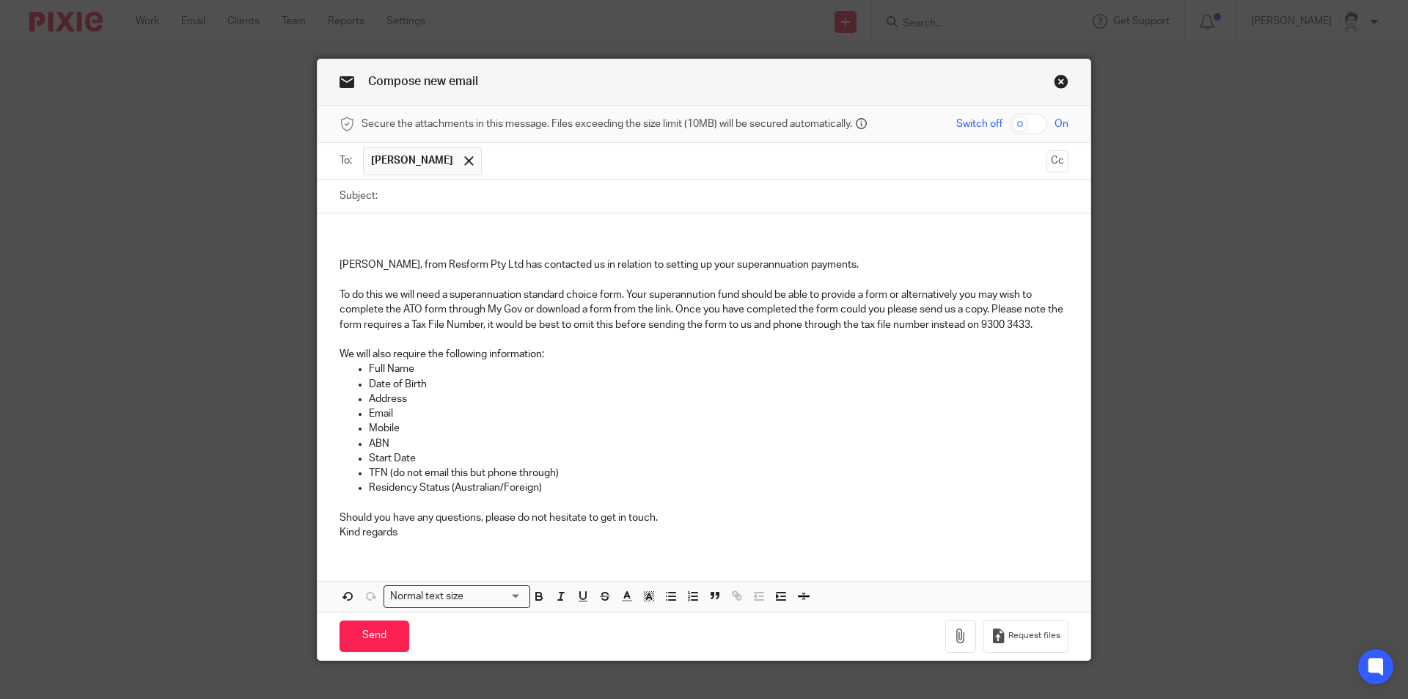
click at [353, 231] on p at bounding box center [703, 235] width 729 height 15
click at [1046, 326] on p "To do this we will need a superannuation standard choice form. Your superannuti…" at bounding box center [703, 309] width 729 height 45
click at [1048, 326] on p "To do this we will need a superannuation standard choice form. Your superannuti…" at bounding box center [703, 309] width 729 height 45
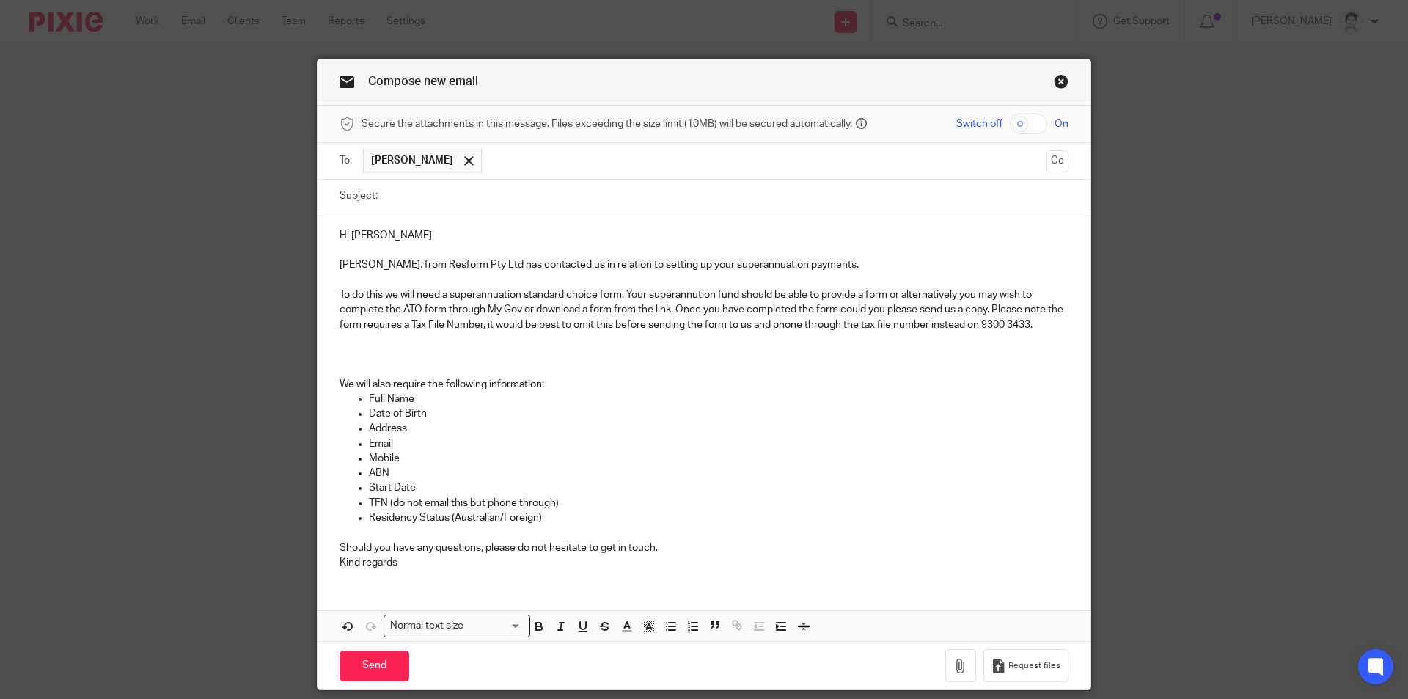
drag, startPoint x: 345, startPoint y: 348, endPoint x: 364, endPoint y: 348, distance: 18.3
click at [348, 348] on p at bounding box center [703, 354] width 729 height 15
click at [350, 347] on div "Hi Anthony Sam, from Resform Pty Ltd has contacted us in relation to setting up…" at bounding box center [703, 396] width 773 height 367
drag, startPoint x: 840, startPoint y: 355, endPoint x: 329, endPoint y: 361, distance: 511.1
click at [329, 361] on div "Hi Anthony Sam, from Resform Pty Ltd has contacted us in relation to setting up…" at bounding box center [703, 396] width 773 height 367
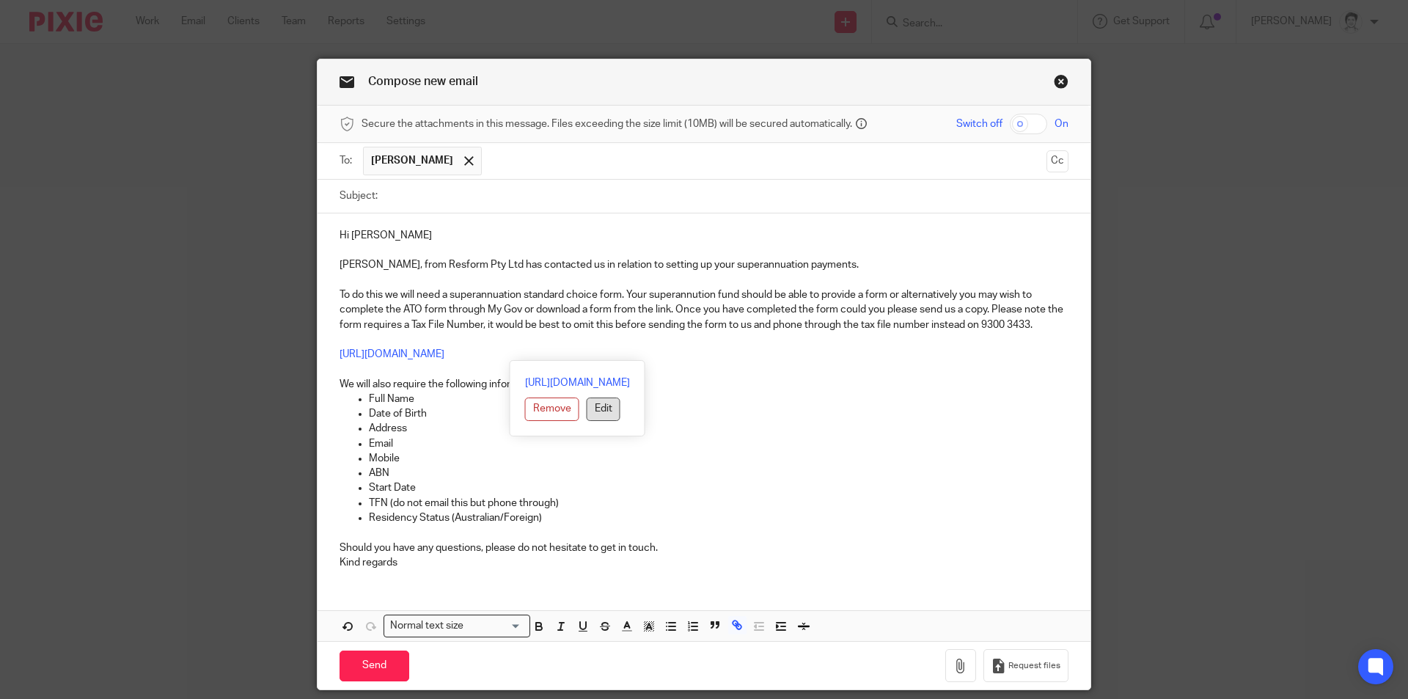
click at [587, 411] on button "Edit" at bounding box center [604, 408] width 34 height 23
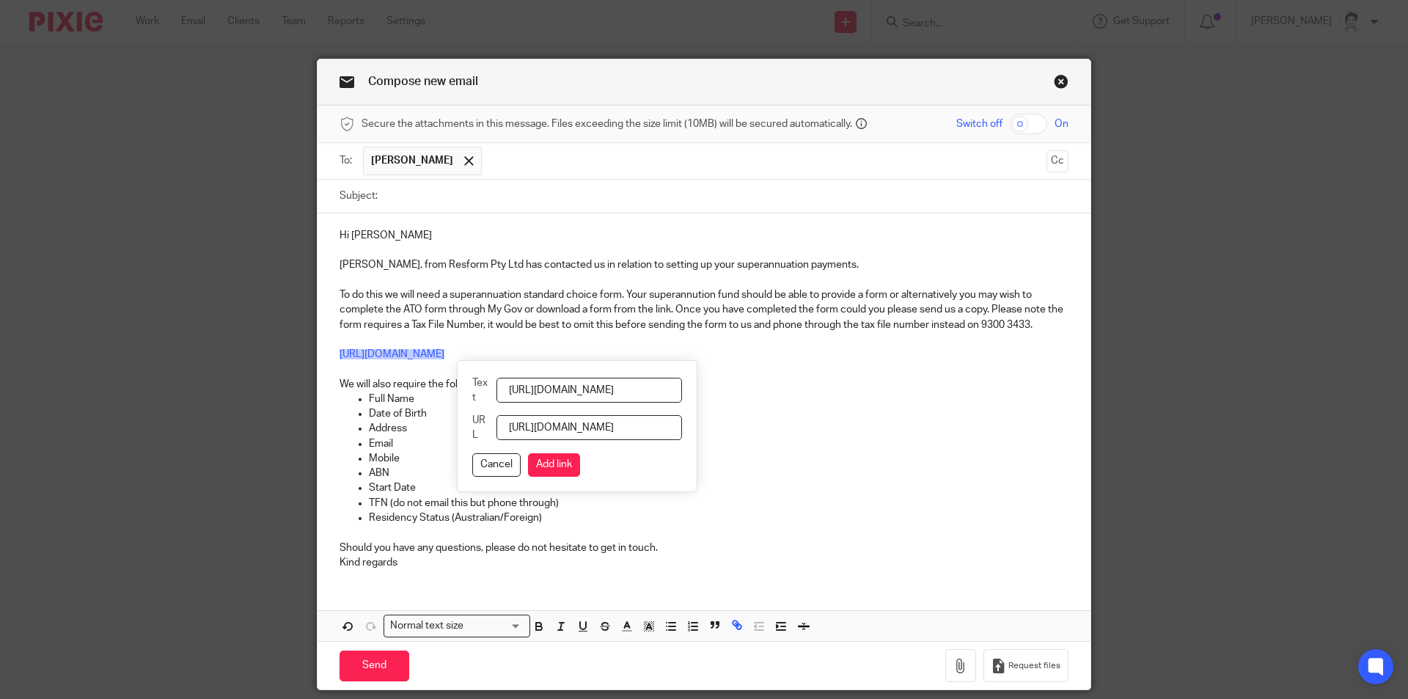
scroll to position [0, 345]
drag, startPoint x: 520, startPoint y: 386, endPoint x: 712, endPoint y: 429, distance: 196.7
click at [1194, 444] on div "Compose new email Secure the attachments in this message. Files exceeding the s…" at bounding box center [704, 349] width 1408 height 699
paste input "Howtocompletethisform"
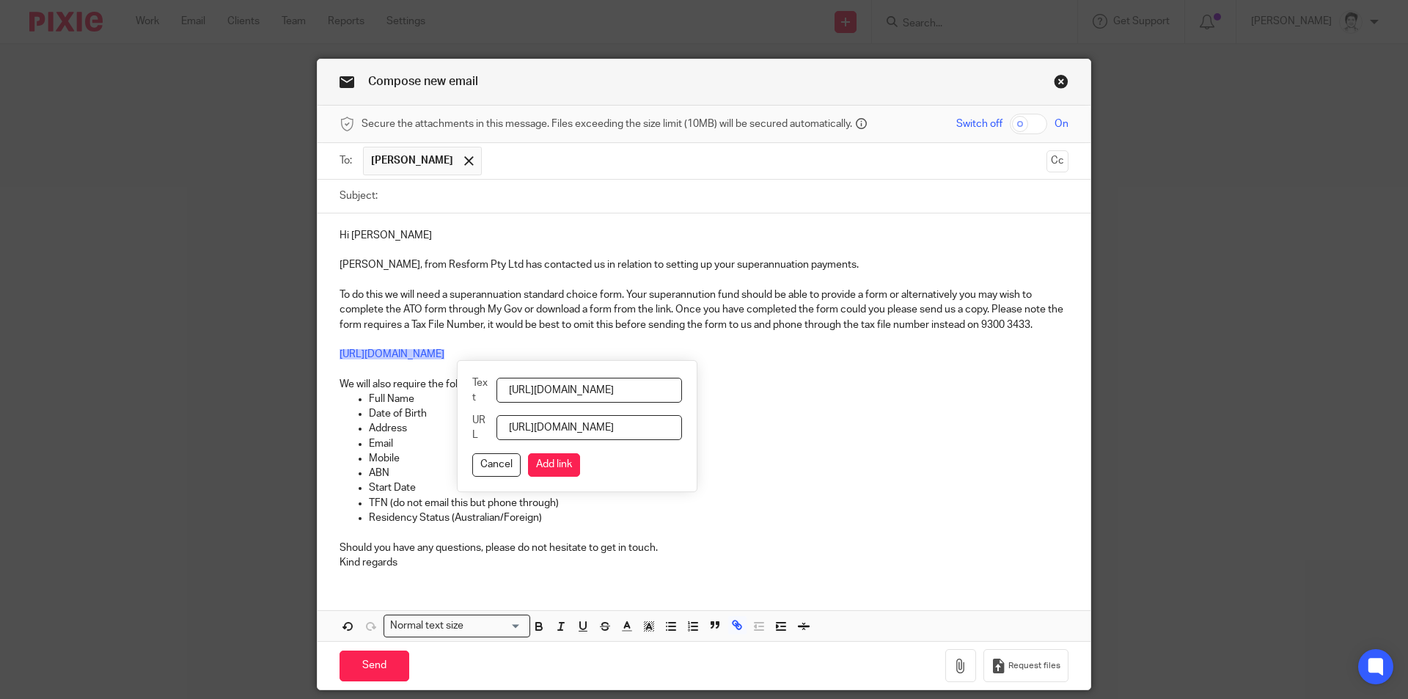
type input "https://www.ato.gov.au/forms-and-instructions/superannuation-standard-choice-fo…"
click at [559, 473] on button "Add link" at bounding box center [554, 464] width 52 height 23
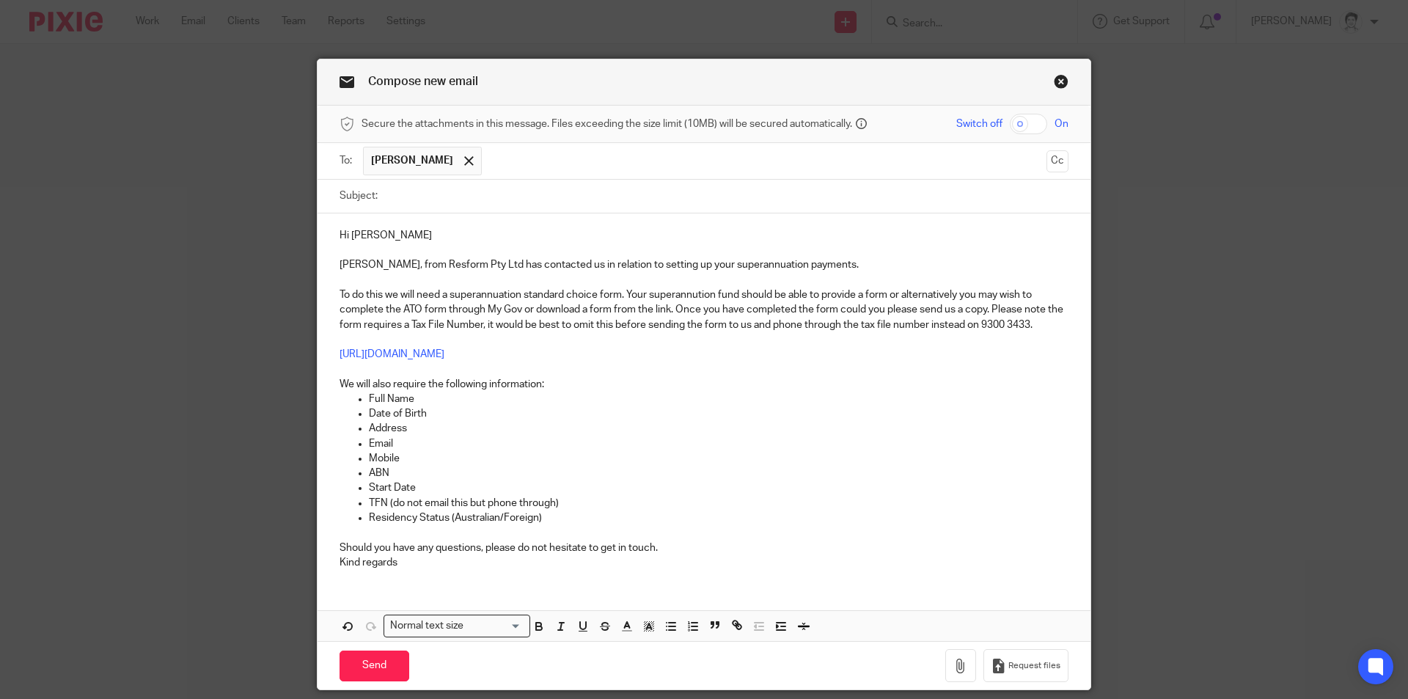
drag, startPoint x: 873, startPoint y: 354, endPoint x: 23, endPoint y: 350, distance: 850.5
click at [224, 373] on div "Compose new email Secure the attachments in this message. Files exceeding the s…" at bounding box center [704, 349] width 1408 height 699
drag, startPoint x: 1, startPoint y: 339, endPoint x: 26, endPoint y: 339, distance: 25.7
click at [17, 339] on div "Compose new email Secure the attachments in this message. Files exceeding the s…" at bounding box center [704, 349] width 1408 height 699
drag, startPoint x: 322, startPoint y: 353, endPoint x: 938, endPoint y: 346, distance: 615.9
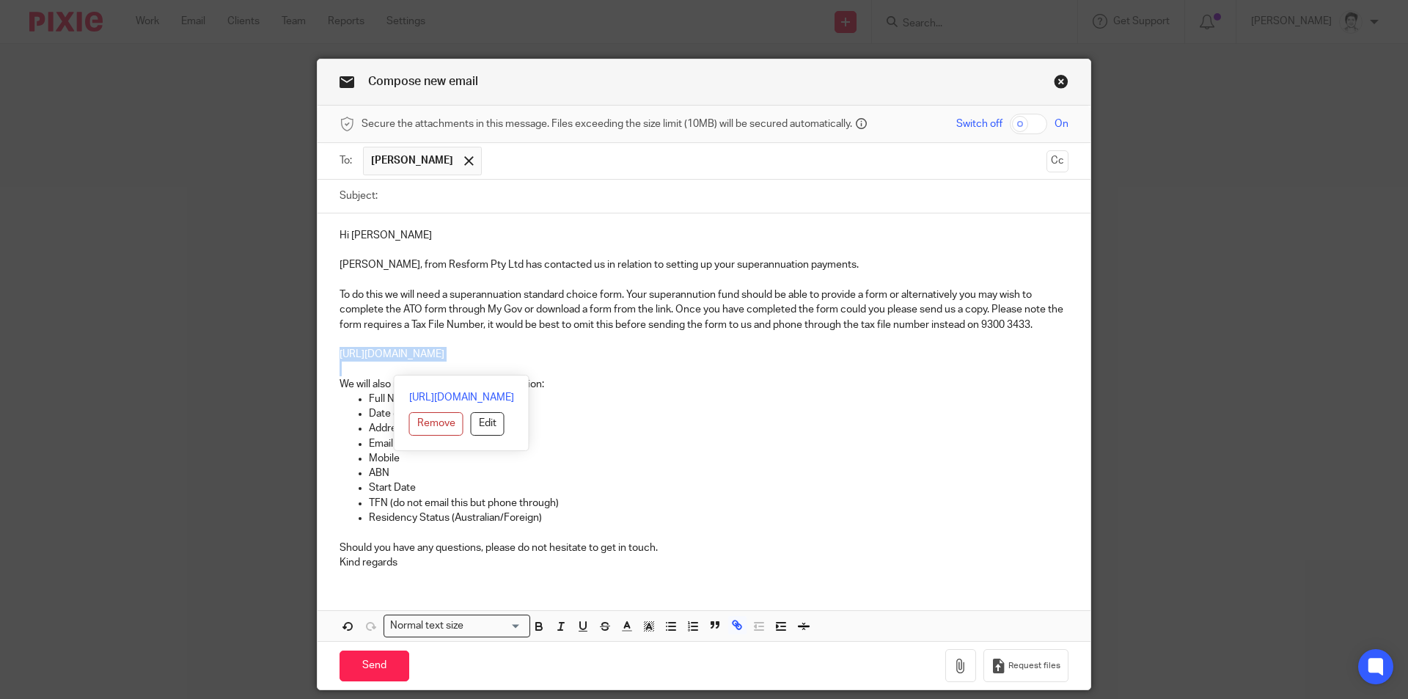
click at [948, 372] on div "Hi Anthony Sam, from Resform Pty Ltd has contacted us in relation to setting up…" at bounding box center [703, 396] width 773 height 367
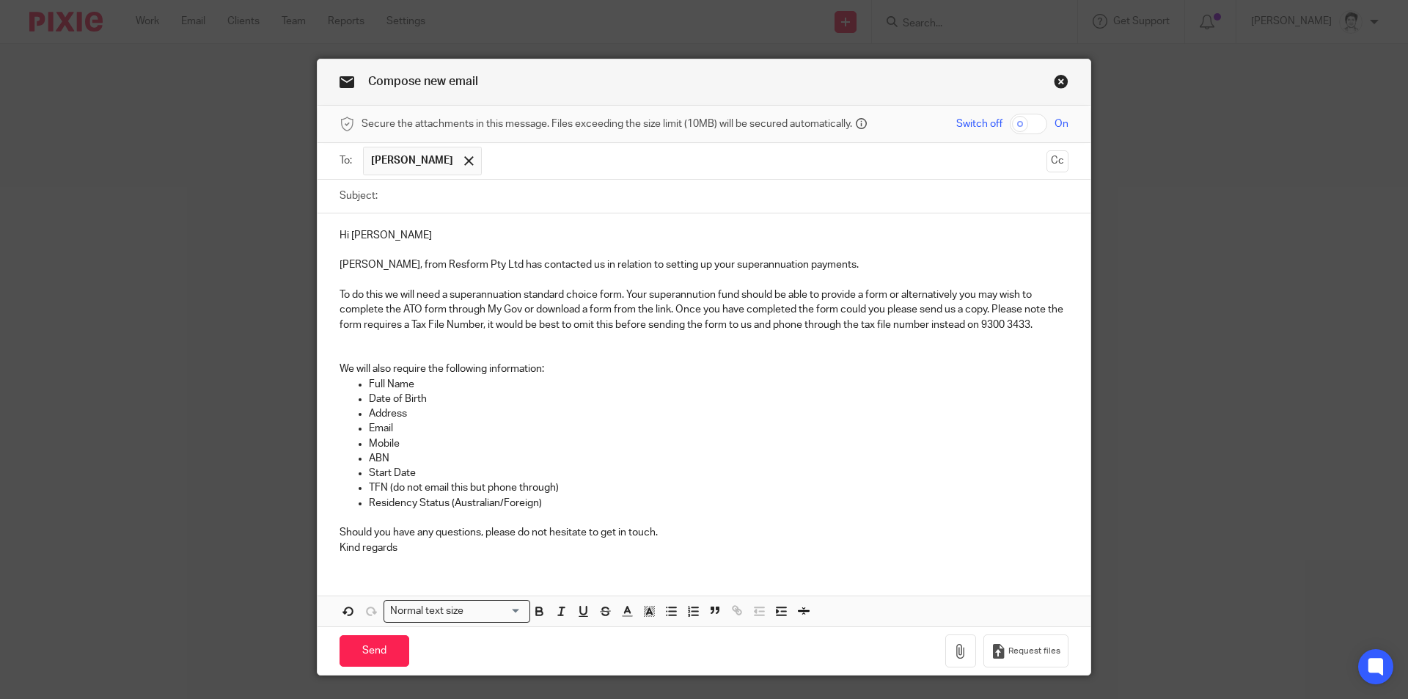
click at [347, 345] on p at bounding box center [703, 339] width 729 height 15
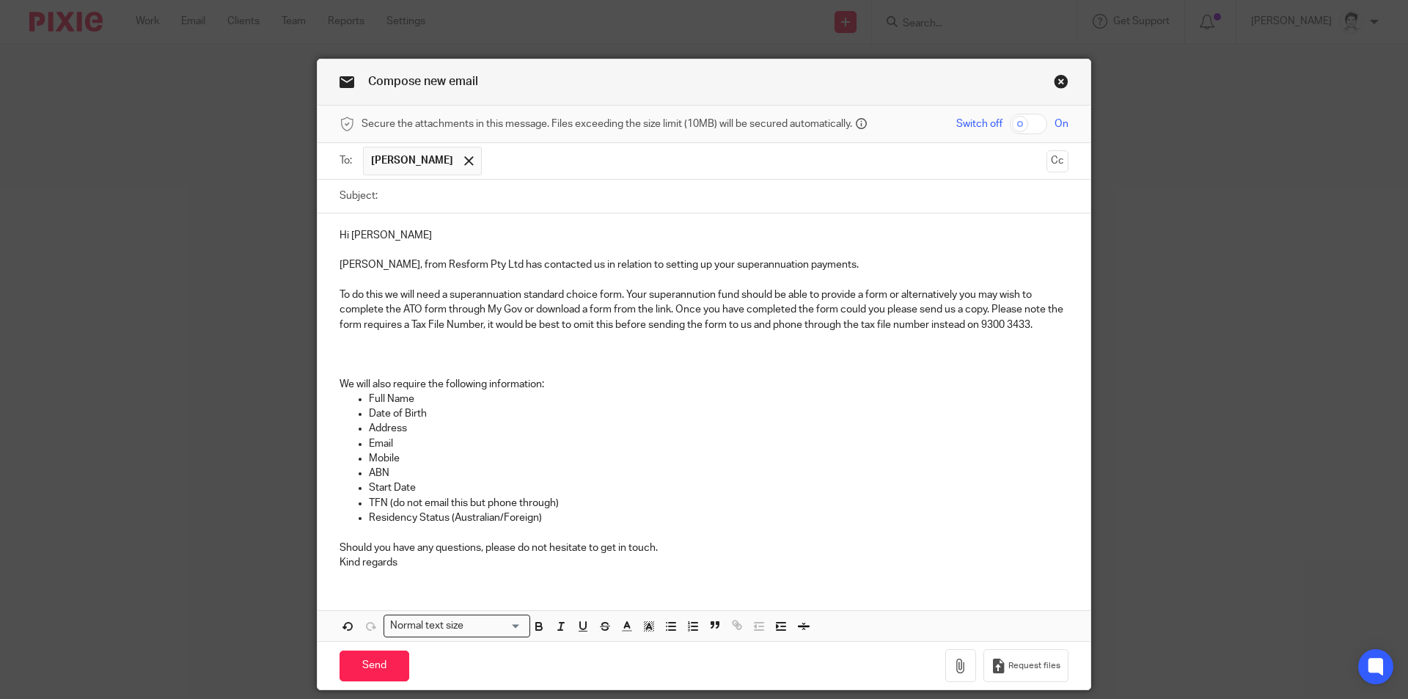
click at [358, 349] on p at bounding box center [703, 354] width 729 height 15
click at [1056, 162] on button "Cc" at bounding box center [1057, 161] width 22 height 22
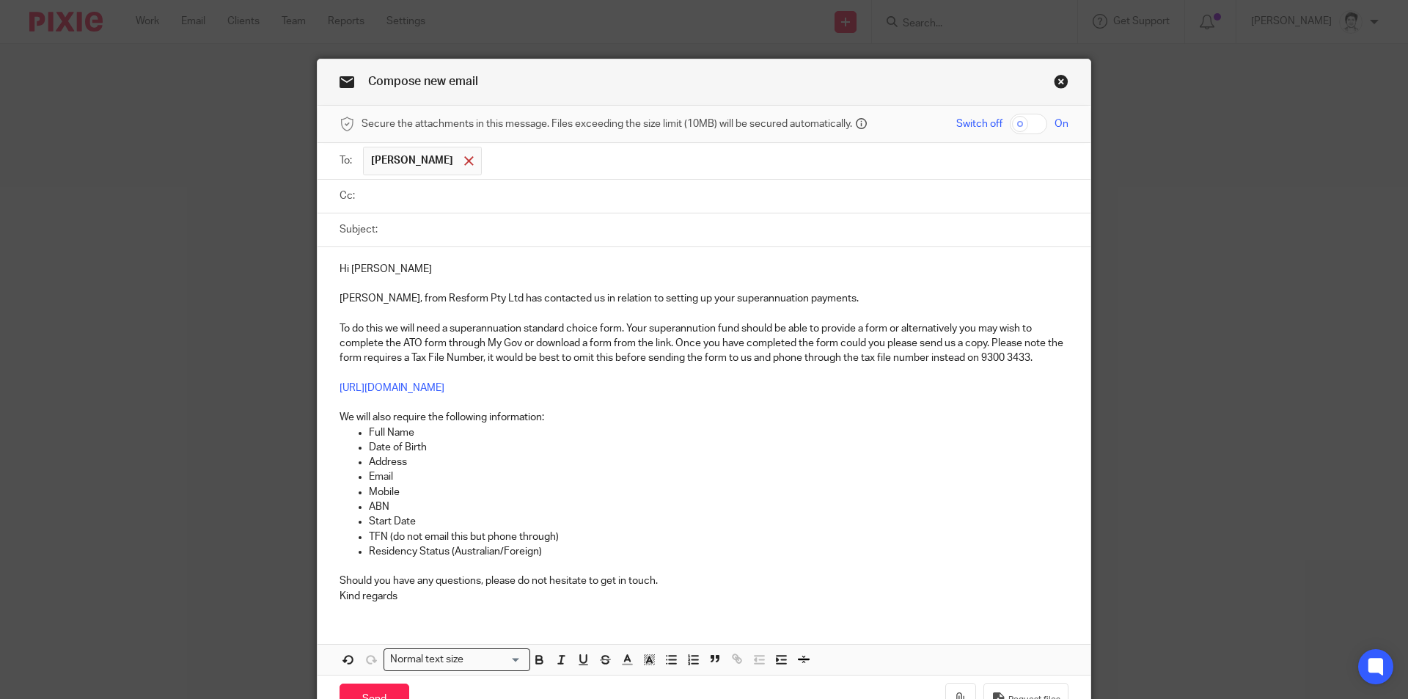
click at [464, 159] on span at bounding box center [469, 161] width 10 height 10
click at [422, 183] on ul at bounding box center [715, 193] width 705 height 24
click at [411, 192] on input "text" at bounding box center [715, 193] width 696 height 17
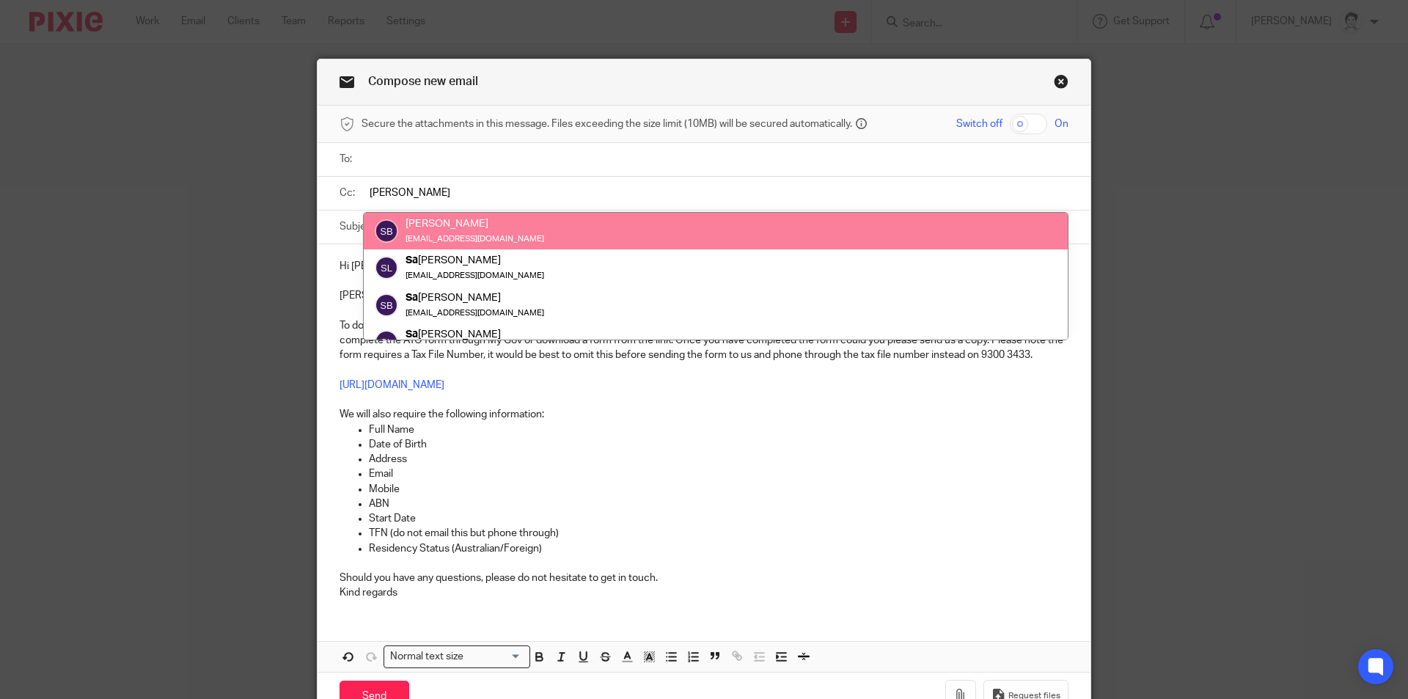
type input "sam"
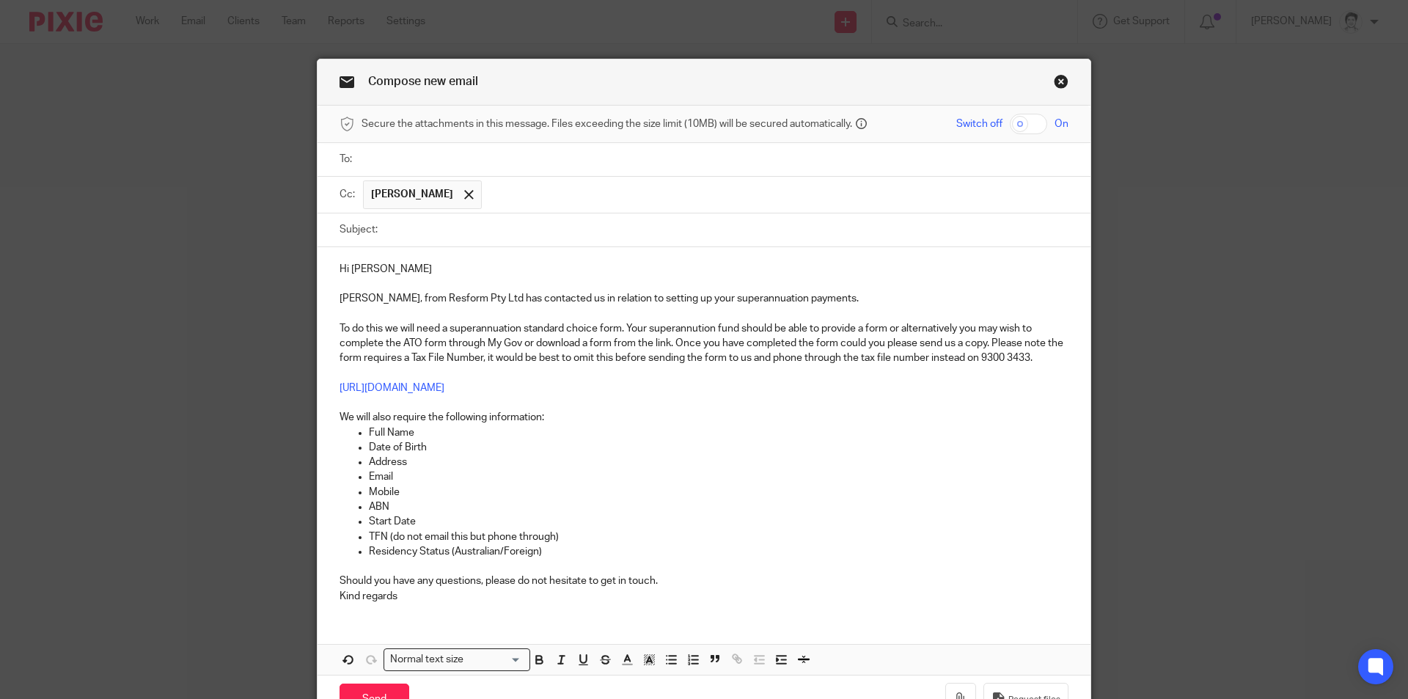
click at [389, 153] on input "text" at bounding box center [715, 159] width 696 height 17
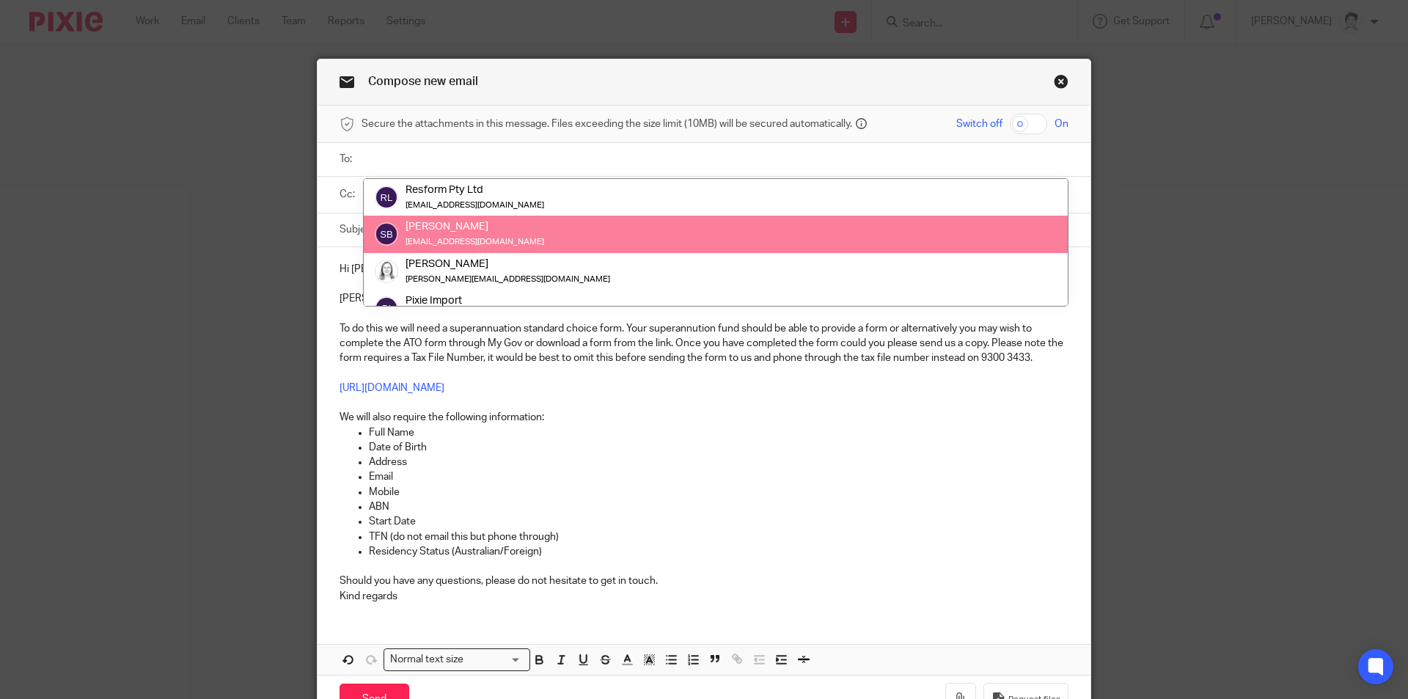
scroll to position [37, 0]
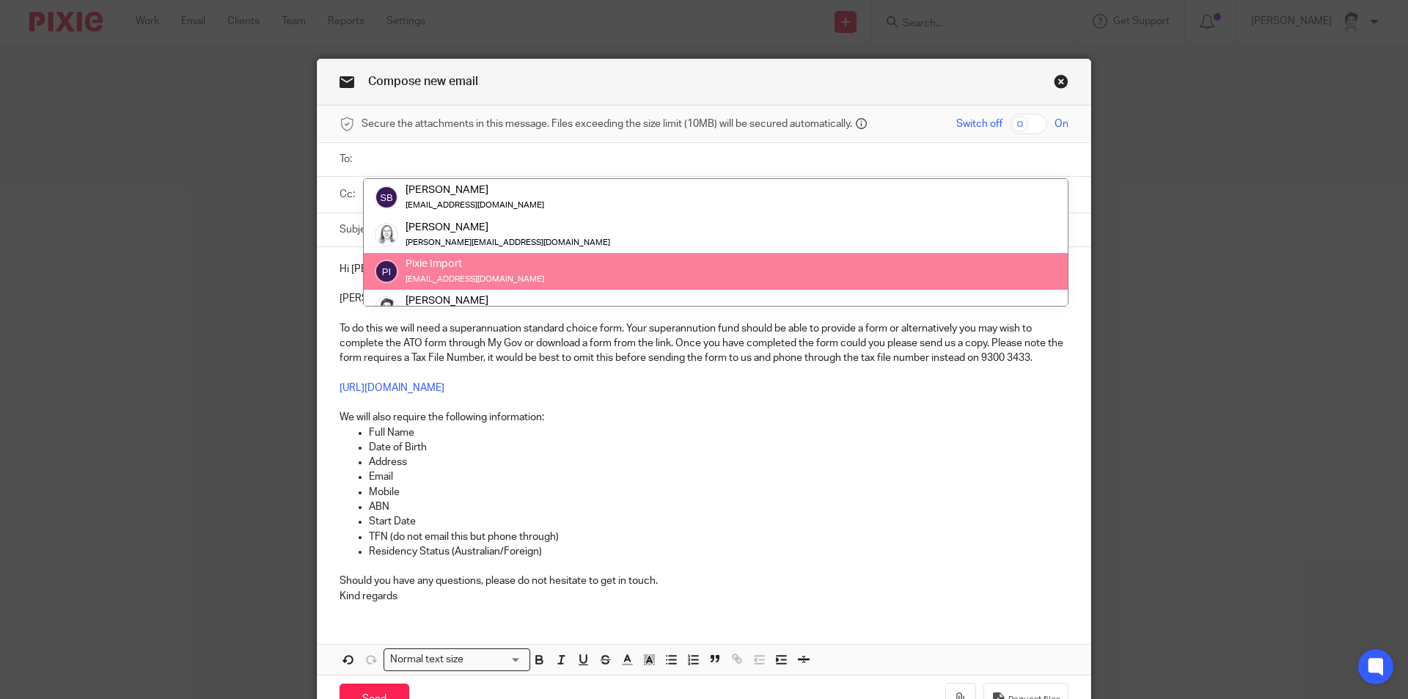
click at [380, 152] on input "text" at bounding box center [715, 159] width 696 height 17
paste input "ajdisilvio@gmail.com"
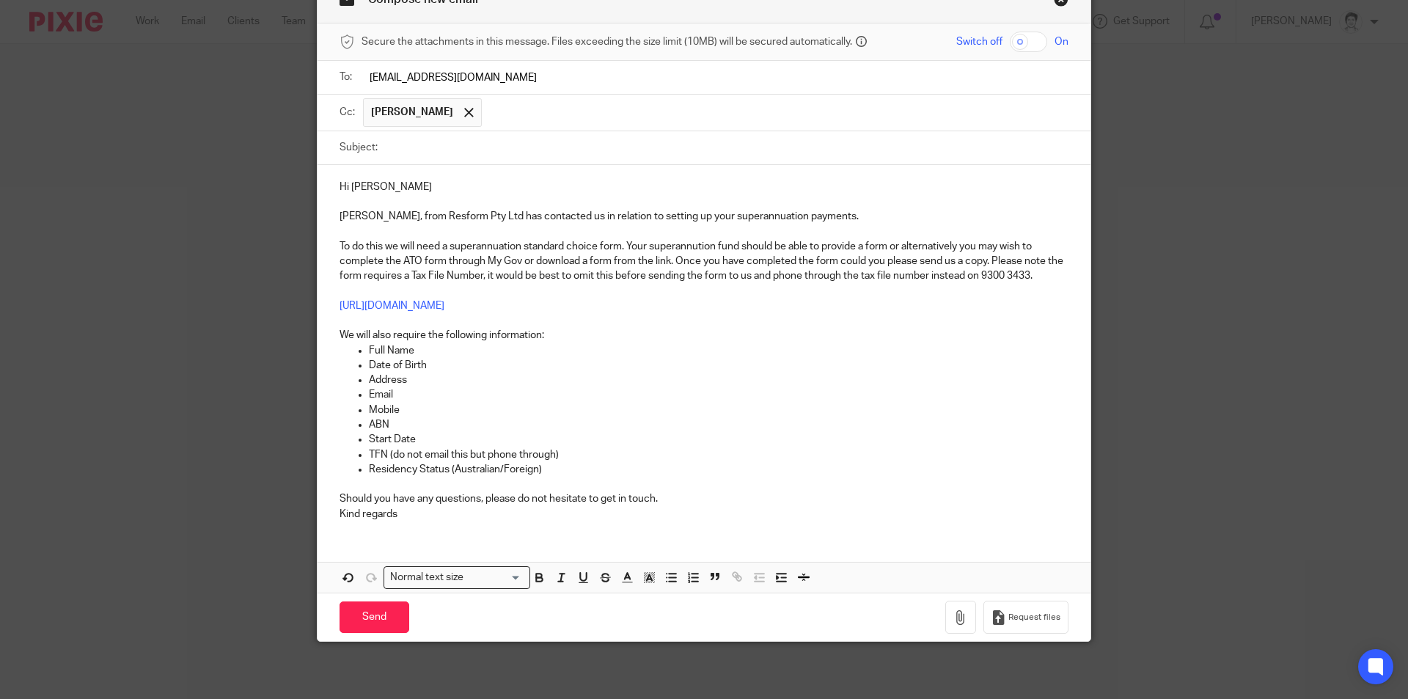
scroll to position [84, 0]
type input "ajdisilvio@gmail.com"
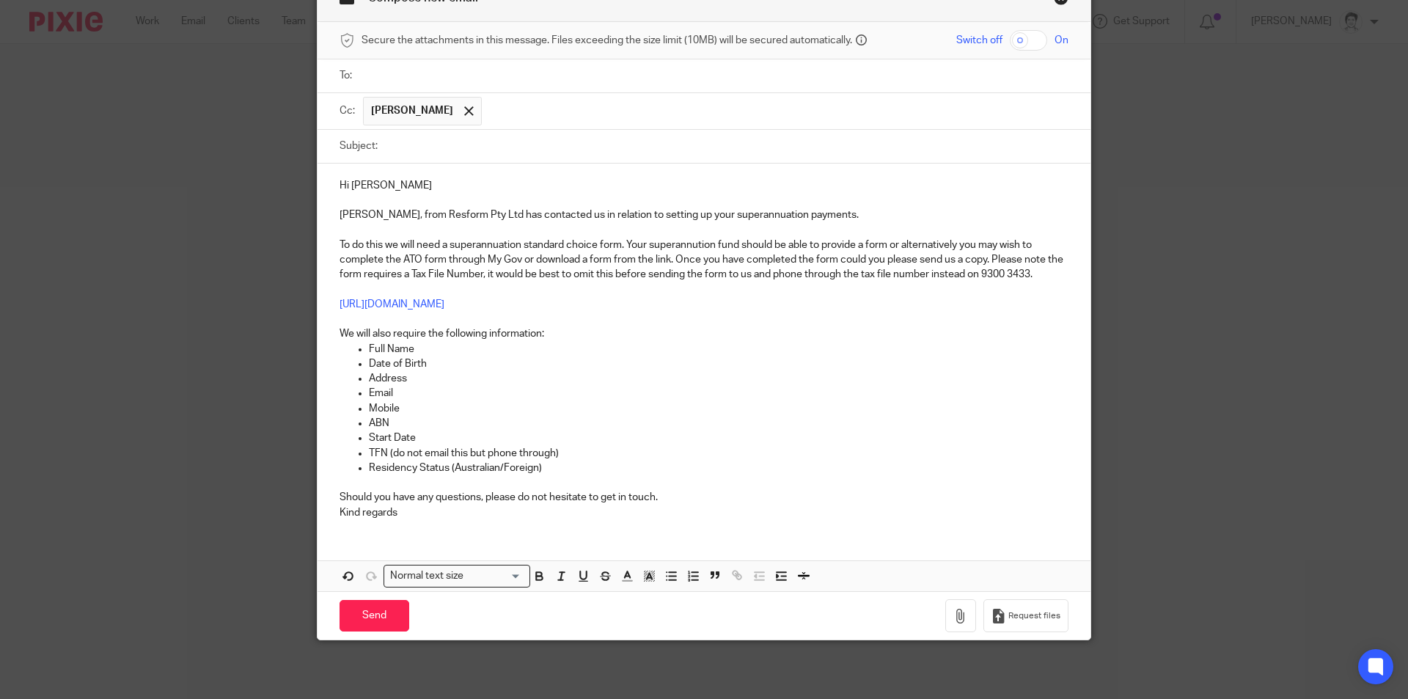
click at [364, 622] on input "Send" at bounding box center [374, 616] width 70 height 32
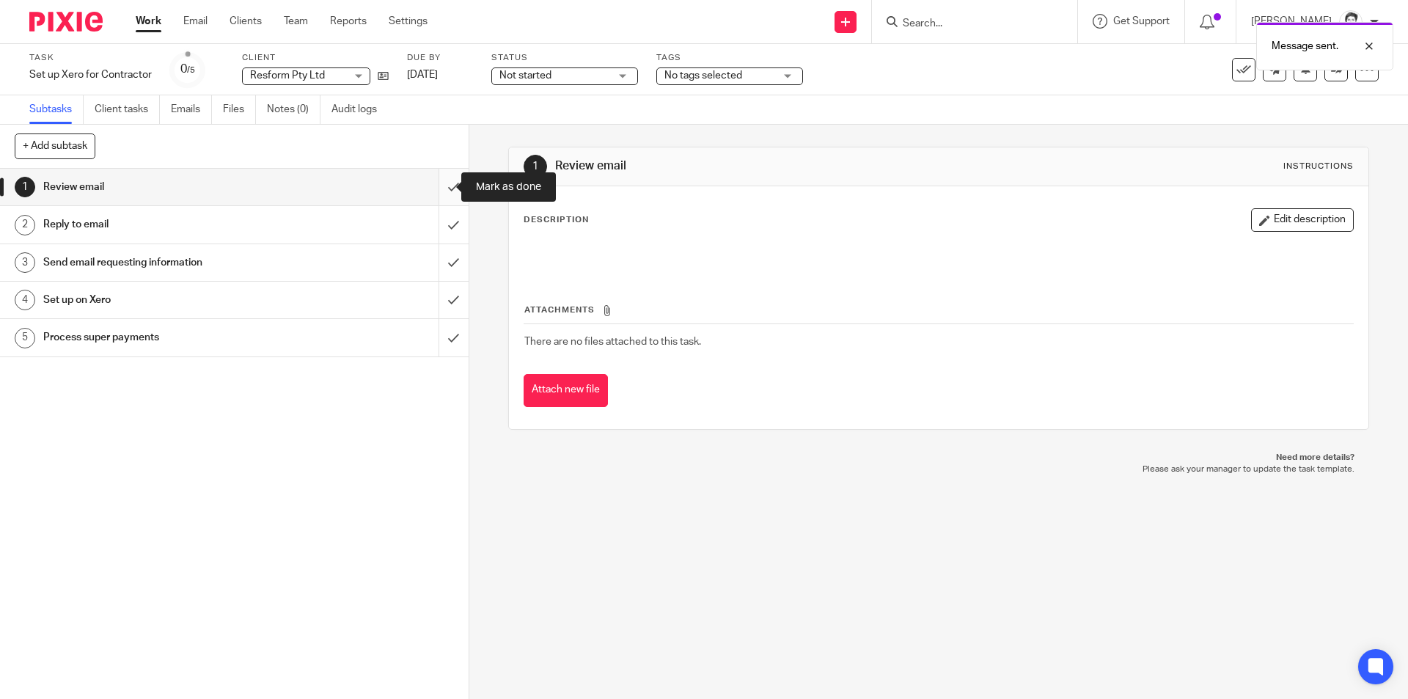
click at [443, 184] on input "submit" at bounding box center [234, 187] width 468 height 37
click at [438, 224] on input "submit" at bounding box center [234, 224] width 468 height 37
drag, startPoint x: 438, startPoint y: 257, endPoint x: 345, endPoint y: 264, distance: 93.4
click at [438, 258] on input "submit" at bounding box center [234, 262] width 468 height 37
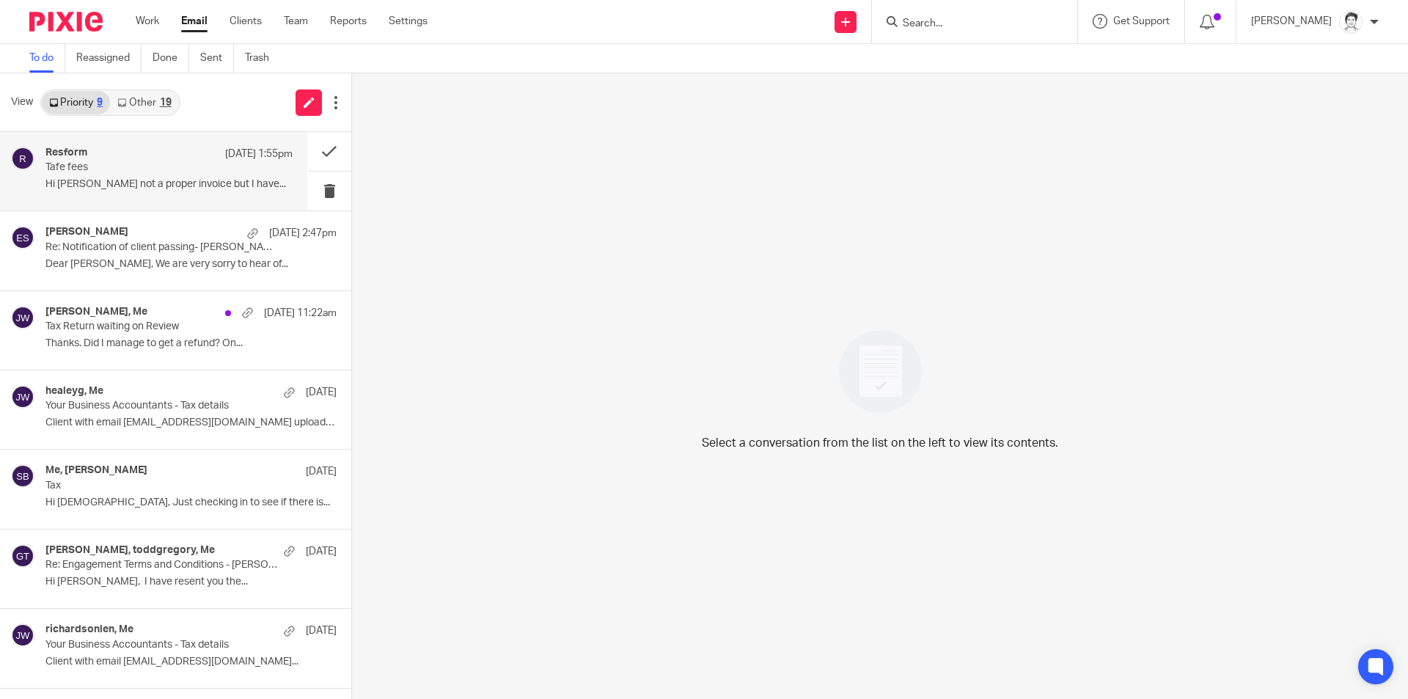
click at [106, 181] on p "Hi Julie not a proper invoice but I have..." at bounding box center [168, 184] width 247 height 12
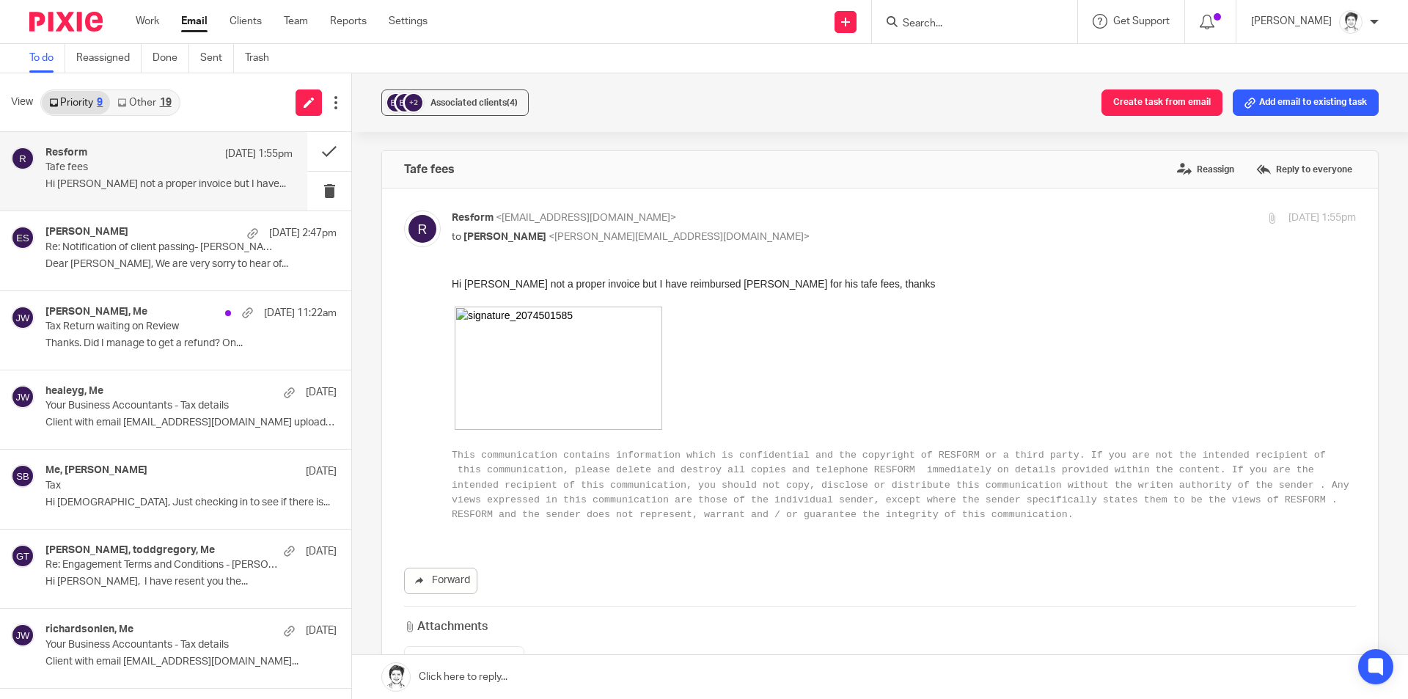
click at [119, 183] on p "Hi Julie not a proper invoice but I have..." at bounding box center [168, 184] width 247 height 12
click at [416, 89] on button "+2 Associated clients (4)" at bounding box center [454, 102] width 147 height 26
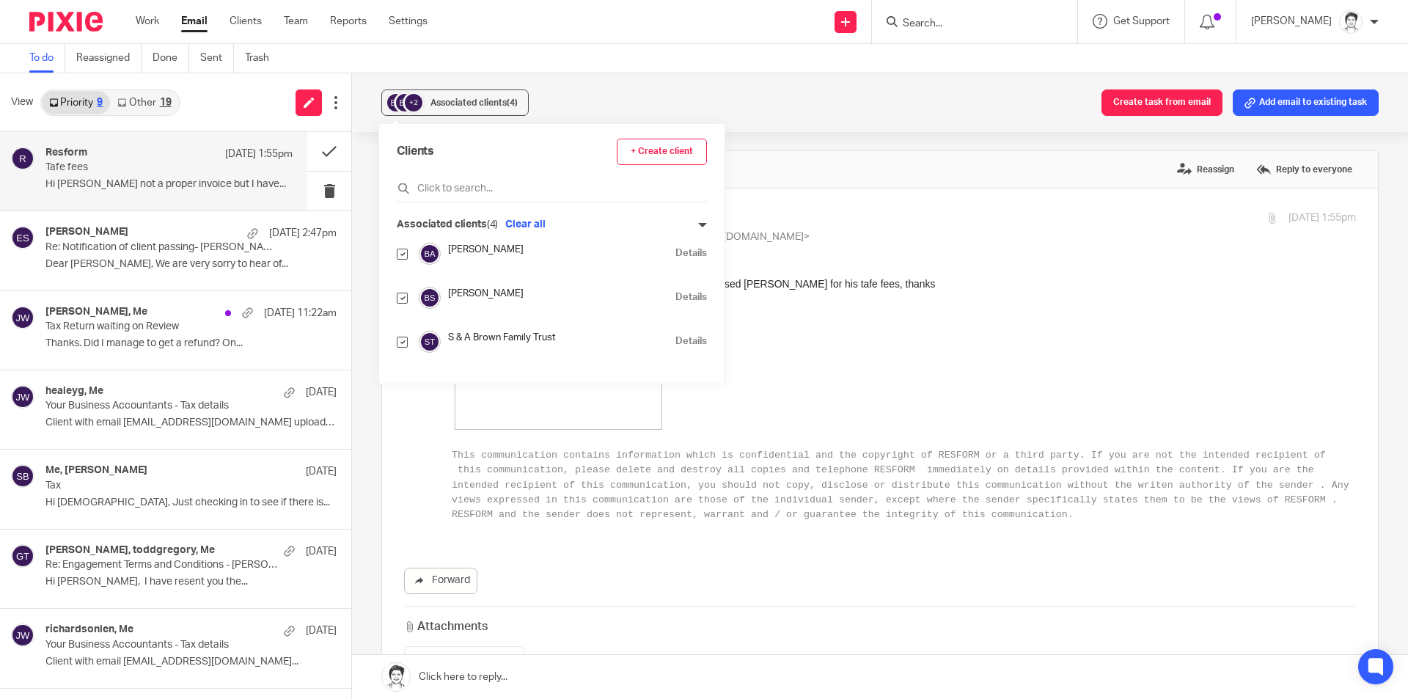
click at [400, 254] on input "checkbox" at bounding box center [402, 254] width 11 height 11
checkbox input "false"
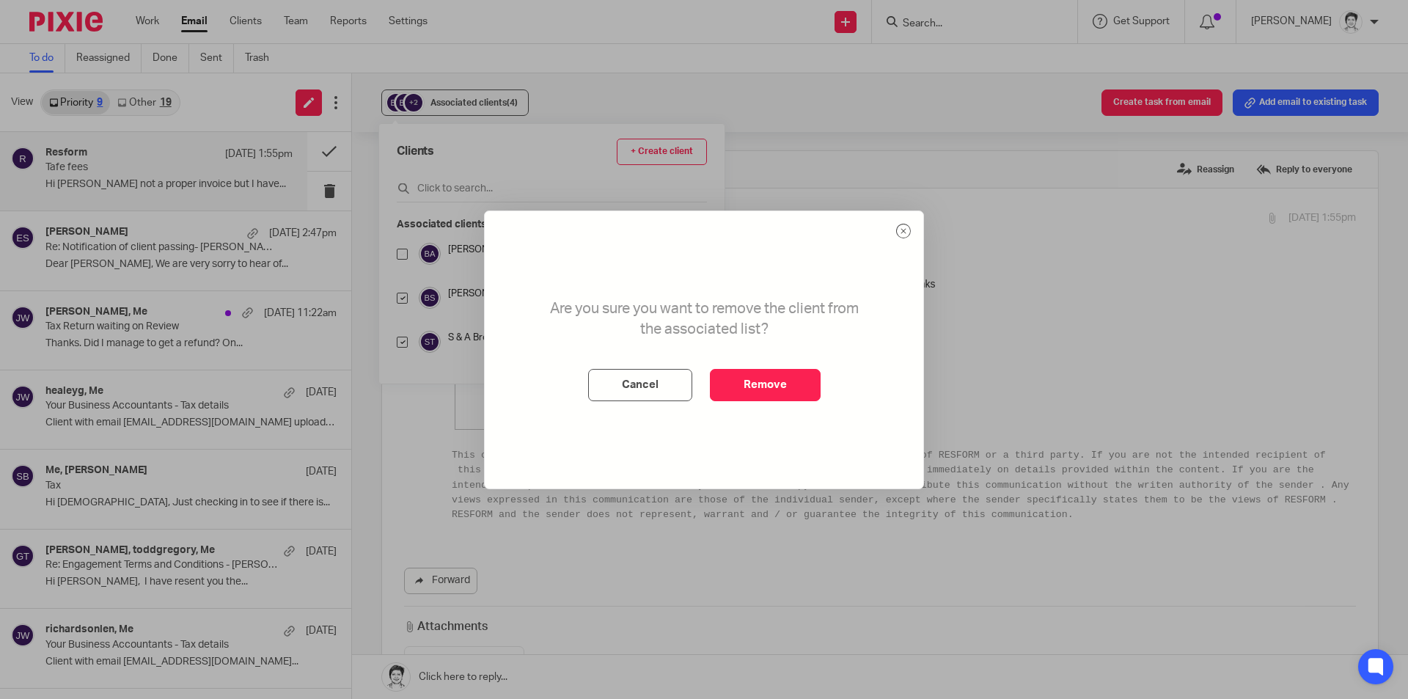
click at [779, 381] on button "Remove" at bounding box center [765, 385] width 111 height 32
click at [433, 98] on div "Associated clients (4)" at bounding box center [473, 102] width 87 height 15
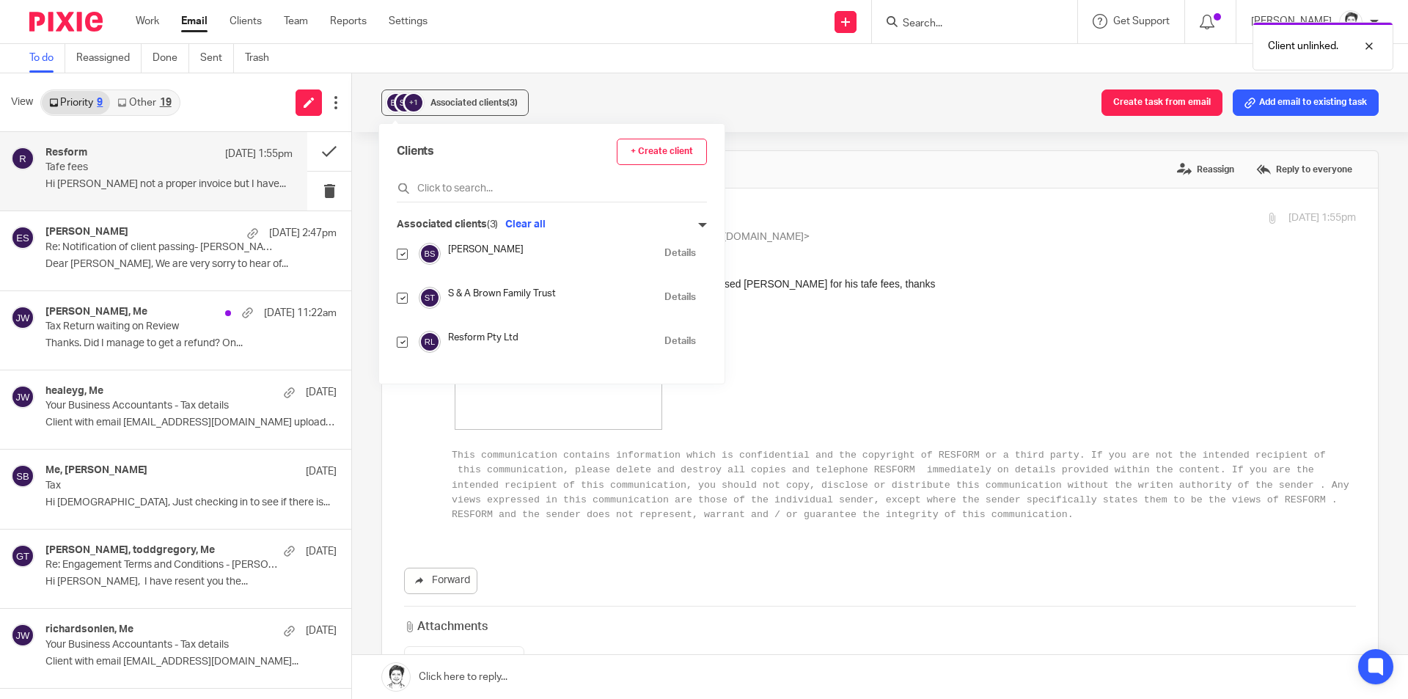
click at [401, 254] on input "checkbox" at bounding box center [402, 254] width 11 height 11
checkbox input "false"
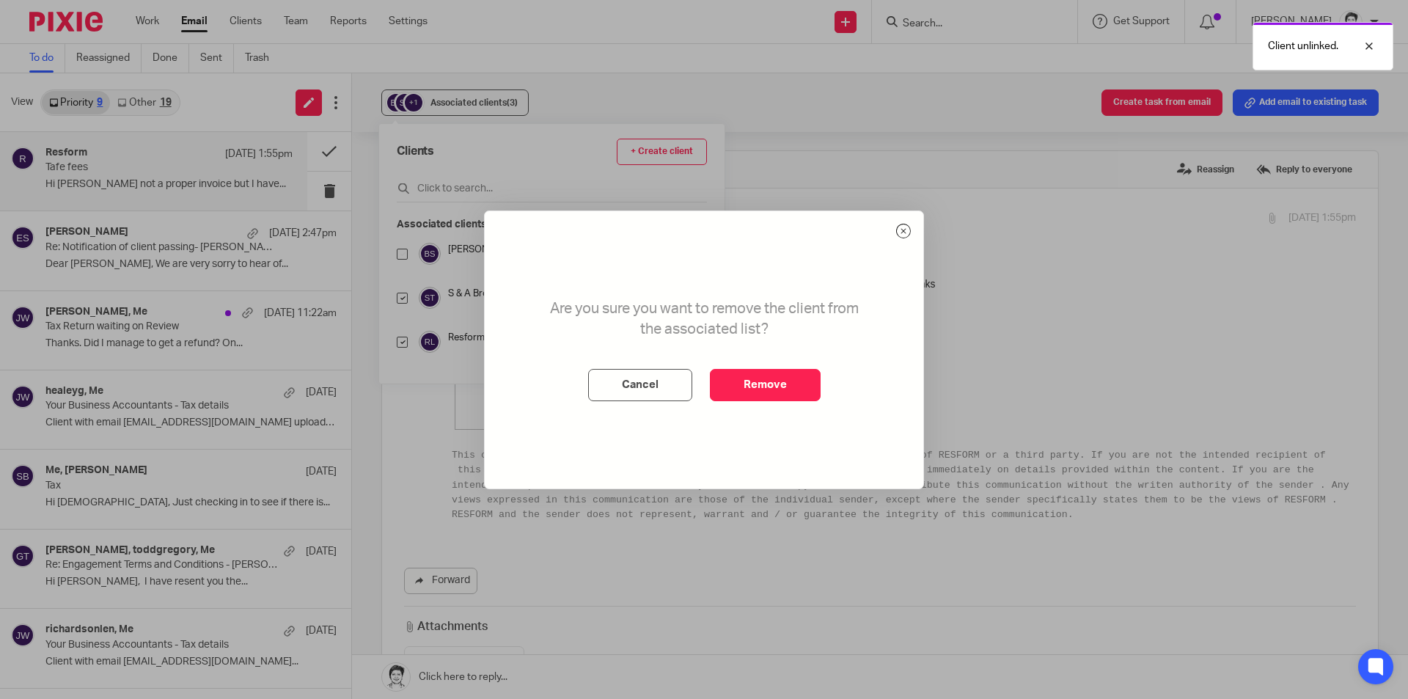
click at [759, 387] on button "Remove" at bounding box center [765, 385] width 111 height 32
click at [467, 102] on span "Associated clients (3)" at bounding box center [473, 102] width 87 height 9
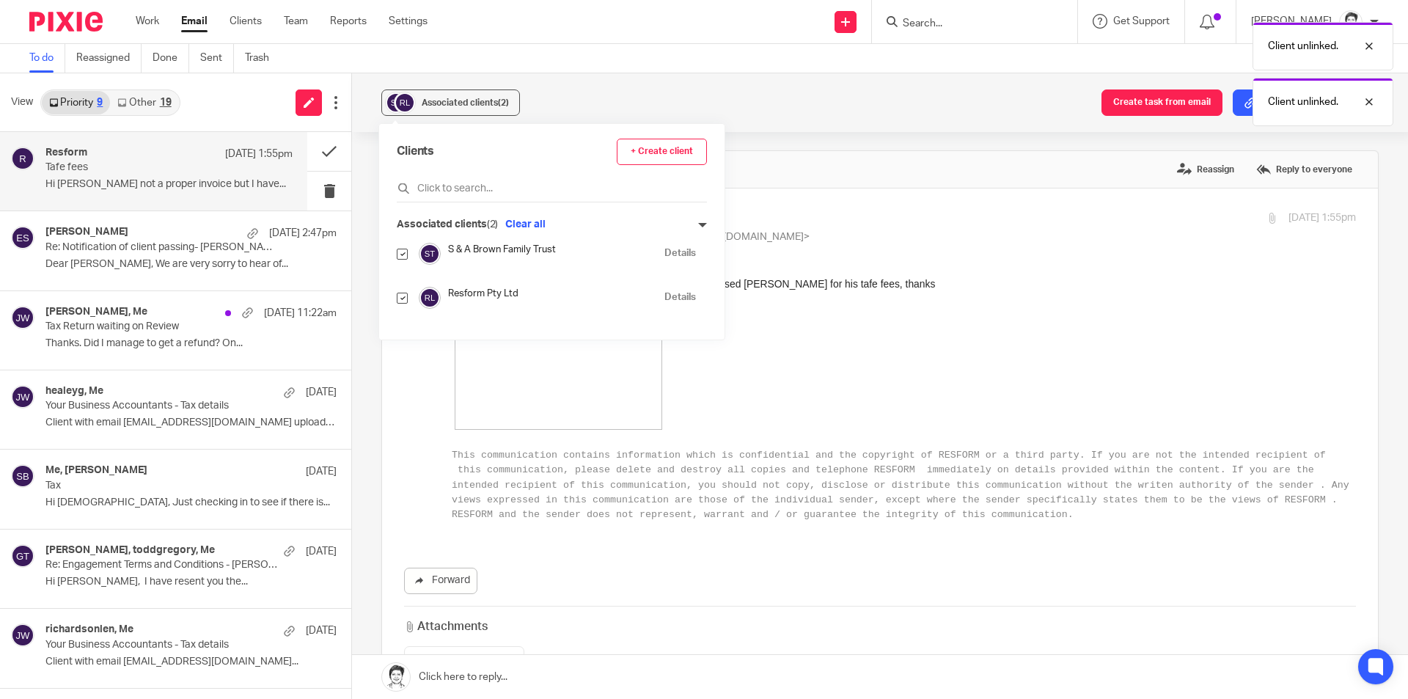
click at [401, 256] on input "checkbox" at bounding box center [402, 254] width 11 height 11
checkbox input "false"
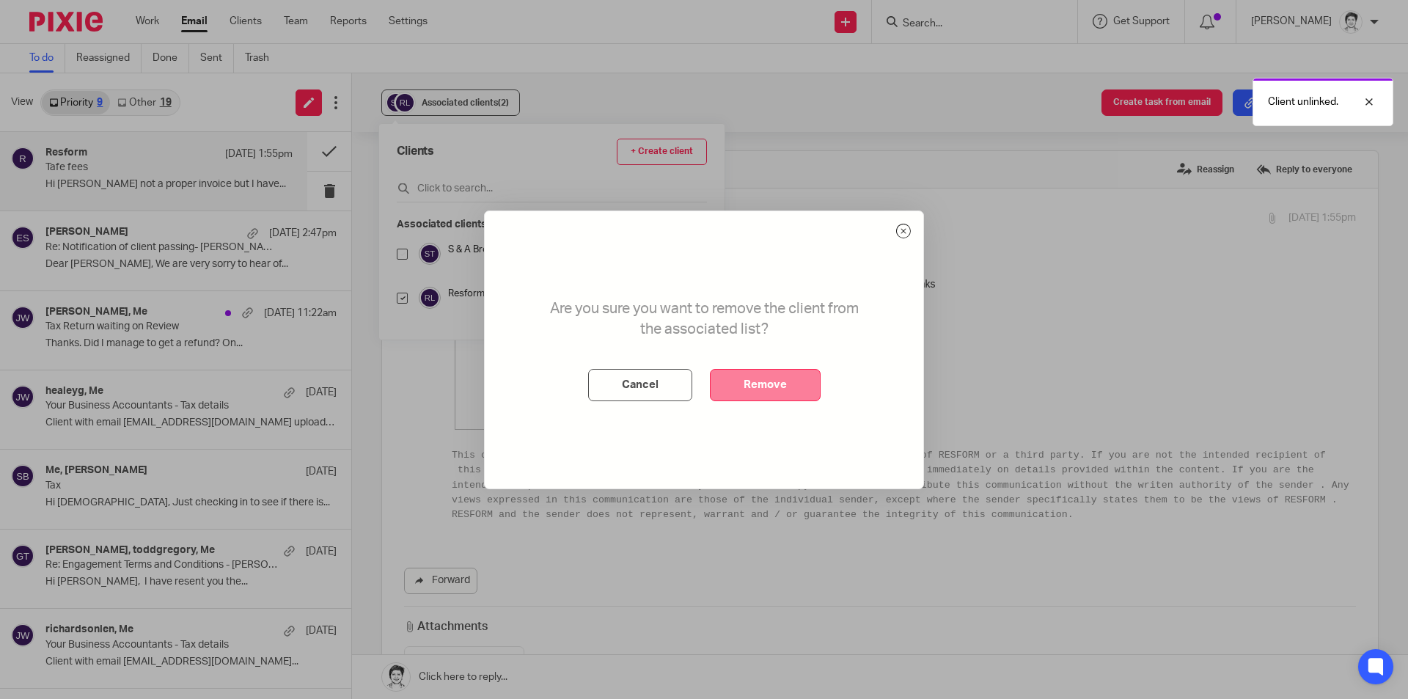
click at [782, 396] on button "Remove" at bounding box center [765, 385] width 111 height 32
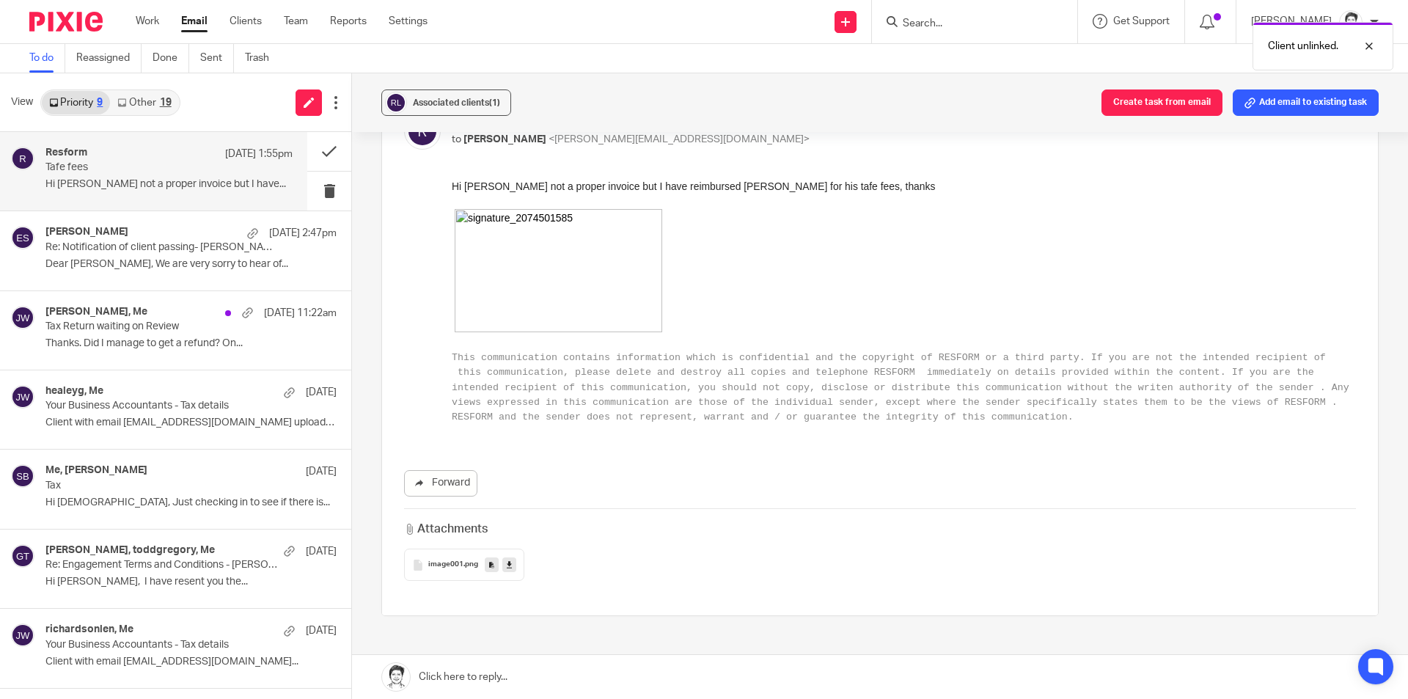
scroll to position [147, 0]
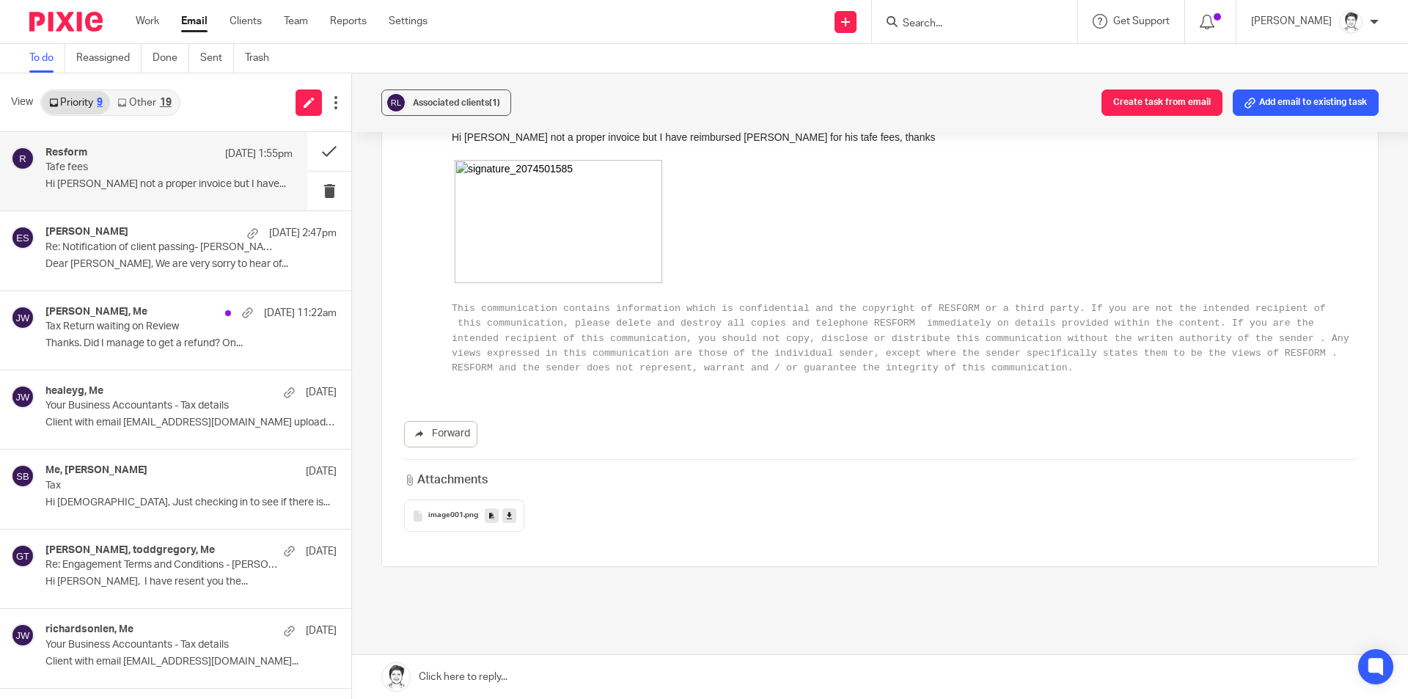
click at [507, 515] on icon at bounding box center [509, 515] width 5 height 11
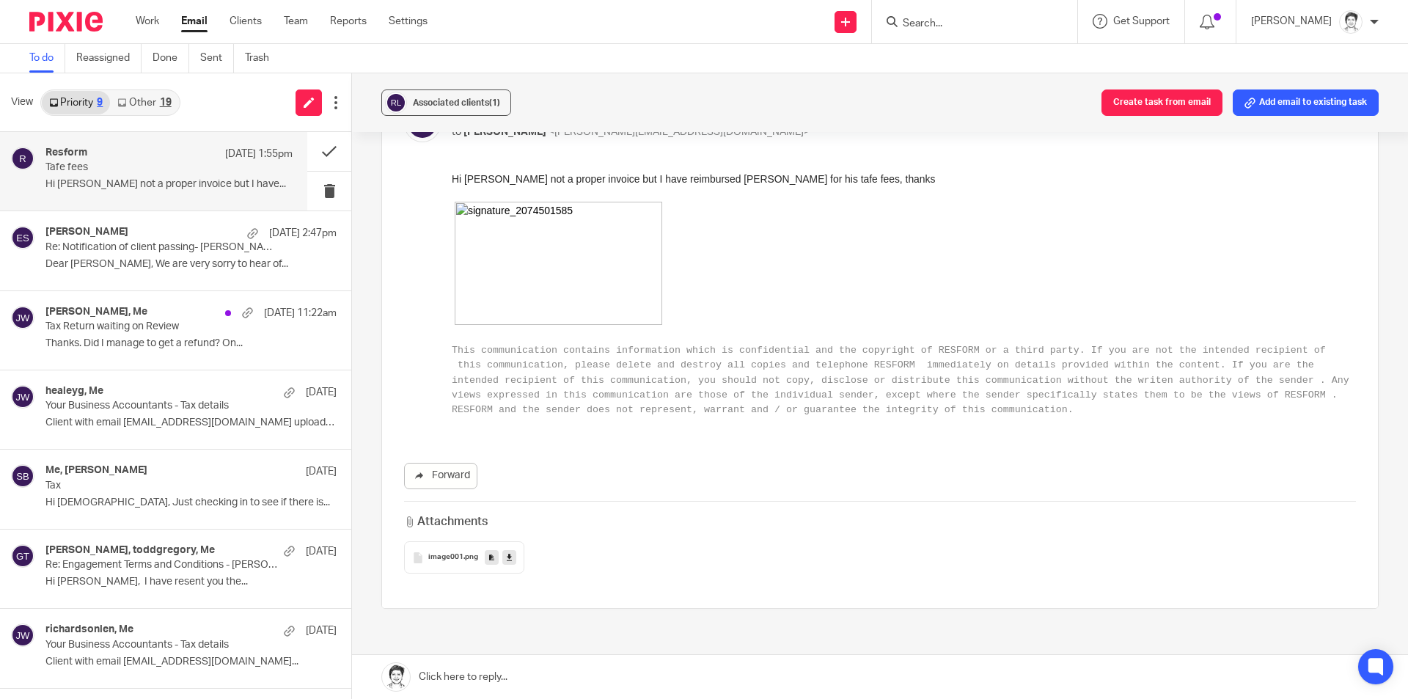
scroll to position [0, 0]
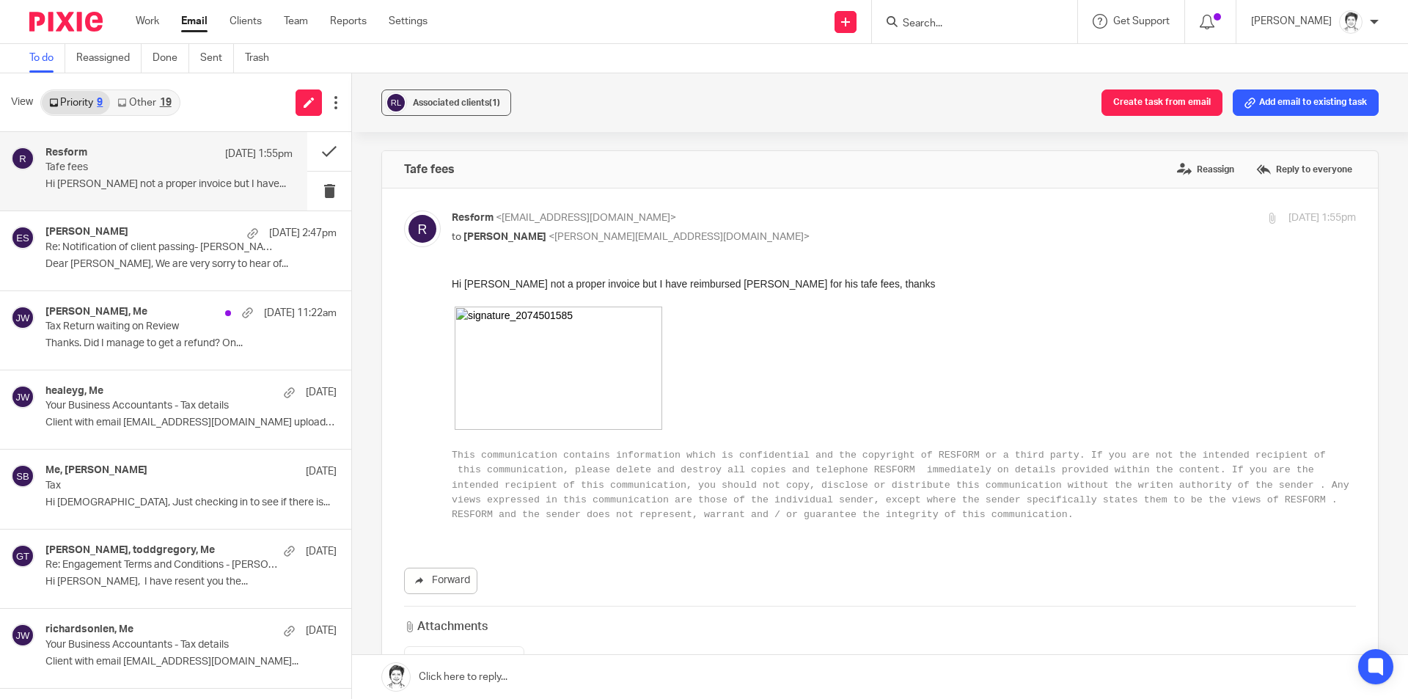
click at [87, 161] on div "Resform 14 Sep 1:55pm" at bounding box center [168, 154] width 247 height 15
click at [75, 177] on div "Resform 14 Sep 1:55pm Tafe fees Hi Julie not a proper invoice but I have..." at bounding box center [168, 171] width 247 height 49
click at [74, 177] on div "Resform 14 Sep 1:55pm Tafe fees Hi Julie not a proper invoice but I have..." at bounding box center [168, 171] width 247 height 49
click at [1313, 104] on button "Add email to existing task" at bounding box center [1305, 102] width 146 height 26
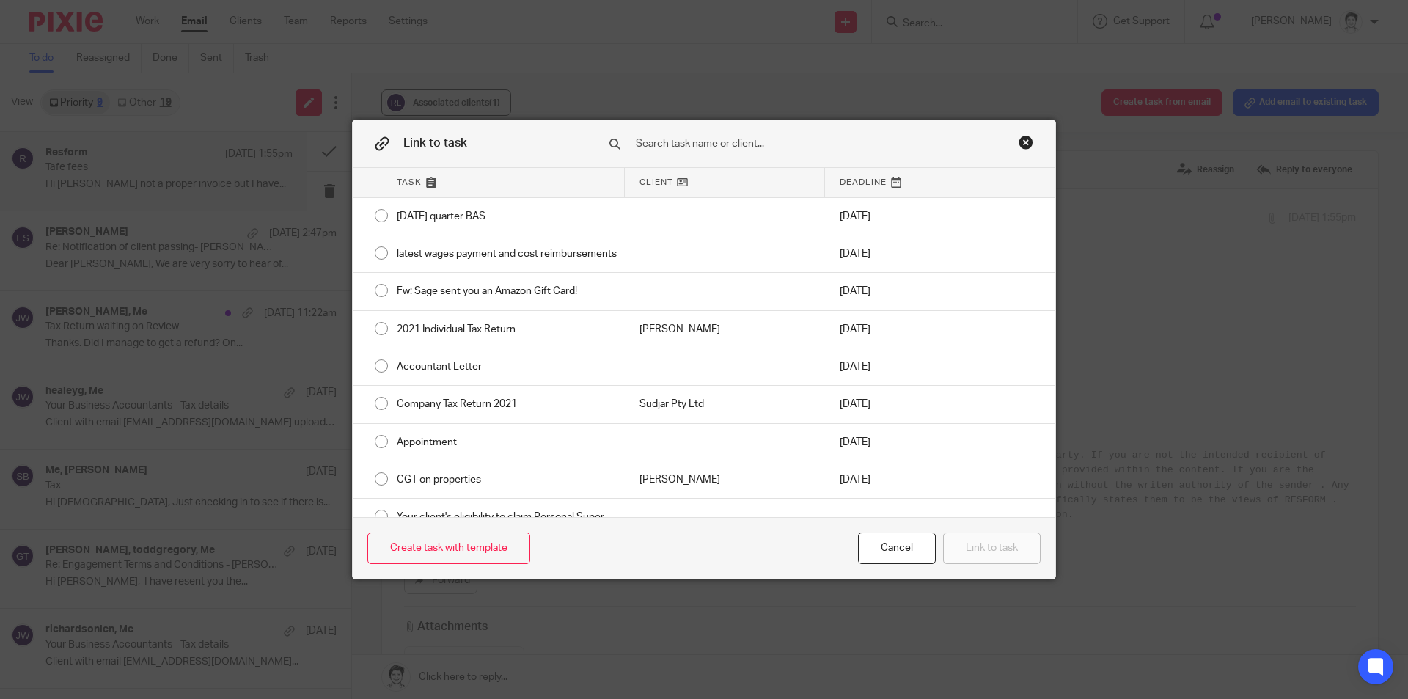
type input "b"
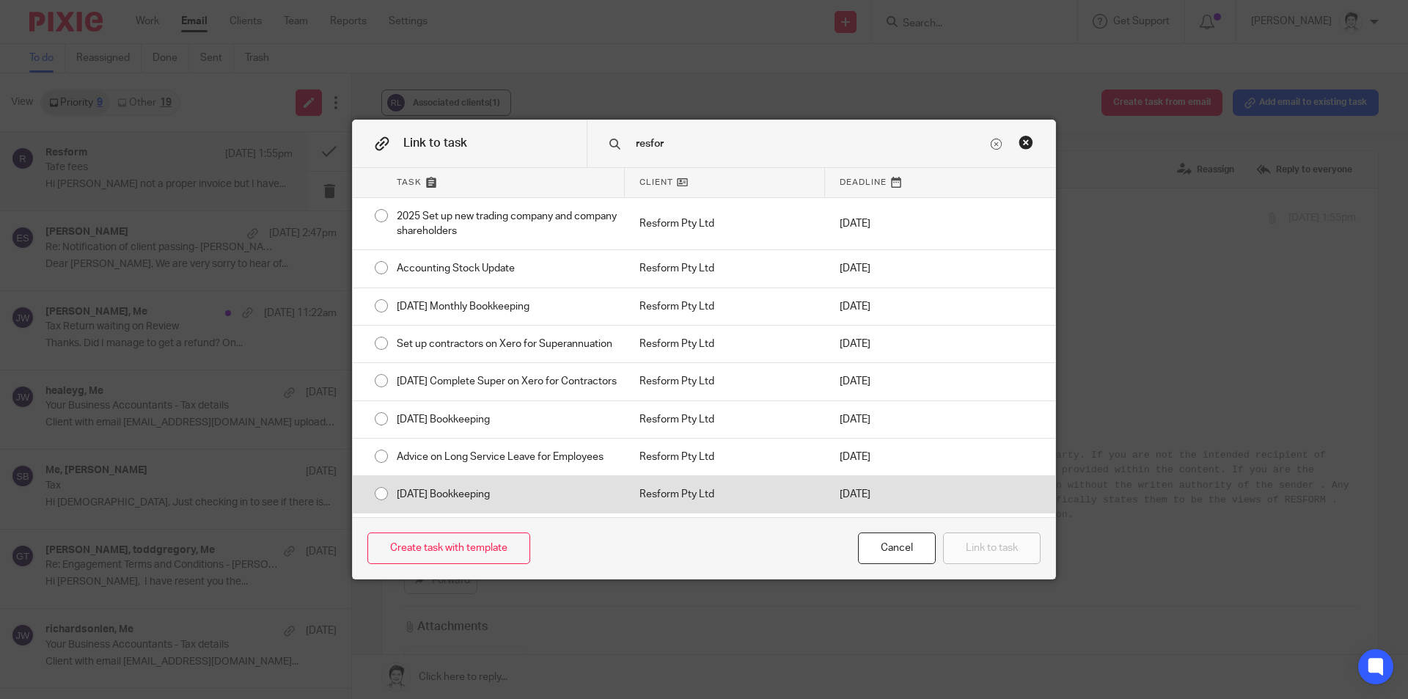
type input "resfor"
drag, startPoint x: 490, startPoint y: 506, endPoint x: 508, endPoint y: 507, distance: 18.3
click at [490, 507] on div "Sep 2025 Bookkeeping" at bounding box center [503, 494] width 243 height 37
radio input "true"
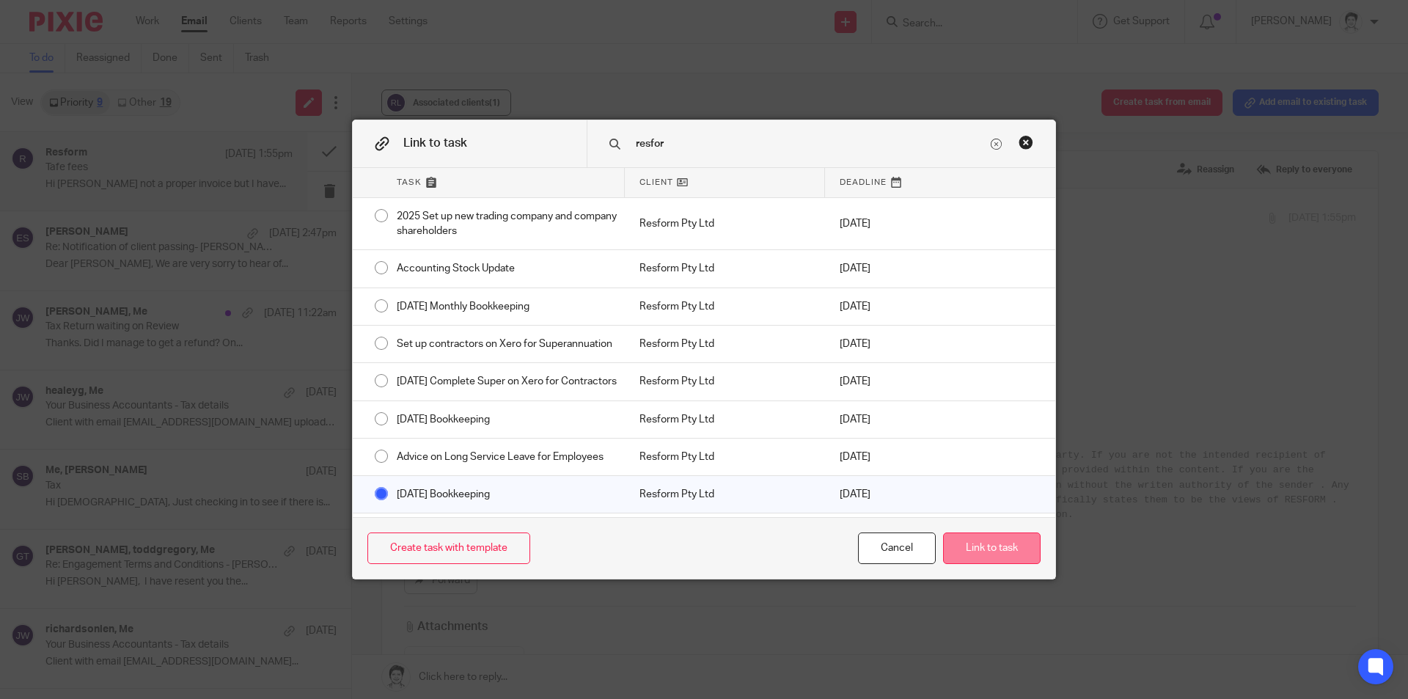
click at [990, 552] on button "Link to task" at bounding box center [992, 548] width 98 height 32
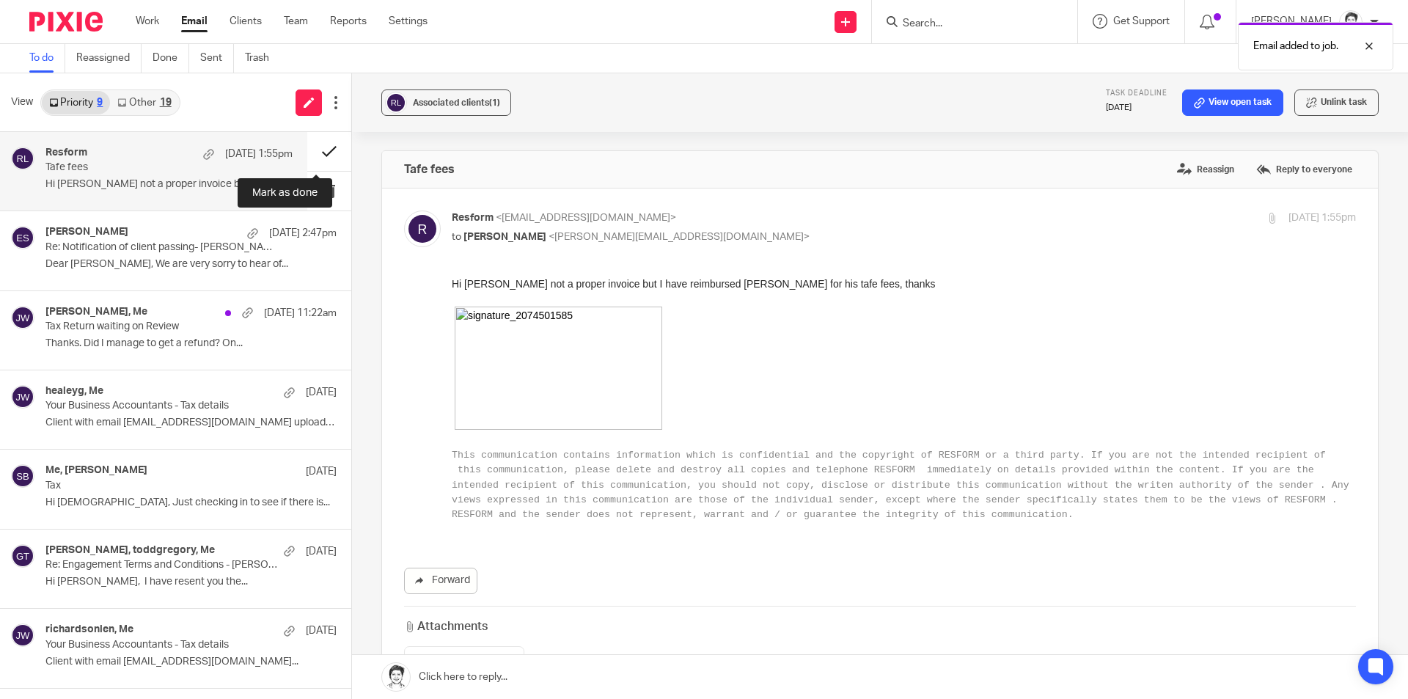
click at [314, 152] on button at bounding box center [329, 151] width 44 height 39
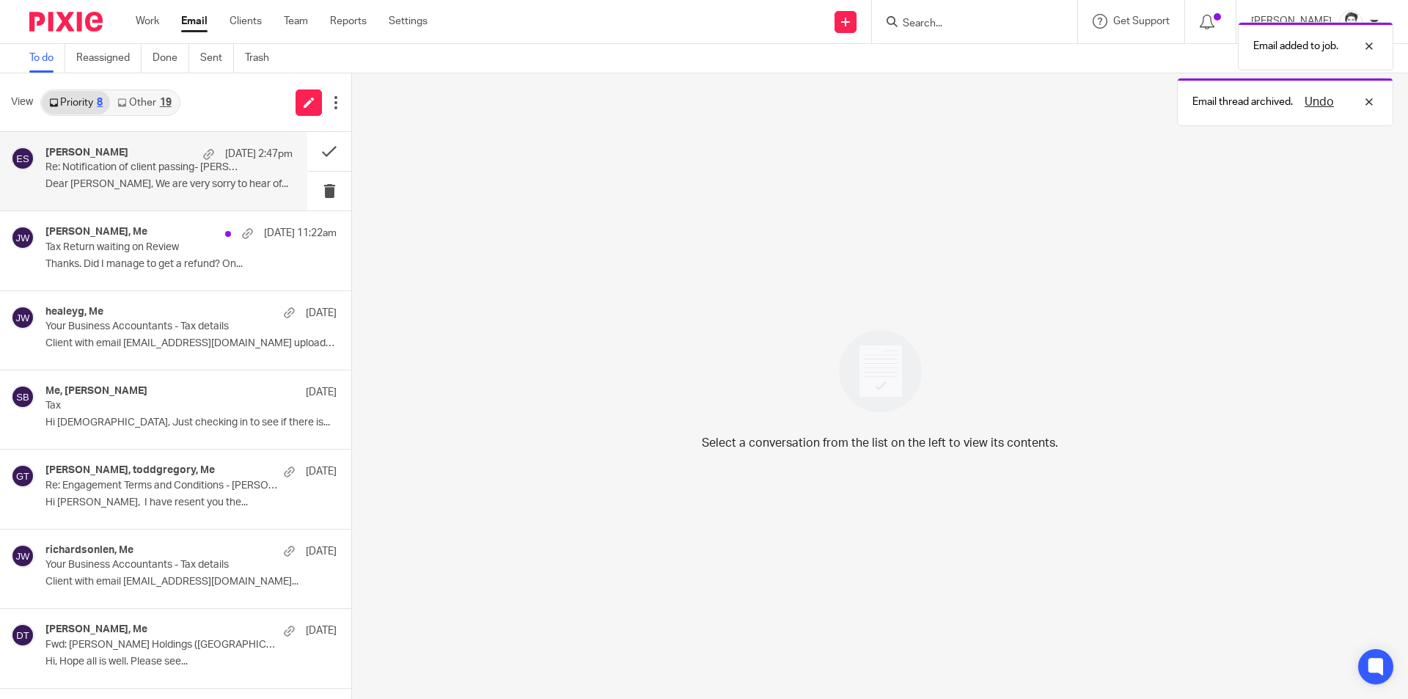
click at [84, 179] on p "Dear Eugenia, We are very sorry to hear of..." at bounding box center [168, 184] width 247 height 12
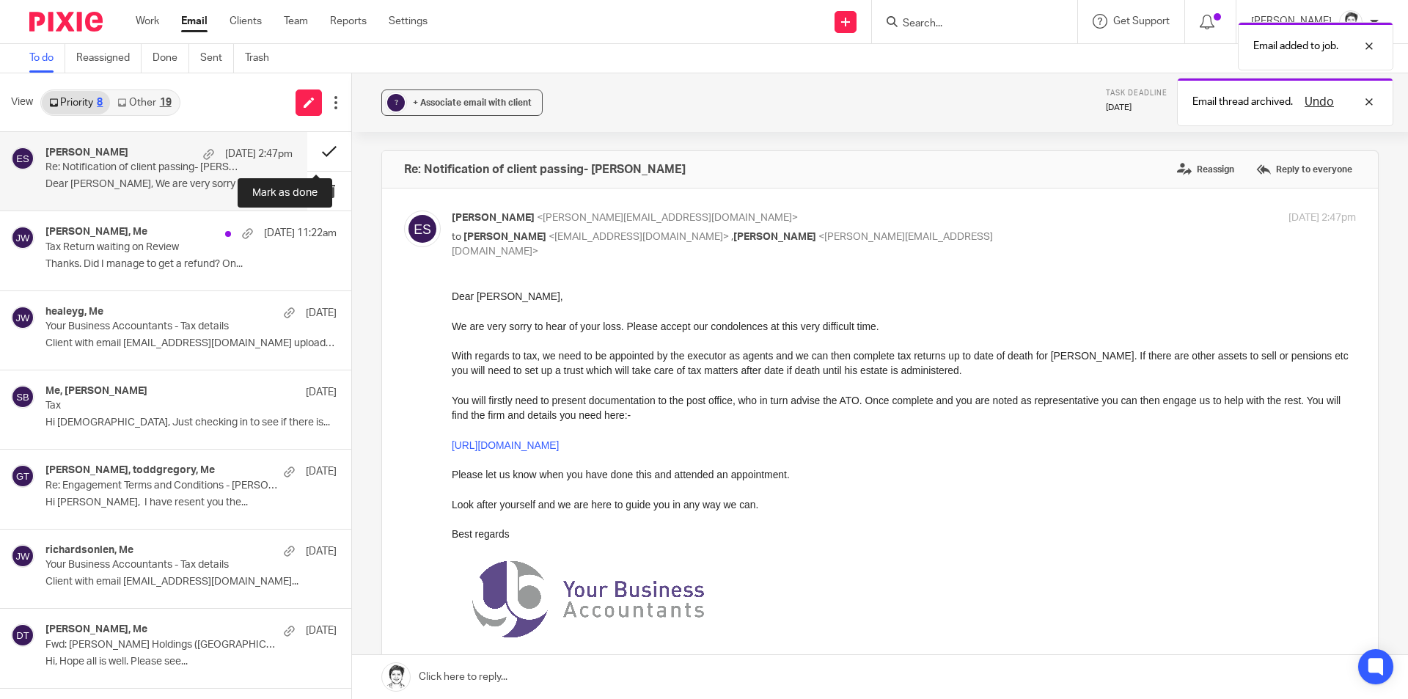
click at [311, 152] on button at bounding box center [329, 151] width 44 height 39
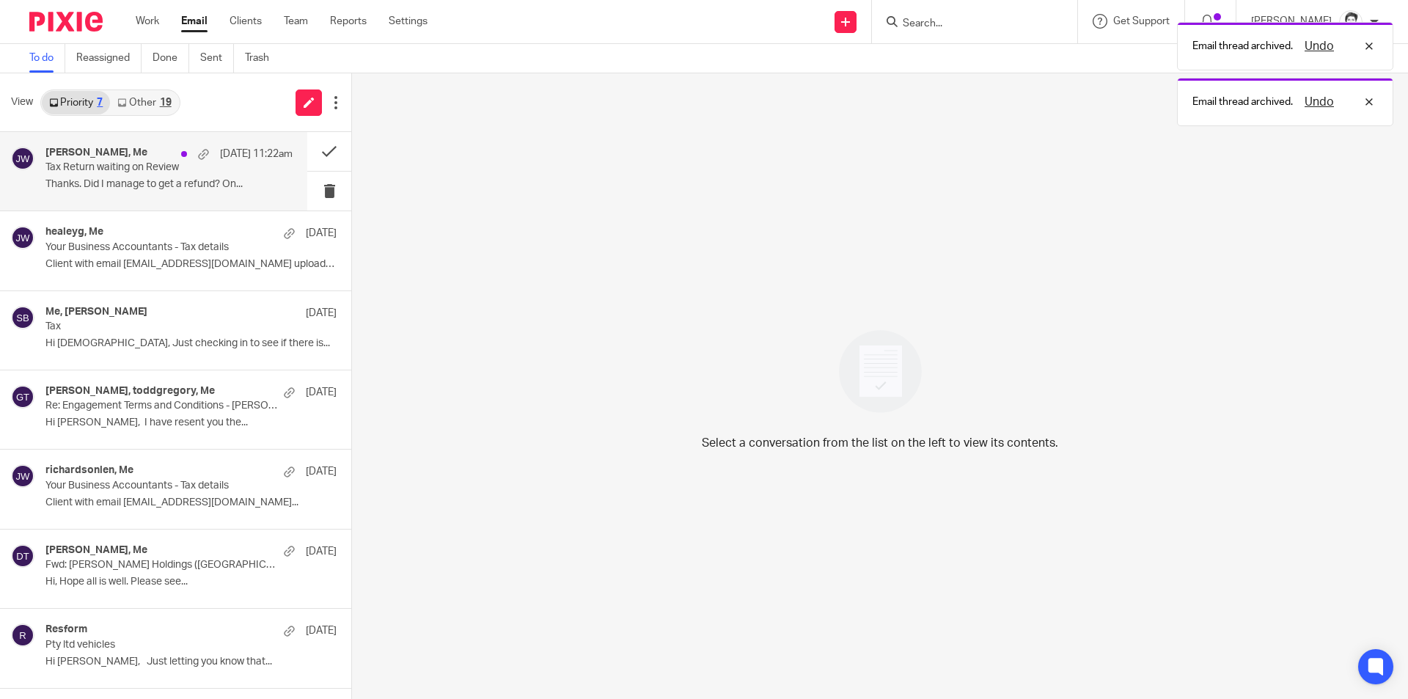
click at [72, 180] on p "Thanks. Did I manage to get a refund? On..." at bounding box center [168, 184] width 247 height 12
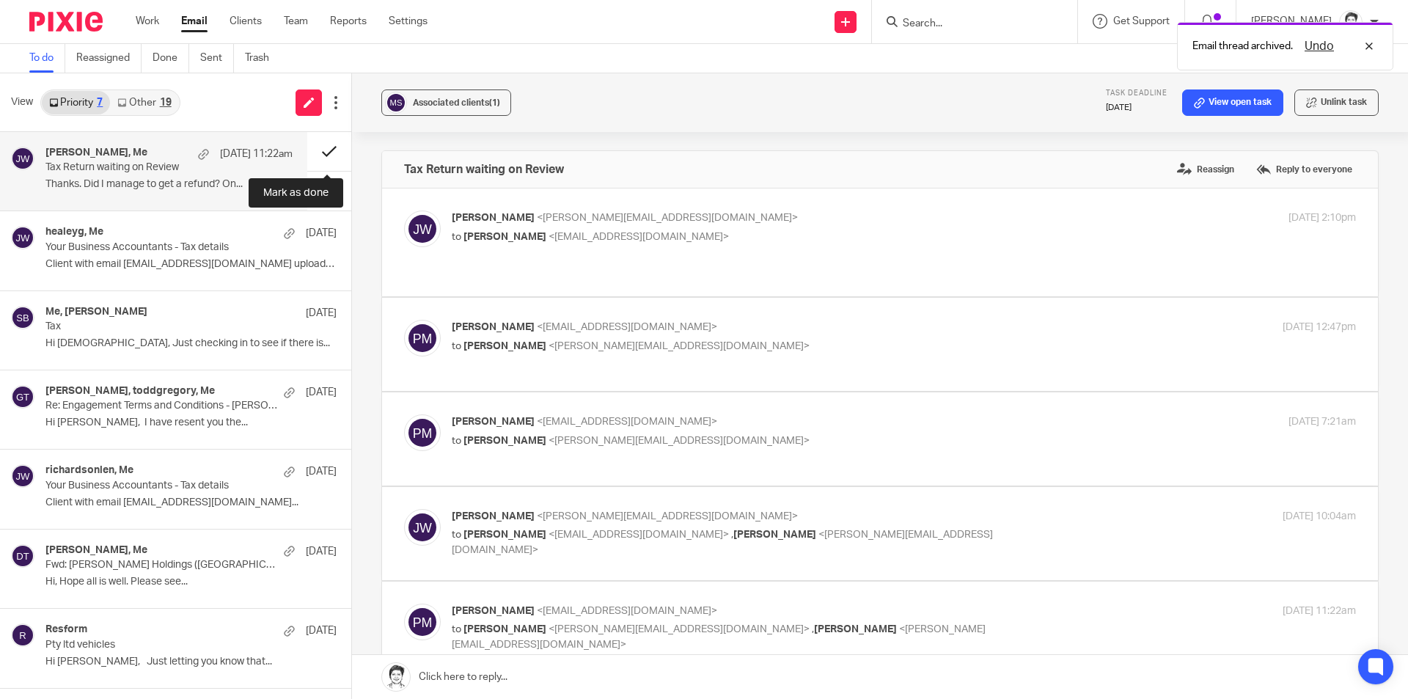
drag, startPoint x: 322, startPoint y: 152, endPoint x: 308, endPoint y: 151, distance: 13.9
click at [323, 152] on button at bounding box center [329, 151] width 44 height 39
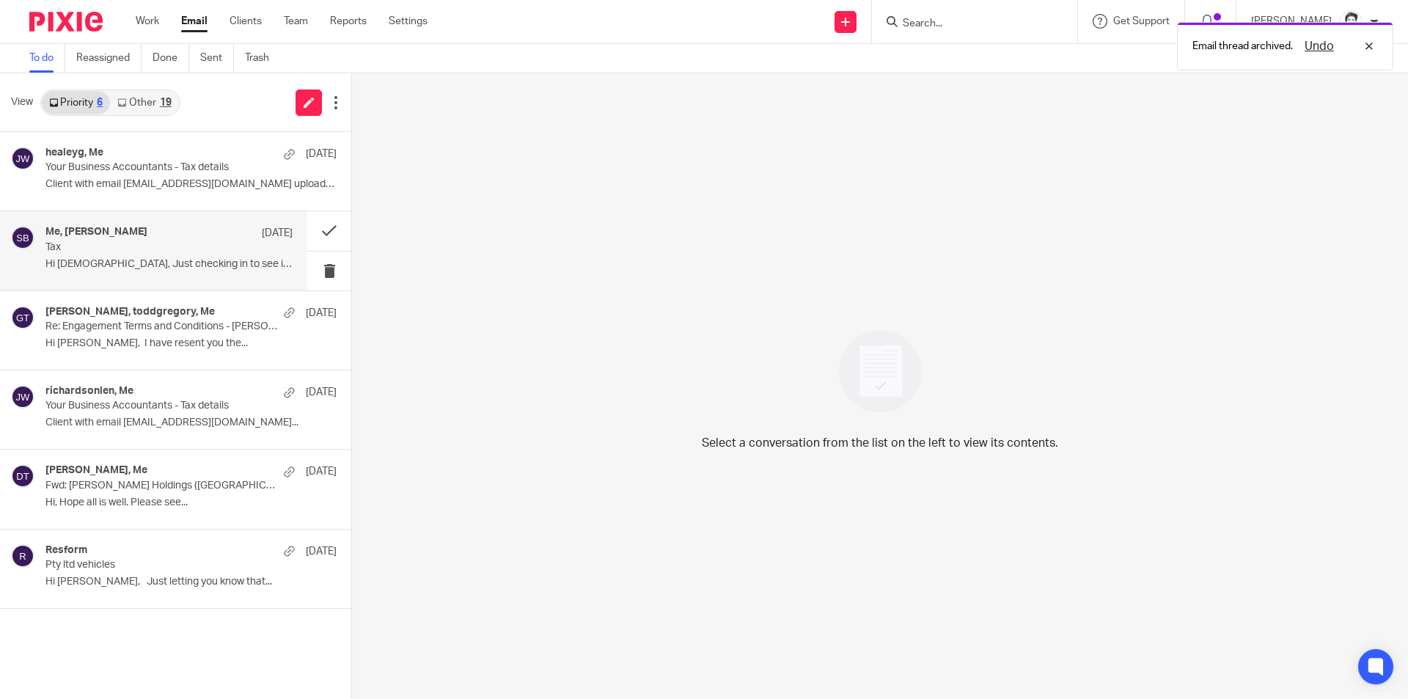
click at [90, 257] on div "Me, Sally Bowes 11 Sep Tax Hi Ladies, Just checking in to see if there is..." at bounding box center [168, 250] width 247 height 49
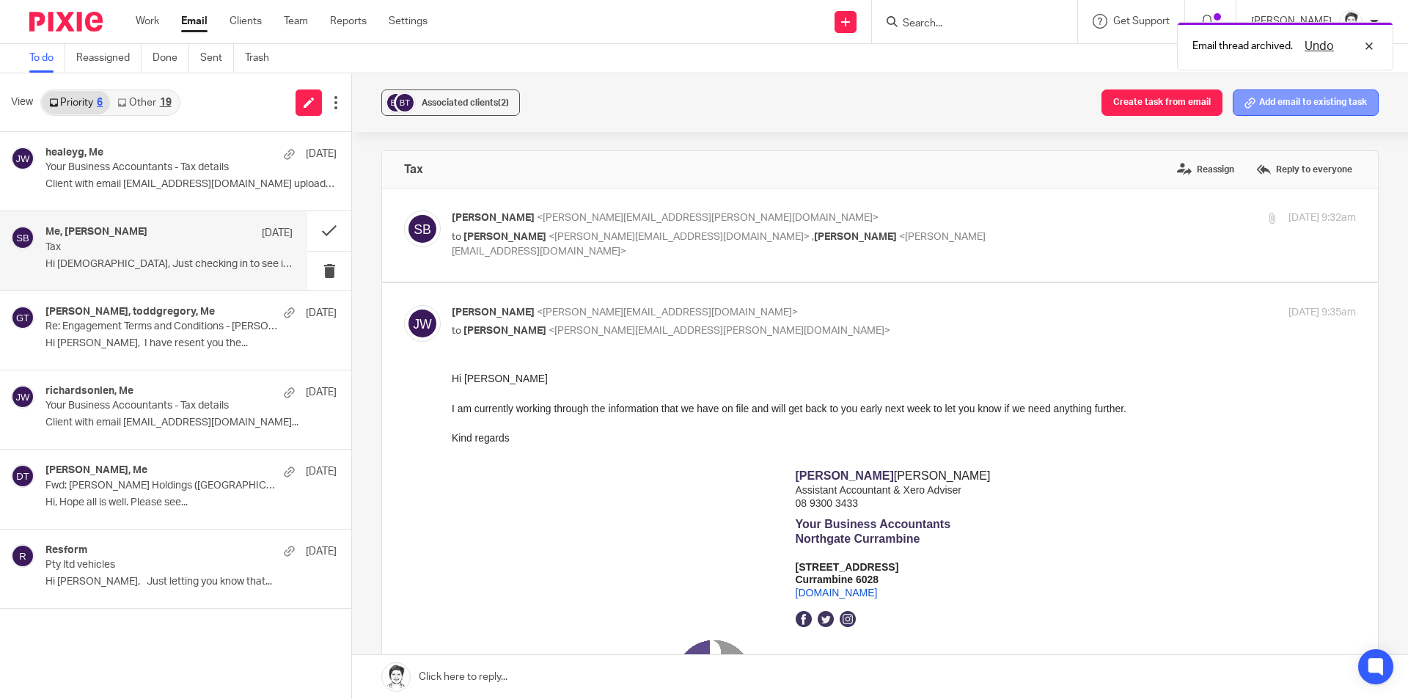
click at [1270, 99] on button "Add email to existing task" at bounding box center [1305, 102] width 146 height 26
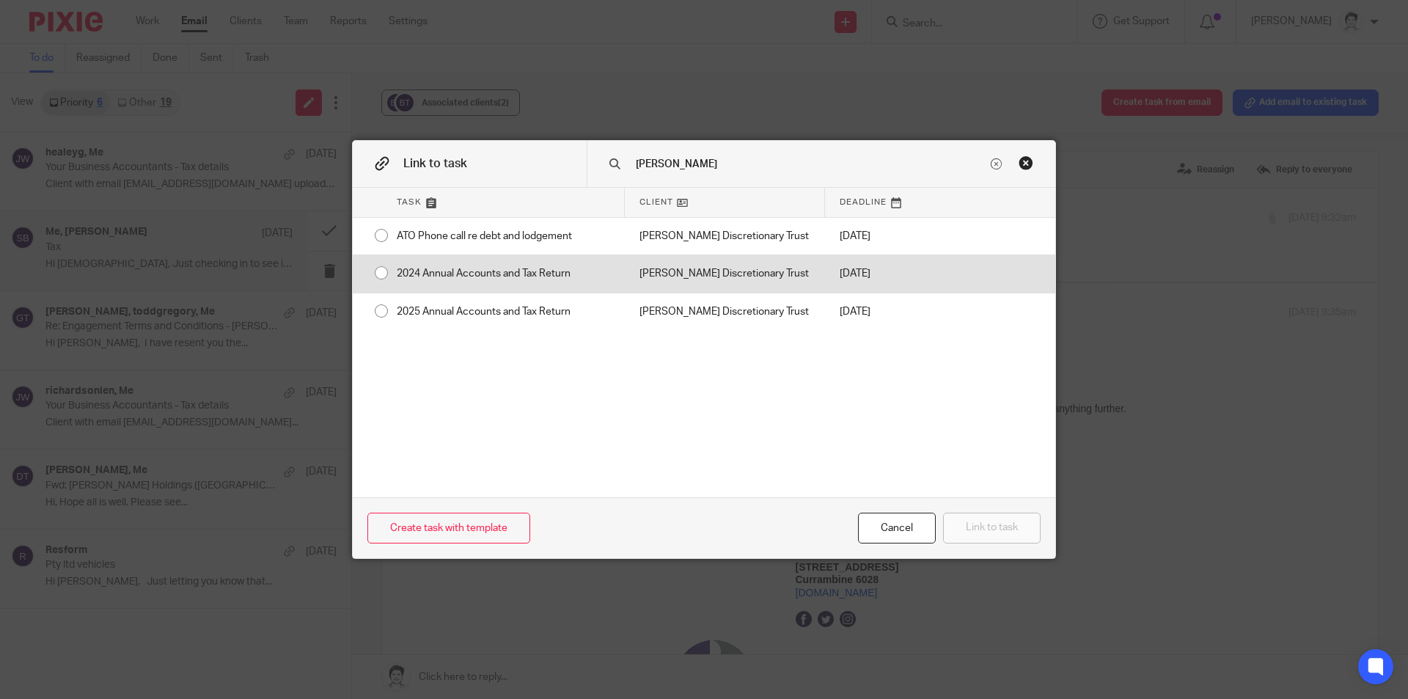
type input "bowes"
click at [509, 271] on div "2024 Annual Accounts and Tax Return" at bounding box center [503, 273] width 243 height 37
radio input "true"
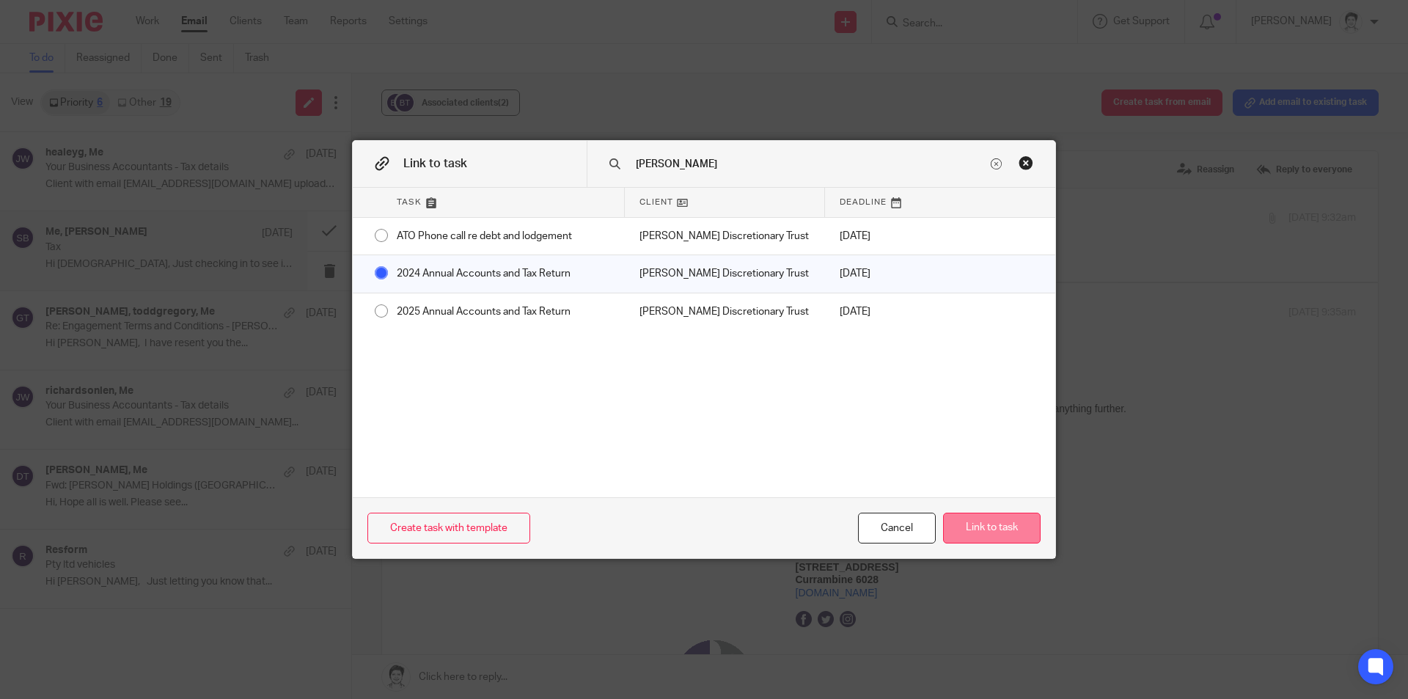
click at [990, 525] on button "Link to task" at bounding box center [992, 528] width 98 height 32
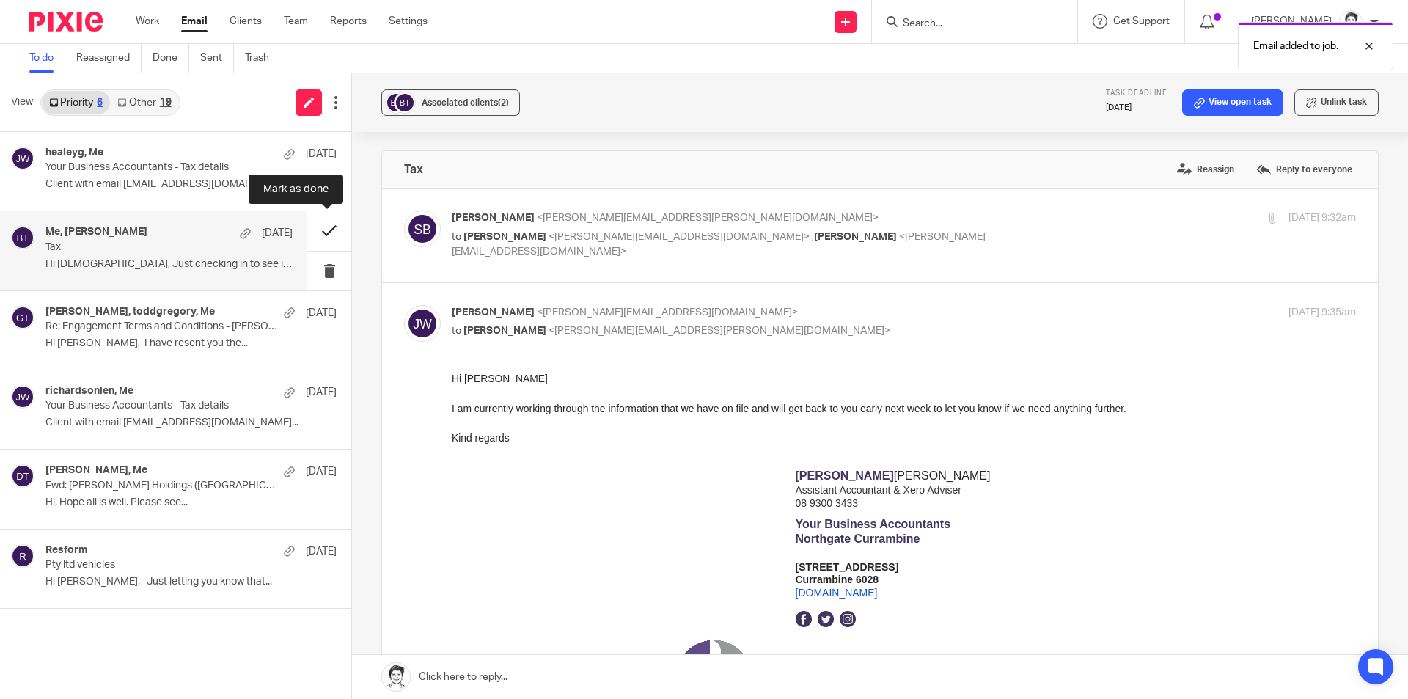
click at [323, 230] on button at bounding box center [329, 230] width 44 height 39
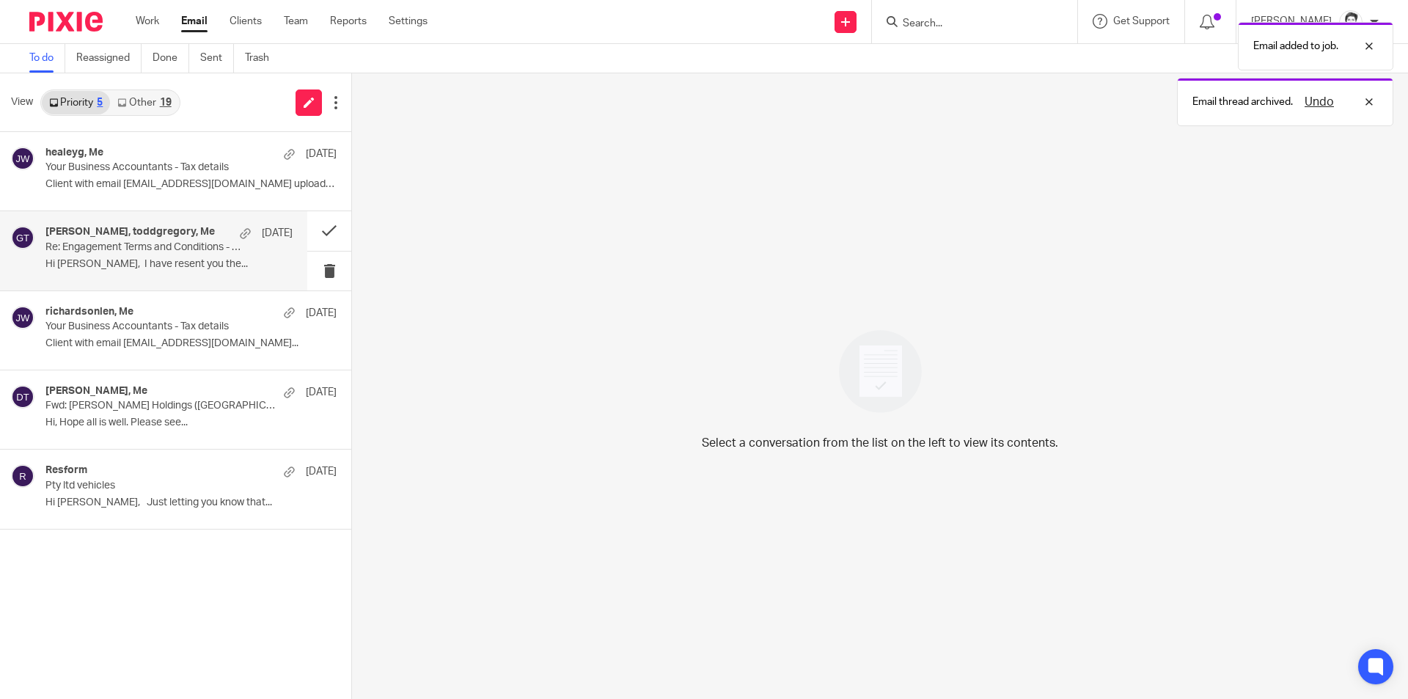
click at [101, 257] on div "Todd Gregory, toddgregory, Me 9 Sep Re: Engagement Terms and Conditions - Todd …" at bounding box center [168, 250] width 247 height 49
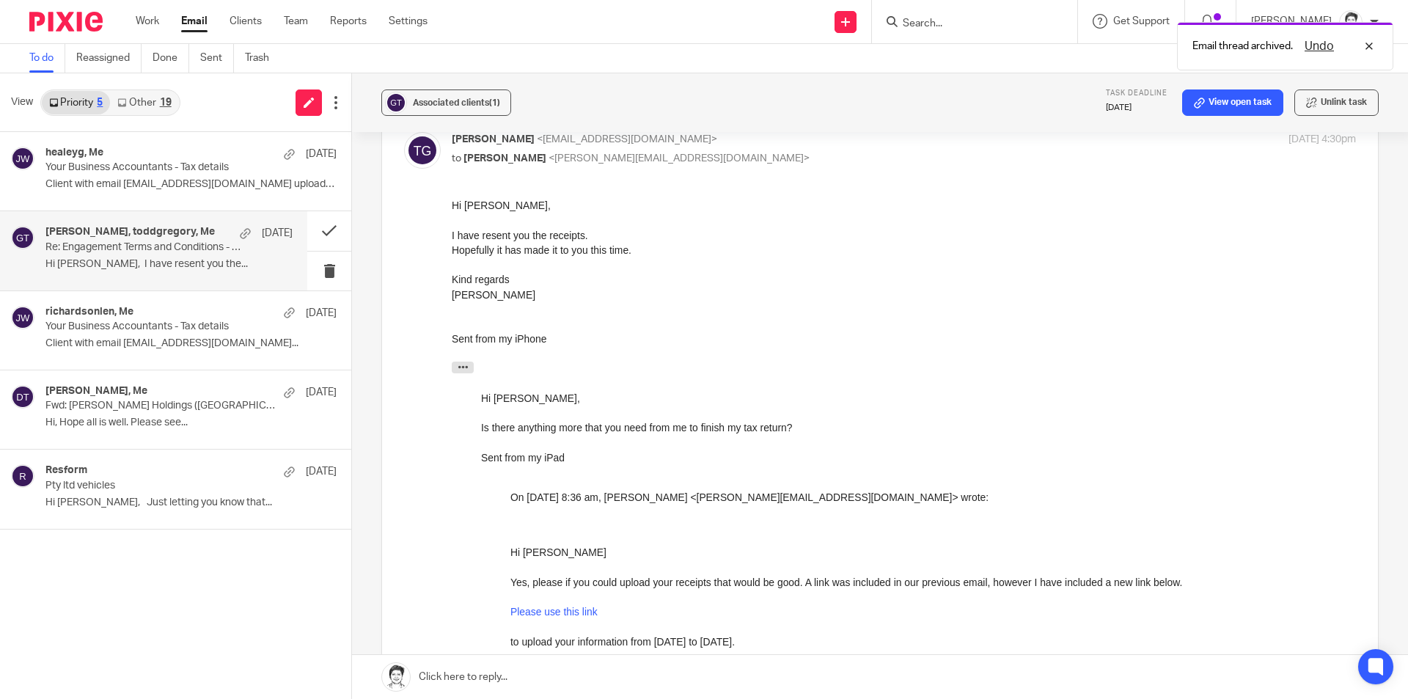
scroll to position [880, 0]
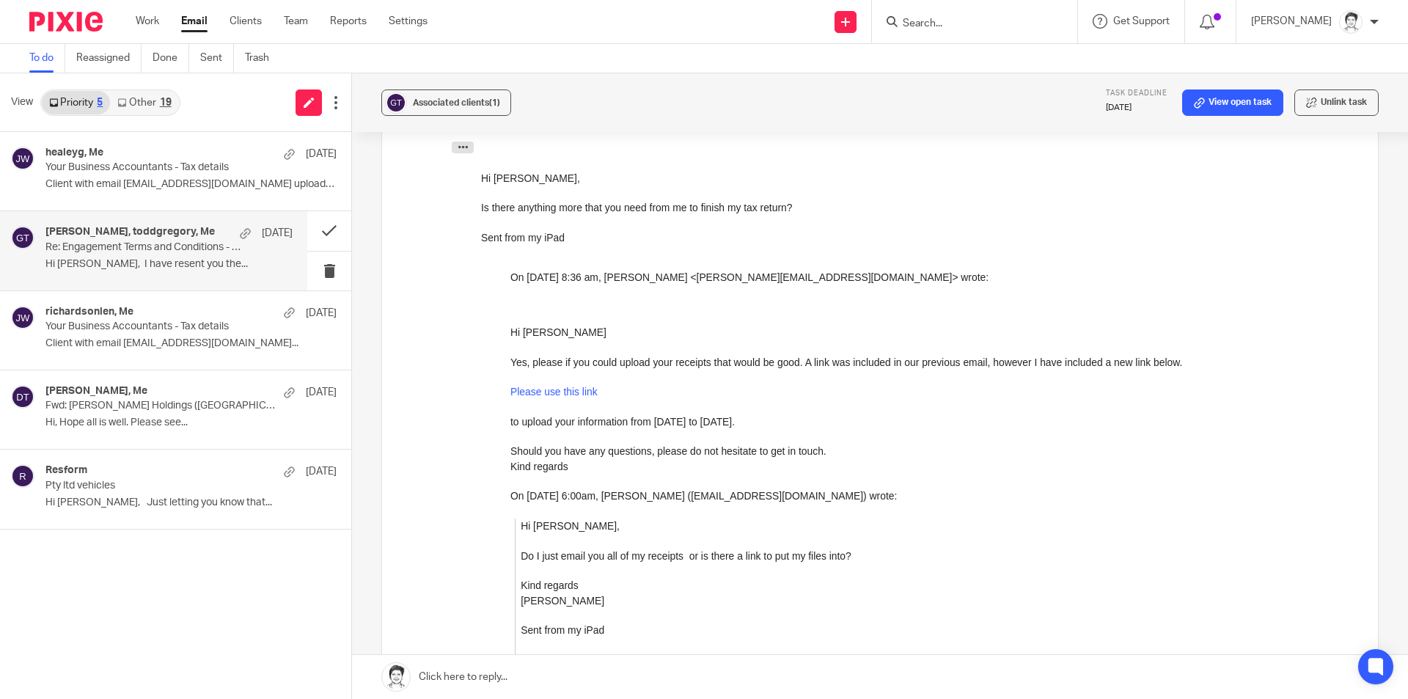
click at [931, 19] on input "Search" at bounding box center [967, 24] width 132 height 13
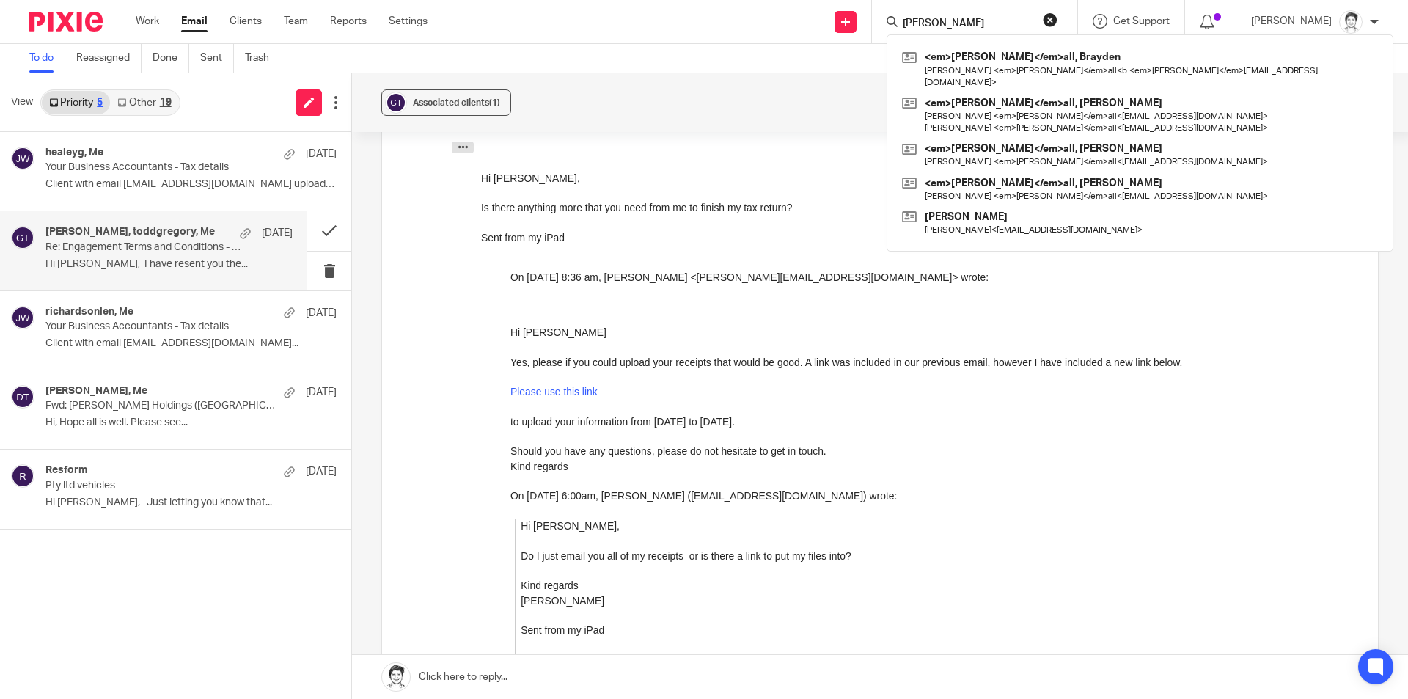
type input "marshall"
click button "submit" at bounding box center [0, 0] width 0 height 0
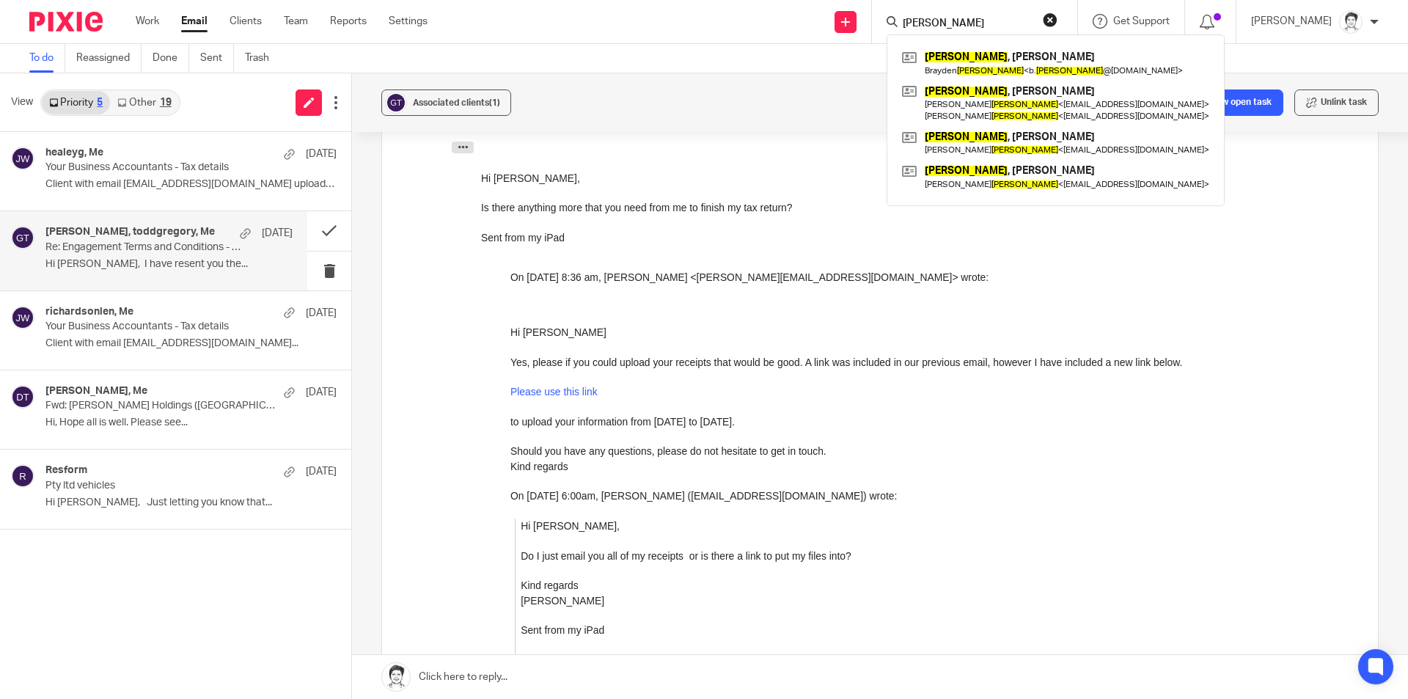
drag, startPoint x: 971, startPoint y: 21, endPoint x: 869, endPoint y: 27, distance: 102.1
click at [870, 25] on div "Send new email Create task Add client marshall Marshall , Brayden Brayden Marsh…" at bounding box center [928, 21] width 958 height 43
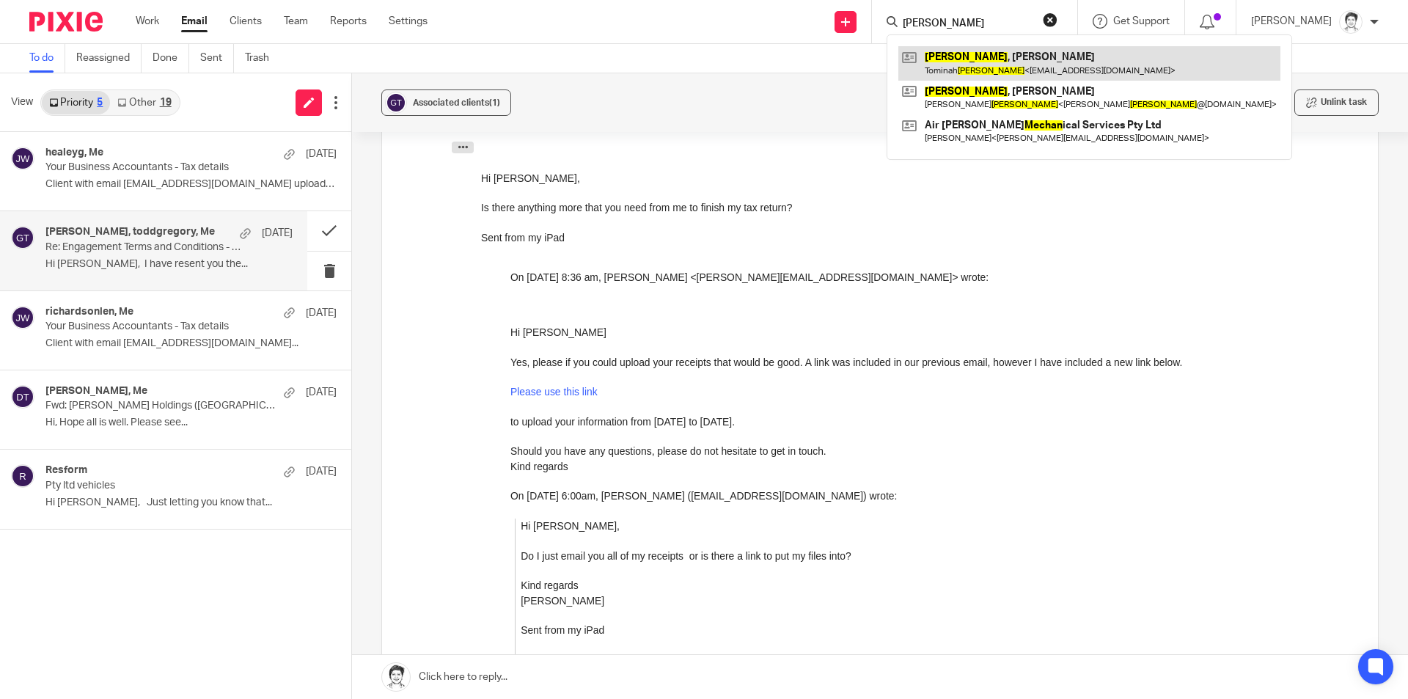
type input "meehan"
click at [957, 59] on link at bounding box center [1089, 63] width 382 height 34
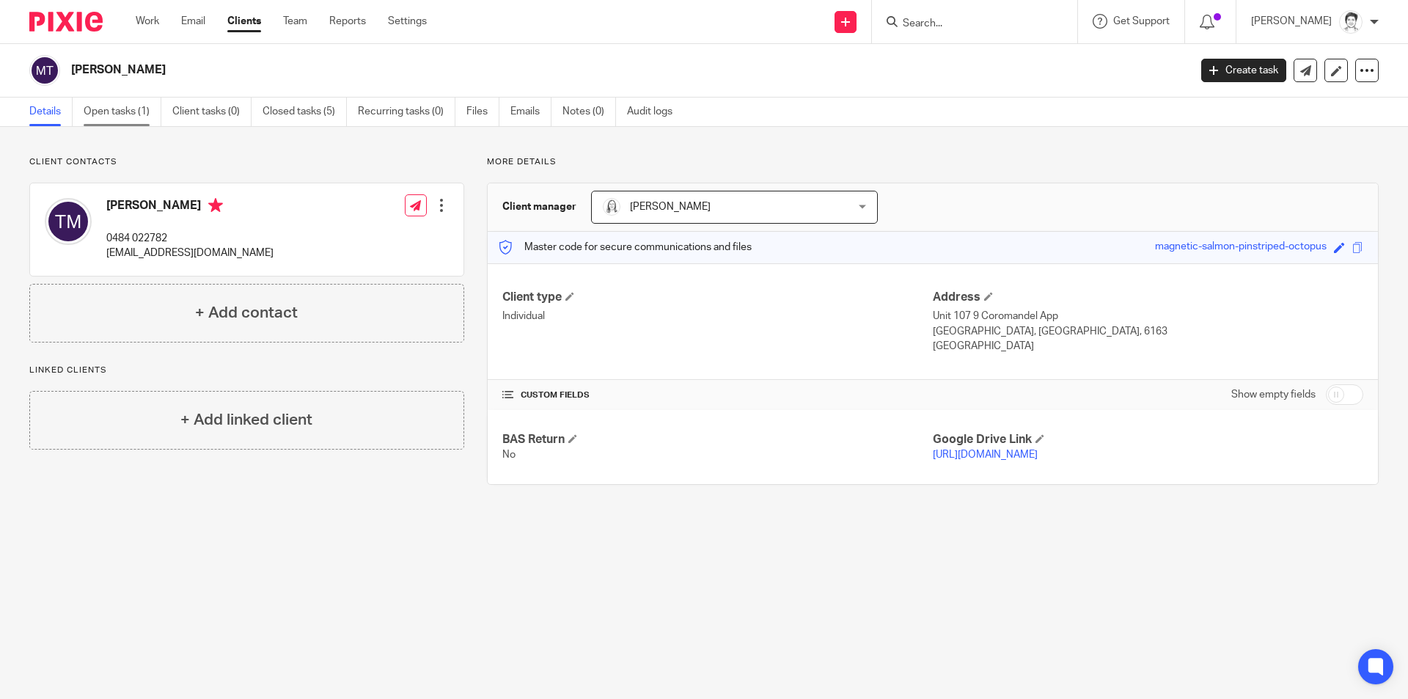
click at [106, 112] on link "Open tasks (1)" at bounding box center [123, 112] width 78 height 29
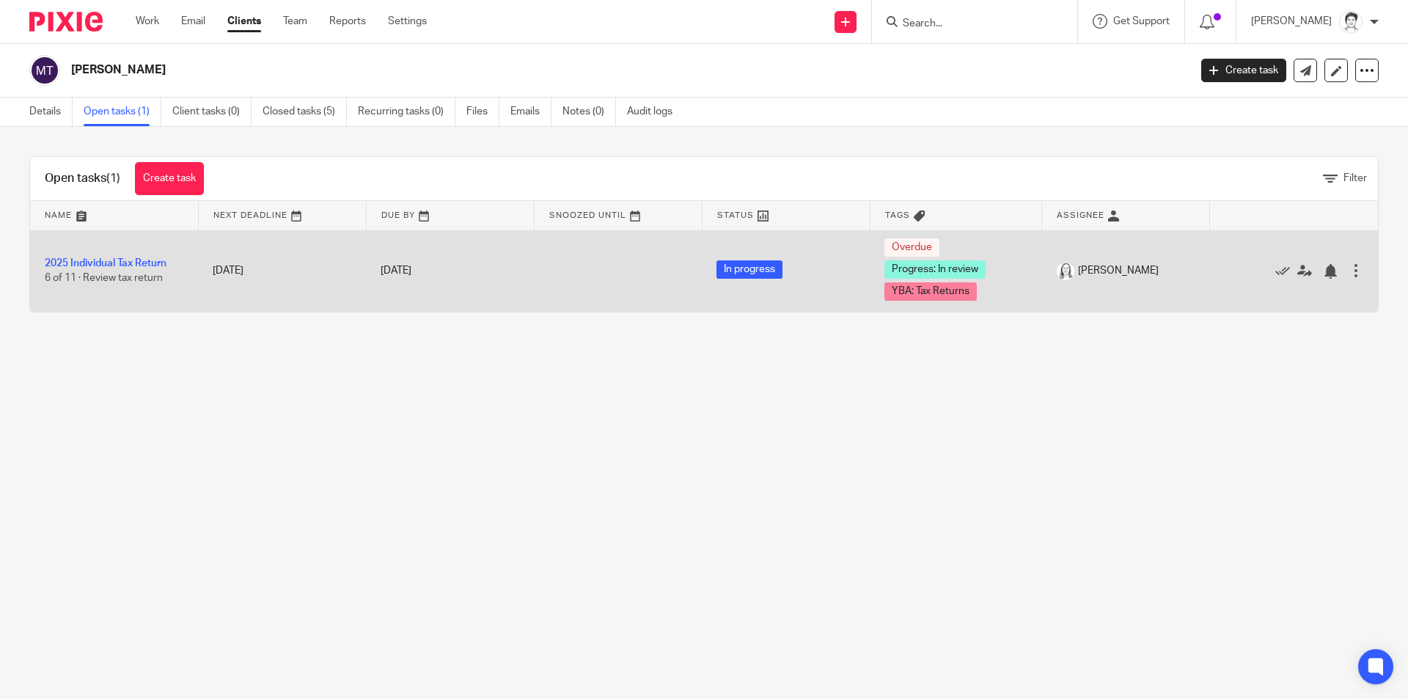
drag, startPoint x: 95, startPoint y: 261, endPoint x: 161, endPoint y: 269, distance: 65.7
click at [97, 261] on link "2025 Individual Tax Return" at bounding box center [106, 263] width 122 height 10
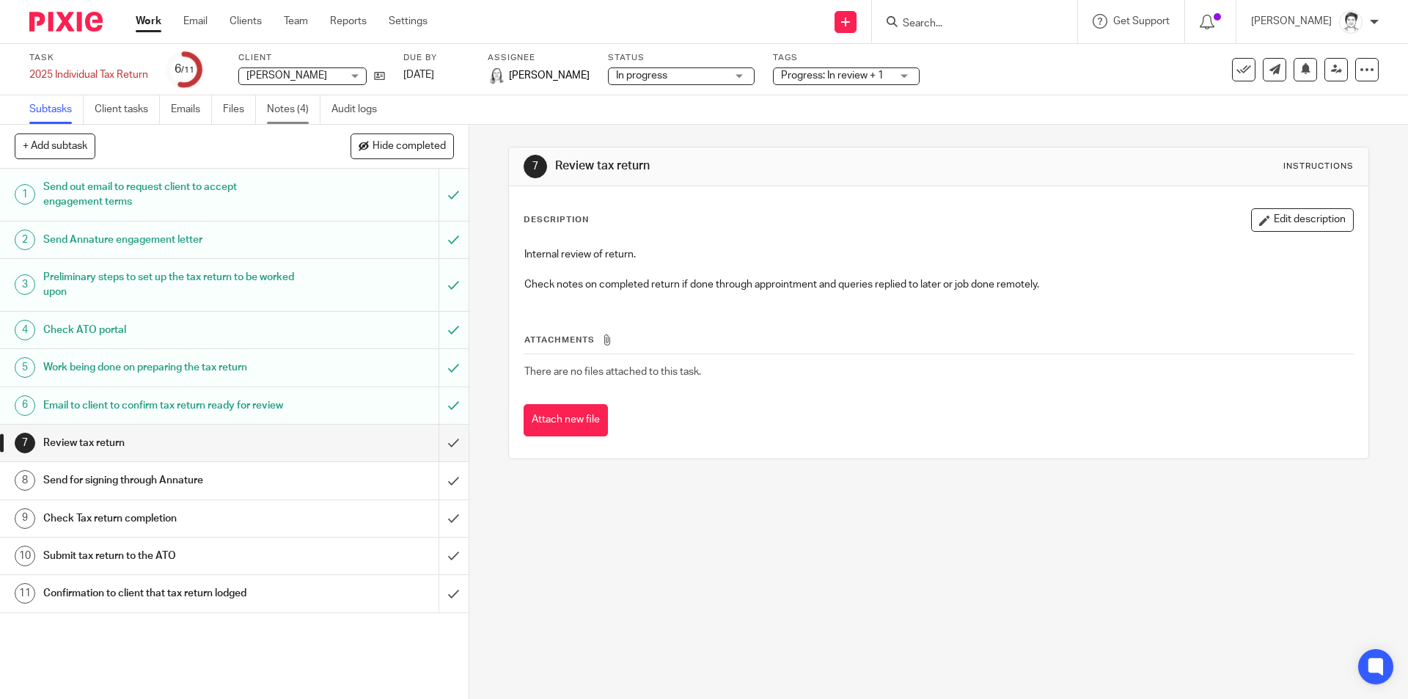
click at [297, 110] on link "Notes (4)" at bounding box center [294, 109] width 54 height 29
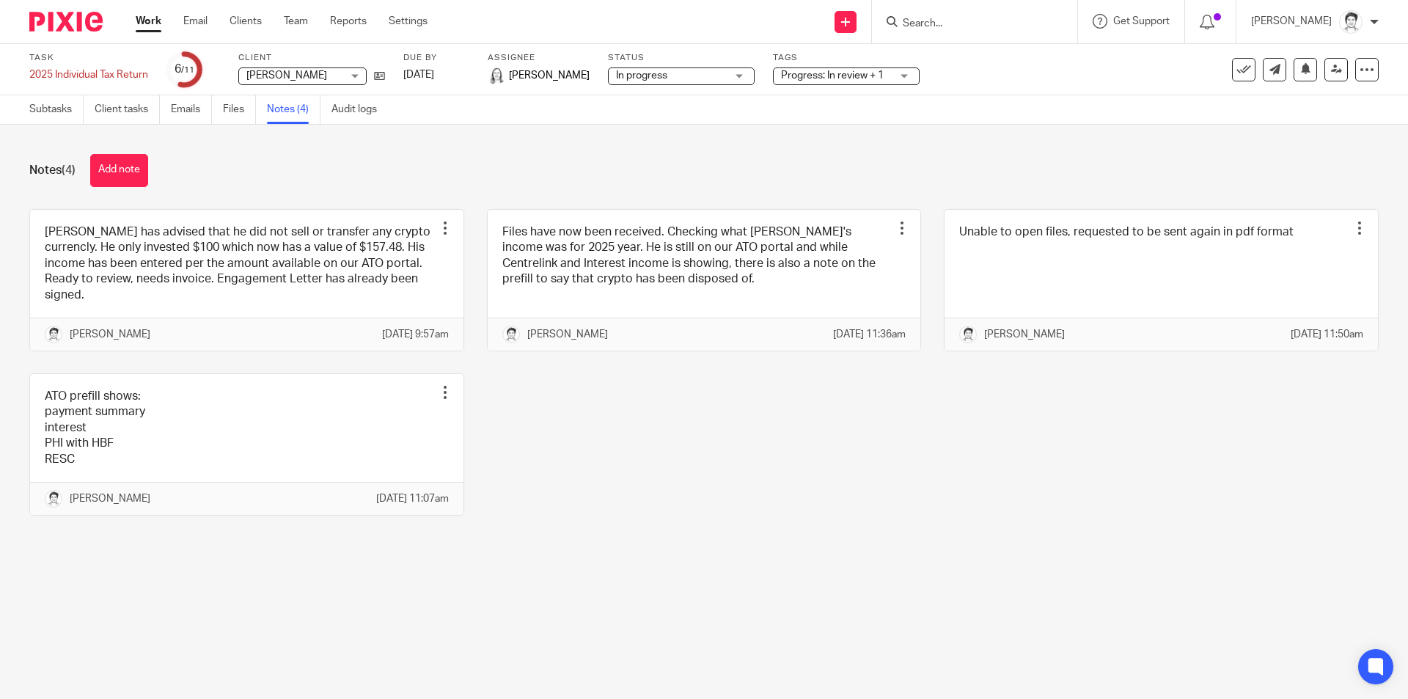
click at [943, 18] on input "Search" at bounding box center [967, 24] width 132 height 13
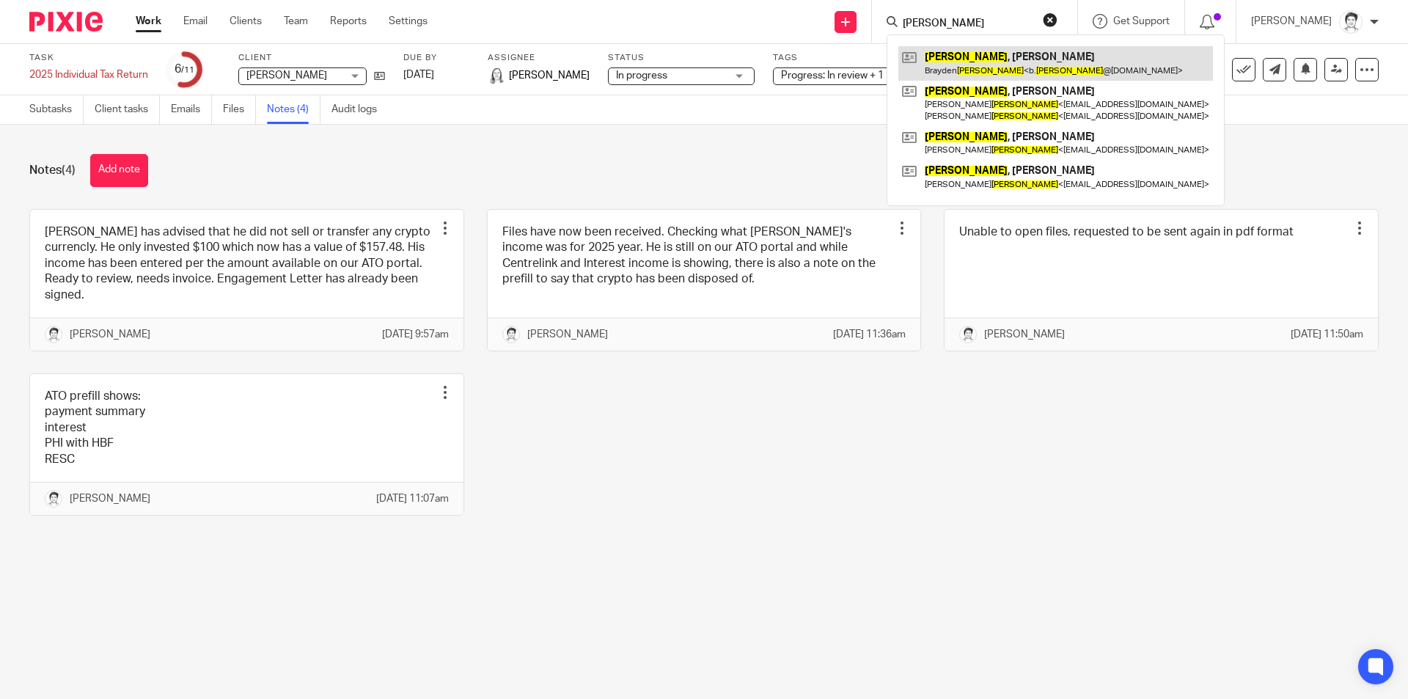
type input "marshall"
click at [971, 59] on link at bounding box center [1055, 63] width 315 height 34
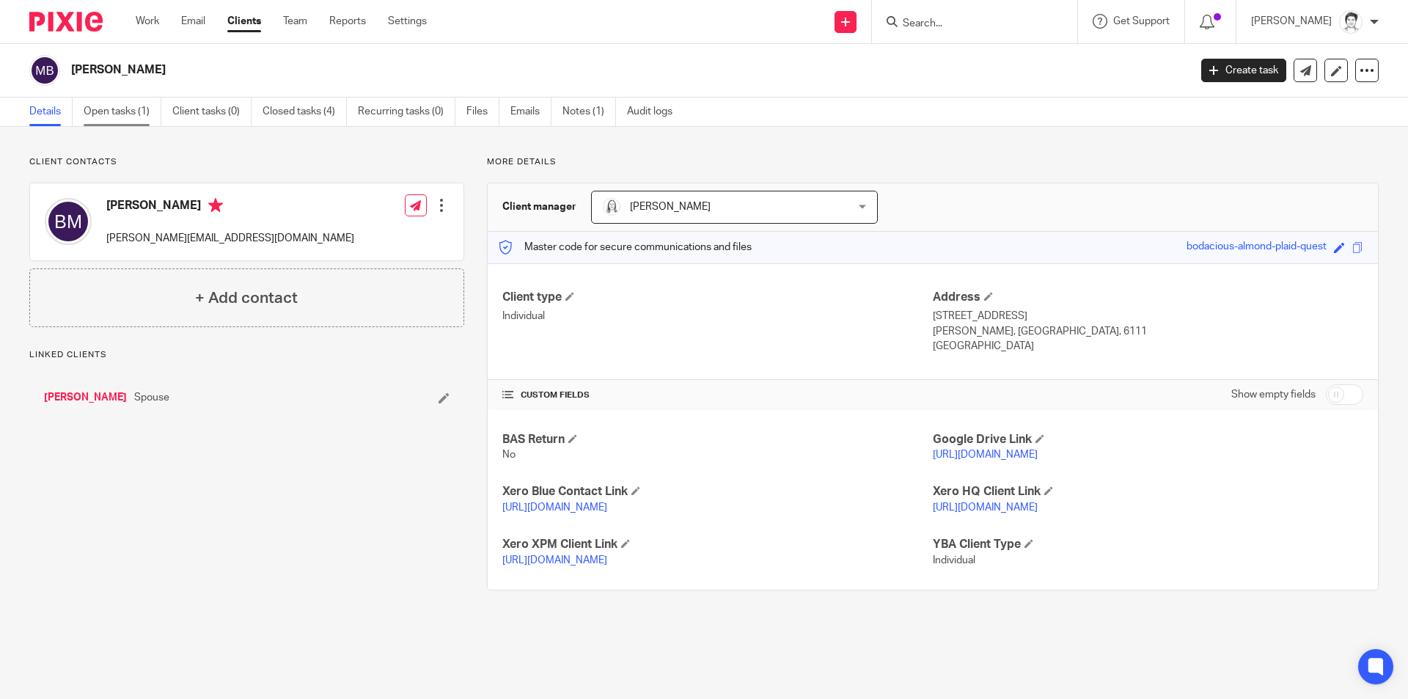
drag, startPoint x: 0, startPoint y: 0, endPoint x: 114, endPoint y: 116, distance: 162.3
click at [114, 119] on link "Open tasks (1)" at bounding box center [123, 112] width 78 height 29
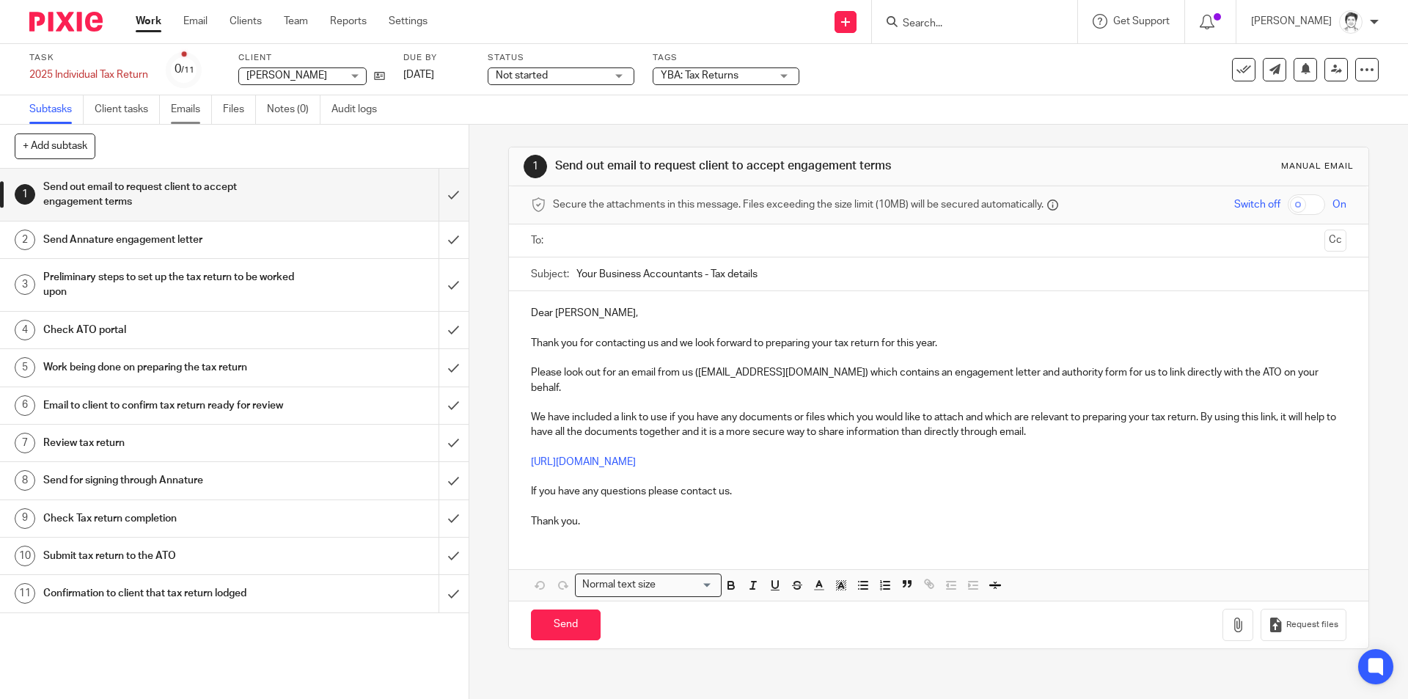
click at [181, 110] on link "Emails" at bounding box center [191, 109] width 41 height 29
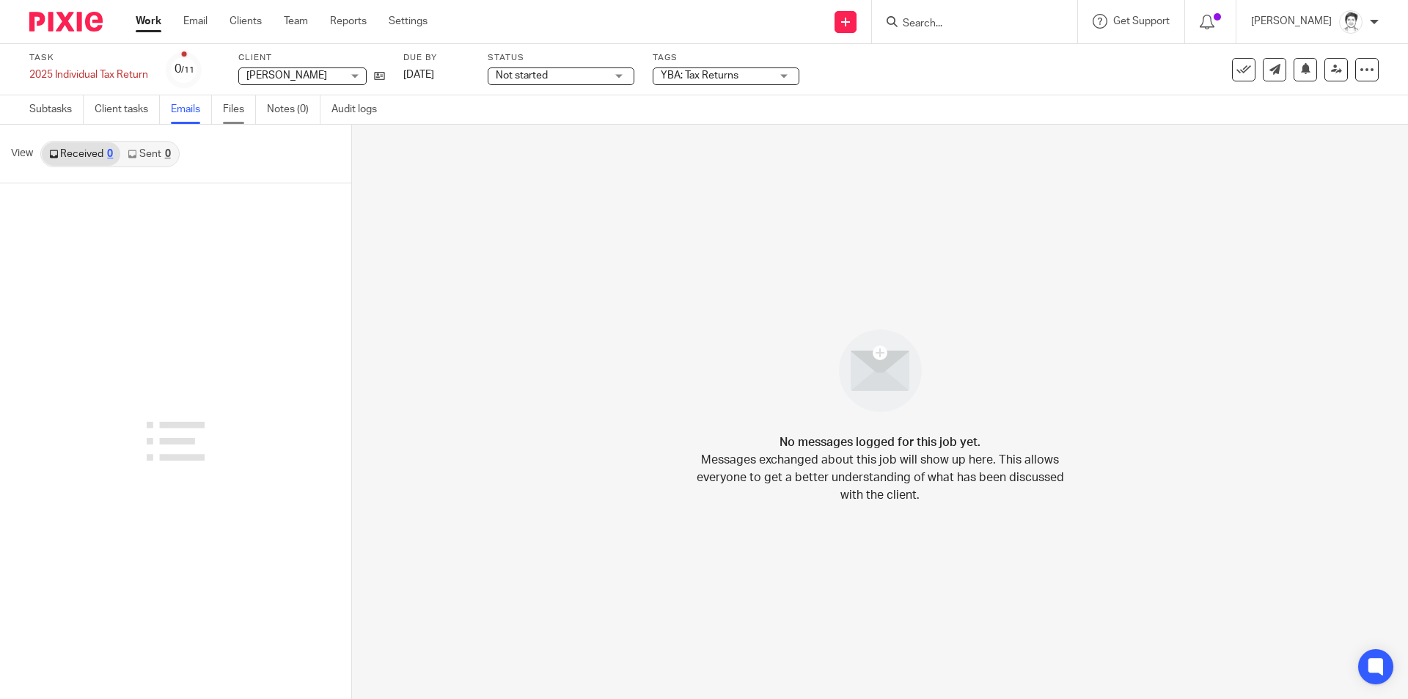
click at [241, 103] on link "Files" at bounding box center [239, 109] width 33 height 29
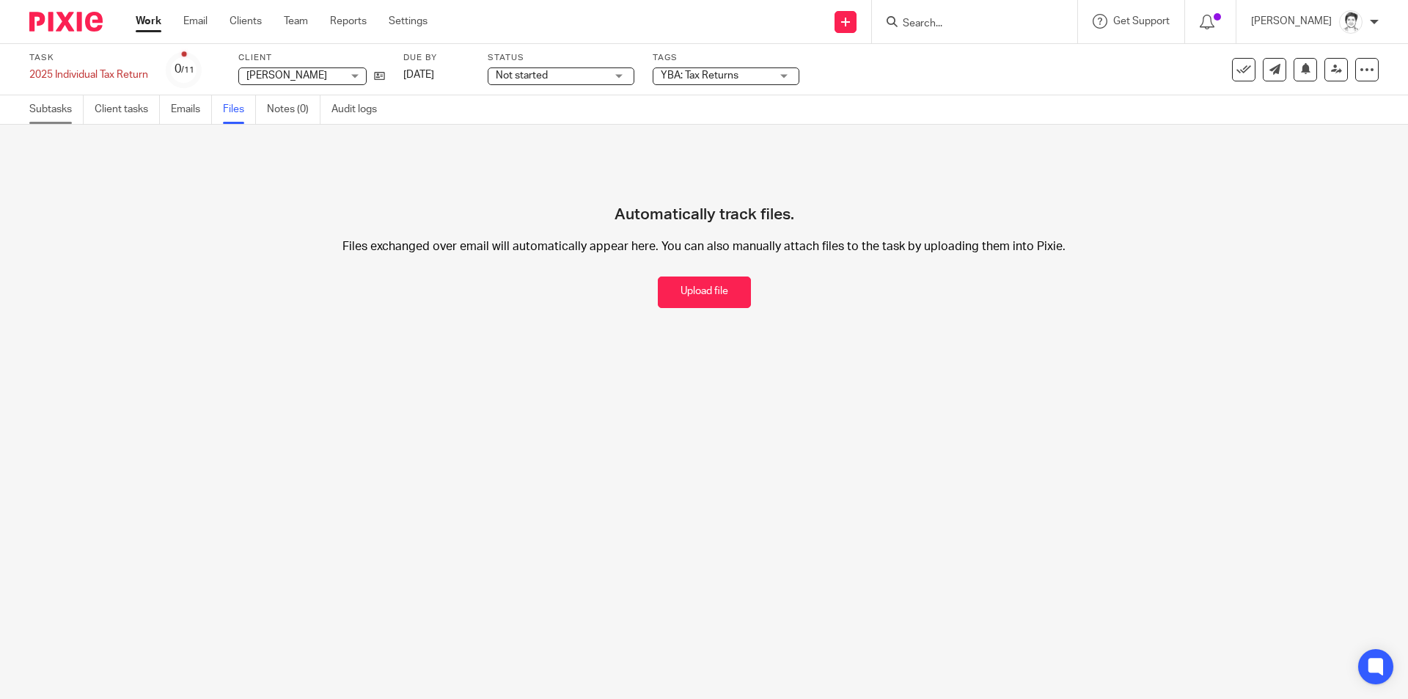
click at [40, 115] on link "Subtasks" at bounding box center [56, 109] width 54 height 29
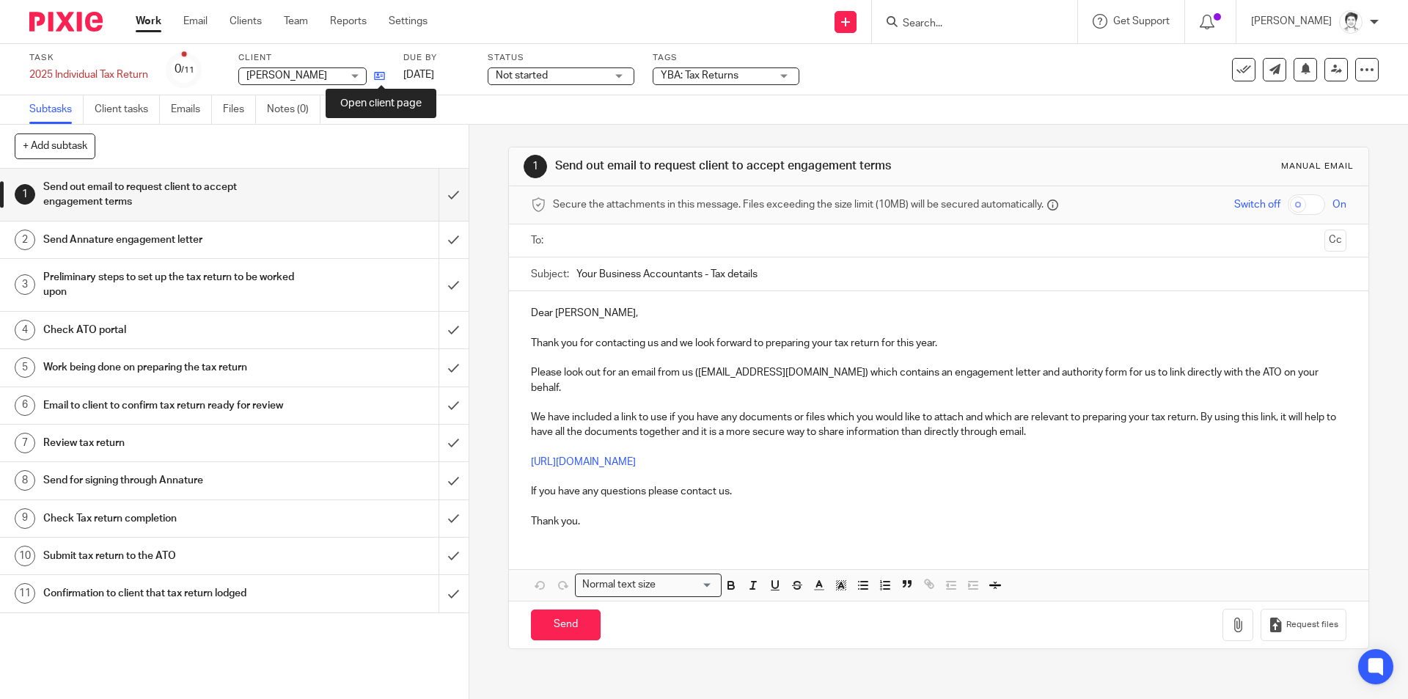
click at [379, 76] on icon at bounding box center [379, 75] width 11 height 11
click at [1359, 73] on icon at bounding box center [1366, 69] width 15 height 15
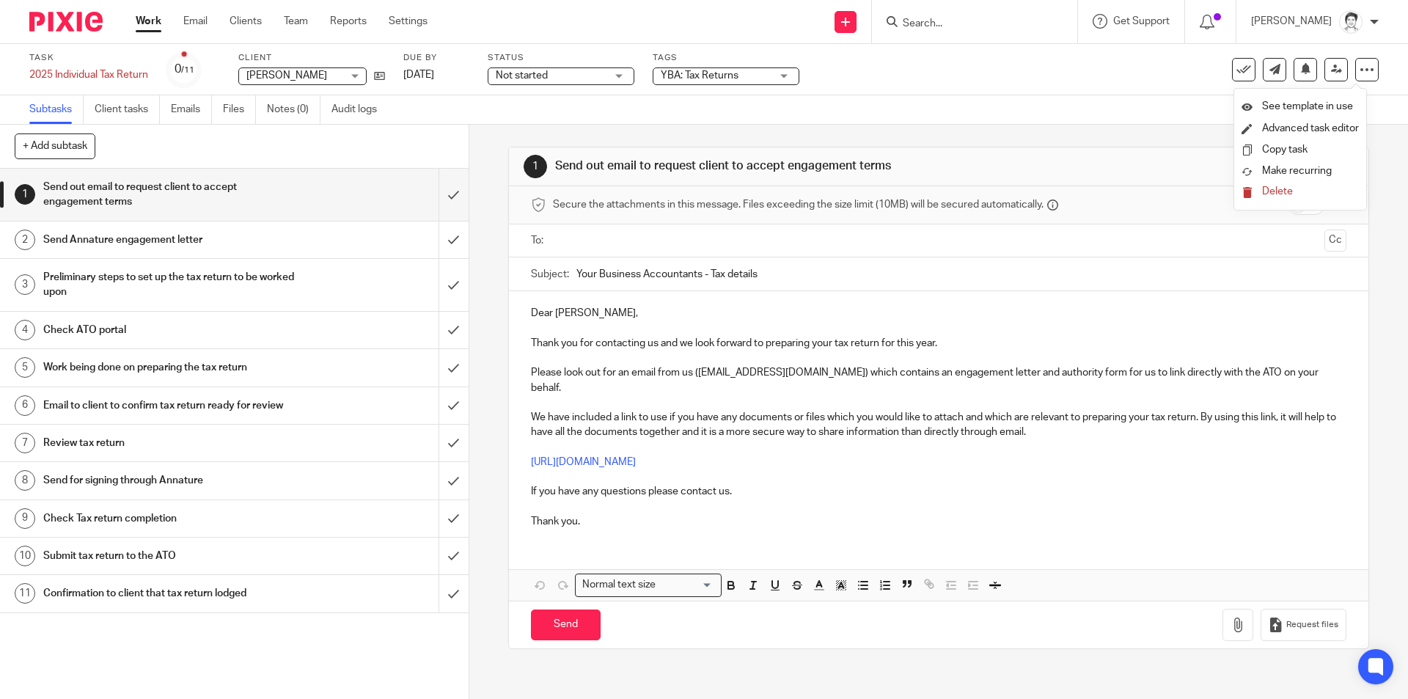
click at [1276, 195] on span "Delete" at bounding box center [1277, 191] width 31 height 10
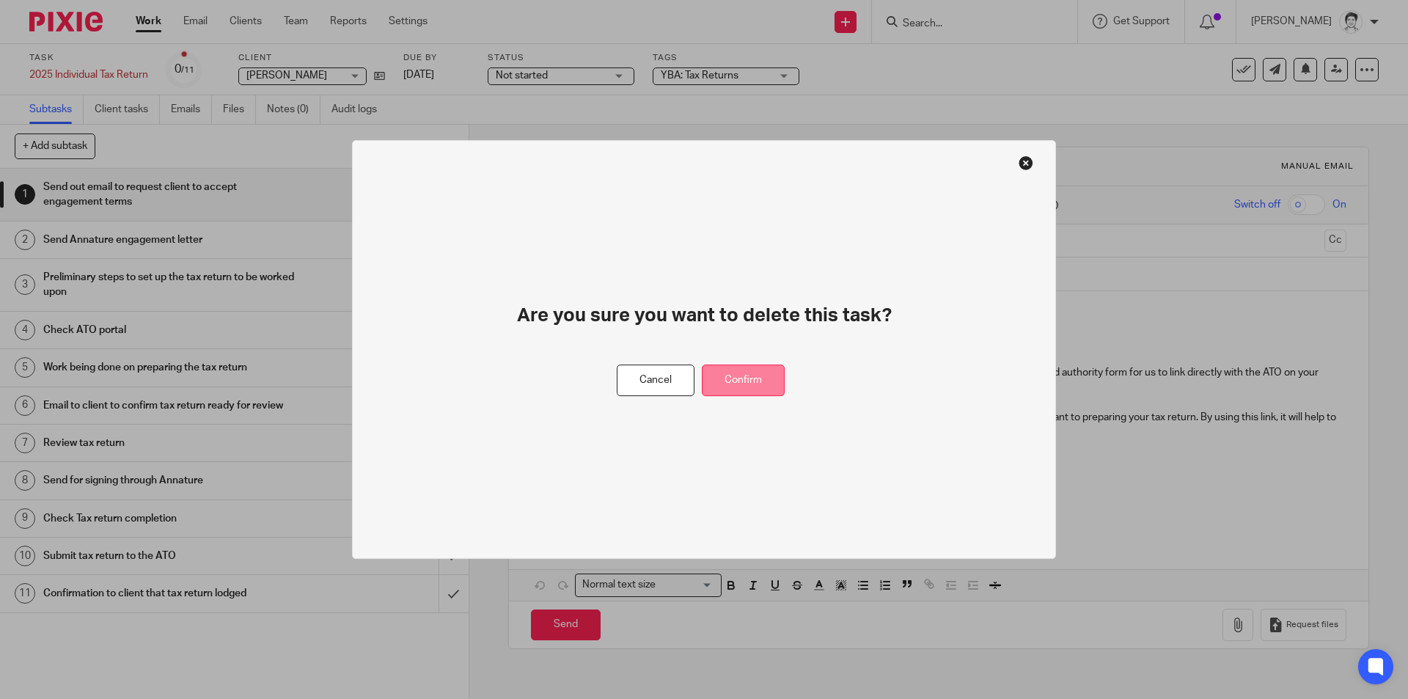
click at [772, 386] on button "Confirm" at bounding box center [743, 380] width 83 height 32
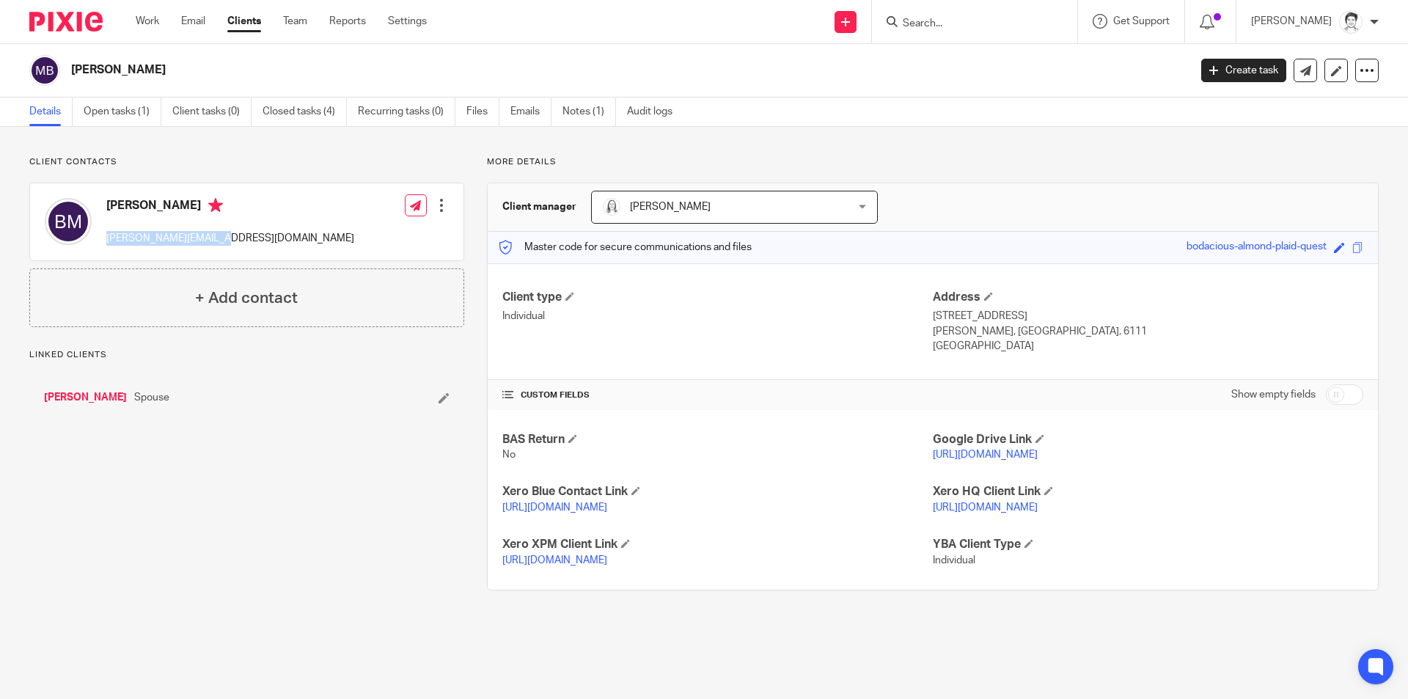
click at [104, 246] on div "Brayden Marshall b.marshall@bom.gov.au" at bounding box center [199, 222] width 309 height 62
click at [106, 110] on link "Open tasks (1)" at bounding box center [123, 112] width 78 height 29
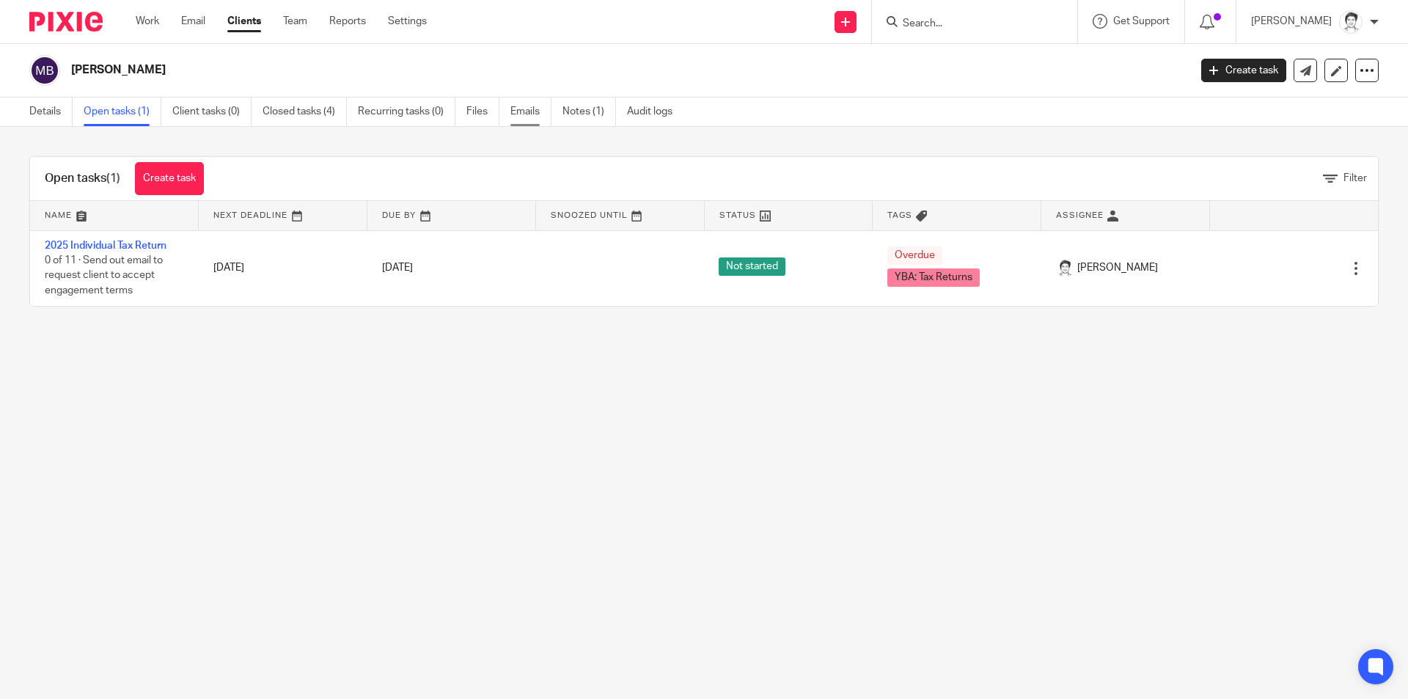
click at [513, 117] on link "Emails" at bounding box center [530, 112] width 41 height 29
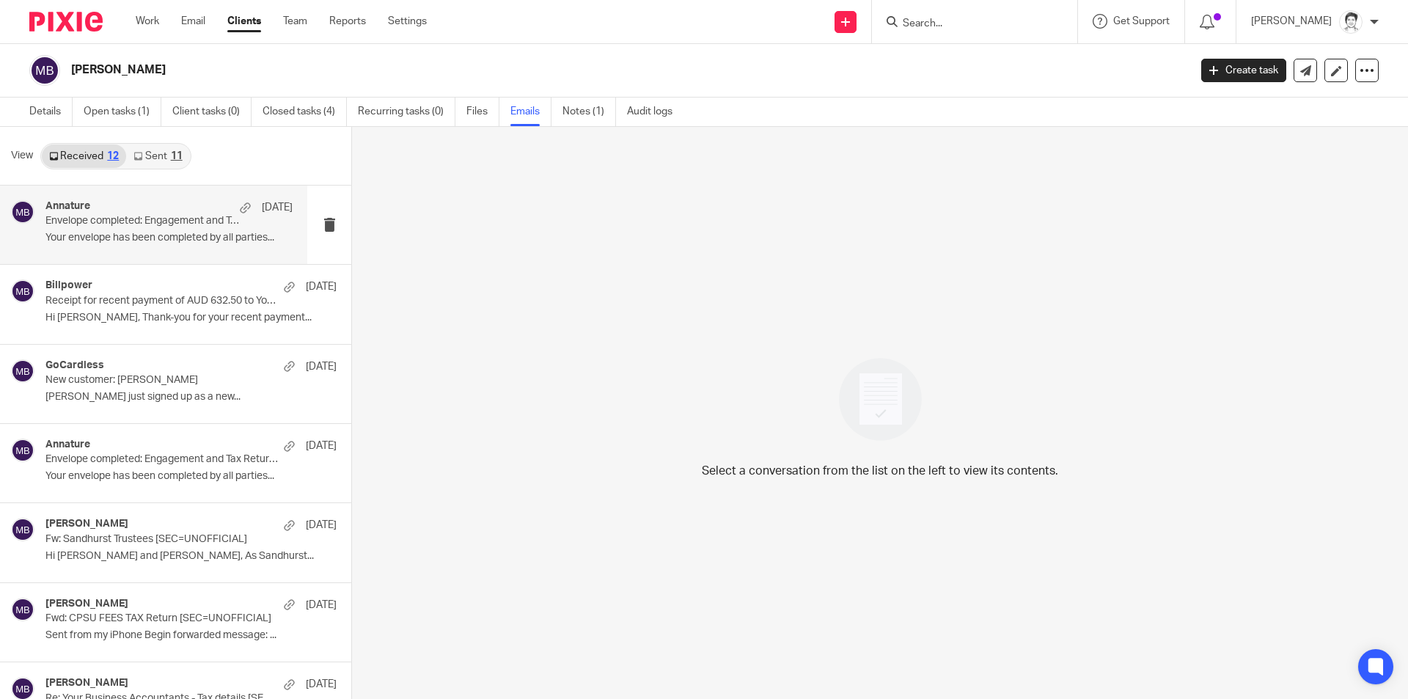
click at [96, 232] on p "Your envelope has been completed by all parties..." at bounding box center [168, 238] width 247 height 12
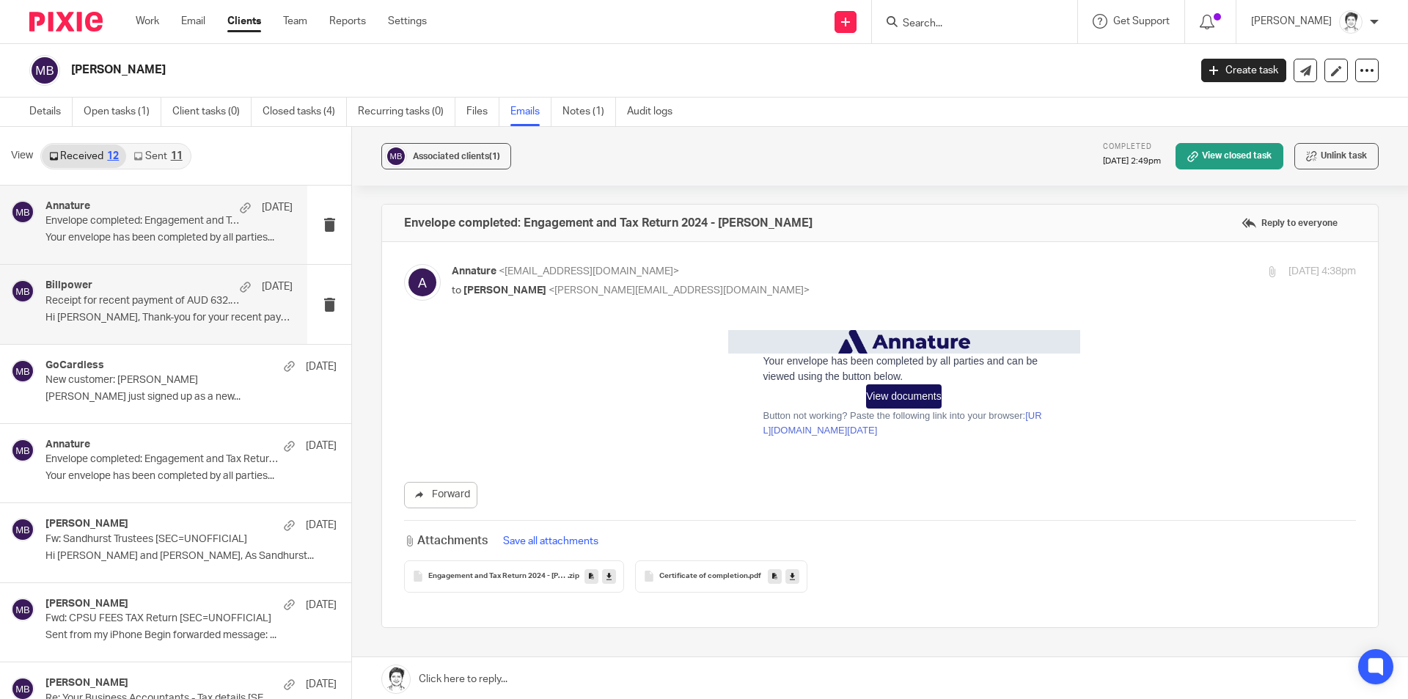
click at [135, 316] on p "Hi Brayden, Thank-you for your recent payment..." at bounding box center [168, 318] width 247 height 12
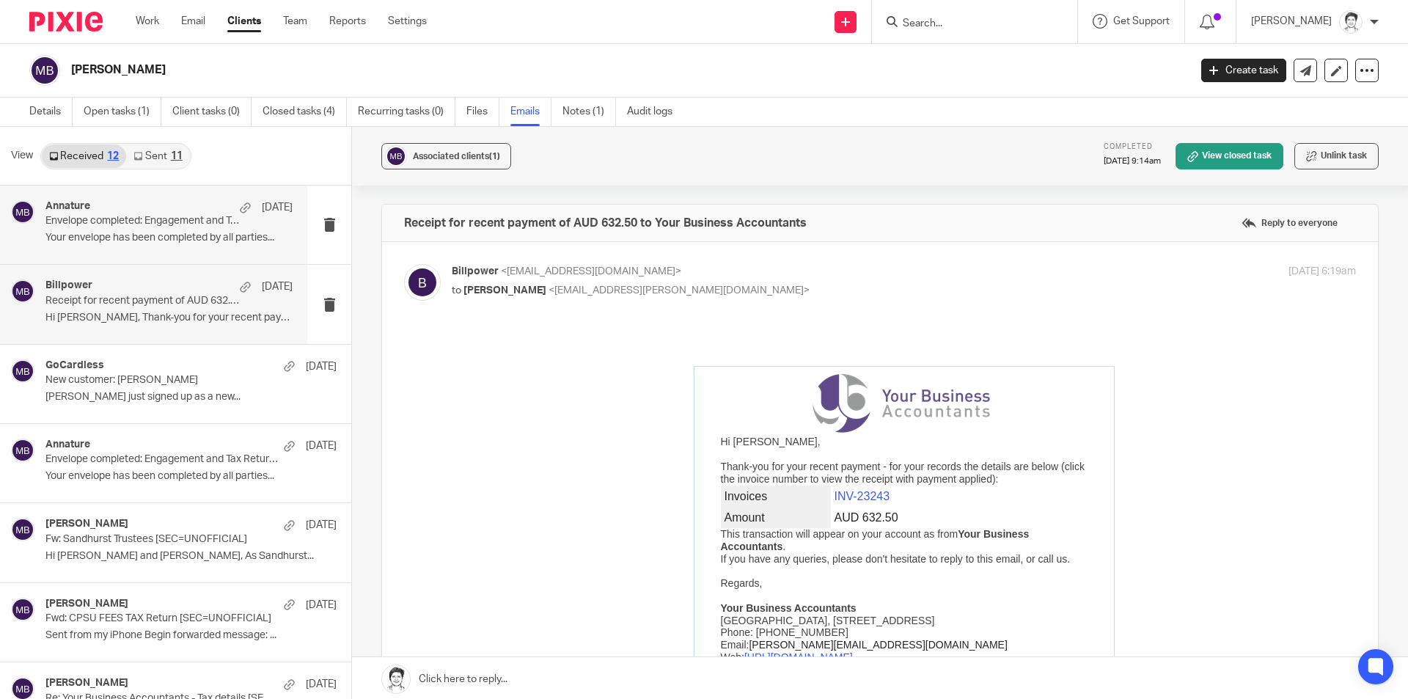
click at [216, 215] on div "Annature 22 Jan Envelope completed: Engagement and Tax Return 2024 - Brayden Ma…" at bounding box center [168, 224] width 247 height 49
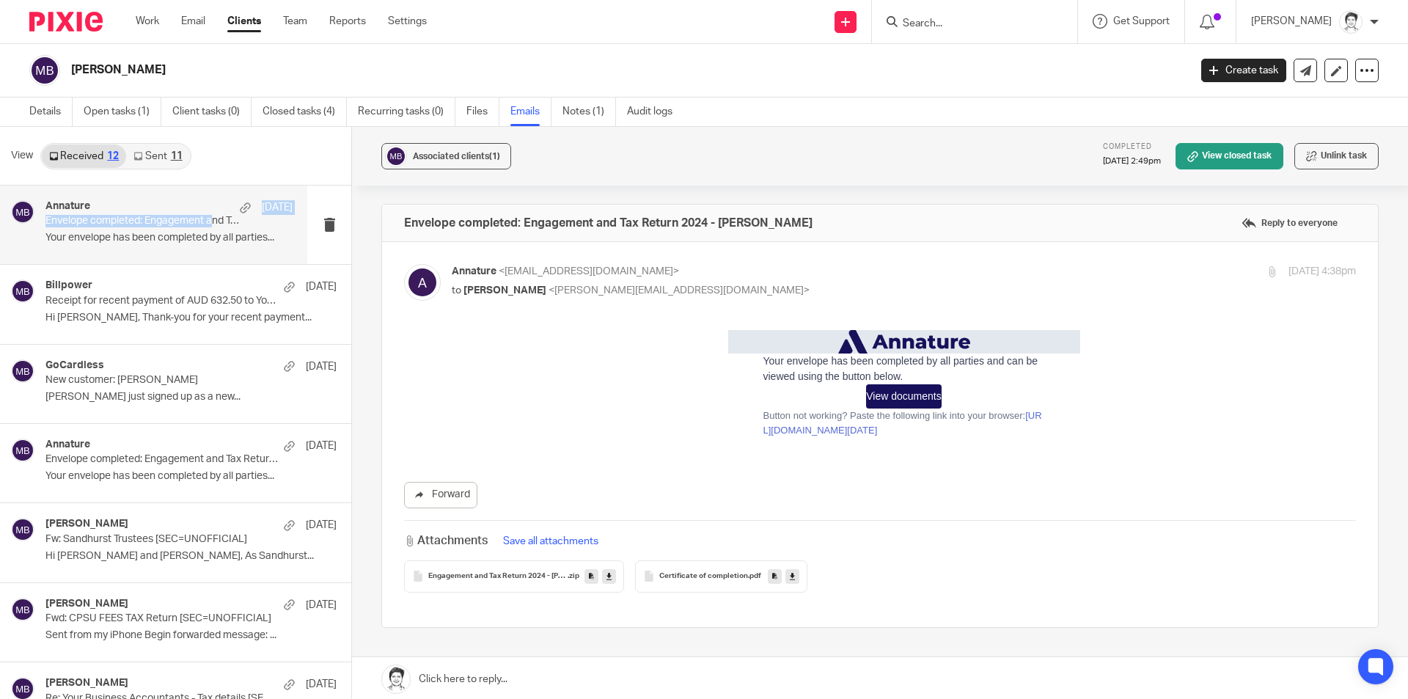
click at [166, 161] on link "Sent 11" at bounding box center [157, 155] width 63 height 23
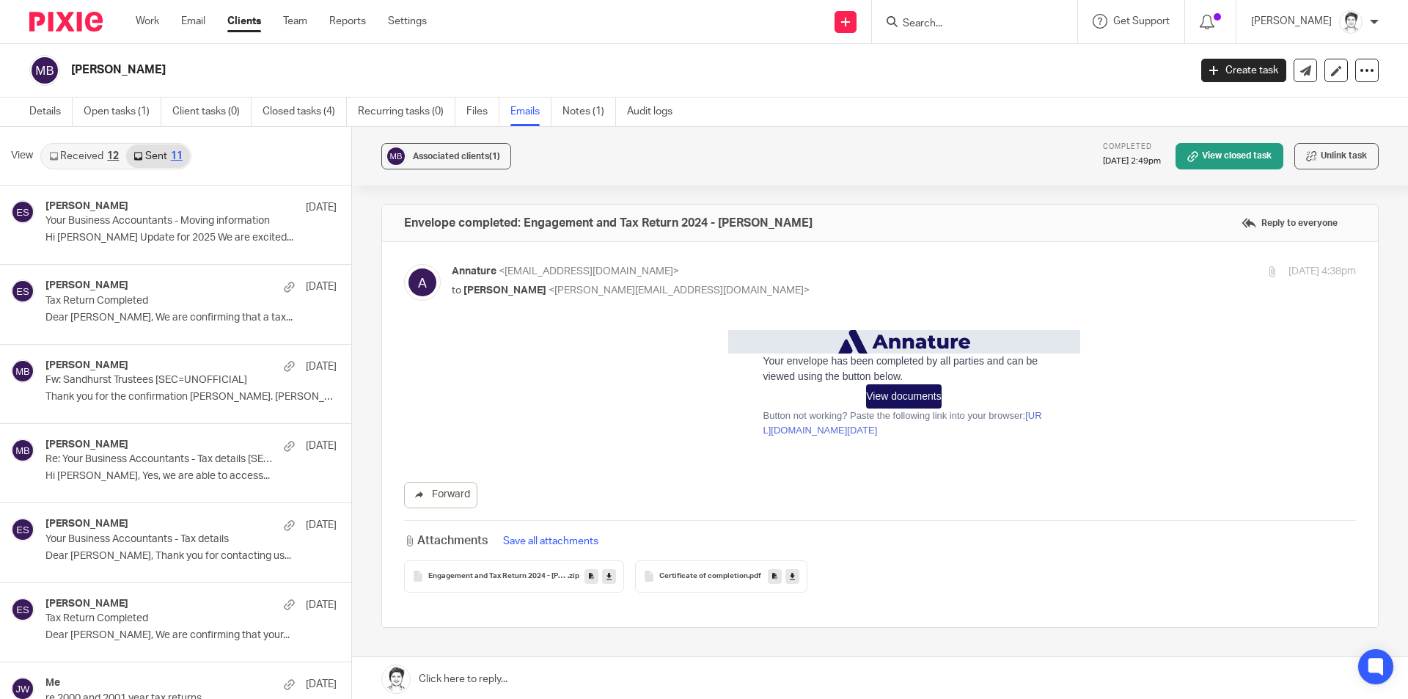
scroll to position [2, 0]
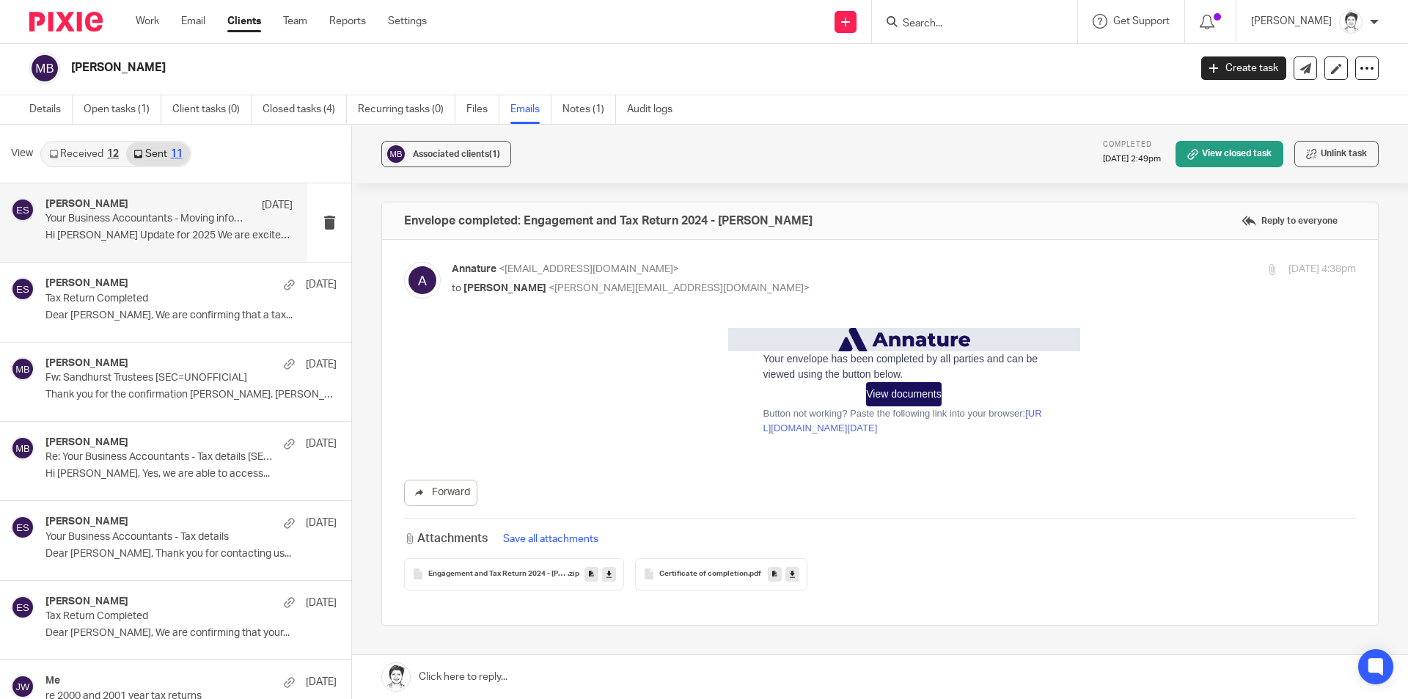
click at [176, 251] on div "Eleanor Shakeshaft 24 Jul Your Business Accountants - Moving information Hi Bra…" at bounding box center [153, 222] width 307 height 78
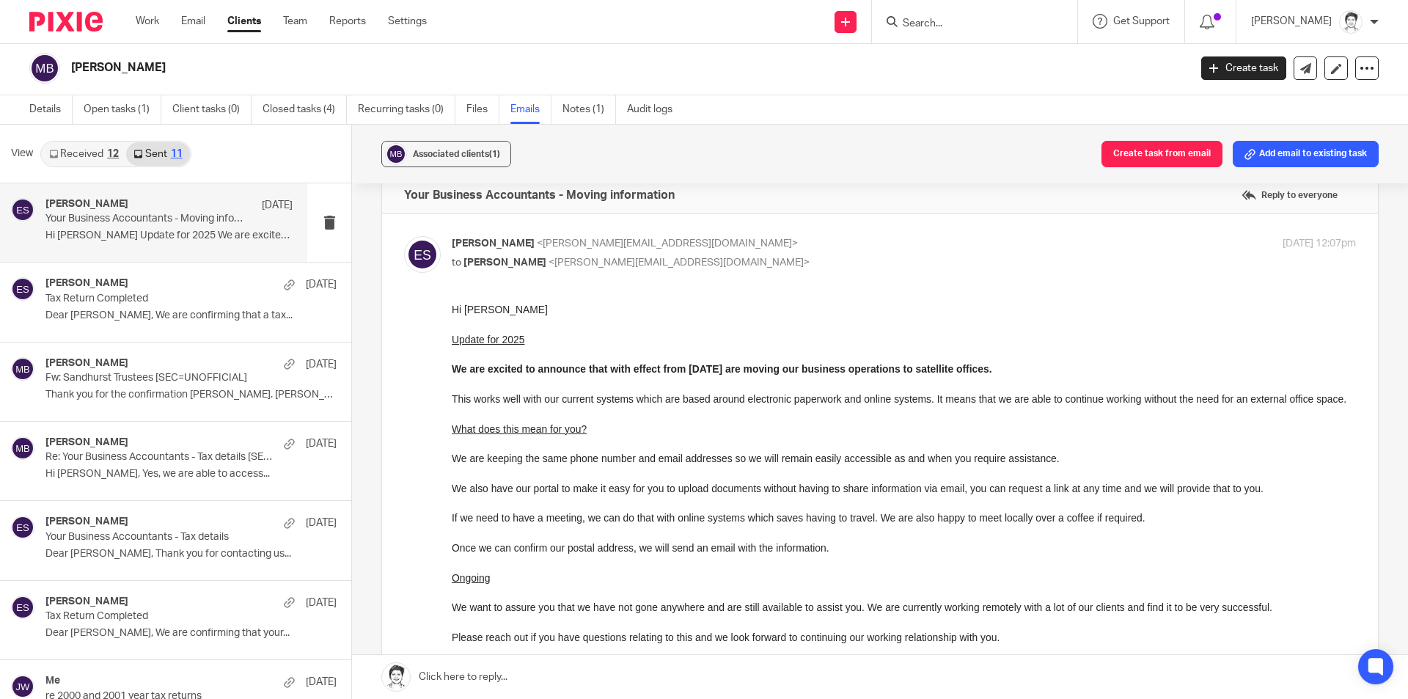
scroll to position [0, 0]
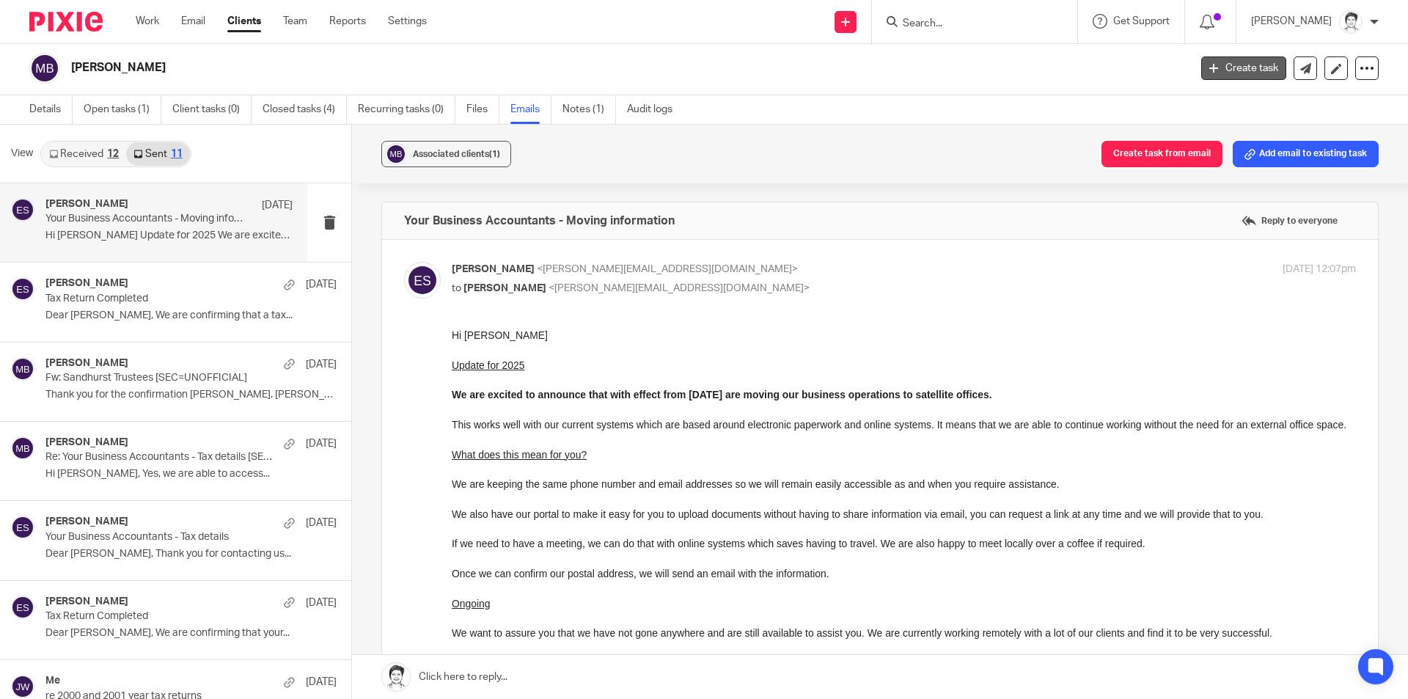
click at [1246, 66] on link "Create task" at bounding box center [1243, 67] width 85 height 23
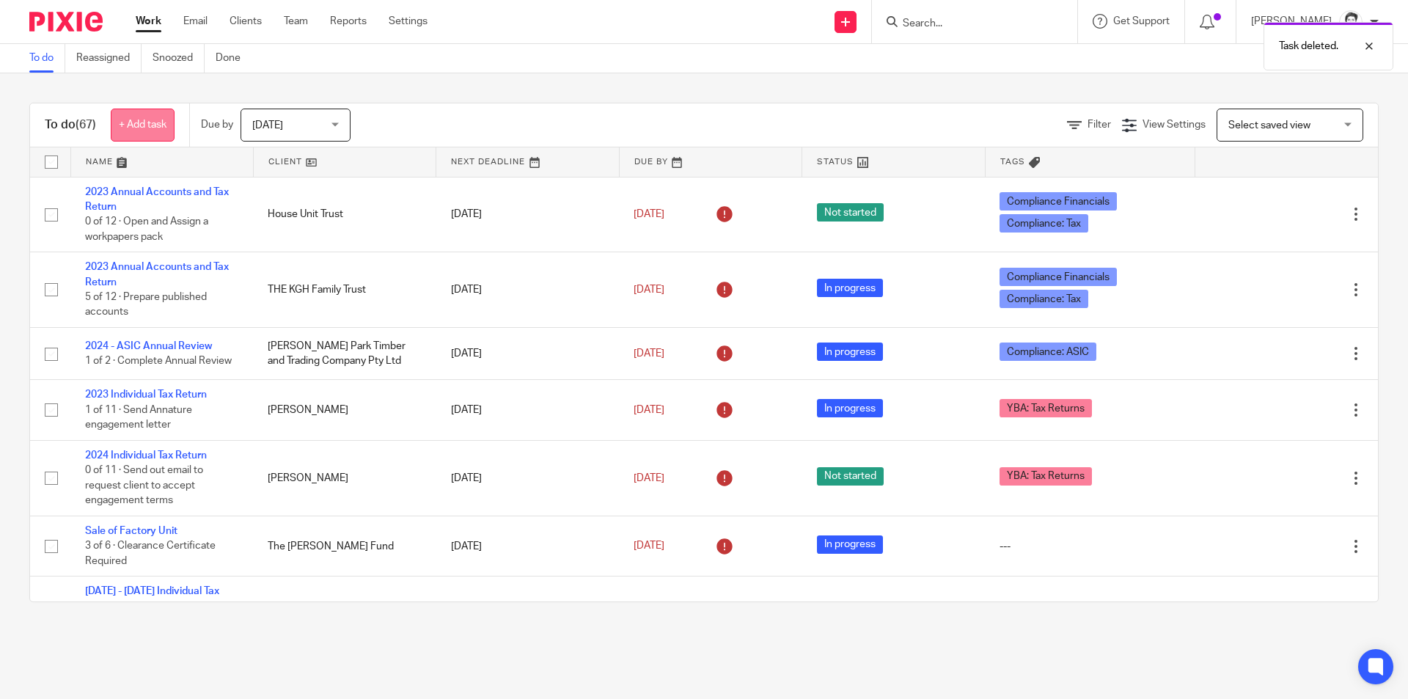
click at [154, 126] on link "+ Add task" at bounding box center [143, 125] width 64 height 33
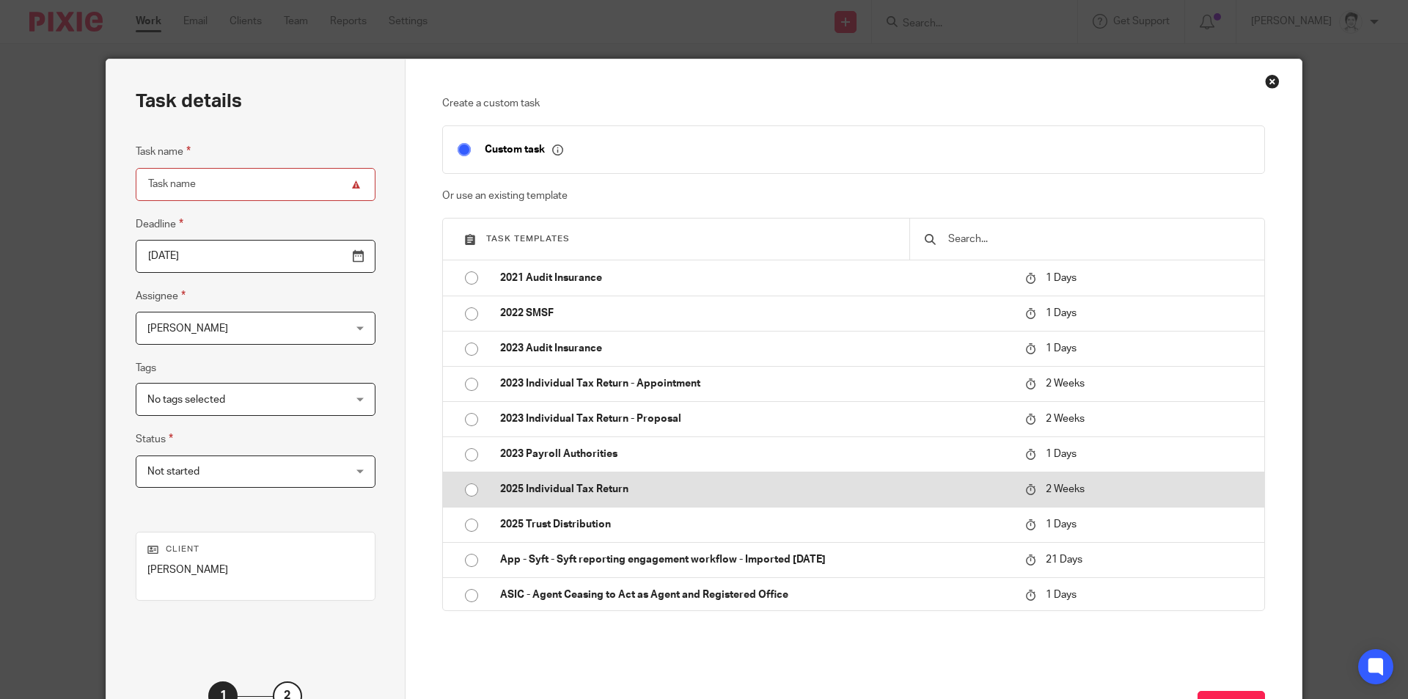
click at [579, 486] on p "2025 Individual Tax Return" at bounding box center [755, 489] width 510 height 15
type input "[DATE]"
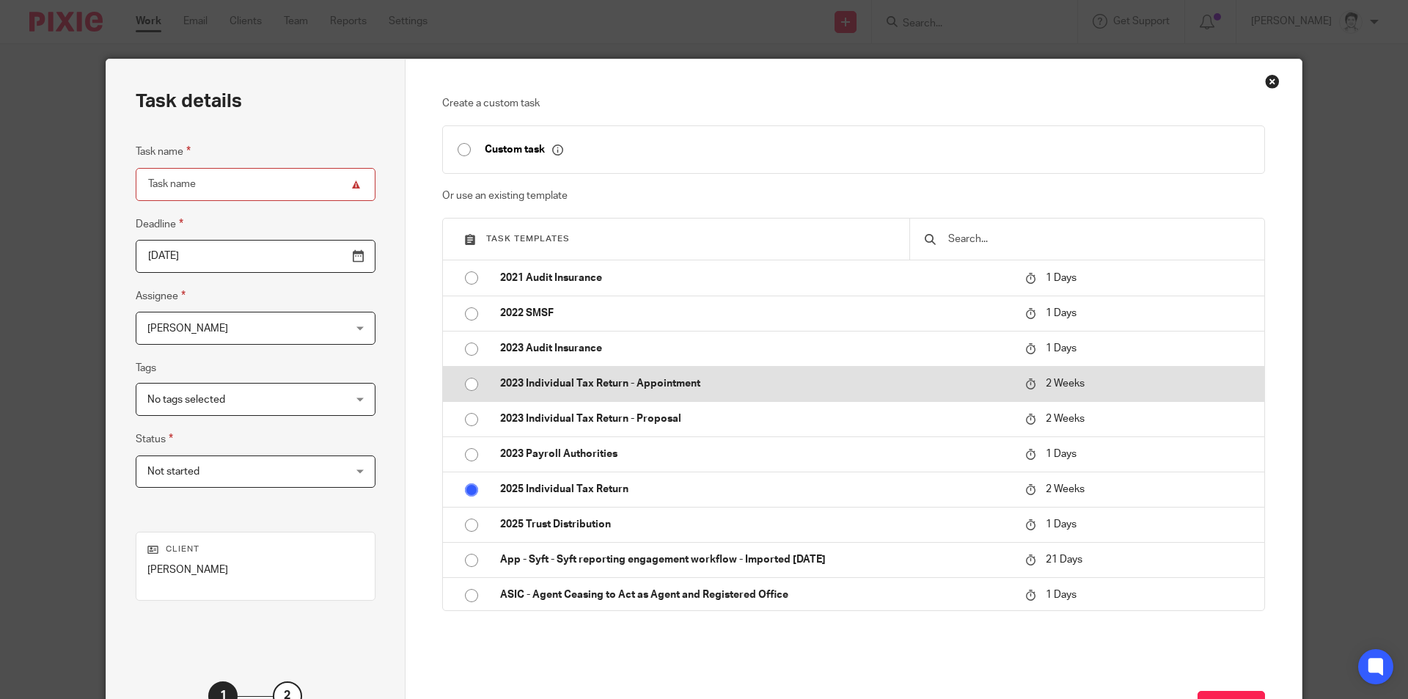
type input "2025 Individual Tax Return"
checkbox input "false"
radio input "true"
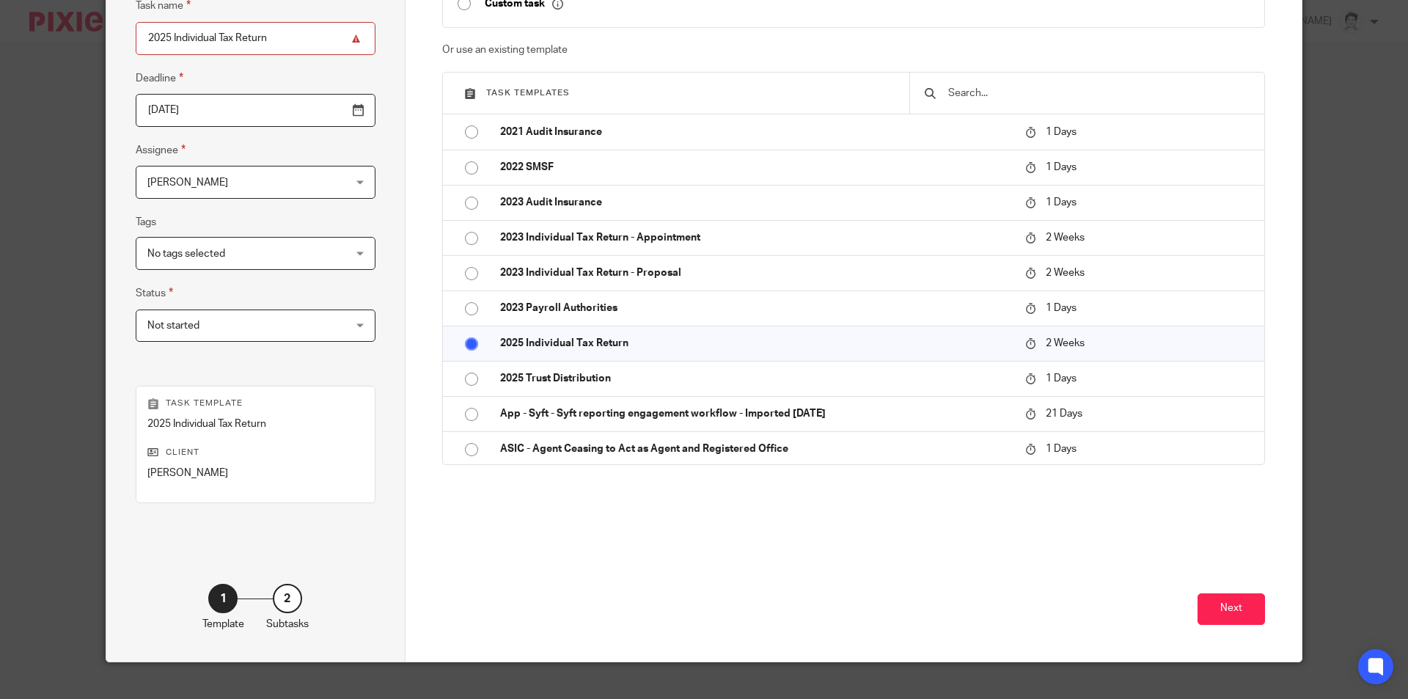
scroll to position [168, 0]
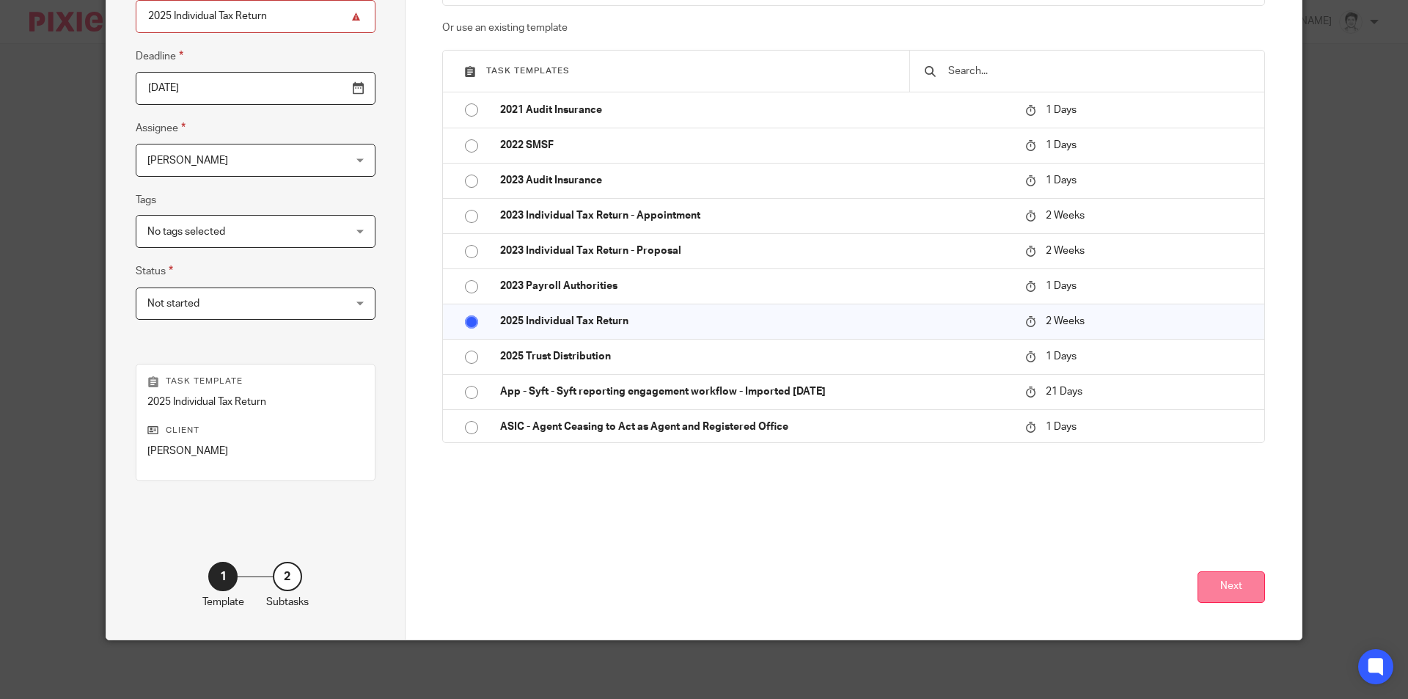
click at [1249, 590] on button "Next" at bounding box center [1230, 587] width 67 height 32
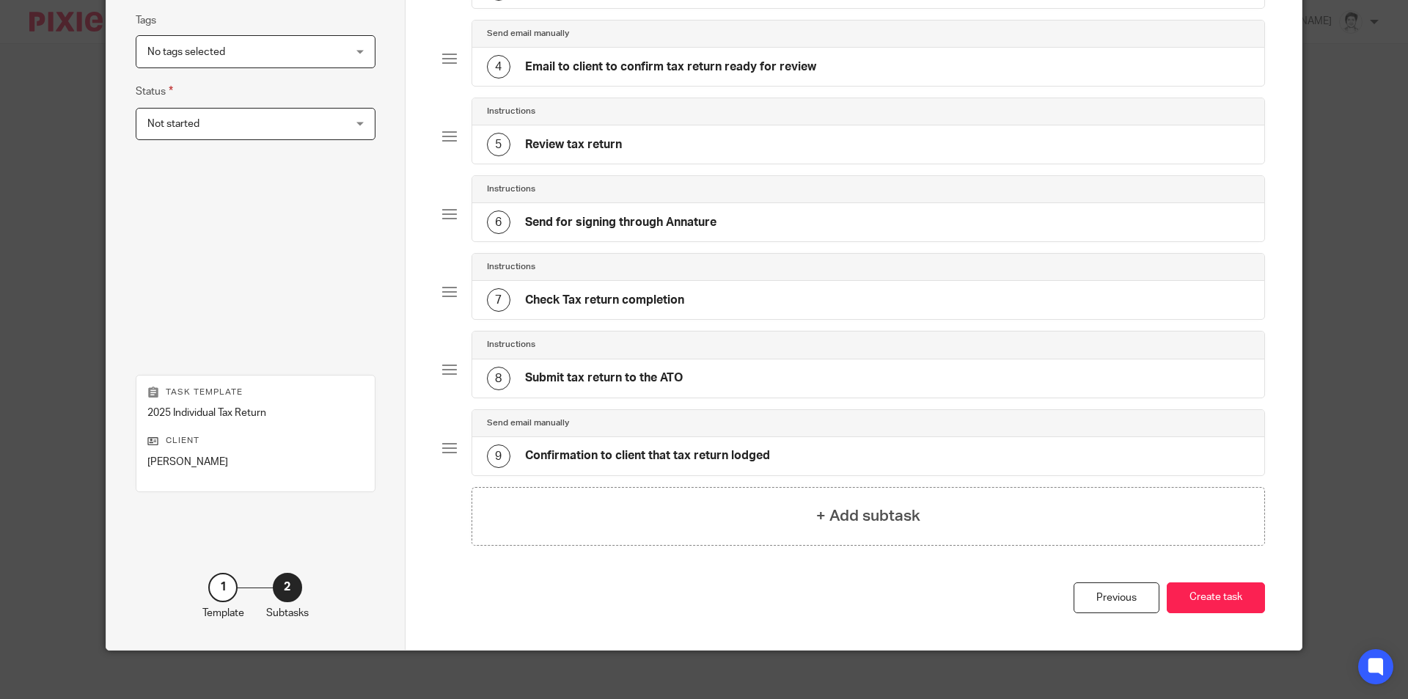
scroll to position [358, 0]
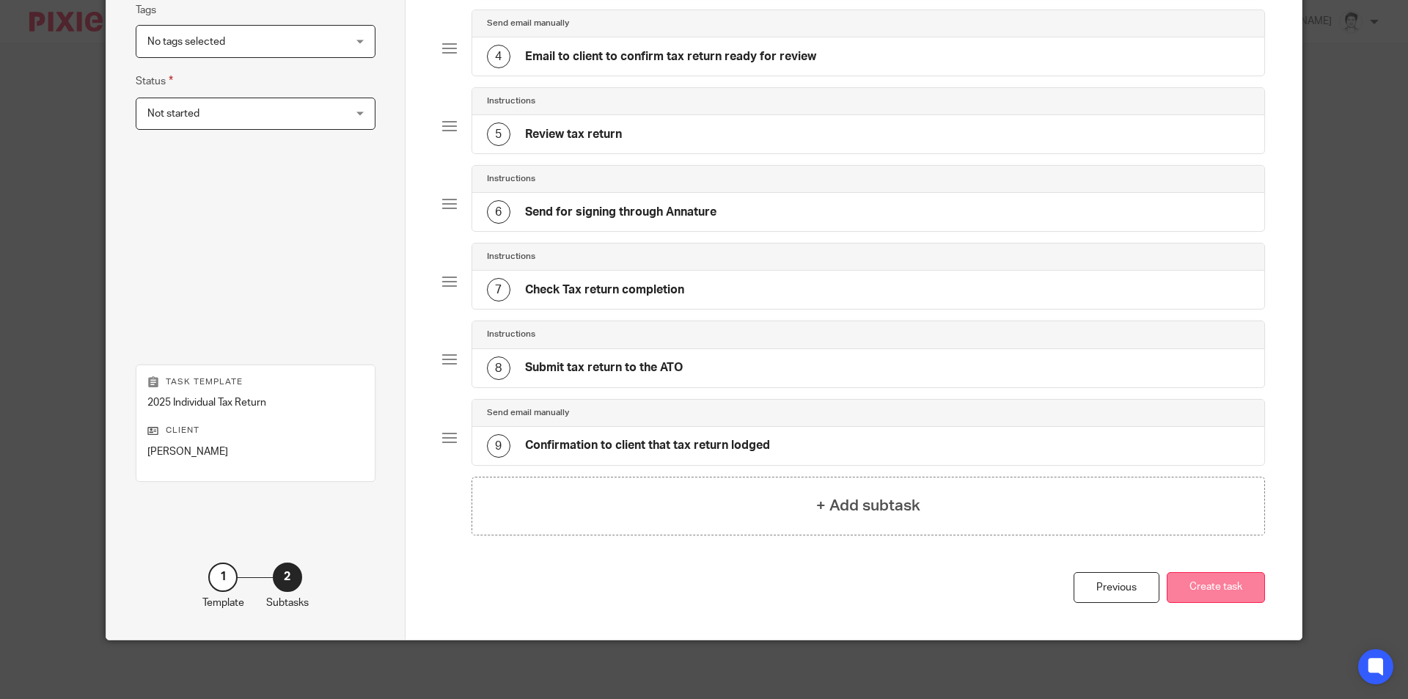
click at [1228, 585] on button "Create task" at bounding box center [1215, 588] width 98 height 32
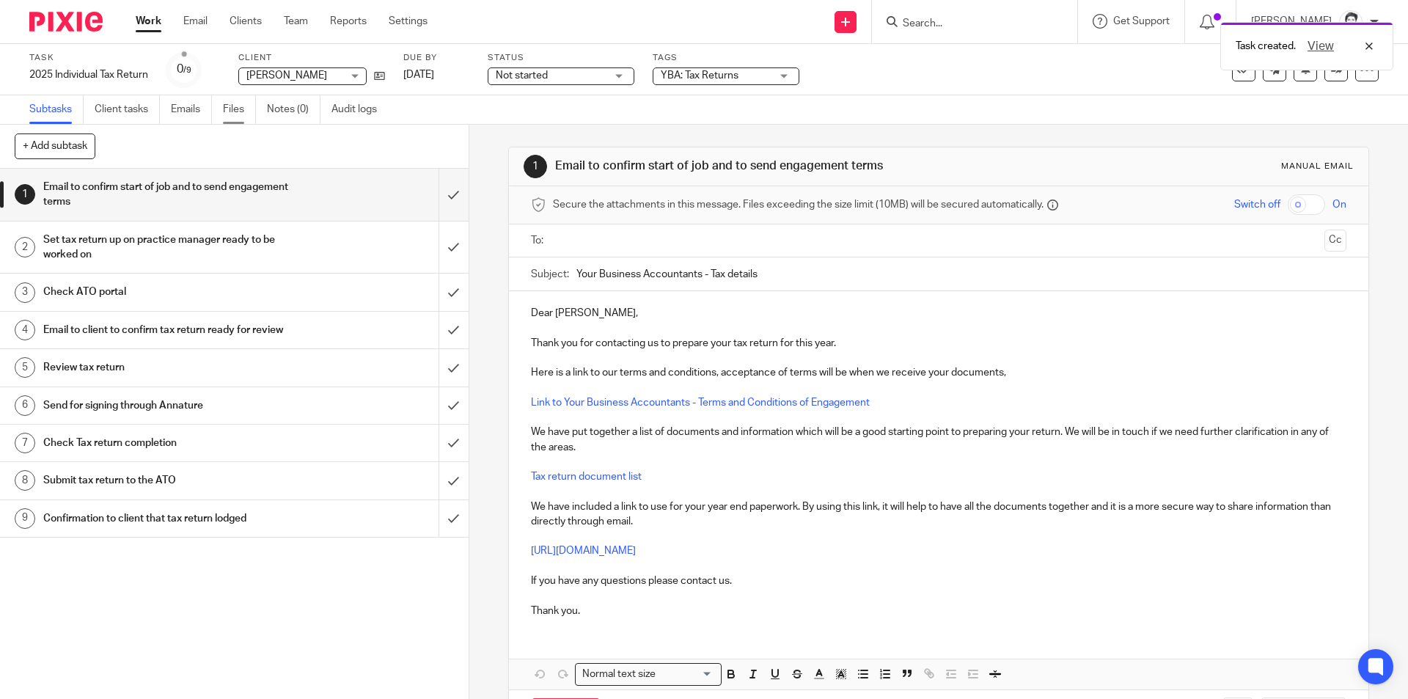
click at [243, 111] on link "Files" at bounding box center [239, 109] width 33 height 29
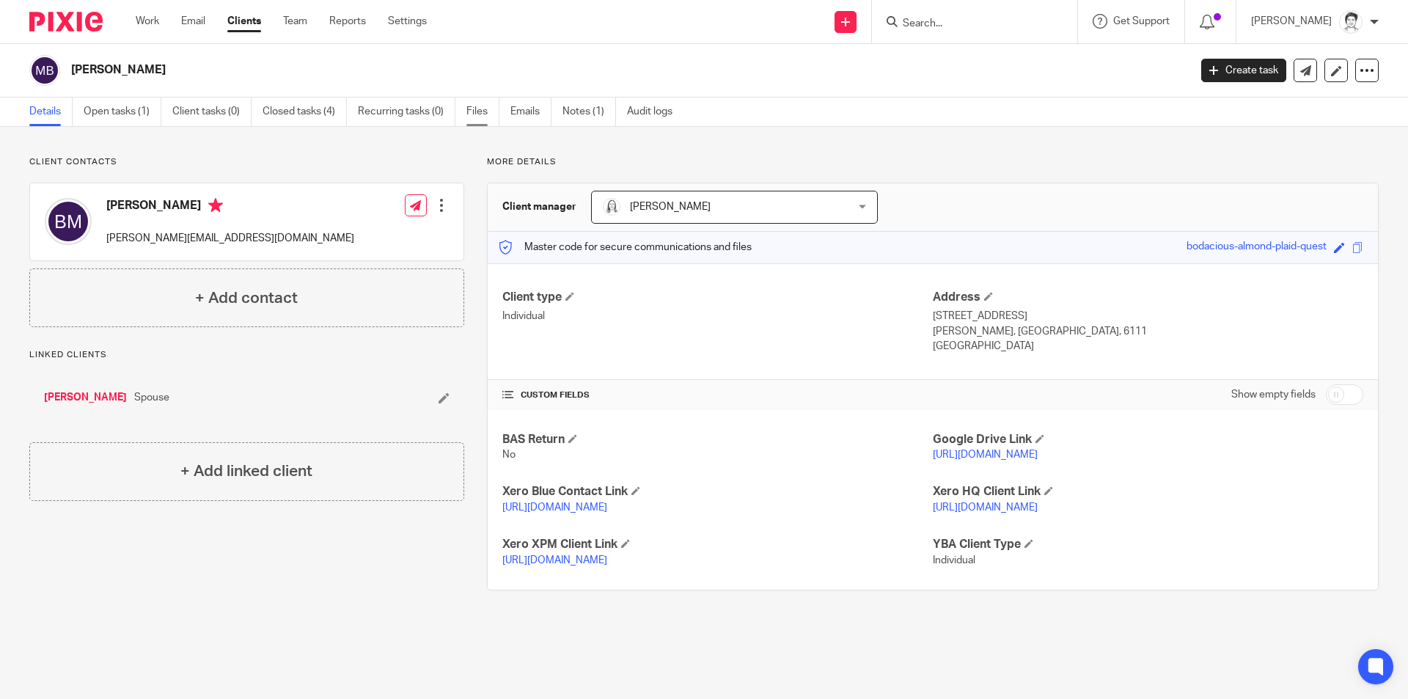
click at [470, 112] on link "Files" at bounding box center [482, 112] width 33 height 29
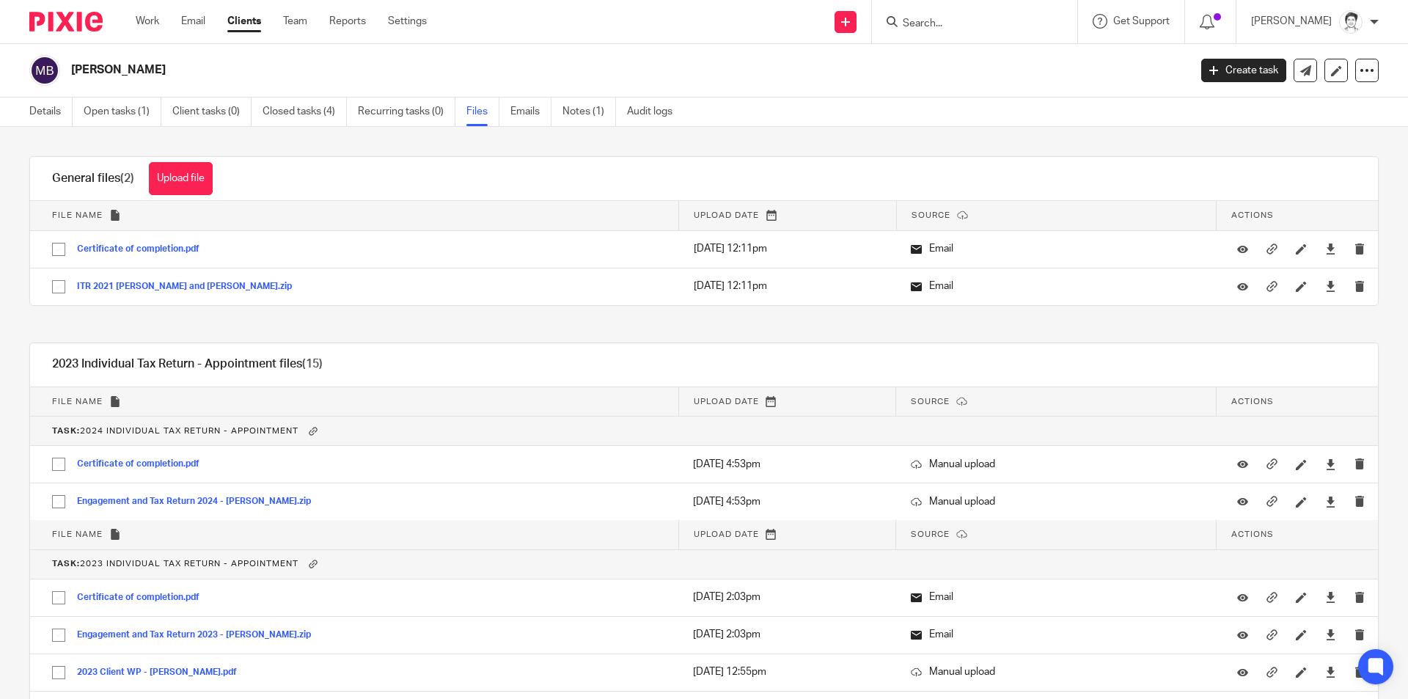
click at [705, 214] on span "Upload date" at bounding box center [726, 215] width 65 height 8
click at [598, 56] on div "[PERSON_NAME]" at bounding box center [604, 70] width 1150 height 31
click at [912, 23] on input "Search" at bounding box center [967, 24] width 132 height 13
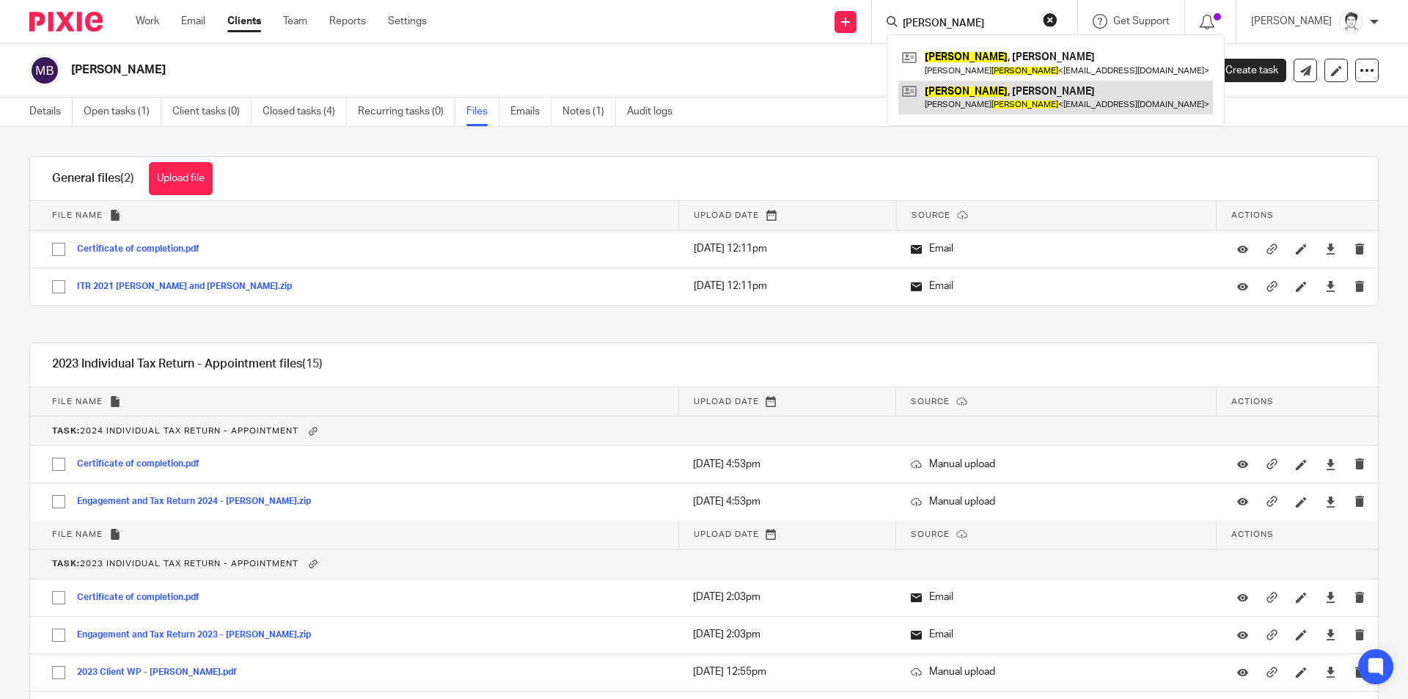
type input "johnson"
click at [942, 92] on link at bounding box center [1055, 98] width 315 height 34
click at [1005, 85] on link at bounding box center [1055, 98] width 315 height 34
click at [1019, 109] on link at bounding box center [1055, 98] width 315 height 34
click at [1005, 97] on link at bounding box center [1055, 98] width 315 height 34
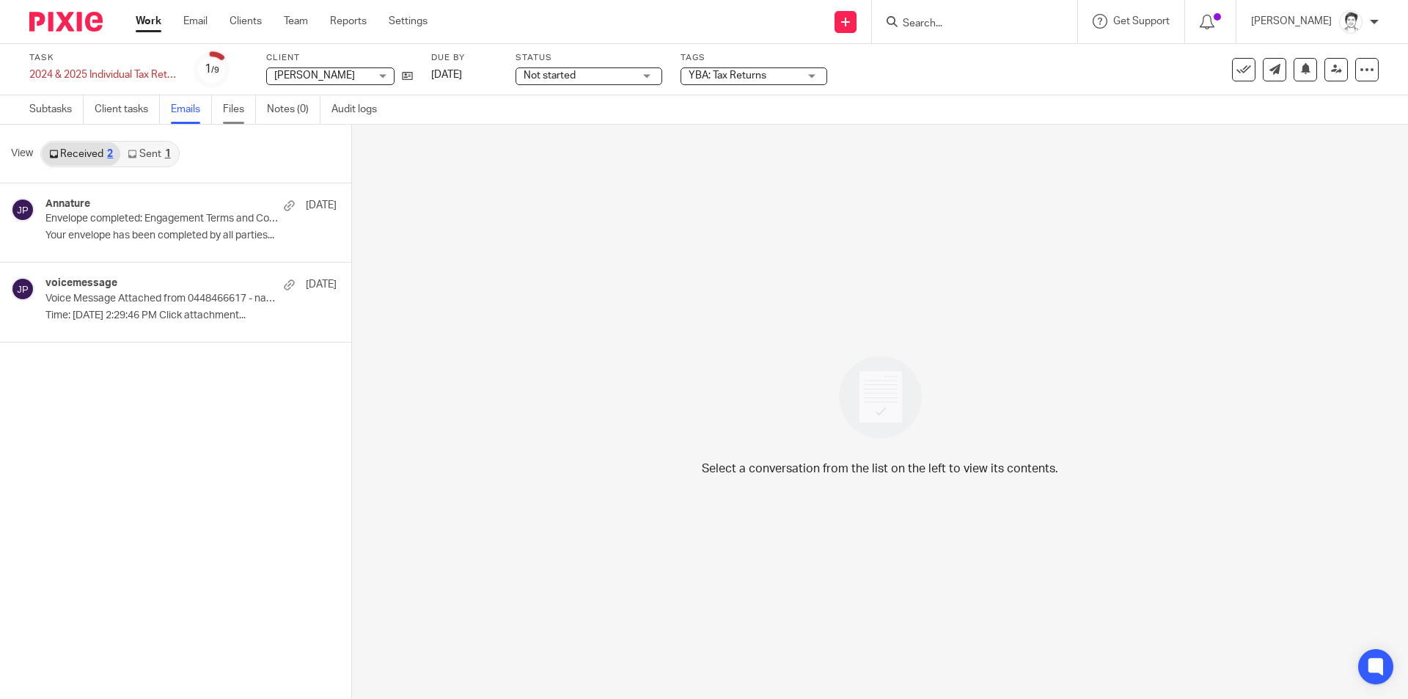
click at [233, 111] on link "Files" at bounding box center [239, 109] width 33 height 29
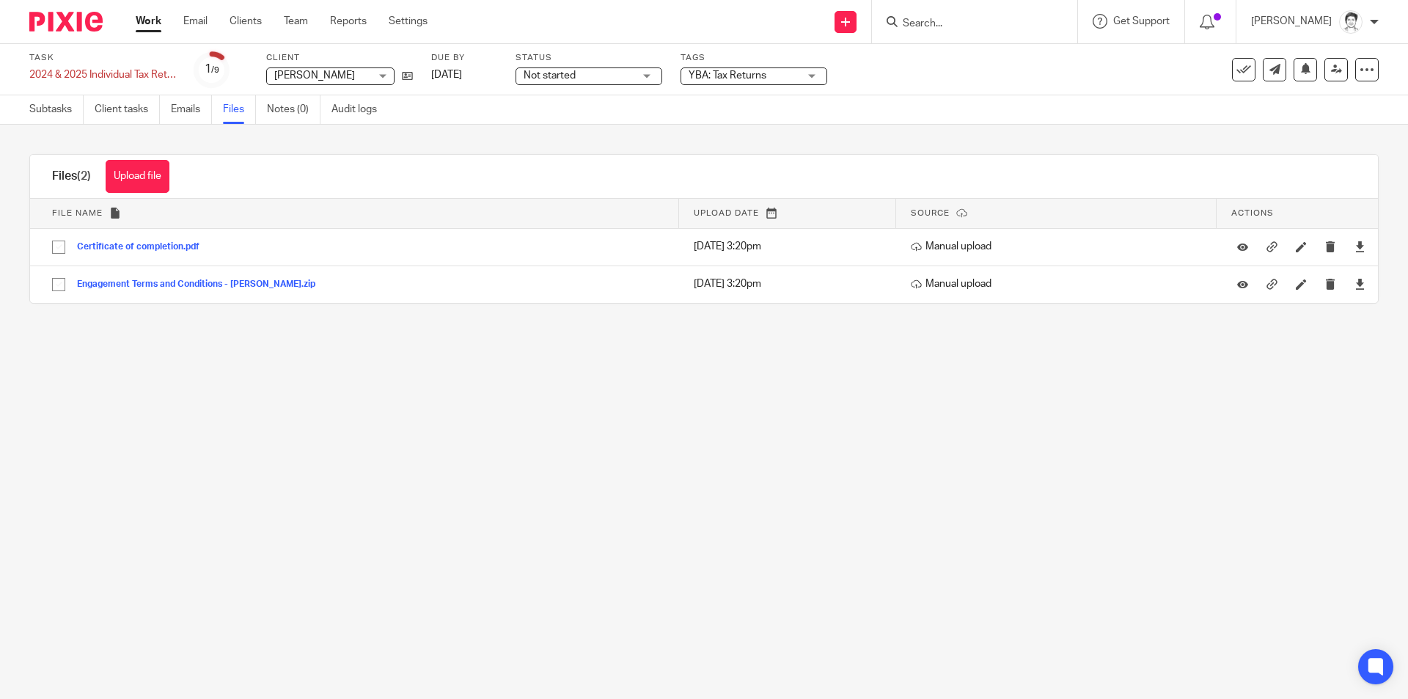
drag, startPoint x: 915, startPoint y: 11, endPoint x: 922, endPoint y: 21, distance: 12.0
click at [916, 12] on div at bounding box center [974, 21] width 205 height 43
click at [932, 23] on input "Search" at bounding box center [967, 24] width 132 height 13
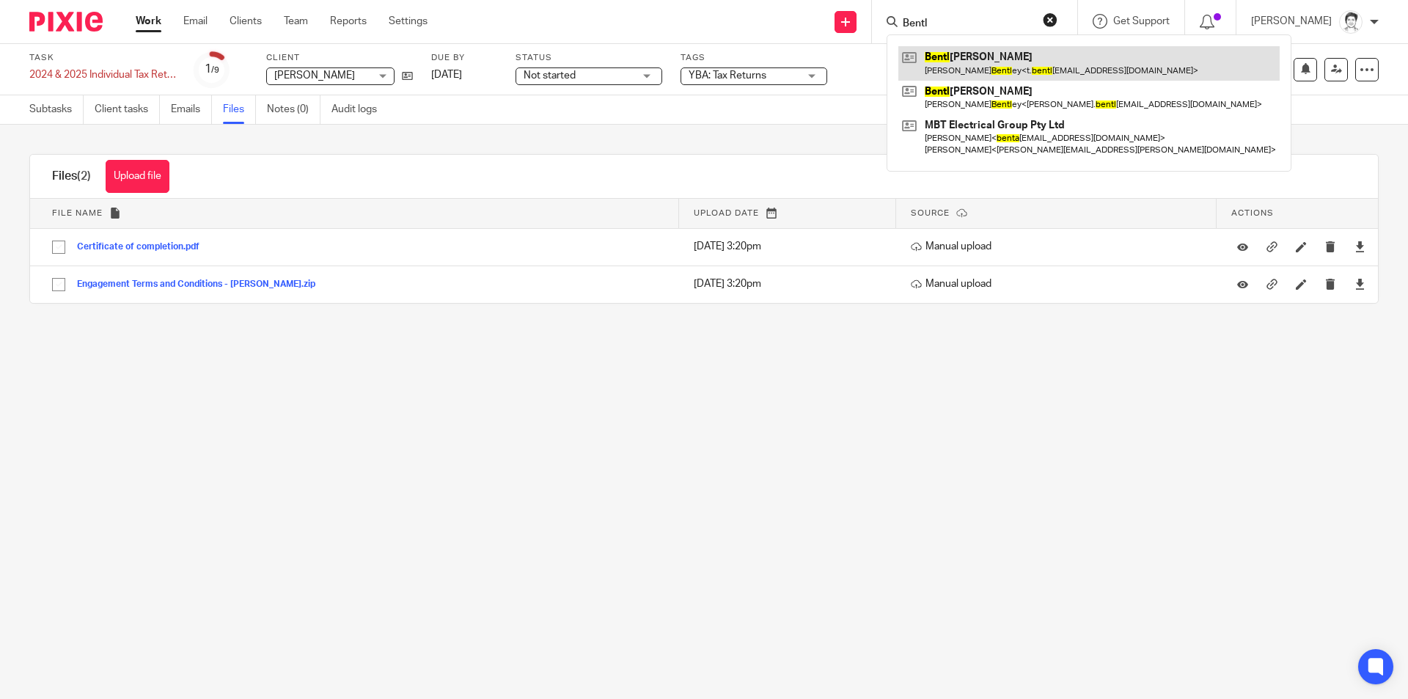
type input "Bentl"
click at [954, 61] on link at bounding box center [1088, 63] width 381 height 34
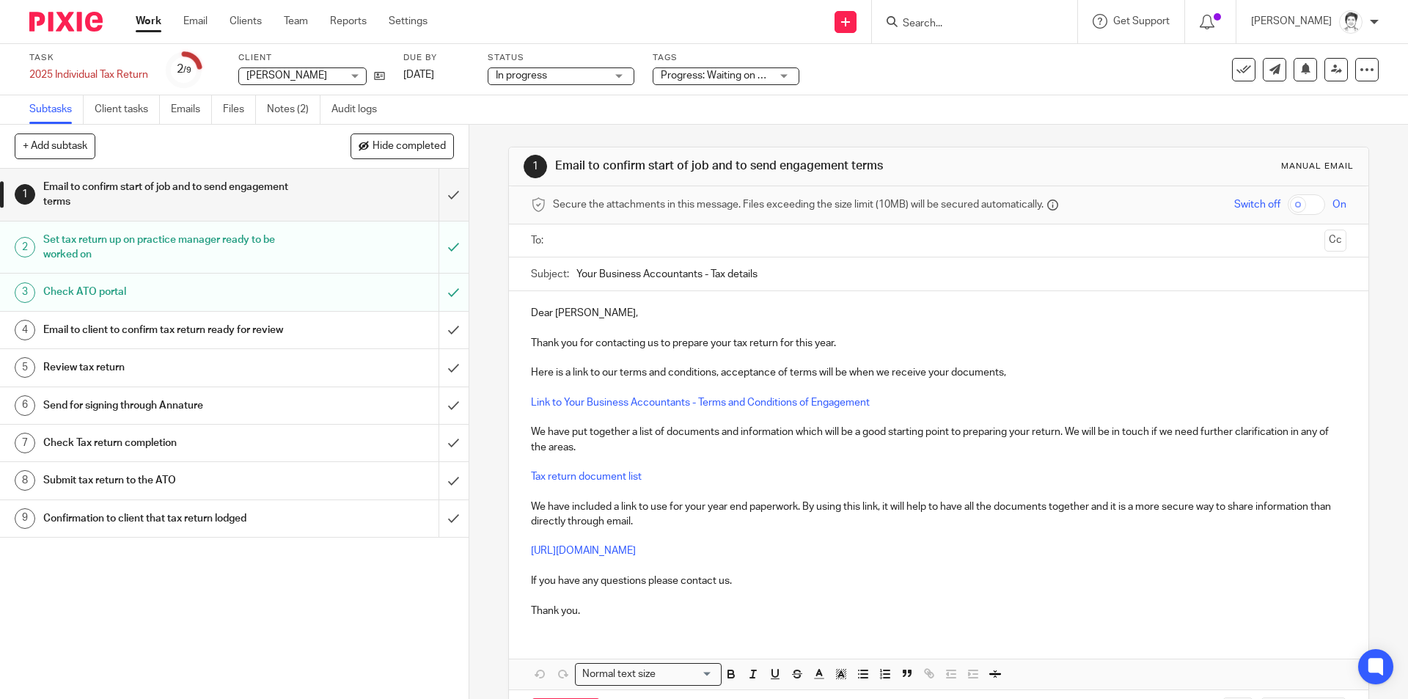
click at [291, 109] on link "Notes (2)" at bounding box center [294, 109] width 54 height 29
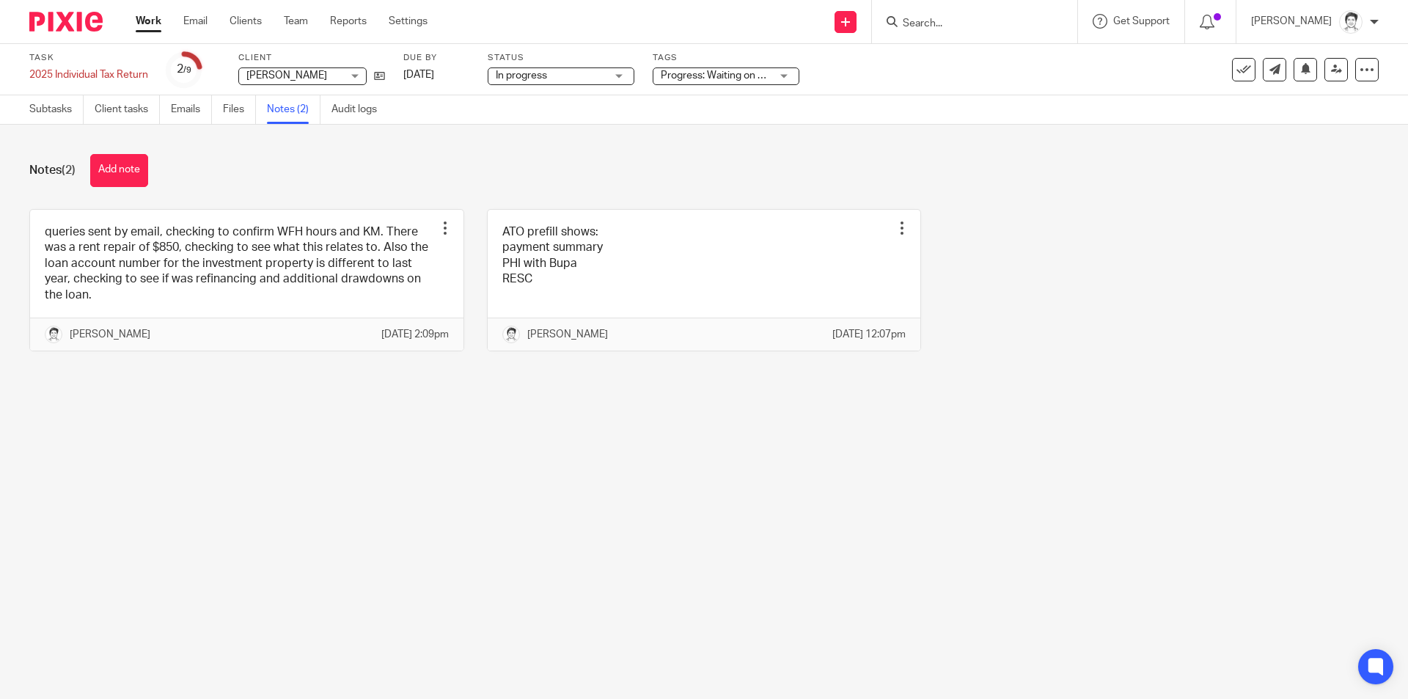
click at [119, 178] on button "Add note" at bounding box center [119, 170] width 58 height 33
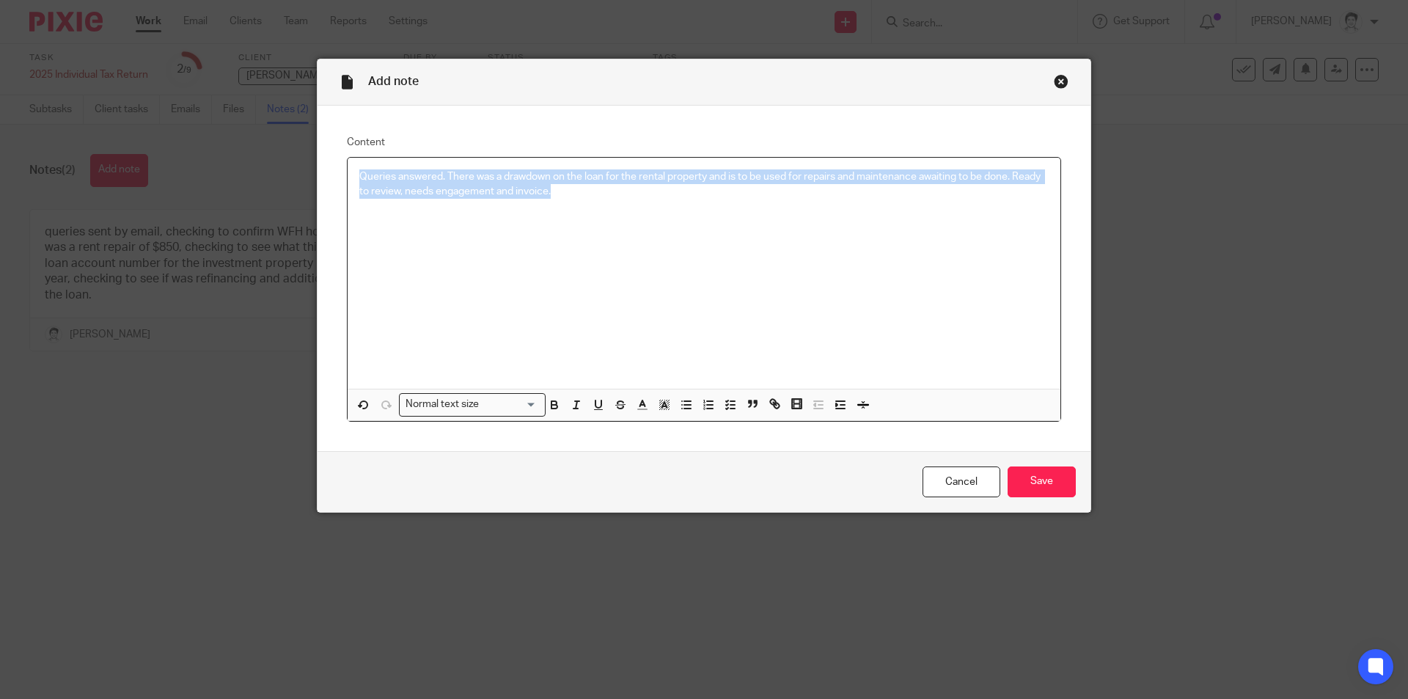
drag, startPoint x: 356, startPoint y: 176, endPoint x: 411, endPoint y: 171, distance: 54.5
click at [692, 210] on div "Queries answered. There was a drawdown on the loan for the rental property and …" at bounding box center [704, 274] width 713 height 232
copy p "Queries answered. There was a drawdown on the loan for the rental property and …"
drag, startPoint x: 1056, startPoint y: 483, endPoint x: 1065, endPoint y: 480, distance: 9.3
click at [1055, 483] on input "Save" at bounding box center [1041, 482] width 68 height 32
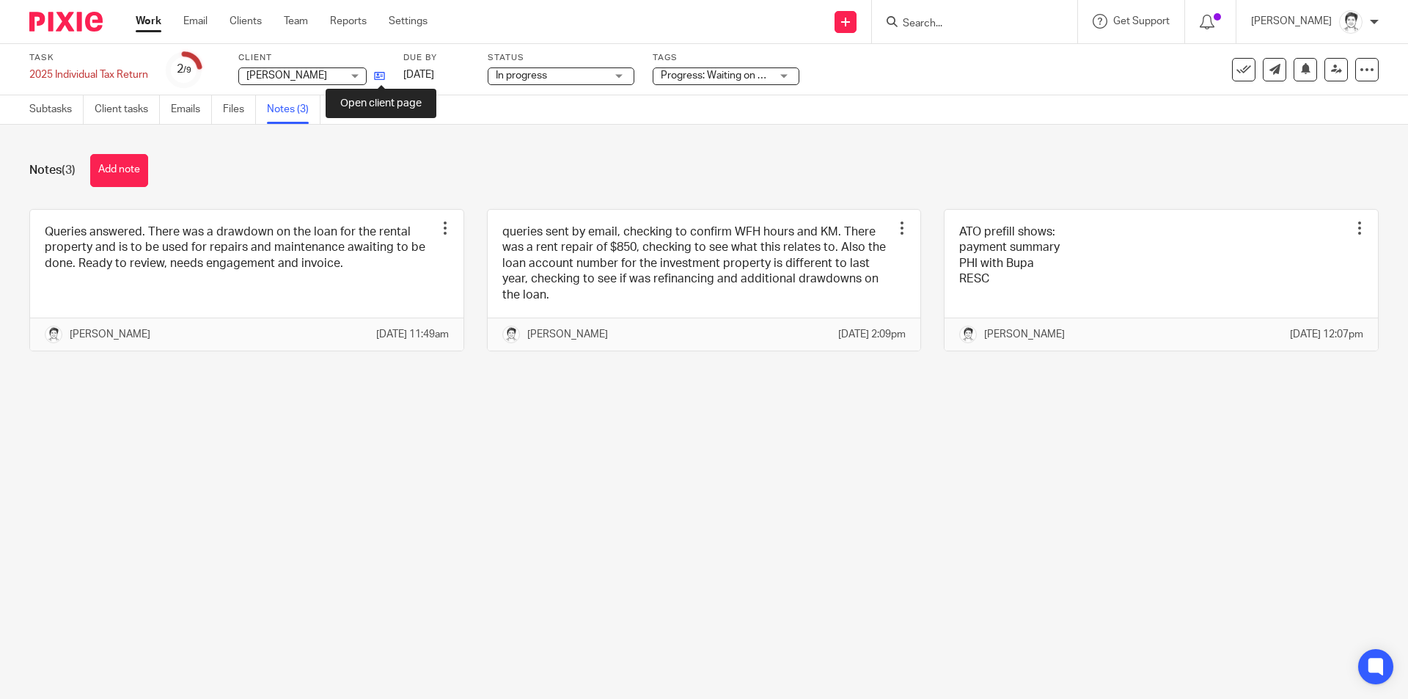
click at [383, 73] on icon at bounding box center [379, 75] width 11 height 11
click at [767, 80] on span "Progress: Waiting on client + 1" at bounding box center [730, 75] width 139 height 10
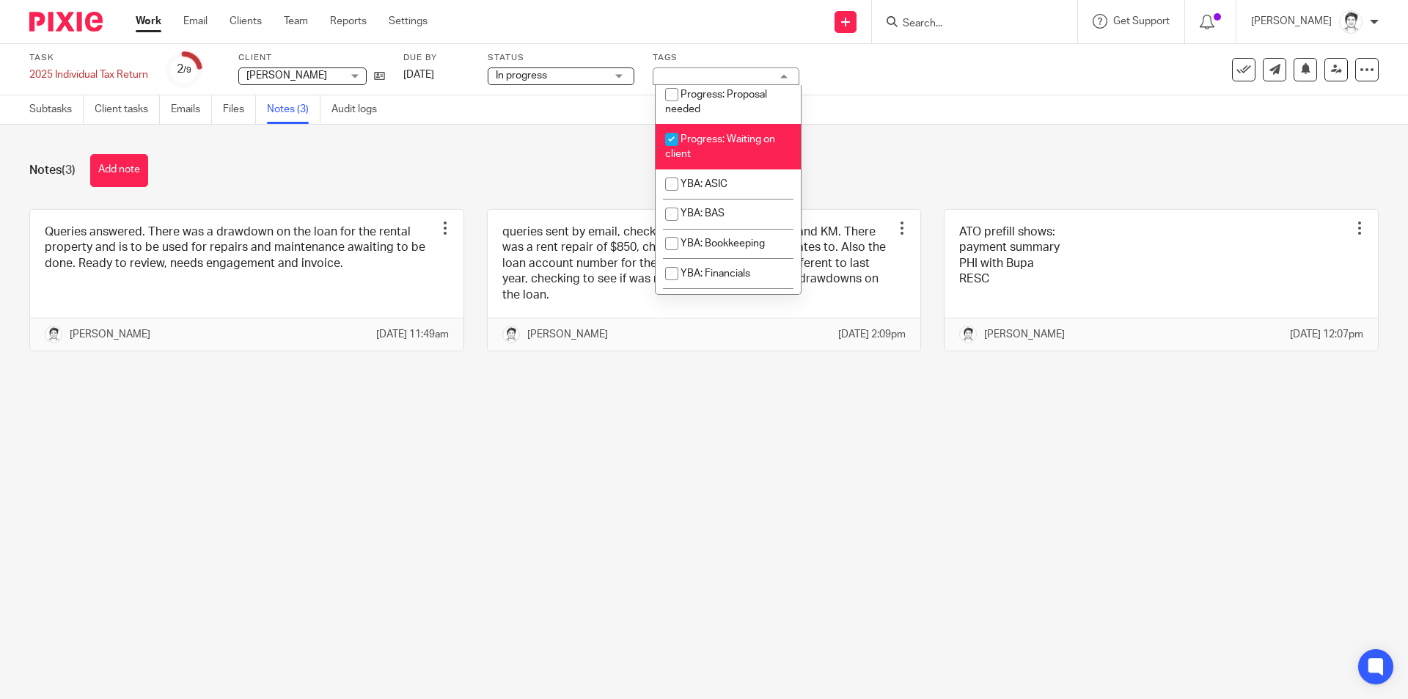
scroll to position [293, 0]
click at [677, 148] on input "checkbox" at bounding box center [672, 134] width 28 height 28
checkbox input "false"
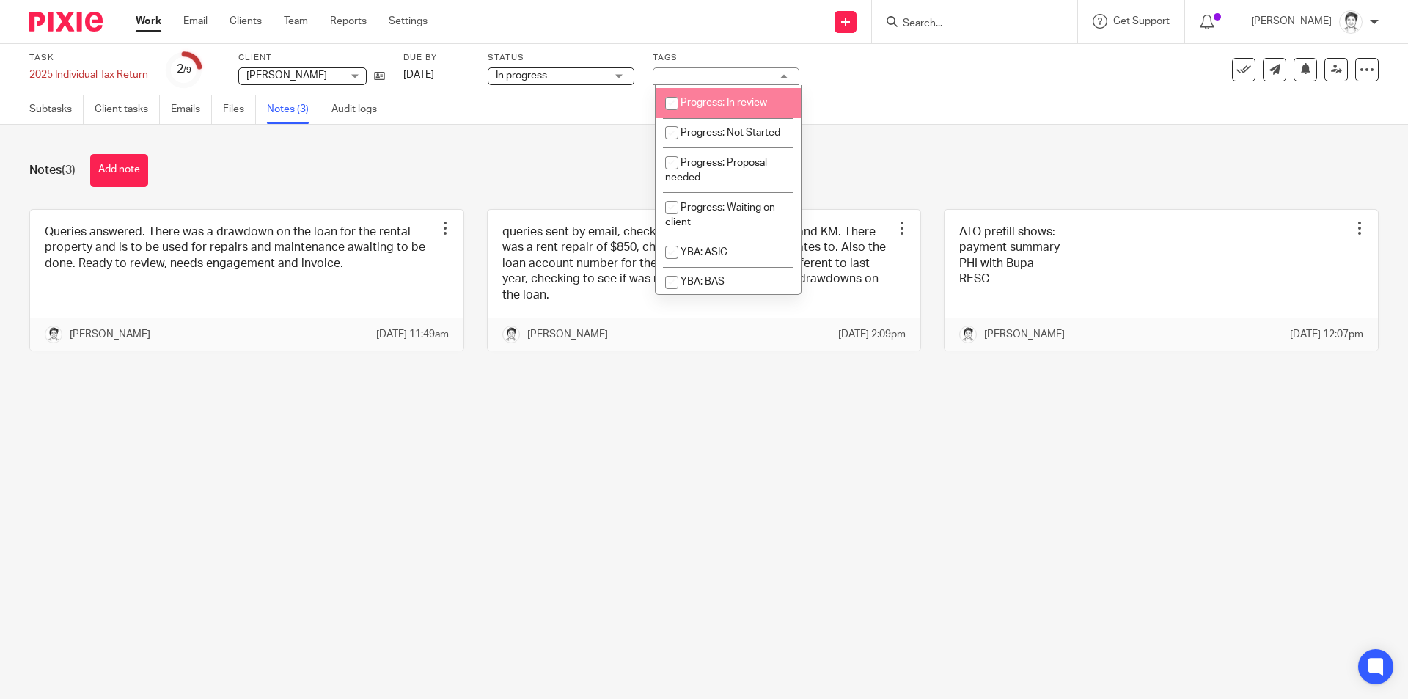
click at [671, 117] on input "checkbox" at bounding box center [672, 103] width 28 height 28
checkbox input "true"
click at [532, 167] on div "Notes (3) Add note" at bounding box center [703, 170] width 1349 height 33
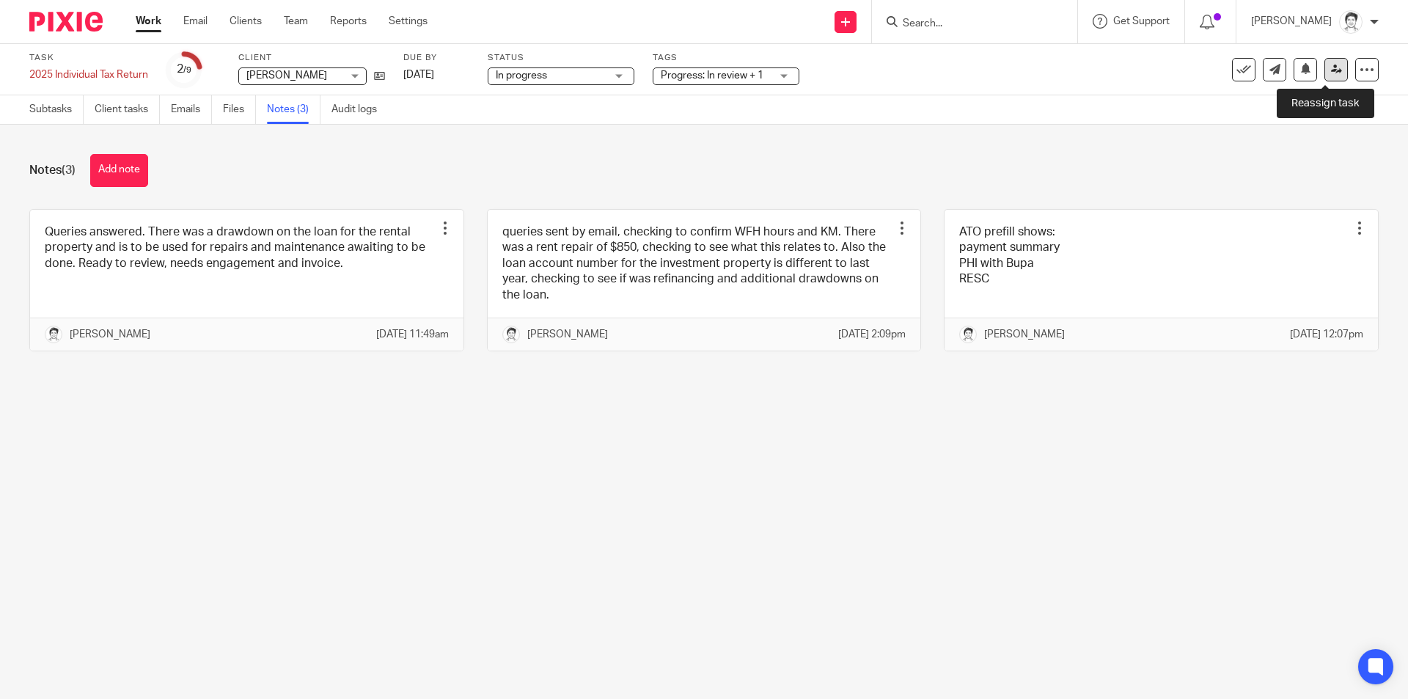
click at [1331, 72] on link at bounding box center [1335, 69] width 23 height 23
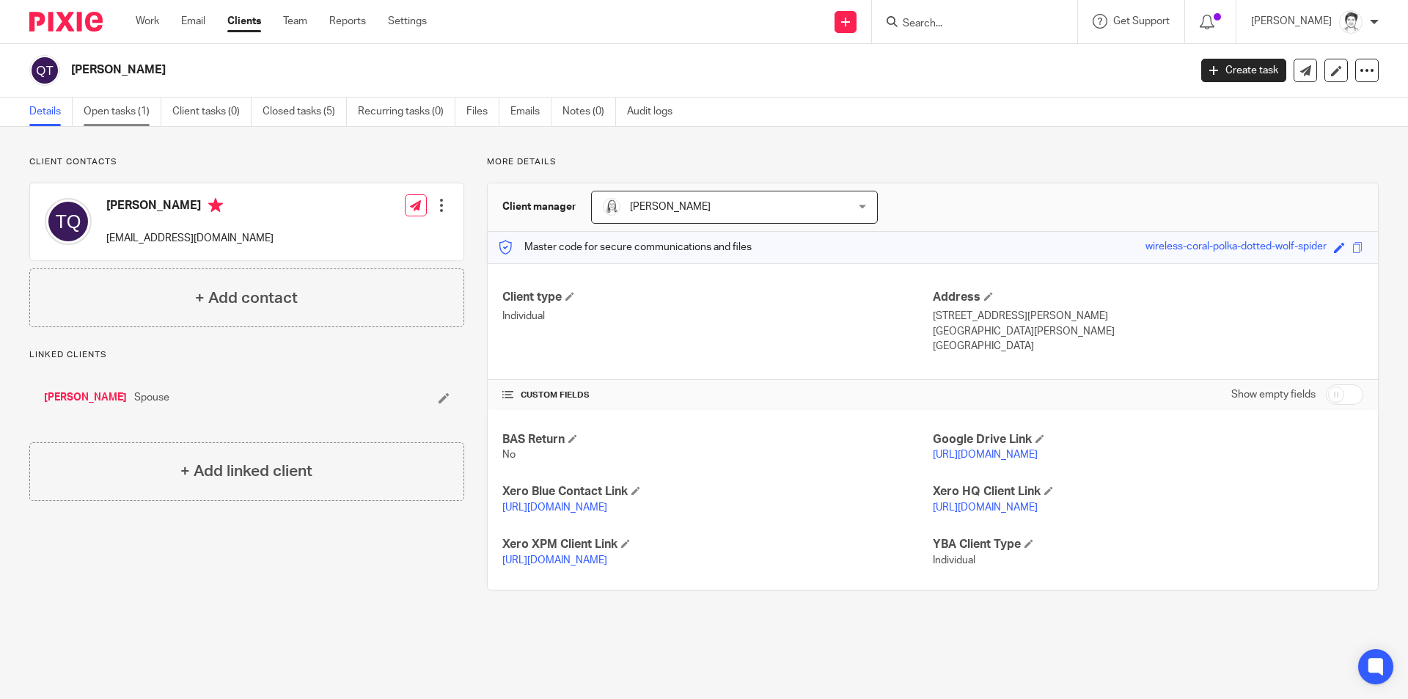
click at [130, 114] on link "Open tasks (1)" at bounding box center [123, 112] width 78 height 29
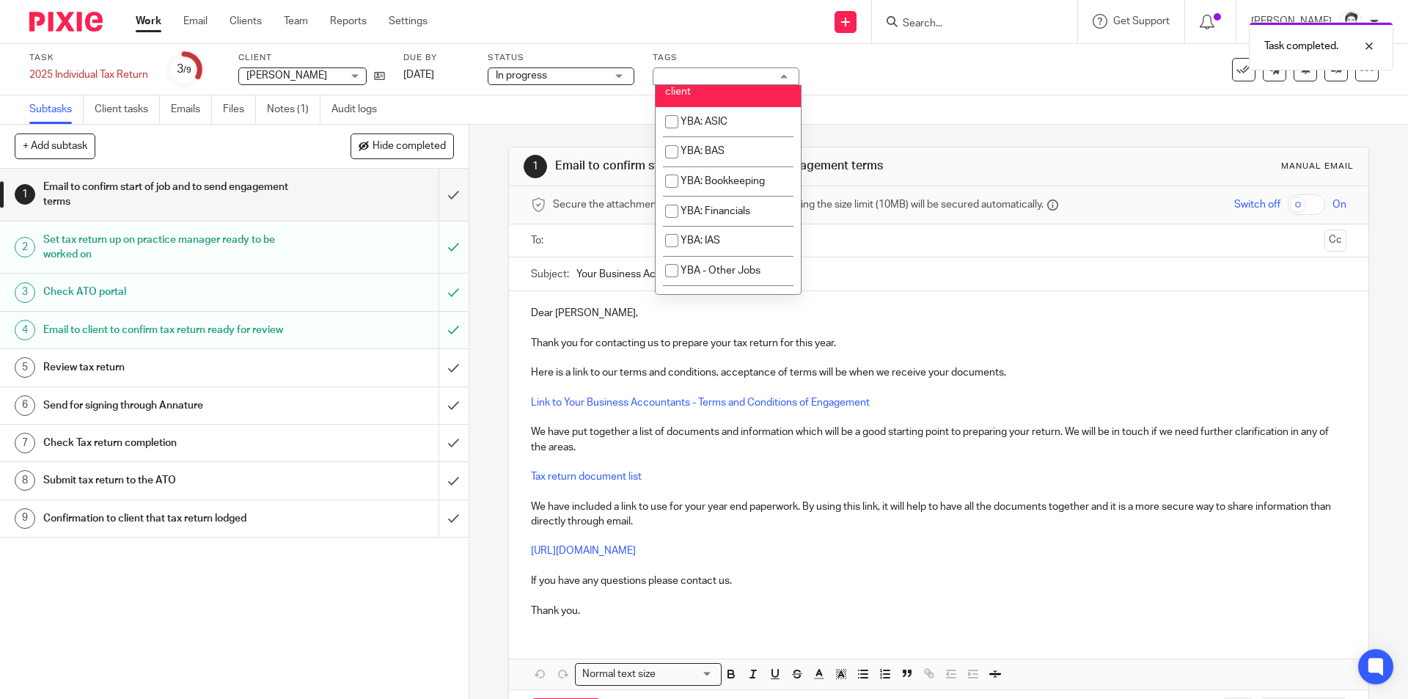
scroll to position [310, 0]
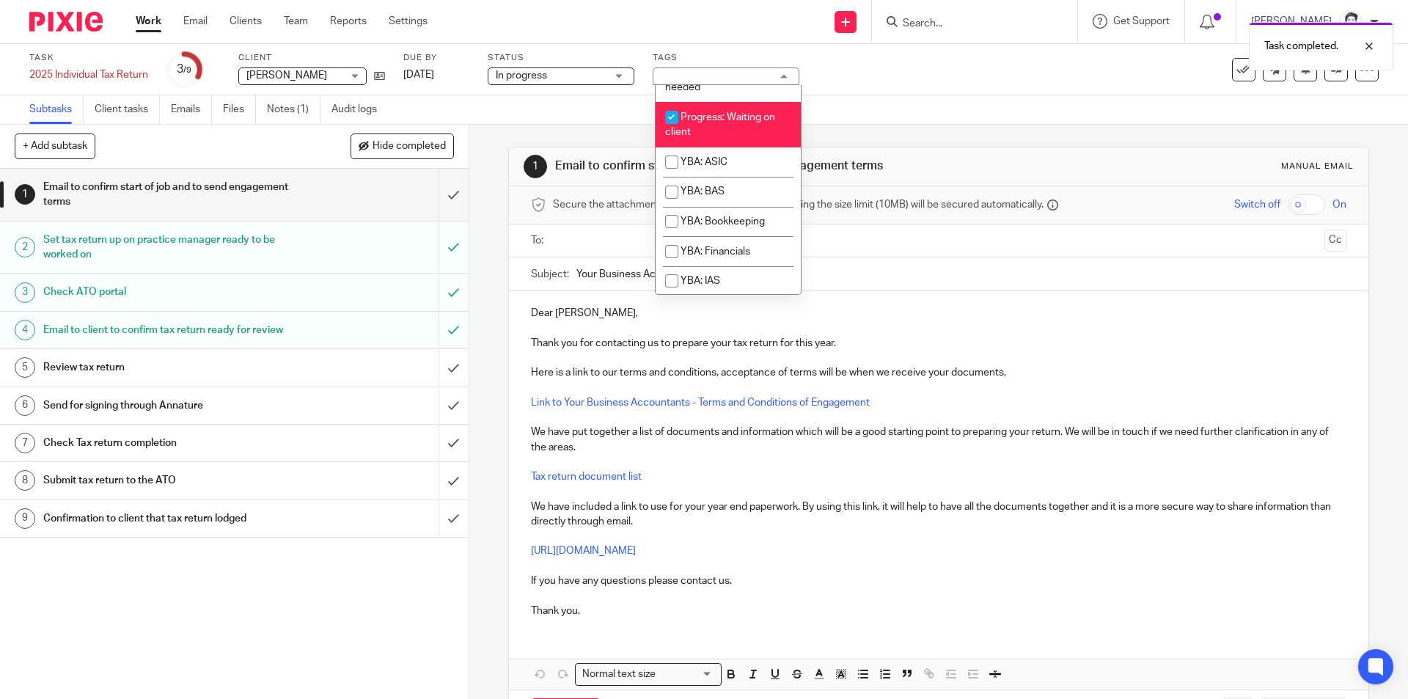
drag, startPoint x: 675, startPoint y: 158, endPoint x: 693, endPoint y: 147, distance: 21.4
click at [675, 131] on input "checkbox" at bounding box center [672, 117] width 28 height 28
checkbox input "false"
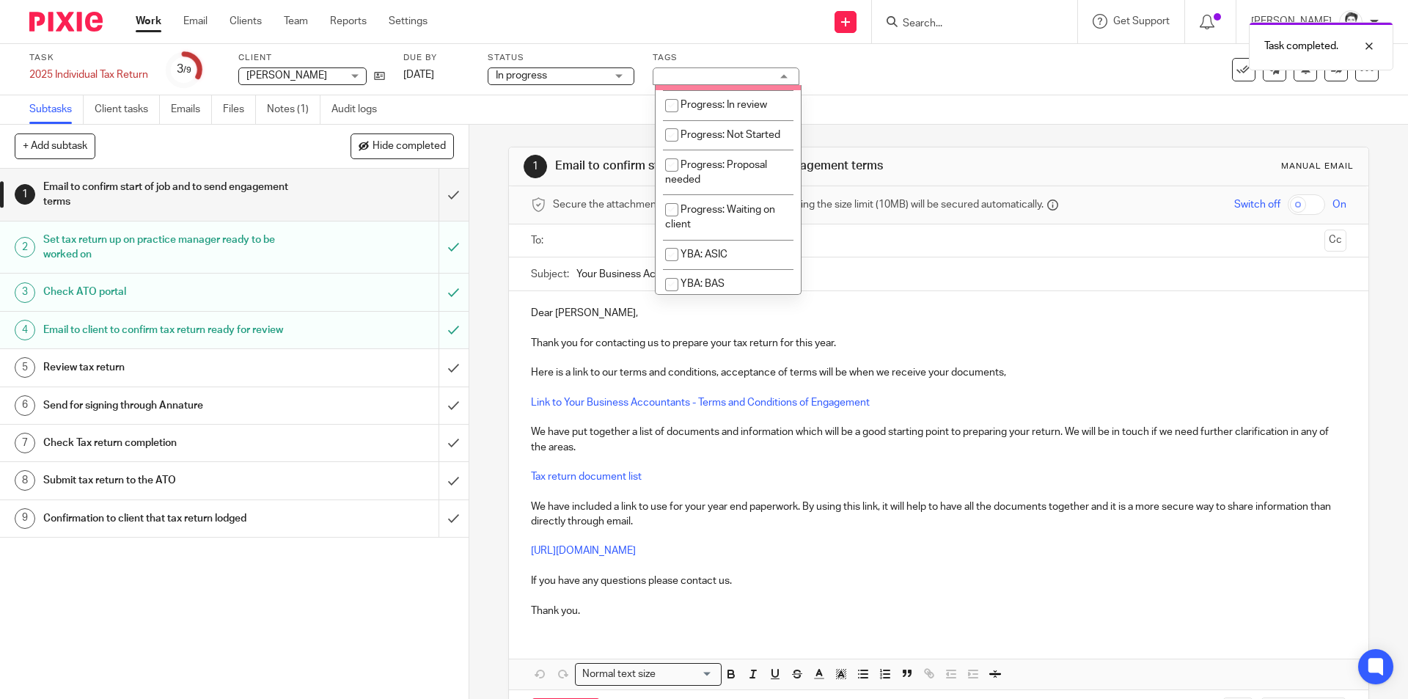
scroll to position [163, 0]
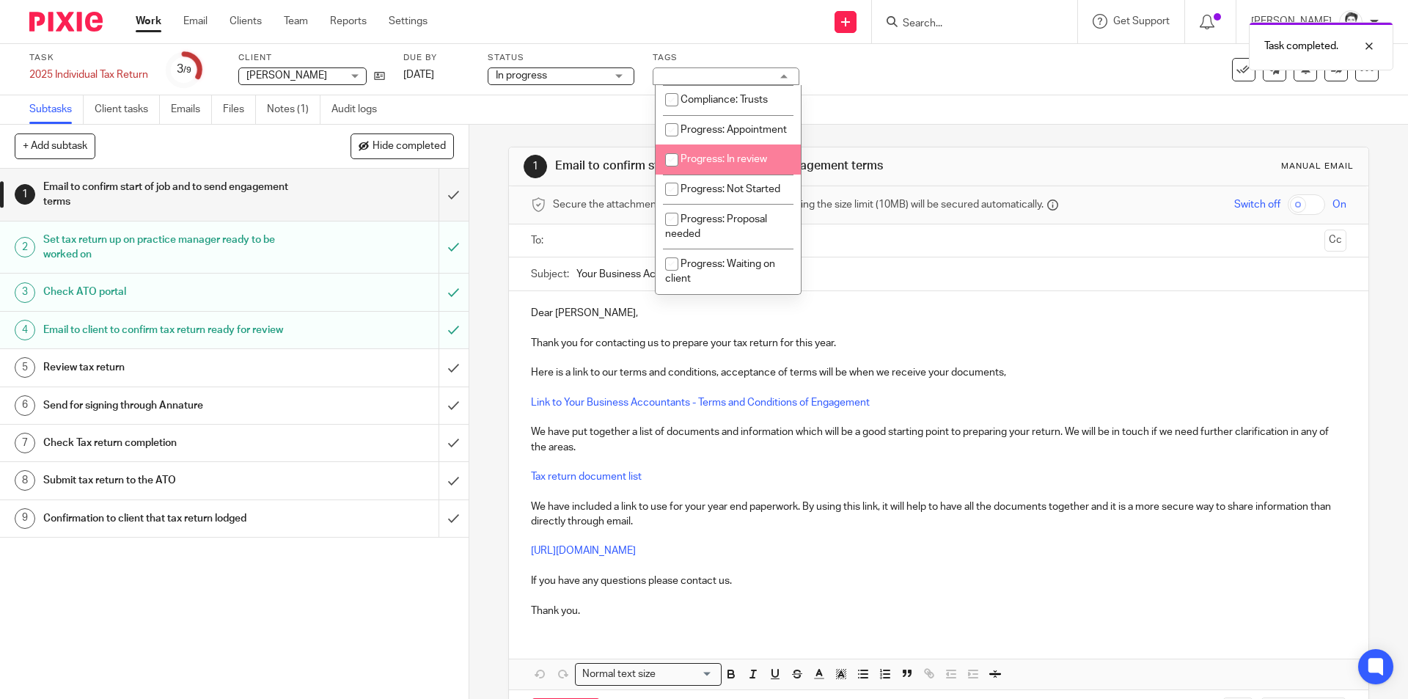
click at [672, 174] on input "checkbox" at bounding box center [672, 160] width 28 height 28
checkbox input "true"
click at [433, 107] on div "Subtasks Client tasks Emails Files Notes (1) Audit logs" at bounding box center [704, 109] width 1408 height 29
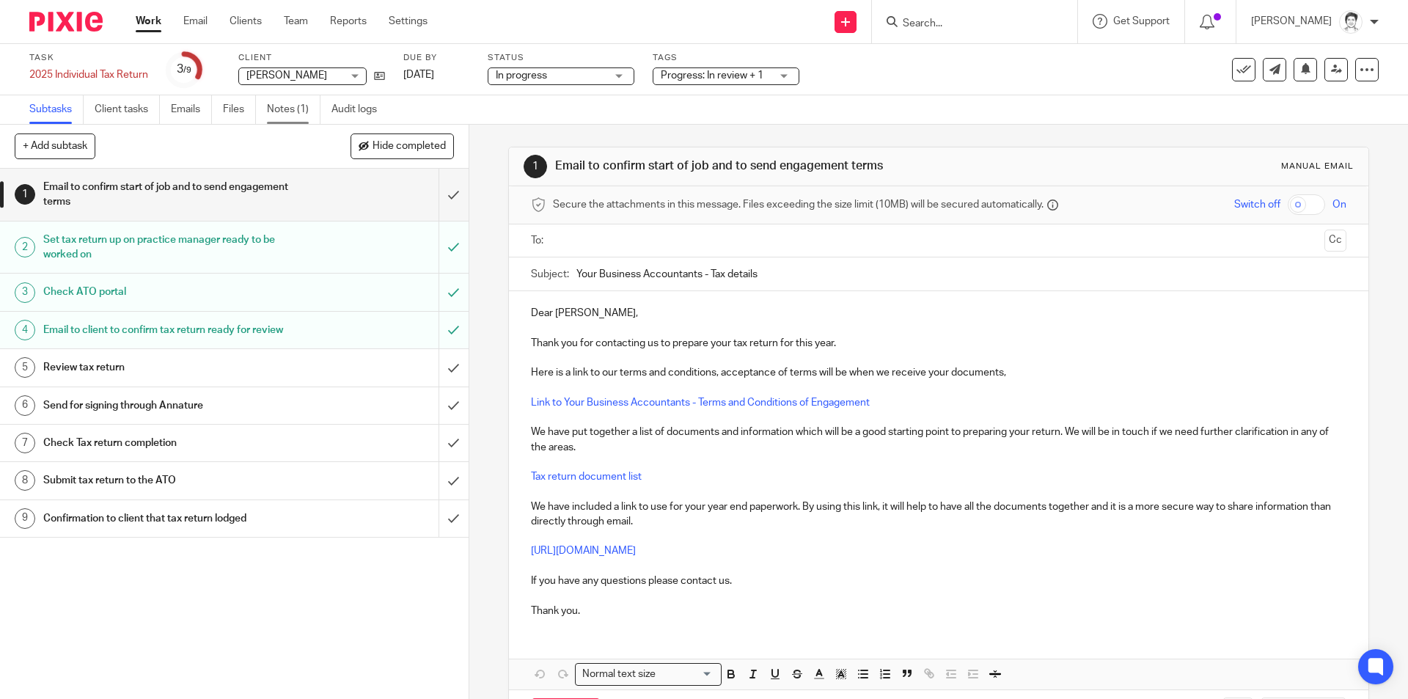
click at [304, 117] on link "Notes (1)" at bounding box center [294, 109] width 54 height 29
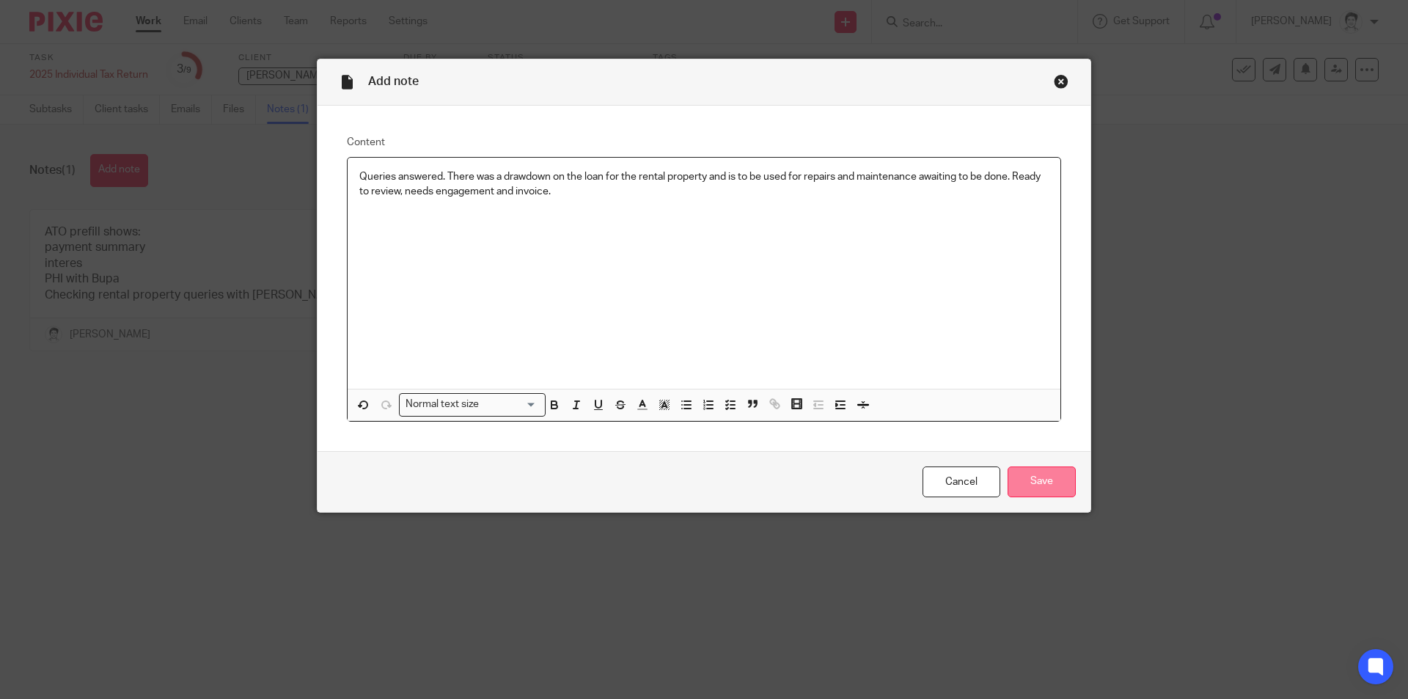
drag, startPoint x: 1029, startPoint y: 478, endPoint x: 1051, endPoint y: 474, distance: 23.1
click at [1030, 478] on input "Save" at bounding box center [1041, 482] width 68 height 32
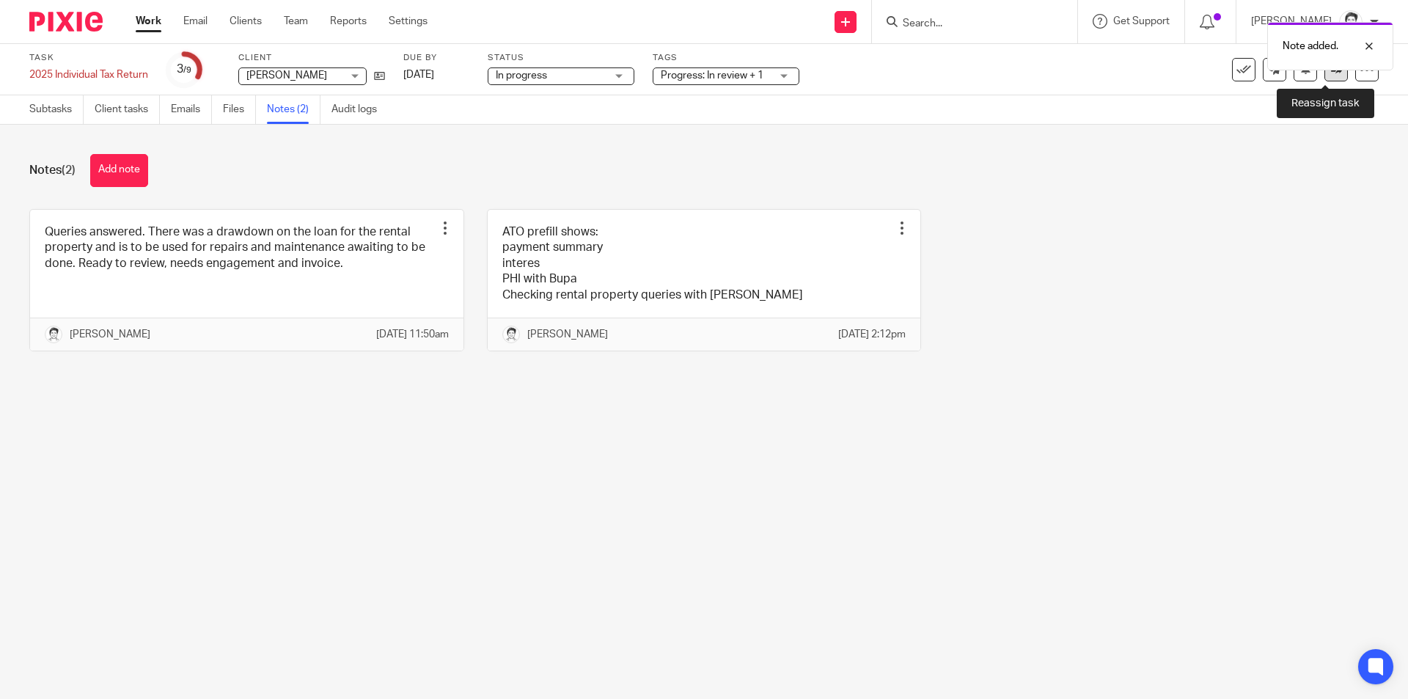
click at [1331, 75] on link at bounding box center [1335, 69] width 23 height 23
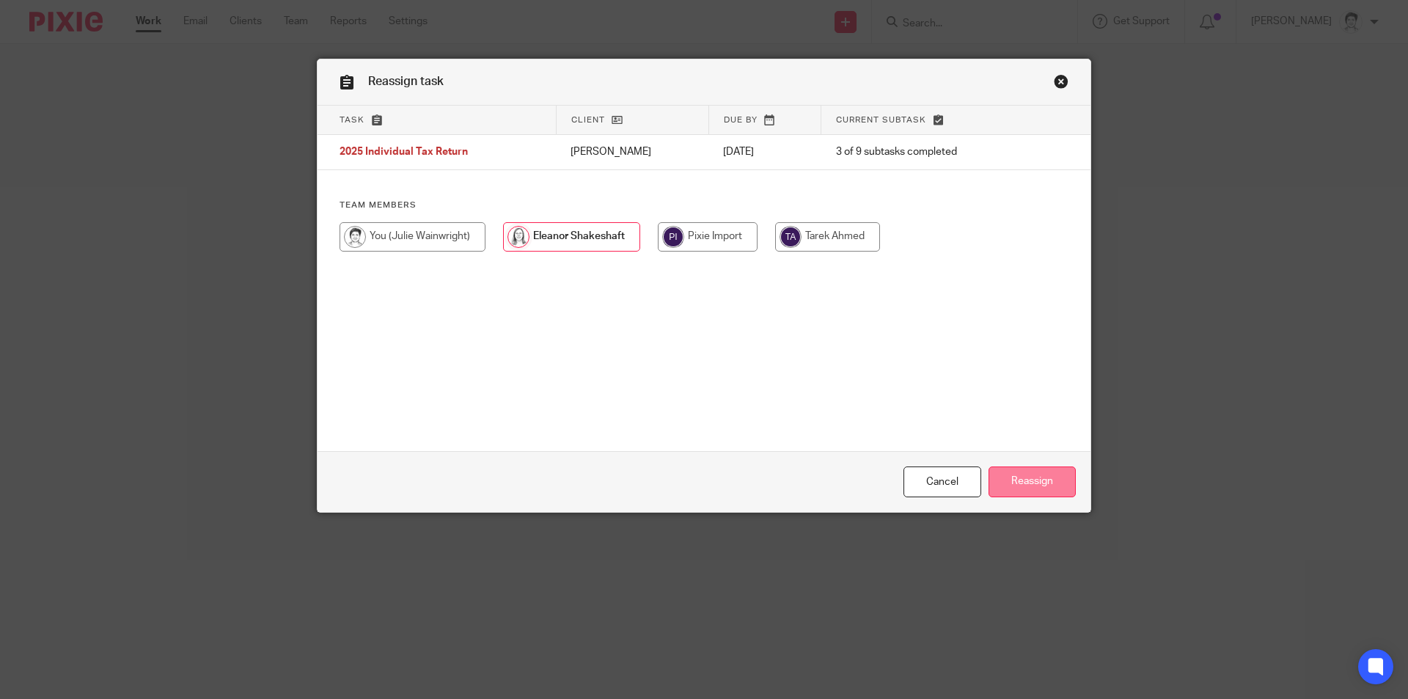
click at [1024, 477] on input "Reassign" at bounding box center [1031, 482] width 87 height 32
click at [1048, 479] on input "Reassign" at bounding box center [1031, 482] width 87 height 32
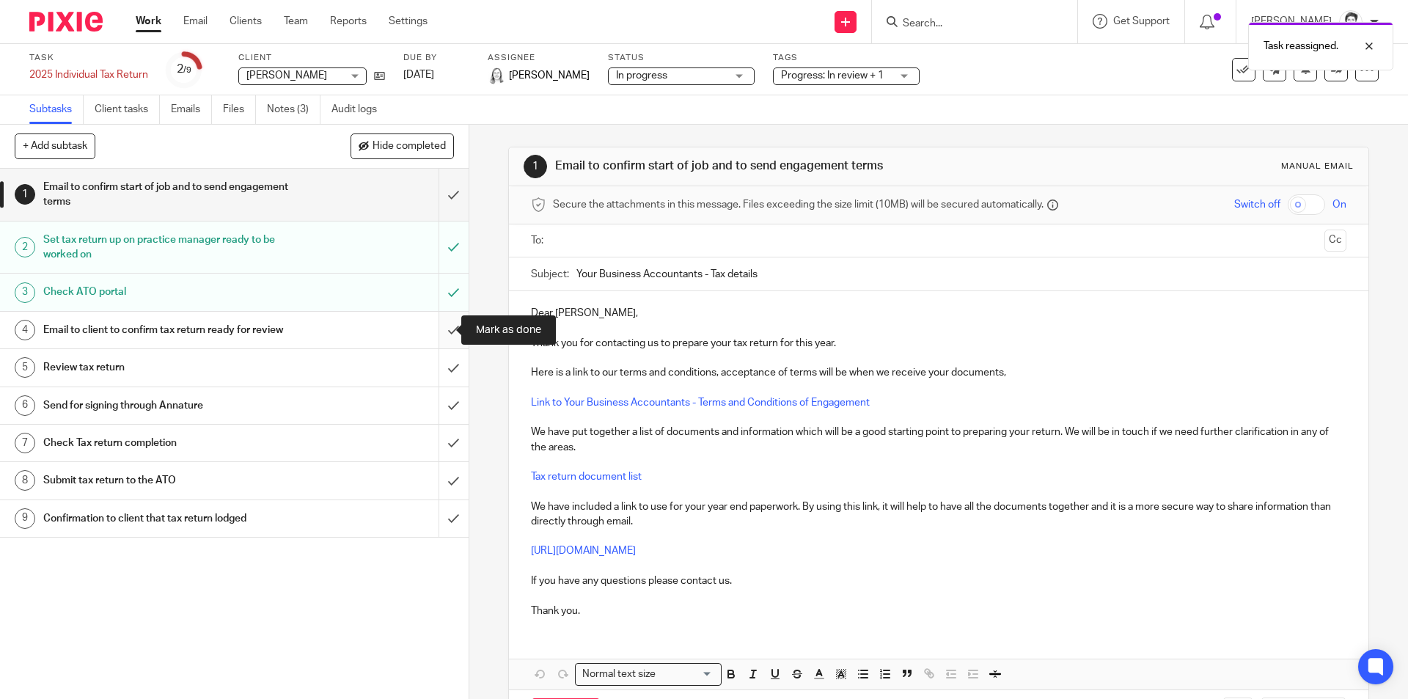
drag, startPoint x: 435, startPoint y: 331, endPoint x: 427, endPoint y: 335, distance: 8.9
click at [437, 334] on input "submit" at bounding box center [234, 330] width 468 height 37
click at [434, 329] on input "submit" at bounding box center [234, 330] width 468 height 37
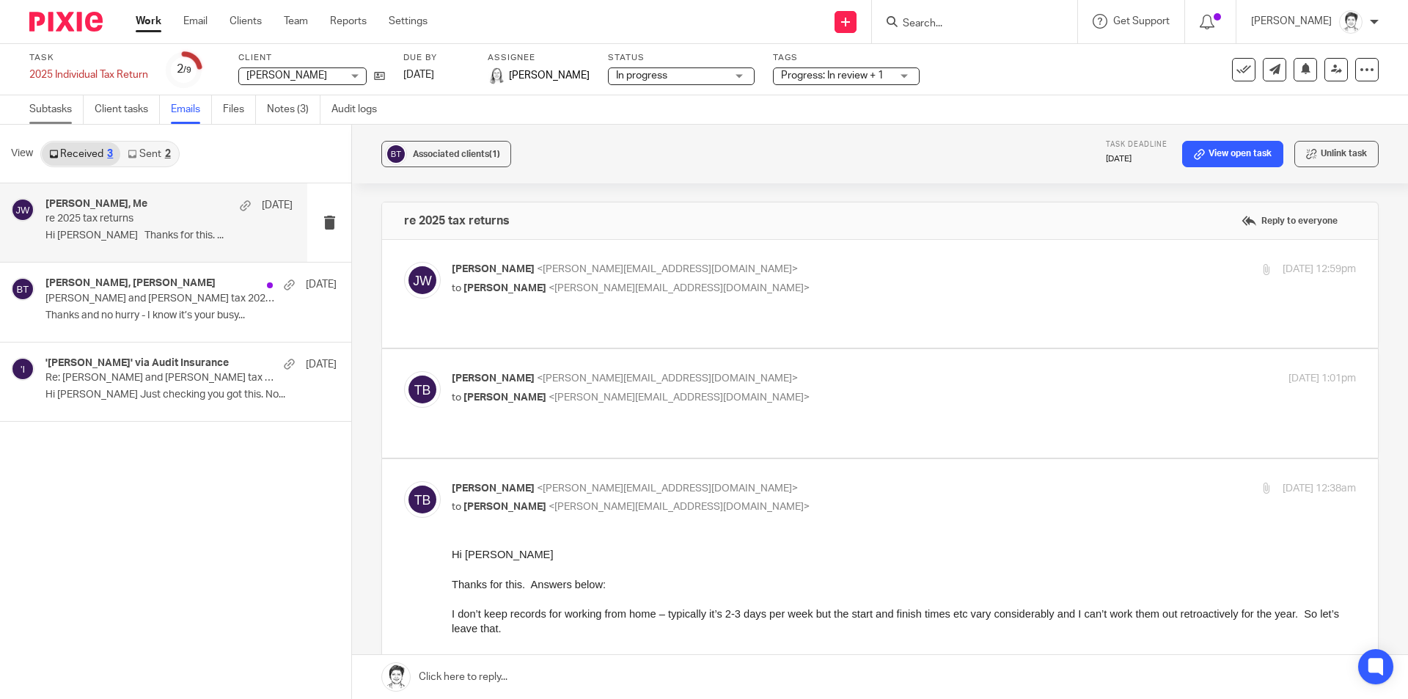
click at [36, 116] on link "Subtasks" at bounding box center [56, 109] width 54 height 29
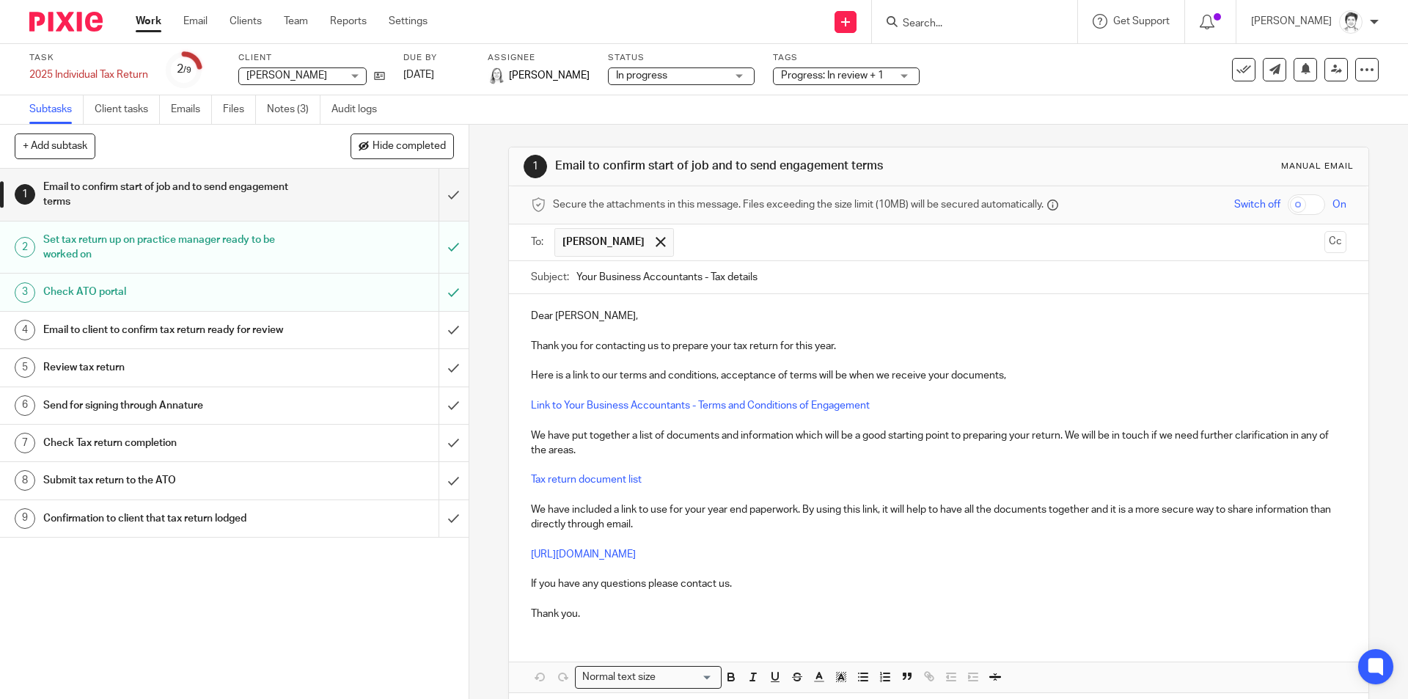
click at [644, 317] on p "Dear Timothy," at bounding box center [938, 316] width 815 height 15
drag, startPoint x: 609, startPoint y: 314, endPoint x: 509, endPoint y: 314, distance: 100.4
click at [509, 314] on div "Dear Timothy, Thank you for contacting us to prepare your tax return for this y…" at bounding box center [938, 463] width 859 height 338
click at [90, 329] on h1 "Email to client to confirm tax return ready for review" at bounding box center [170, 330] width 254 height 22
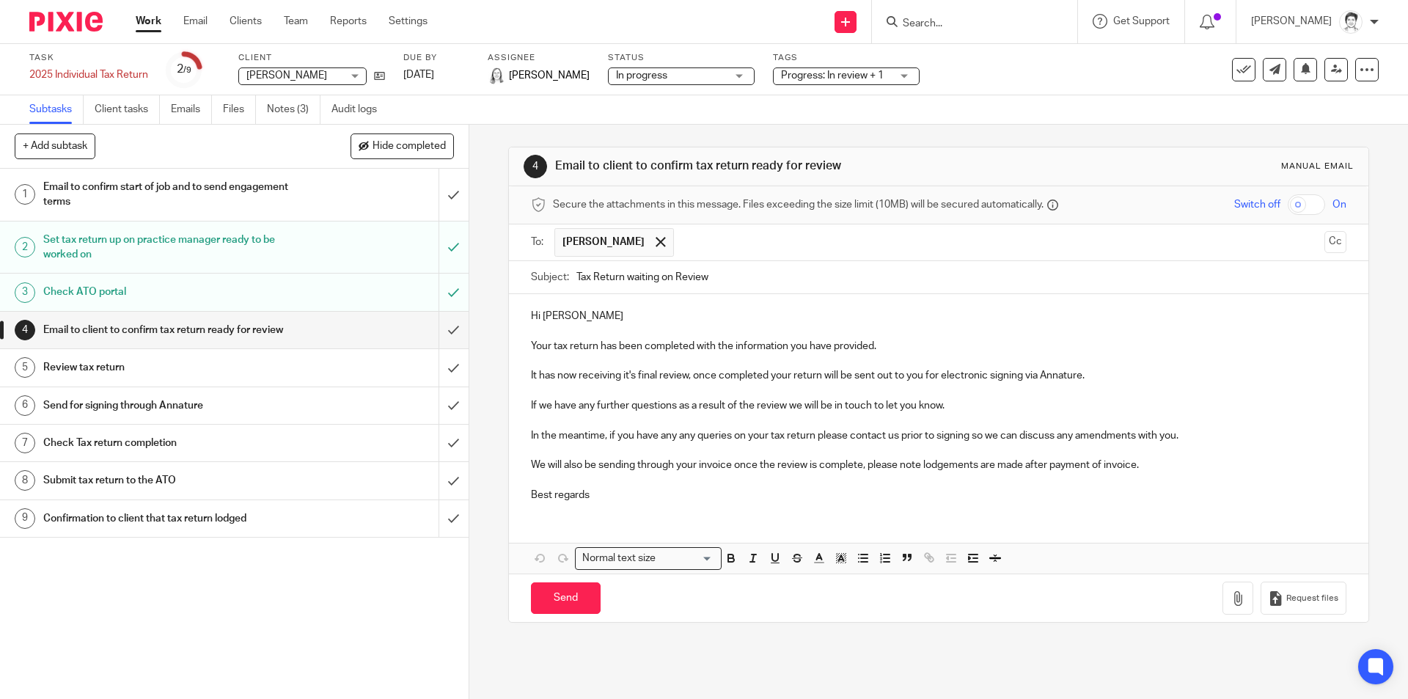
click at [531, 346] on p "Your tax return has been completed with the information you have provided." at bounding box center [938, 346] width 815 height 15
click at [1133, 379] on p "It has now receiving it's final review, once completed your return will be sent…" at bounding box center [938, 375] width 815 height 15
drag, startPoint x: 551, startPoint y: 601, endPoint x: 416, endPoint y: 604, distance: 134.9
click at [551, 603] on input "Send" at bounding box center [566, 598] width 70 height 32
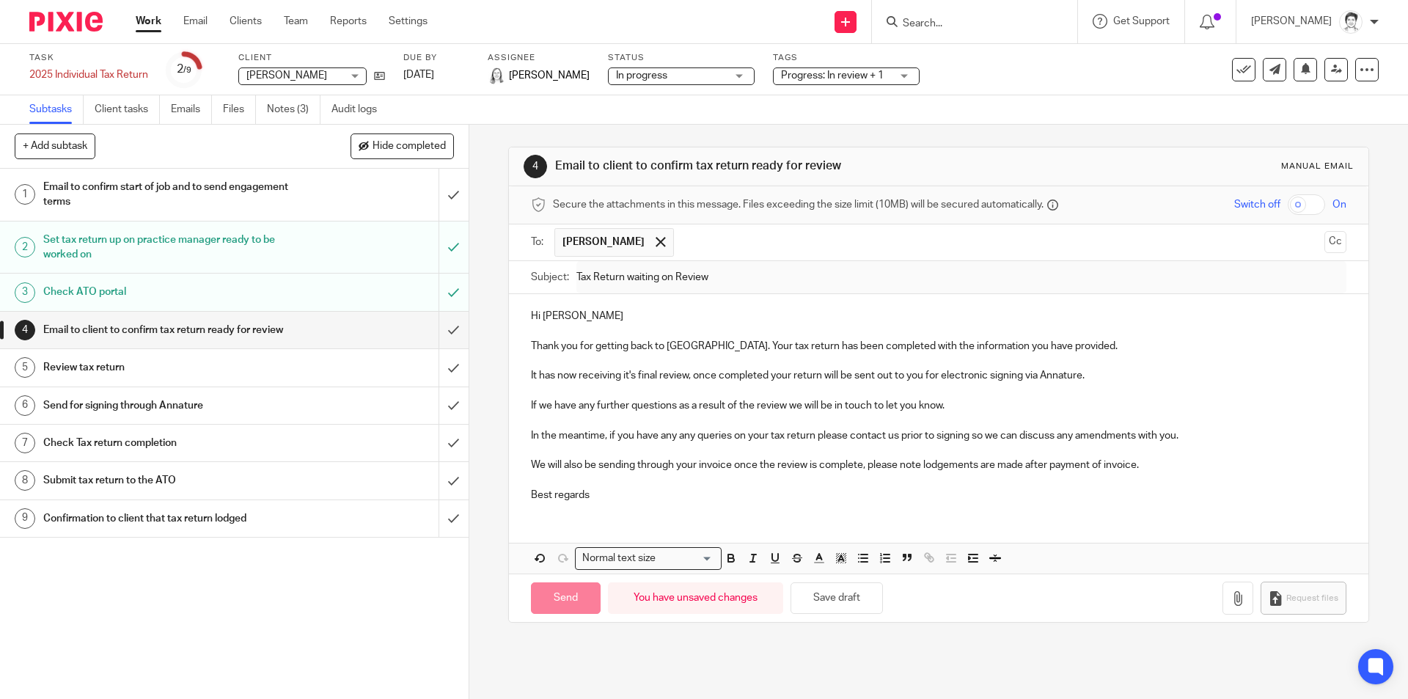
type input "Sent"
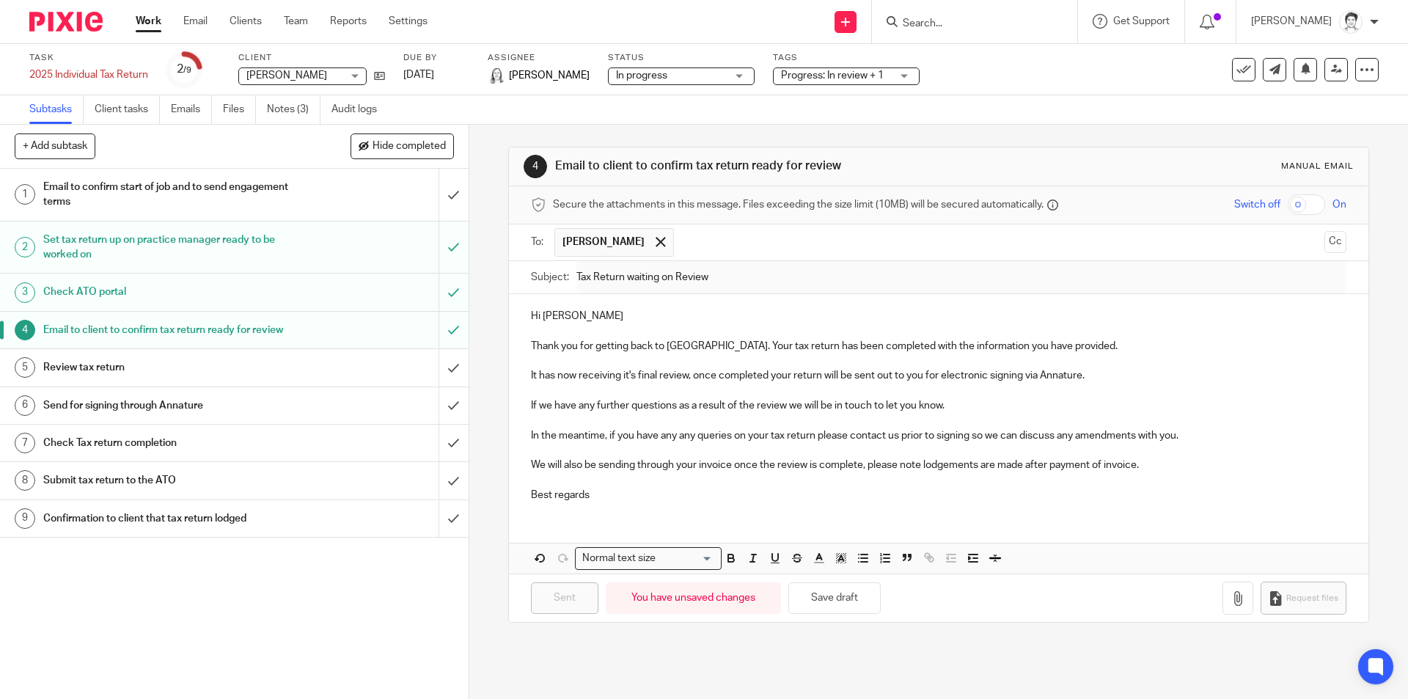
click at [953, 23] on input "Search" at bounding box center [967, 24] width 132 height 13
type input "juckes"
click button "submit" at bounding box center [0, 0] width 0 height 0
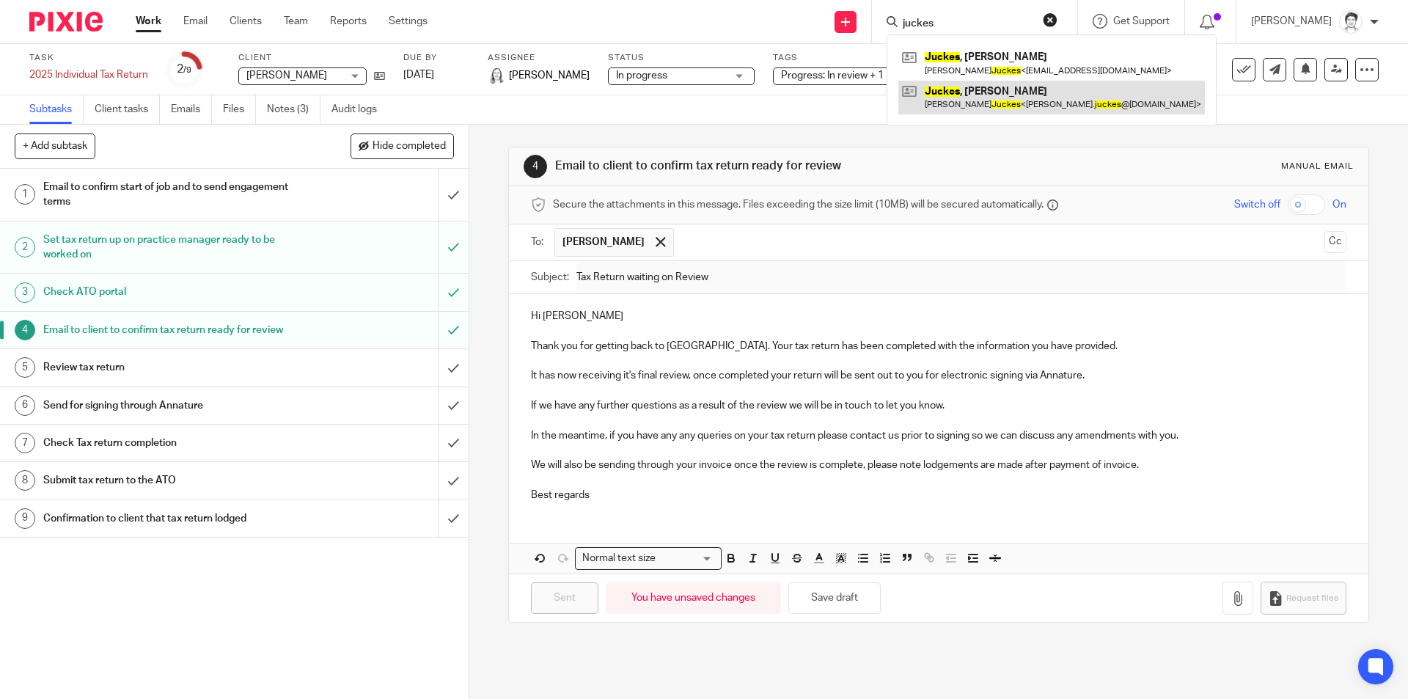
click at [985, 103] on link at bounding box center [1051, 98] width 306 height 34
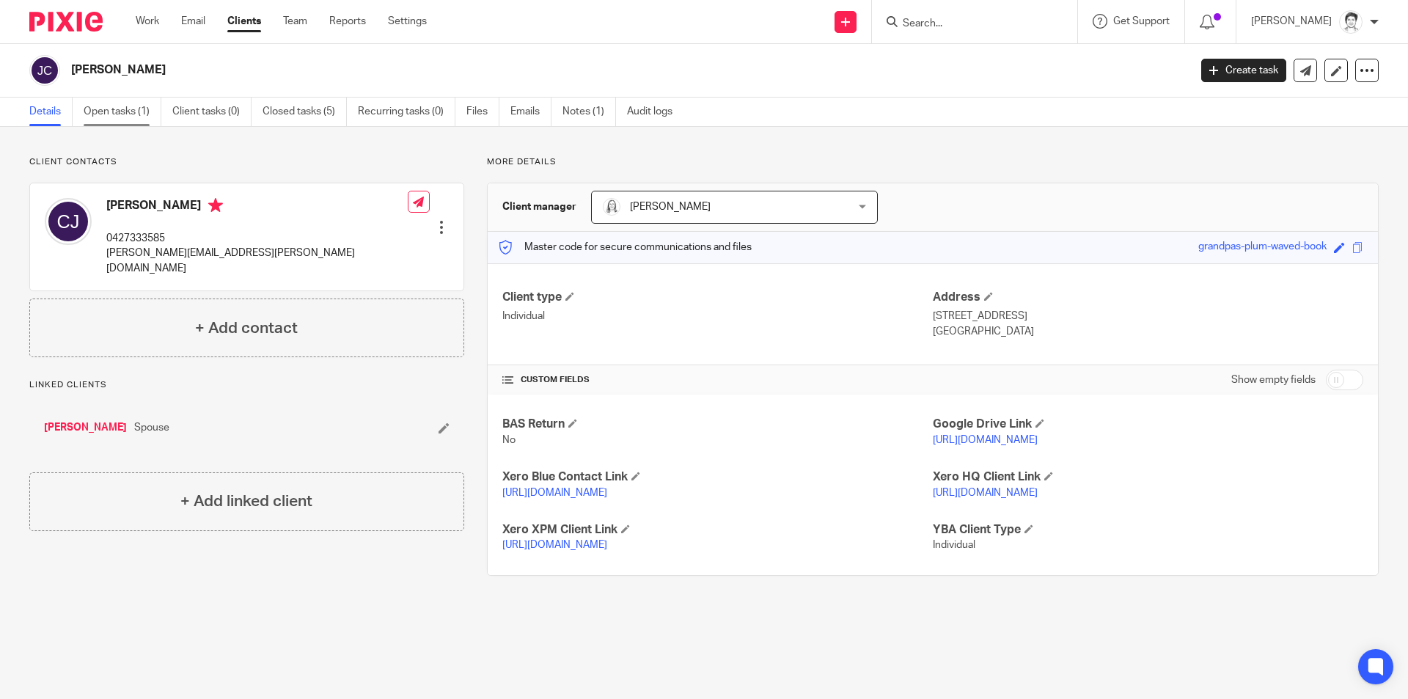
click at [128, 111] on link "Open tasks (1)" at bounding box center [123, 112] width 78 height 29
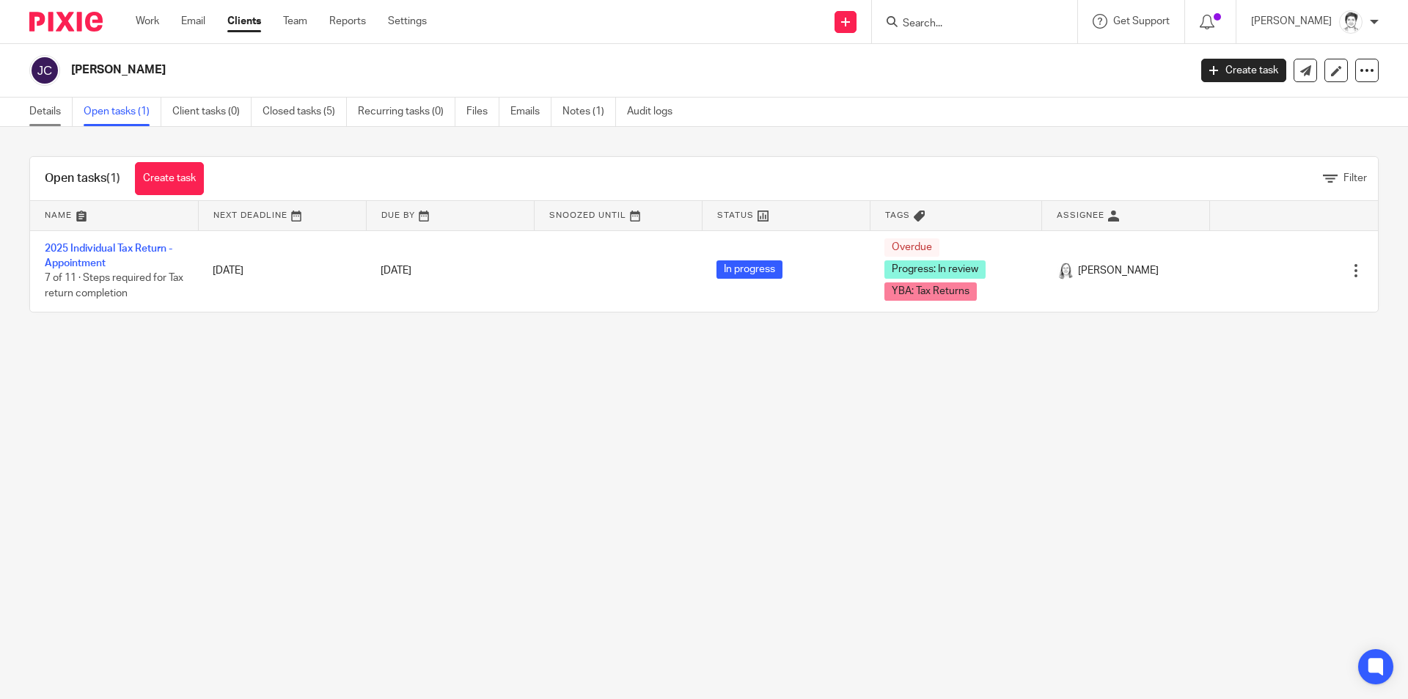
click at [48, 117] on link "Details" at bounding box center [50, 112] width 43 height 29
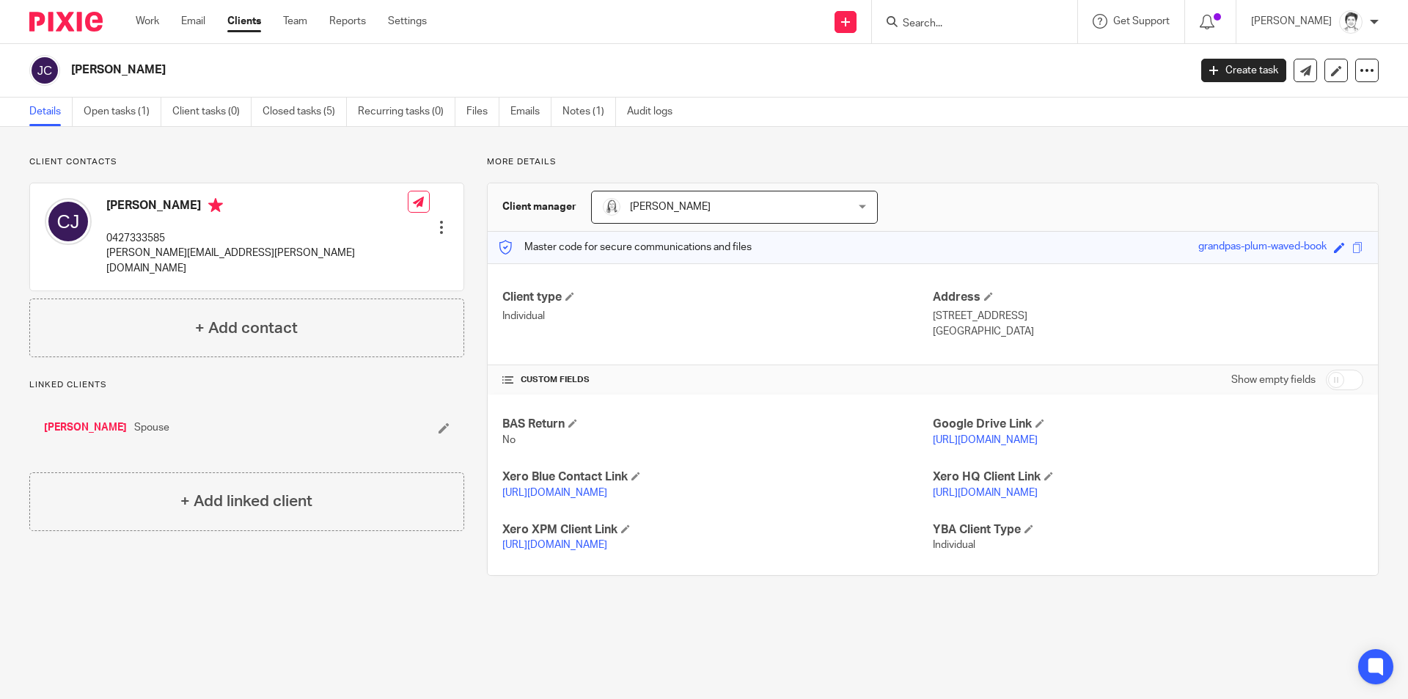
click at [83, 420] on link "[PERSON_NAME]" at bounding box center [85, 427] width 83 height 15
